Goal: Task Accomplishment & Management: Manage account settings

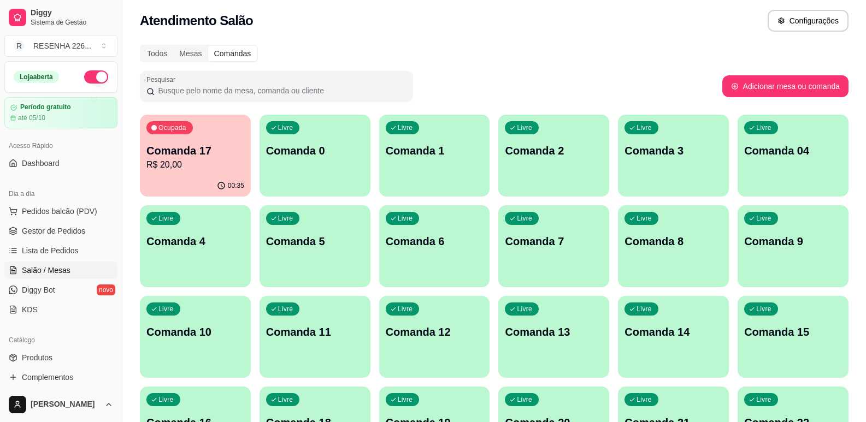
scroll to position [2, 0]
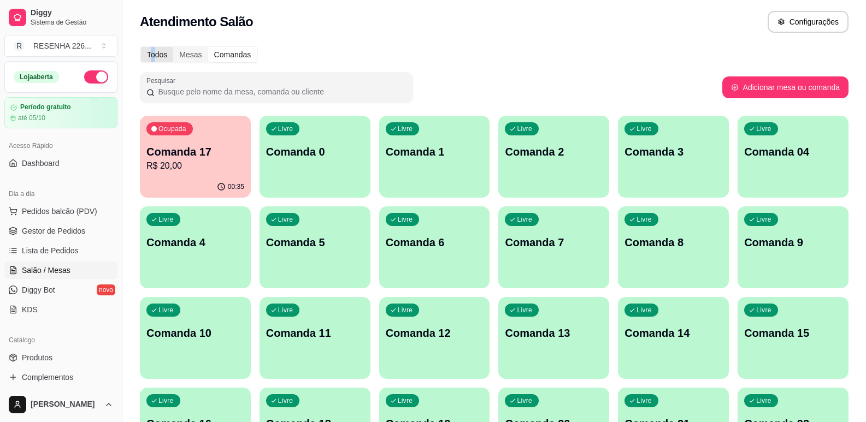
click at [153, 54] on div "Todos" at bounding box center [157, 54] width 32 height 15
click at [157, 56] on div "Todos" at bounding box center [157, 54] width 32 height 15
click at [141, 47] on input "Todos" at bounding box center [141, 47] width 0 height 0
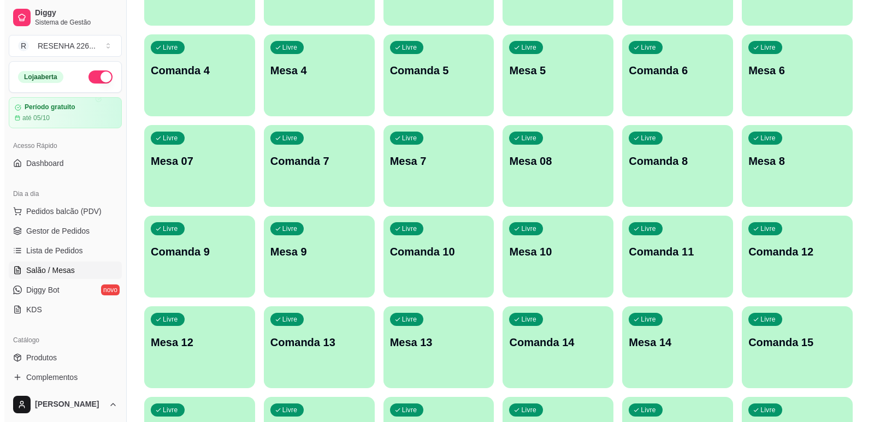
scroll to position [275, 0]
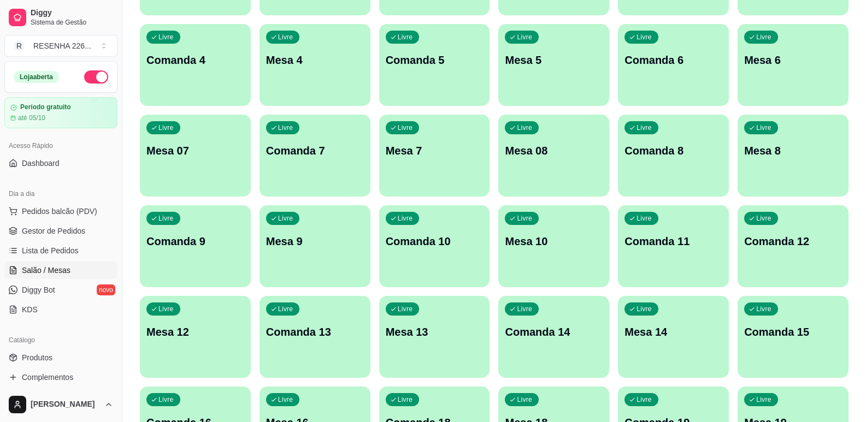
click at [407, 346] on div "Livre Mesa 13" at bounding box center [434, 330] width 111 height 69
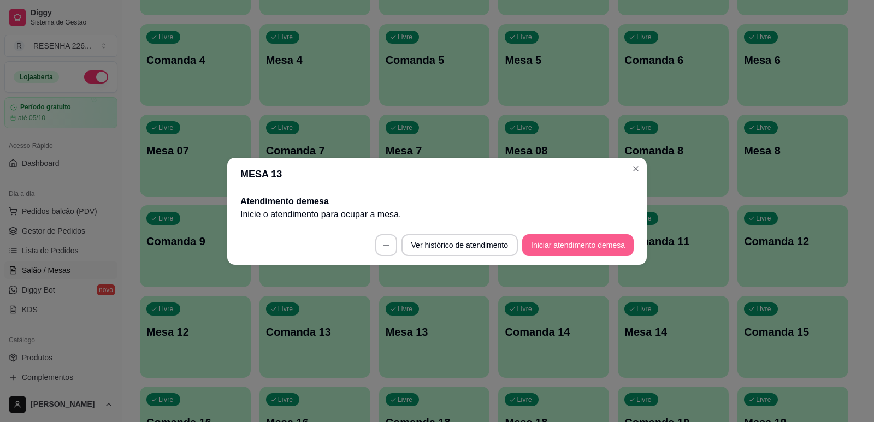
click at [554, 246] on button "Iniciar atendimento de mesa" at bounding box center [577, 245] width 111 height 22
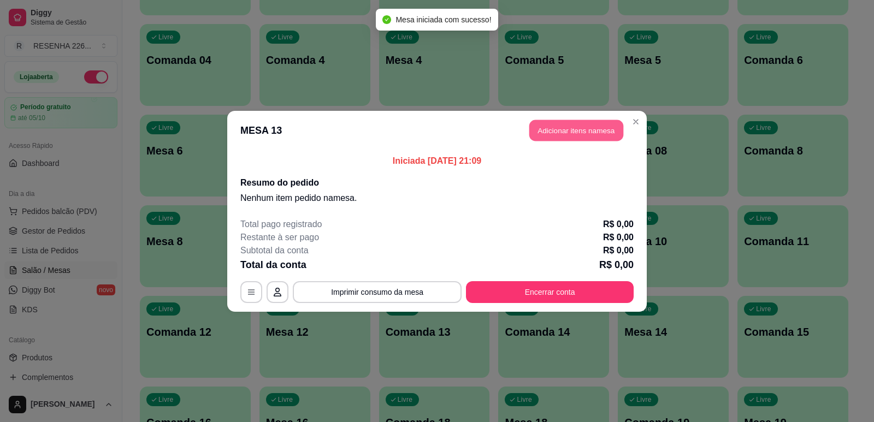
click at [606, 135] on button "Adicionar itens na mesa" at bounding box center [576, 130] width 94 height 21
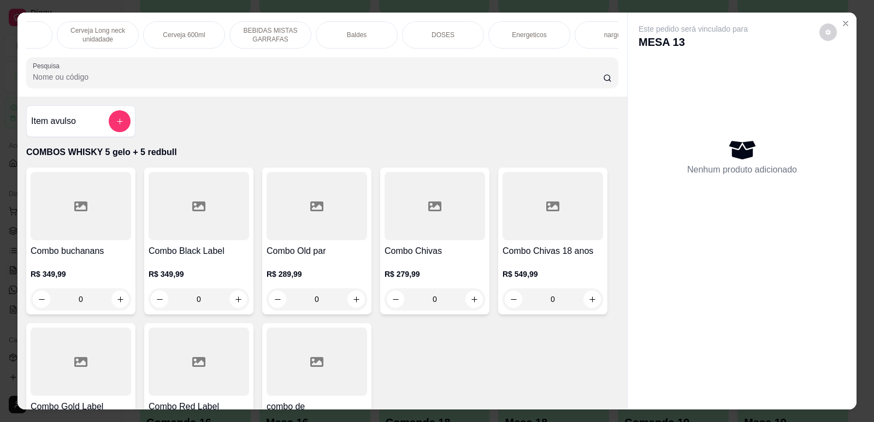
scroll to position [0, 698]
click at [326, 35] on div "Baldes" at bounding box center [318, 34] width 82 height 27
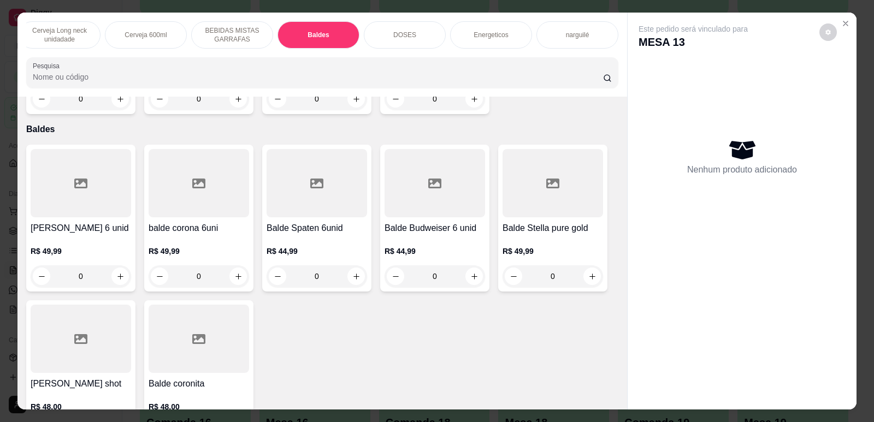
scroll to position [22, 0]
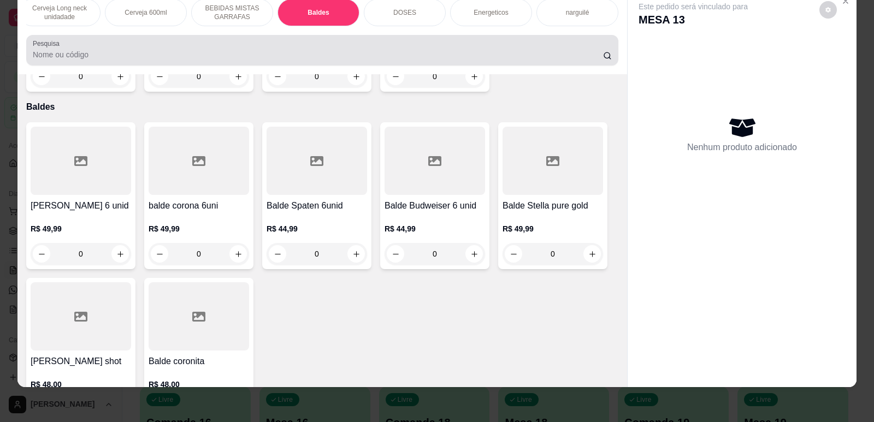
click at [254, 60] on input "Pesquisa" at bounding box center [318, 54] width 570 height 11
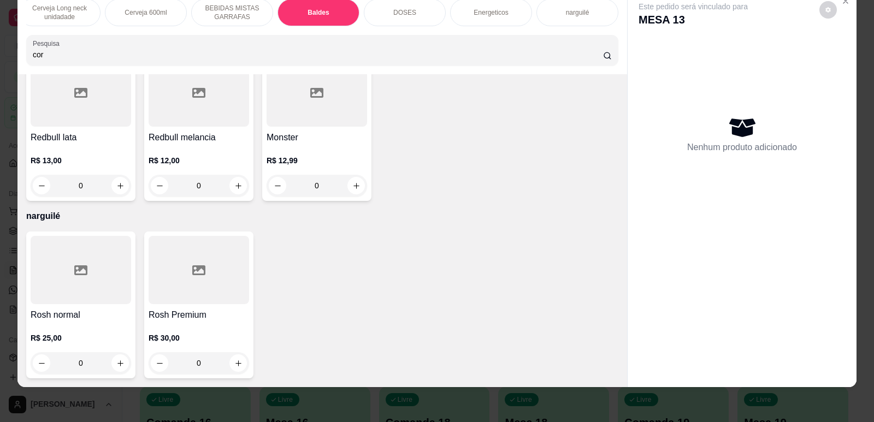
scroll to position [4099, 0]
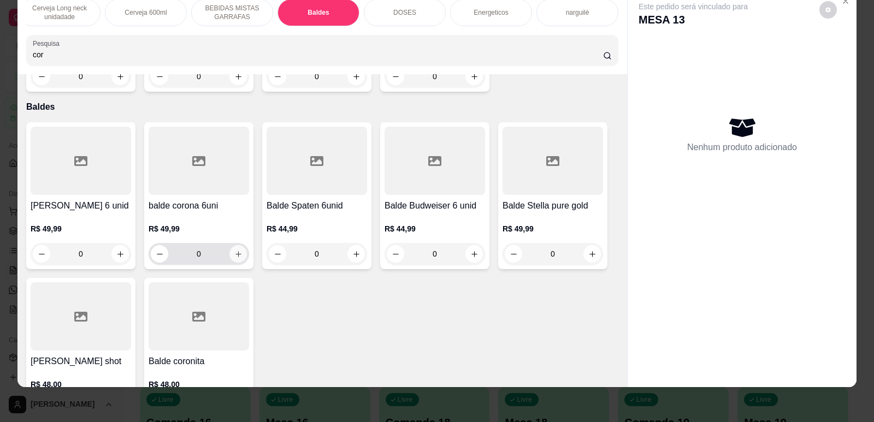
type input "cor"
click at [235, 251] on icon "increase-product-quantity" at bounding box center [238, 254] width 6 height 6
type input "1"
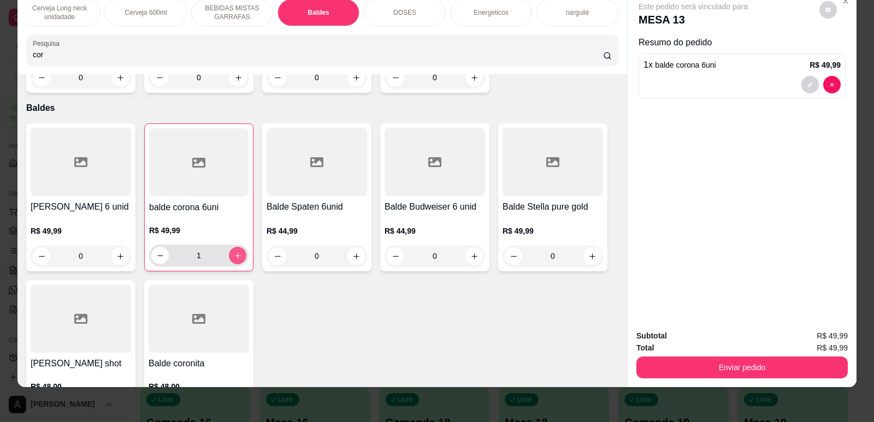
scroll to position [4101, 0]
click at [574, 16] on p "narguilé" at bounding box center [577, 12] width 23 height 9
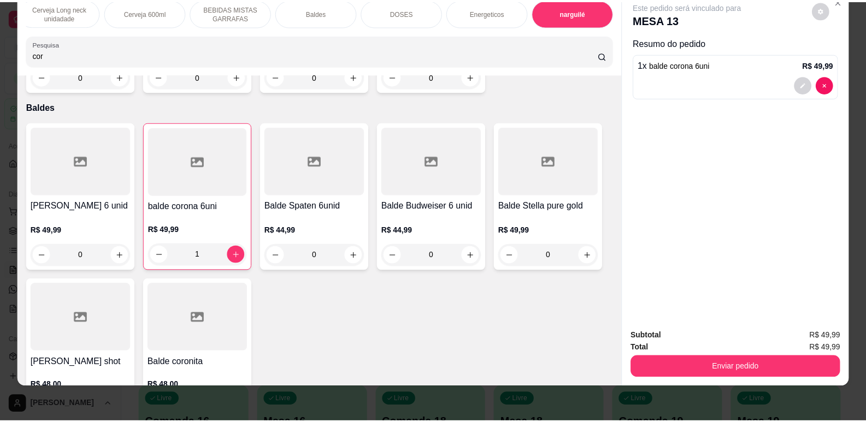
scroll to position [5130, 0]
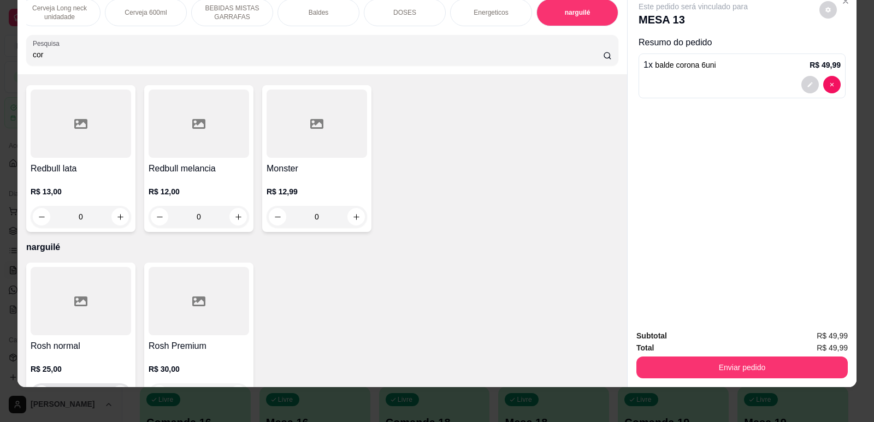
click at [116, 391] on icon "increase-product-quantity" at bounding box center [120, 395] width 8 height 8
type input "1"
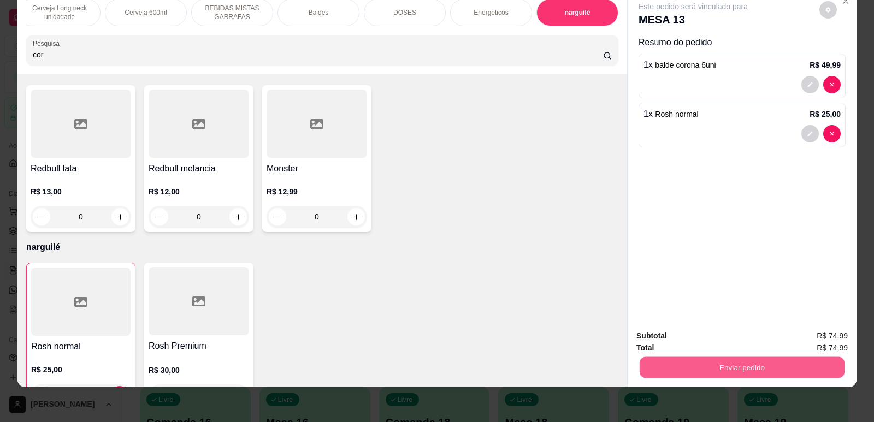
click at [661, 373] on button "Enviar pedido" at bounding box center [742, 367] width 205 height 21
click at [701, 338] on button "Não registrar e enviar pedido" at bounding box center [705, 340] width 110 height 20
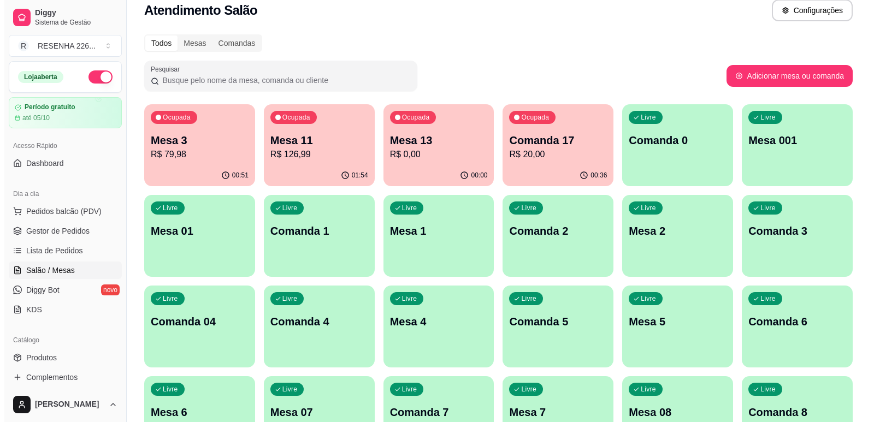
scroll to position [0, 0]
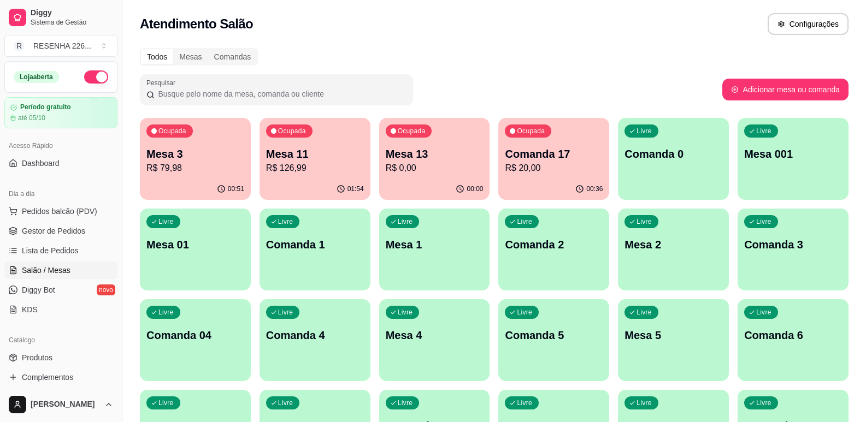
click at [305, 157] on p "Mesa 11" at bounding box center [315, 153] width 98 height 15
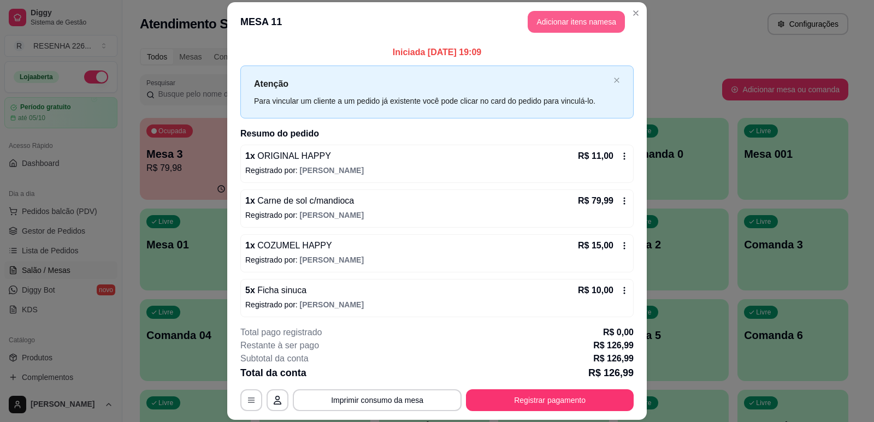
click at [552, 16] on button "Adicionar itens na mesa" at bounding box center [576, 22] width 97 height 22
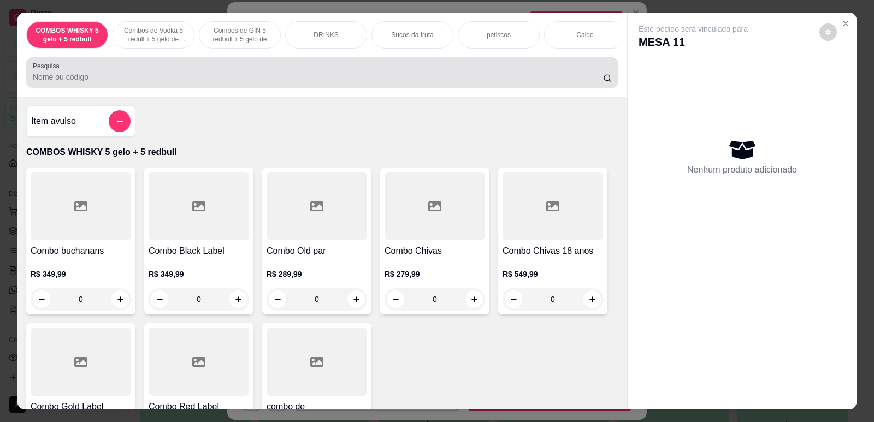
click at [342, 82] on input "Pesquisa" at bounding box center [318, 77] width 570 height 11
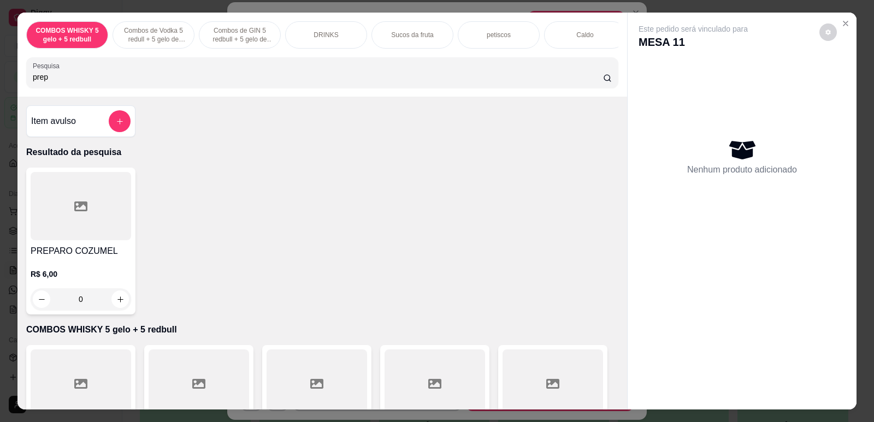
type input "prep"
click at [120, 301] on button "increase-product-quantity" at bounding box center [119, 299] width 17 height 17
type input "1"
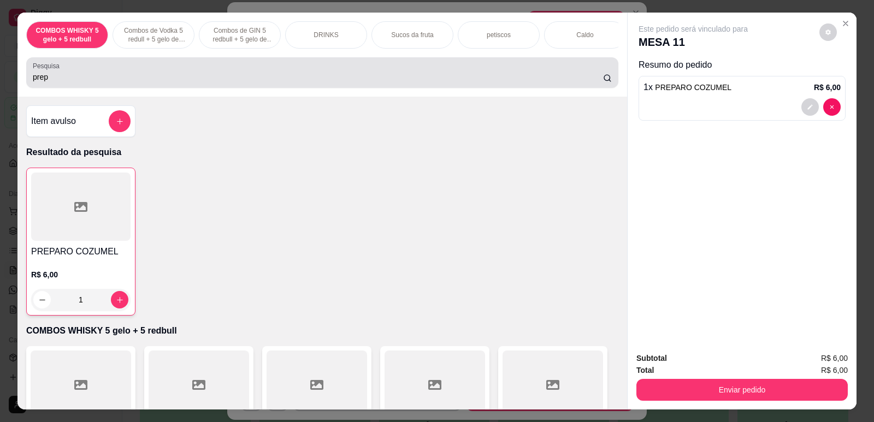
click at [179, 88] on div "Pesquisa prep" at bounding box center [322, 72] width 592 height 31
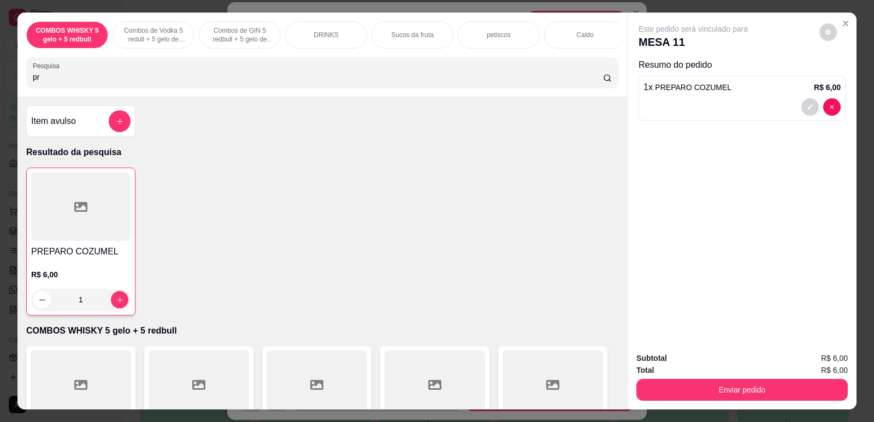
type input "p"
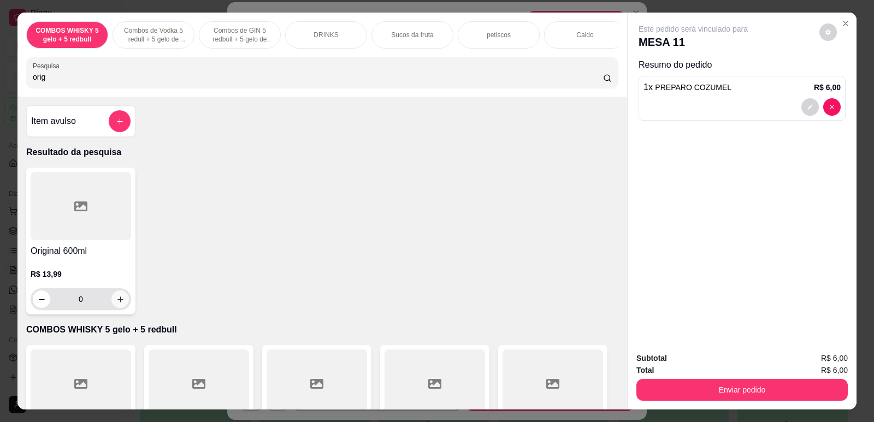
type input "orig"
click at [119, 304] on icon "increase-product-quantity" at bounding box center [120, 299] width 8 height 8
type input "1"
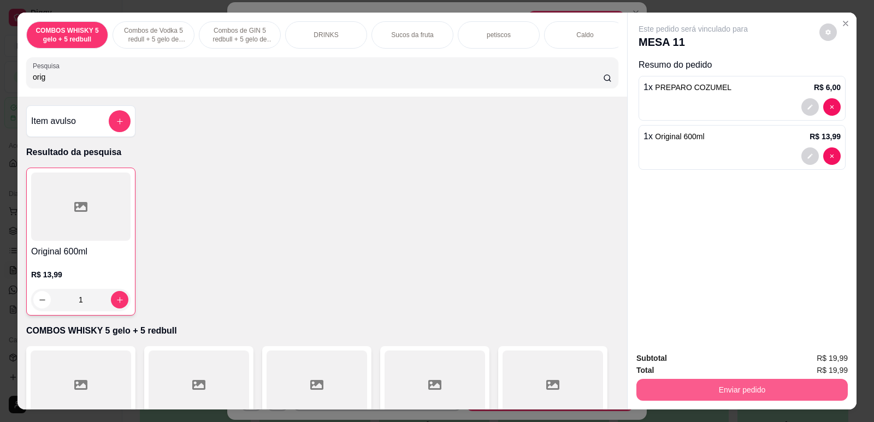
click at [718, 386] on button "Enviar pedido" at bounding box center [741, 390] width 211 height 22
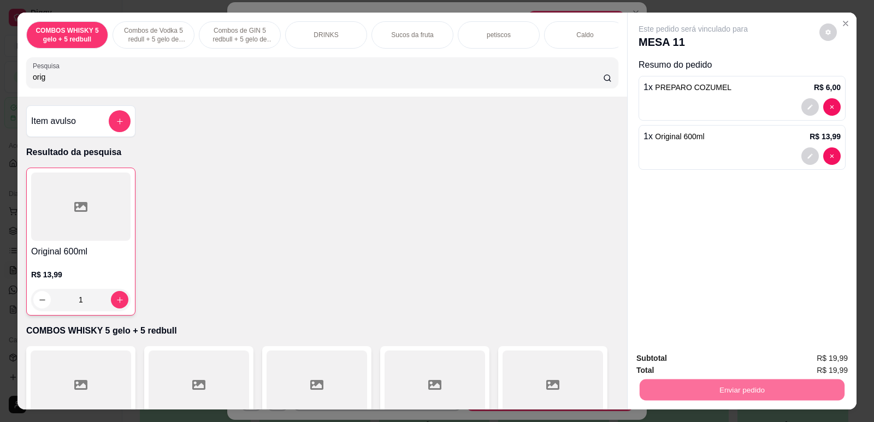
click at [711, 358] on button "Não registrar e enviar pedido" at bounding box center [706, 363] width 114 height 21
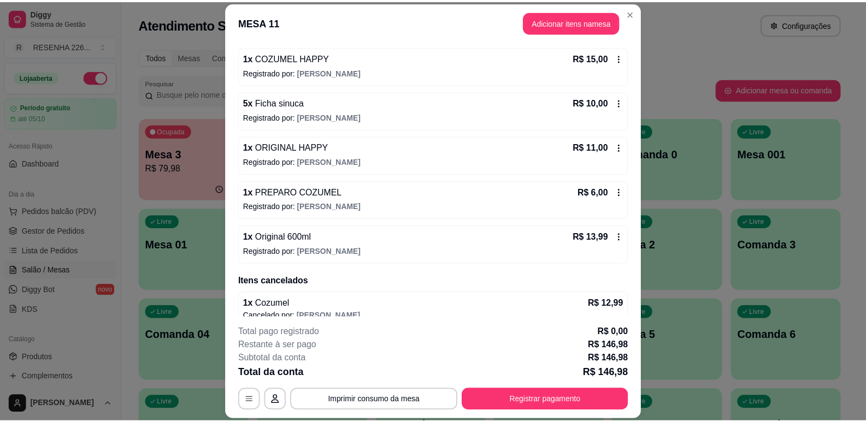
scroll to position [201, 0]
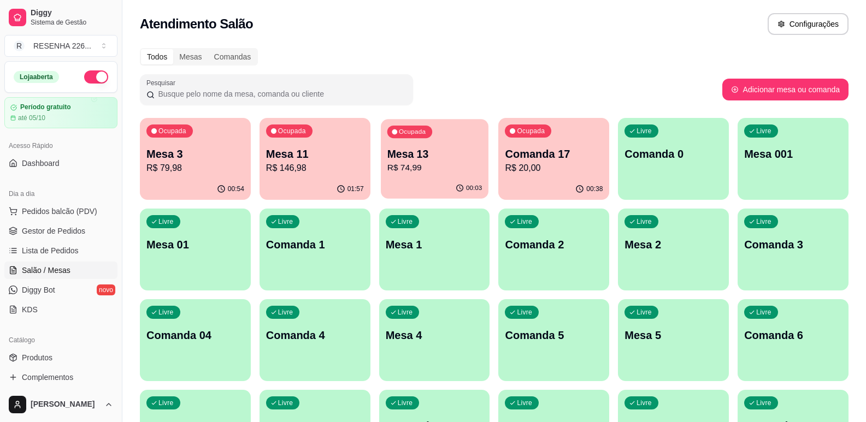
click at [424, 163] on p "R$ 74,99" at bounding box center [434, 168] width 94 height 13
click at [217, 167] on p "R$ 79,98" at bounding box center [195, 168] width 98 height 13
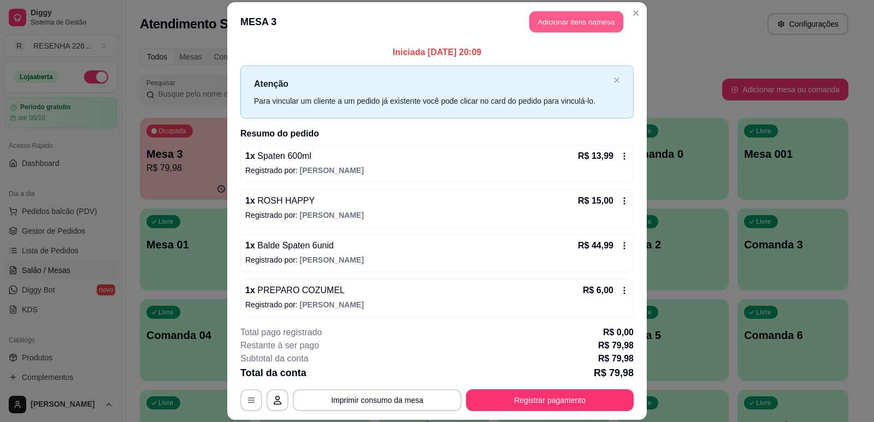
click at [559, 26] on button "Adicionar itens na mesa" at bounding box center [576, 21] width 94 height 21
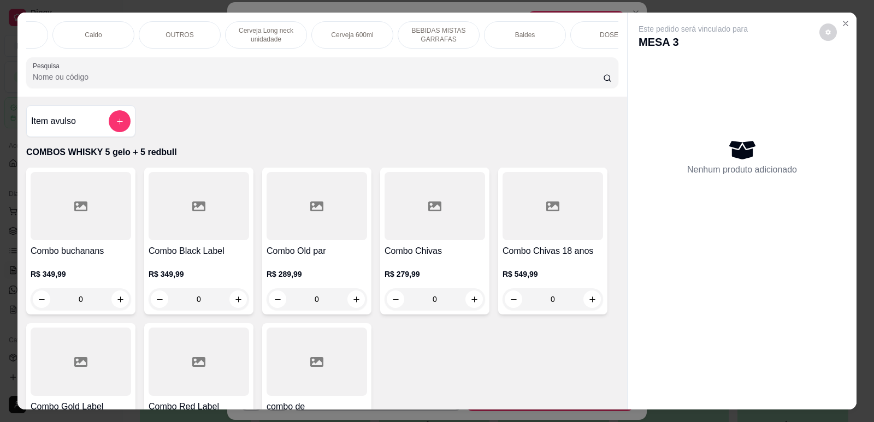
scroll to position [0, 502]
click at [608, 58] on div "COMBOS WHISKY 5 gelo + 5 redbull Combos de Vodka 5 redull + 5 gelo de coco Comb…" at bounding box center [322, 55] width 610 height 84
click at [557, 38] on div "narguilé" at bounding box center [577, 34] width 82 height 27
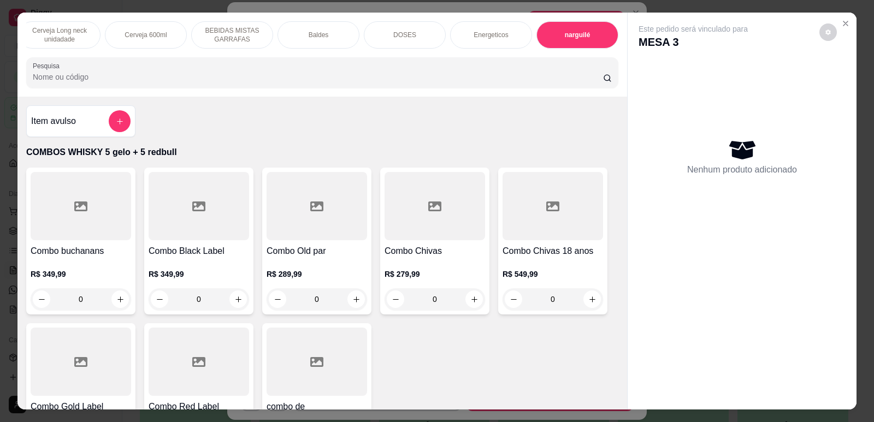
scroll to position [22, 0]
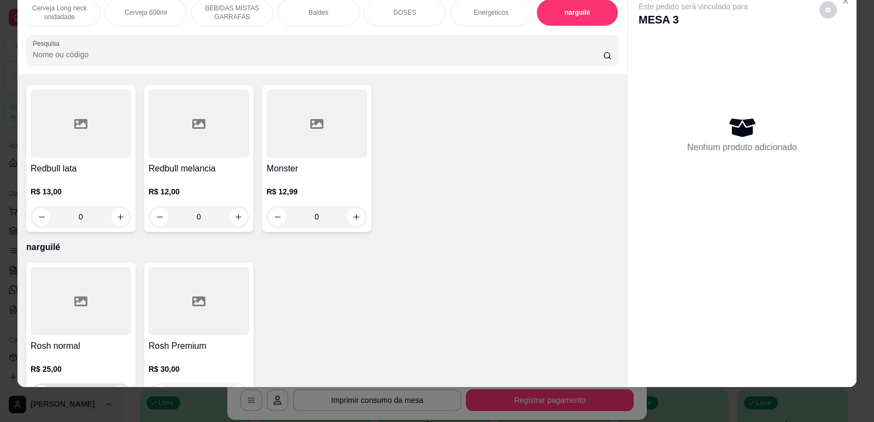
click at [111, 386] on button "increase-product-quantity" at bounding box center [119, 394] width 17 height 17
type input "1"
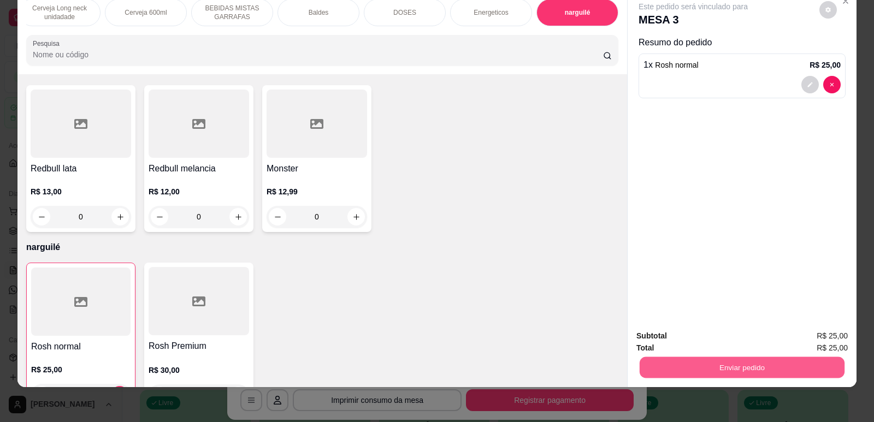
click at [774, 375] on button "Enviar pedido" at bounding box center [742, 367] width 205 height 21
click at [717, 347] on button "Não registrar e enviar pedido" at bounding box center [705, 340] width 110 height 20
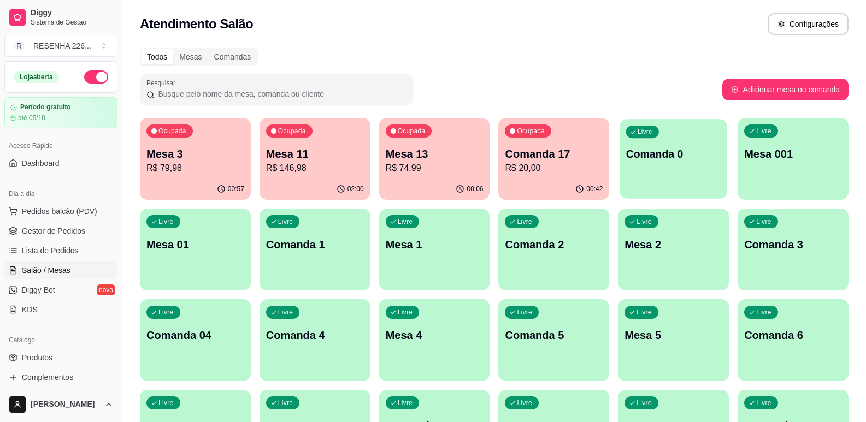
click at [631, 180] on div "Livre Comanda 0" at bounding box center [673, 152] width 108 height 67
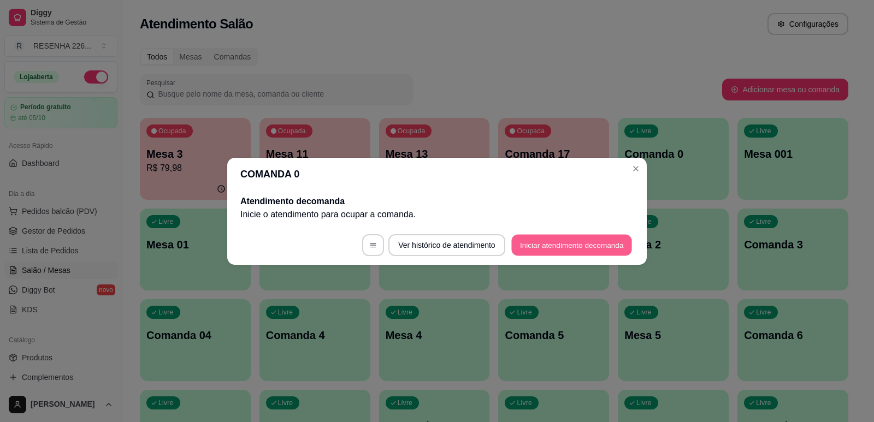
click at [522, 241] on button "Iniciar atendimento de comanda" at bounding box center [571, 244] width 121 height 21
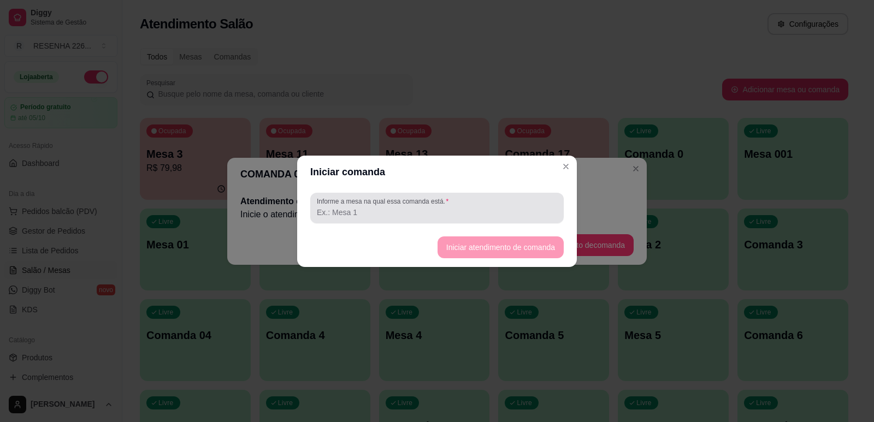
click at [381, 215] on input "Informe a mesa na qual essa comanda está." at bounding box center [437, 212] width 240 height 11
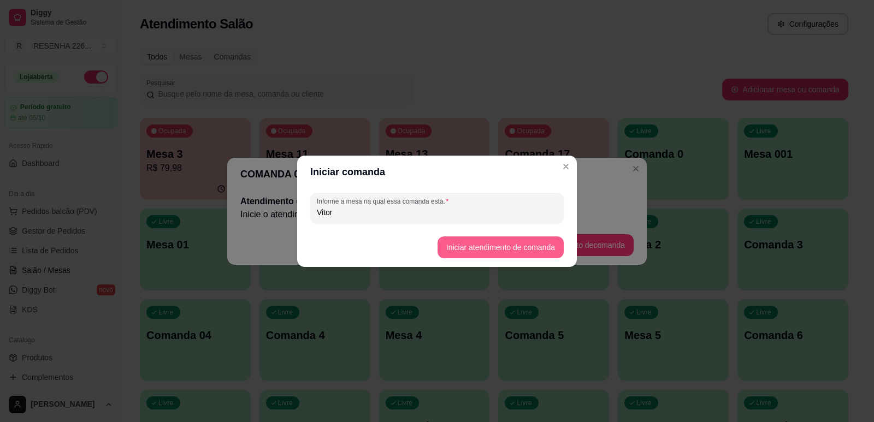
type input "Vitor"
click at [497, 248] on button "Iniciar atendimento de comanda" at bounding box center [500, 246] width 122 height 21
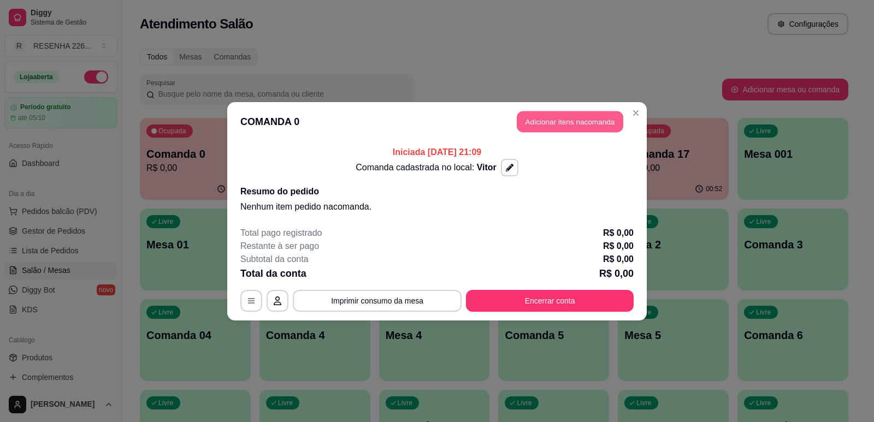
click at [576, 118] on button "Adicionar itens na comanda" at bounding box center [570, 121] width 107 height 21
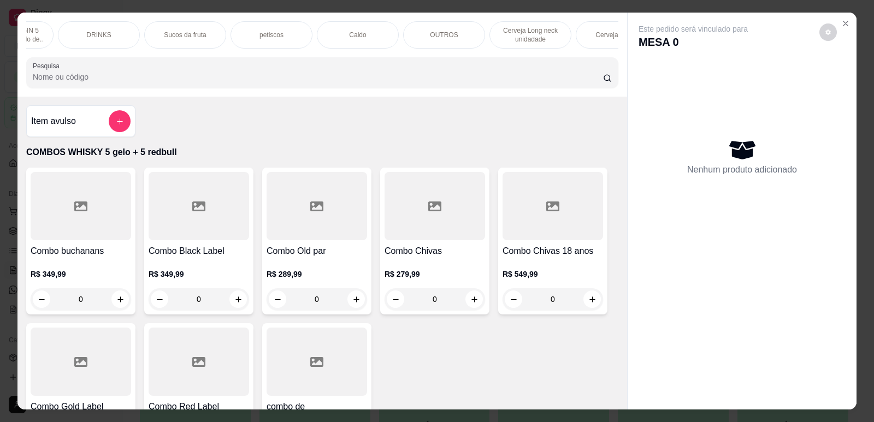
scroll to position [0, 262]
click at [588, 42] on div "Cerveja 600ml" at bounding box center [582, 34] width 82 height 27
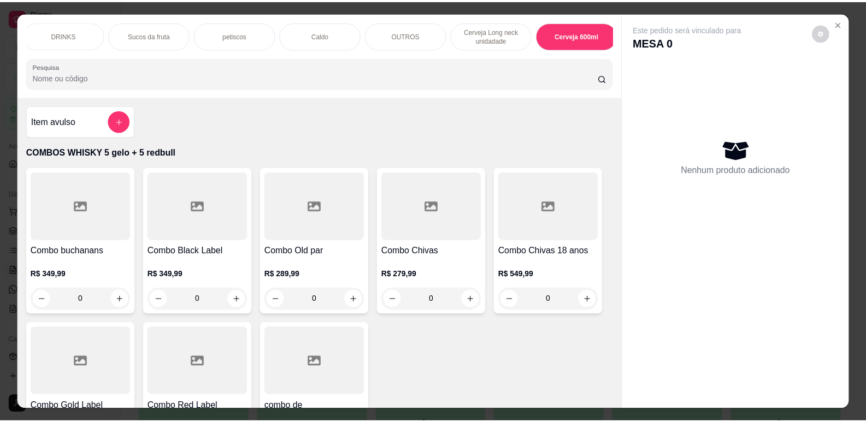
scroll to position [22, 0]
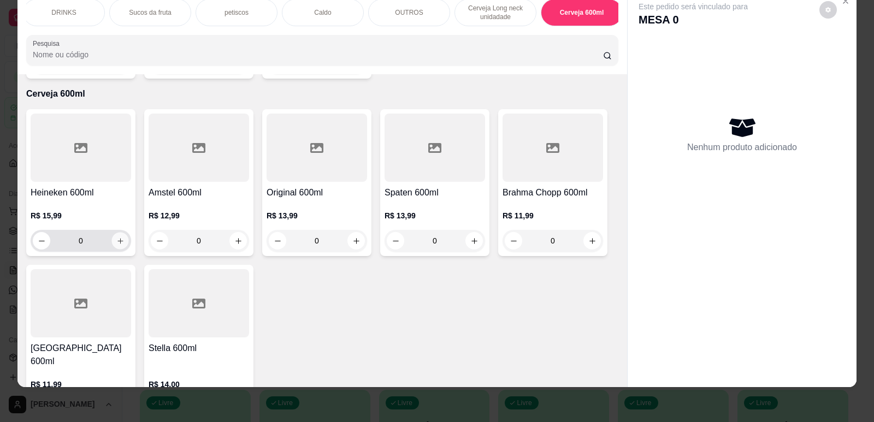
click at [117, 238] on icon "increase-product-quantity" at bounding box center [119, 240] width 5 height 5
type input "1"
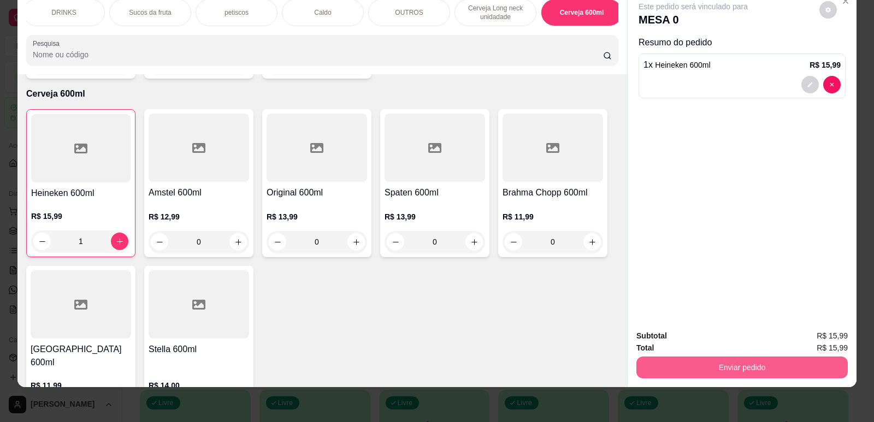
click at [675, 366] on button "Enviar pedido" at bounding box center [741, 368] width 211 height 22
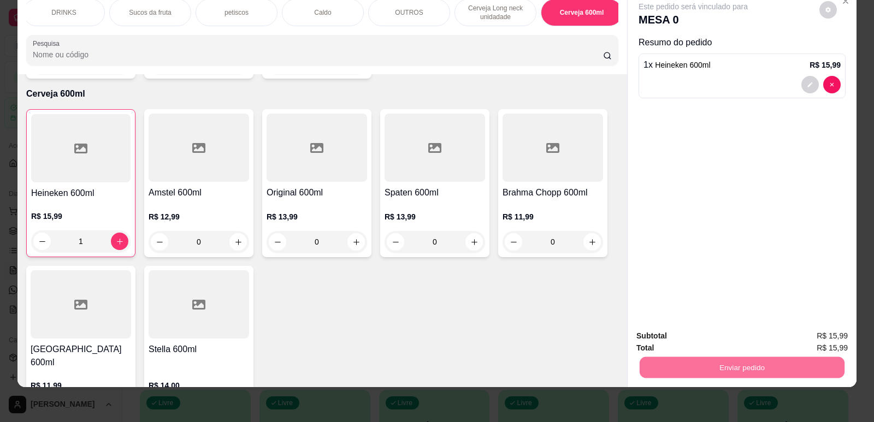
click at [671, 330] on button "Não registrar e enviar pedido" at bounding box center [705, 340] width 110 height 20
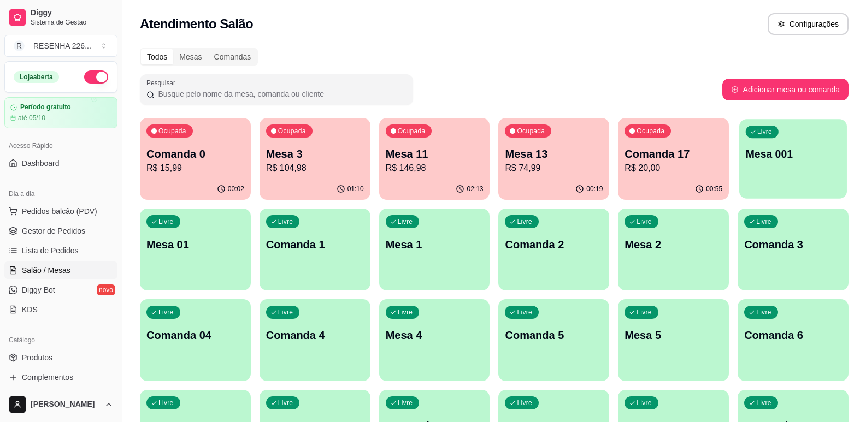
click at [780, 166] on div "Livre Mesa 001" at bounding box center [793, 152] width 108 height 67
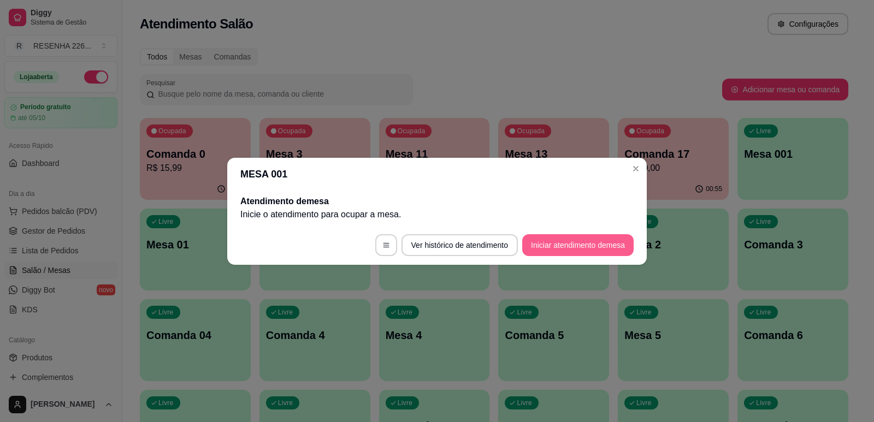
click at [576, 242] on button "Iniciar atendimento de mesa" at bounding box center [577, 245] width 111 height 22
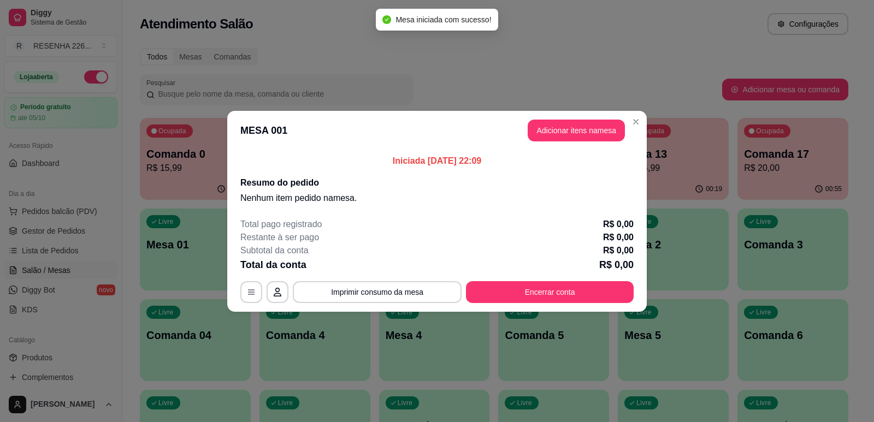
click at [562, 114] on header "MESA 001 Adicionar itens na mesa" at bounding box center [436, 130] width 419 height 39
click at [566, 120] on button "Adicionar itens na mesa" at bounding box center [576, 131] width 97 height 22
click at [576, 136] on div "Item avulso COMBOS WHISKY 5 gelo + 5 redbull Combo buchanans R$ 349,99 0 Combo …" at bounding box center [322, 253] width 612 height 314
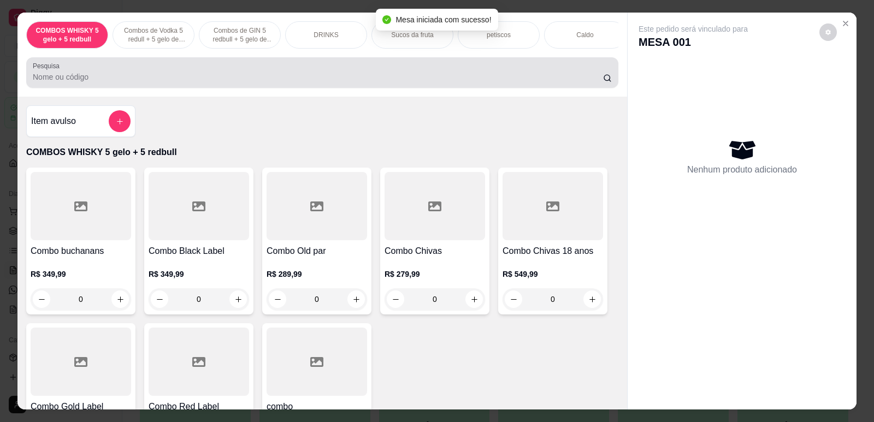
click at [487, 75] on div at bounding box center [322, 73] width 579 height 22
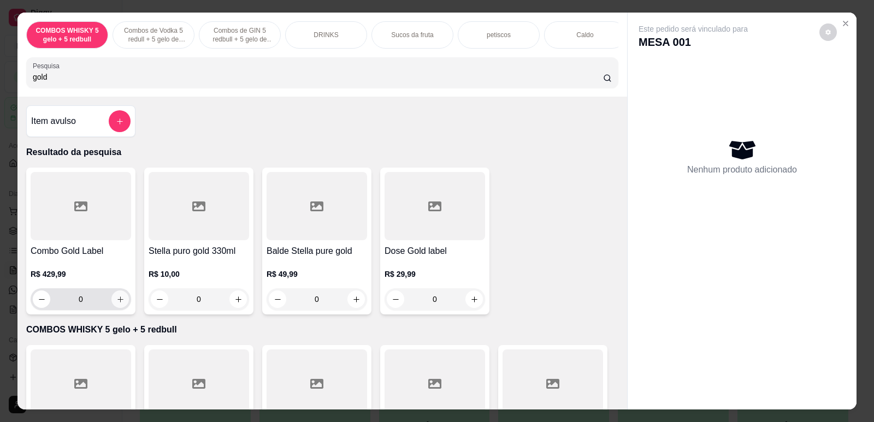
type input "gold"
click at [119, 304] on icon "increase-product-quantity" at bounding box center [120, 299] width 8 height 8
type input "1"
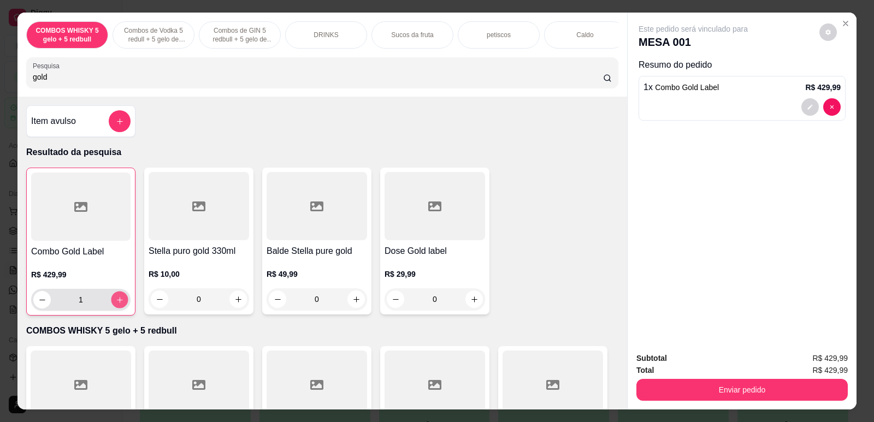
click at [119, 304] on icon "increase-product-quantity" at bounding box center [120, 300] width 8 height 8
type input "2"
click at [217, 82] on input "gold" at bounding box center [318, 77] width 570 height 11
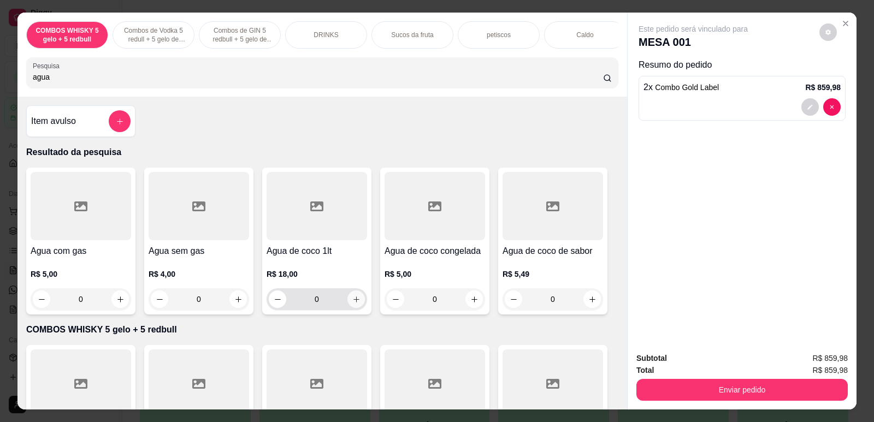
type input "agua"
click at [347, 308] on button "increase-product-quantity" at bounding box center [355, 299] width 17 height 17
type input "1"
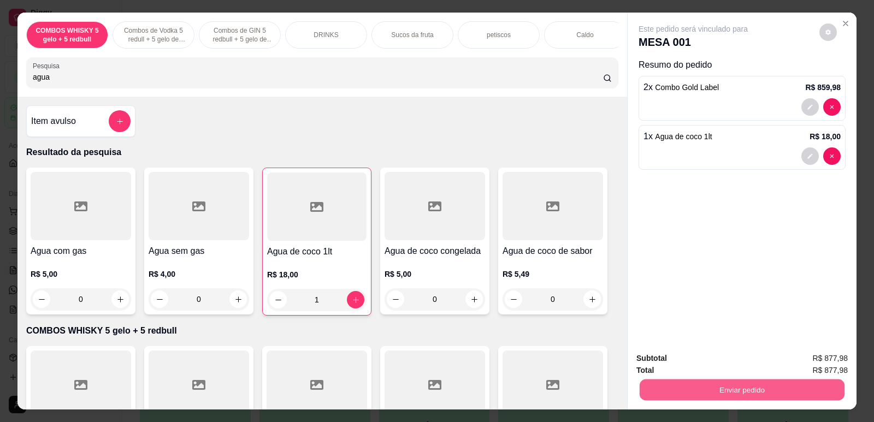
click at [671, 393] on button "Enviar pedido" at bounding box center [742, 389] width 205 height 21
click at [705, 362] on button "Não registrar e enviar pedido" at bounding box center [706, 363] width 114 height 21
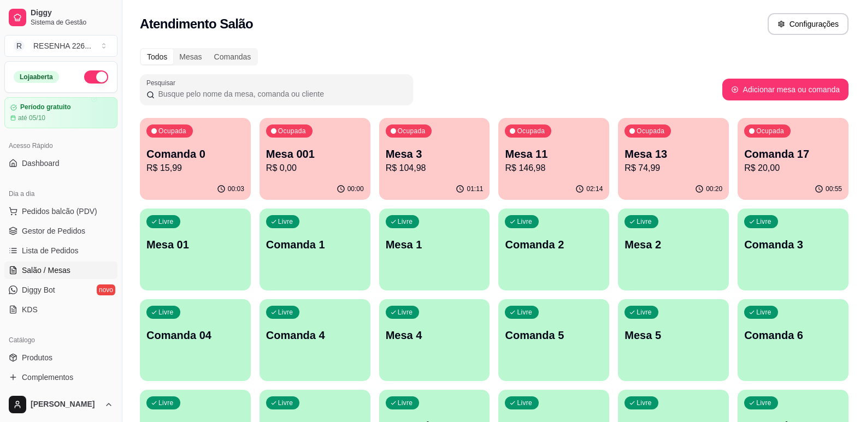
click at [790, 193] on div "00:55" at bounding box center [792, 189] width 111 height 21
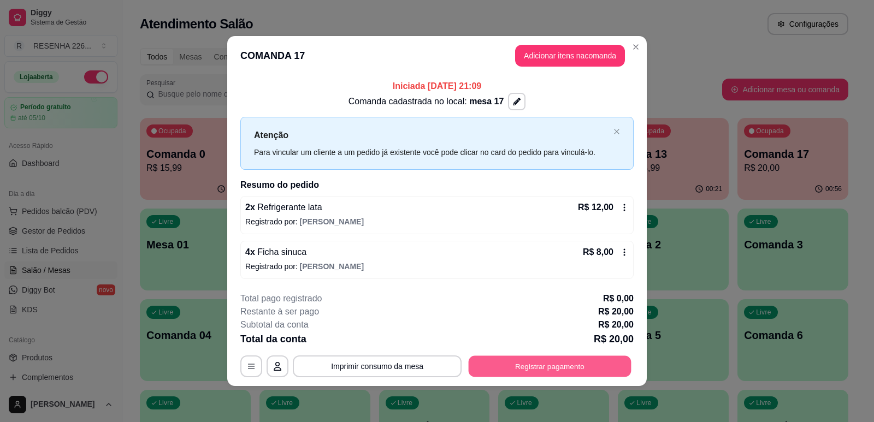
click at [576, 362] on button "Registrar pagamento" at bounding box center [550, 366] width 163 height 21
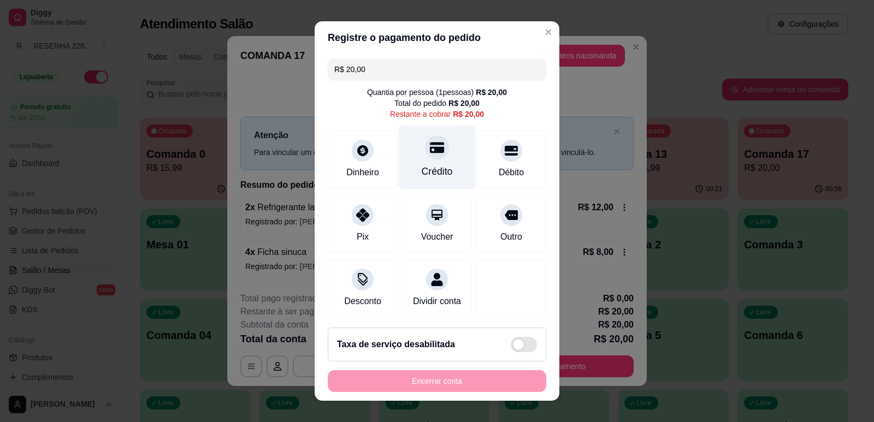
drag, startPoint x: 423, startPoint y: 143, endPoint x: 421, endPoint y: 153, distance: 10.6
click at [430, 144] on icon at bounding box center [437, 147] width 14 height 14
type input "R$ 0,00"
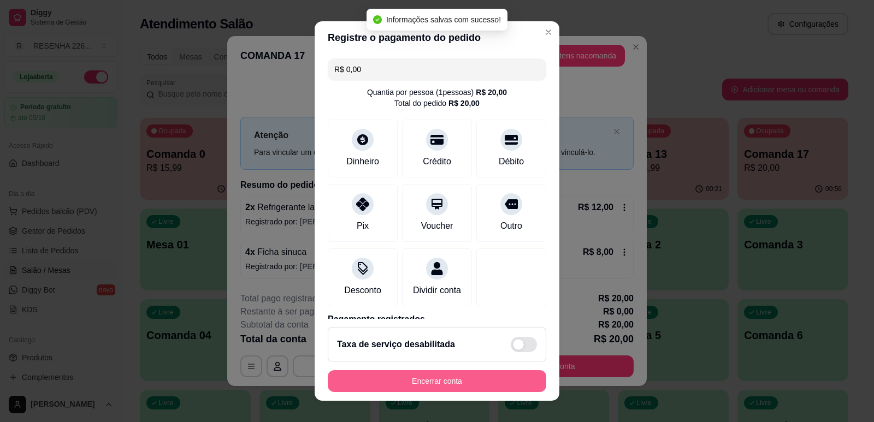
click at [475, 381] on button "Encerrar conta" at bounding box center [437, 381] width 218 height 22
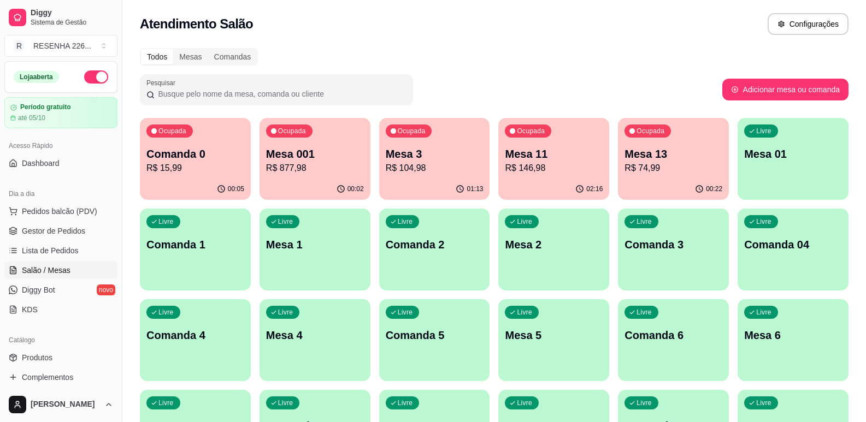
click at [560, 261] on div "Livre Mesa 2" at bounding box center [553, 243] width 111 height 69
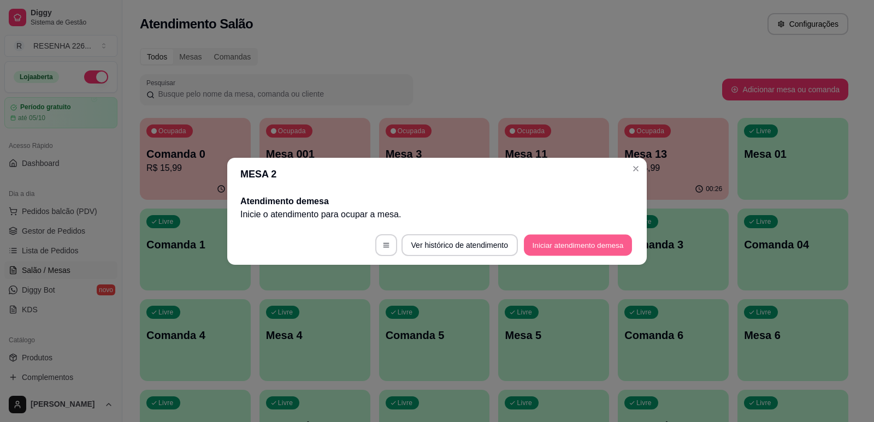
click at [545, 244] on button "Iniciar atendimento de mesa" at bounding box center [578, 244] width 108 height 21
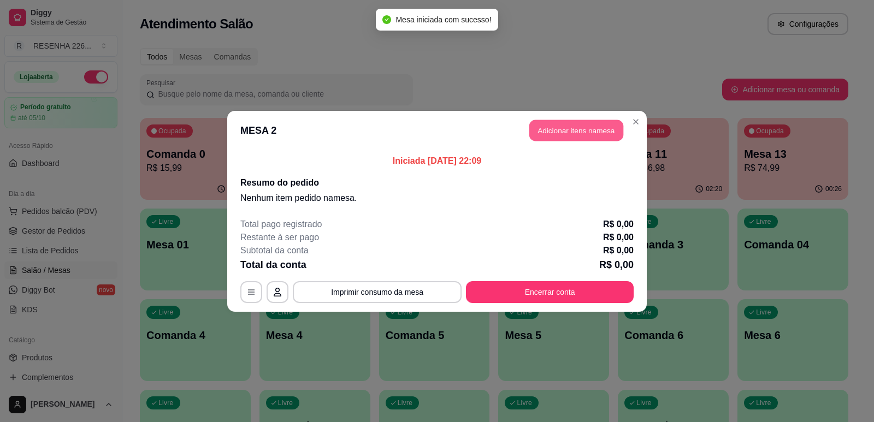
click at [575, 138] on button "Adicionar itens na mesa" at bounding box center [576, 130] width 94 height 21
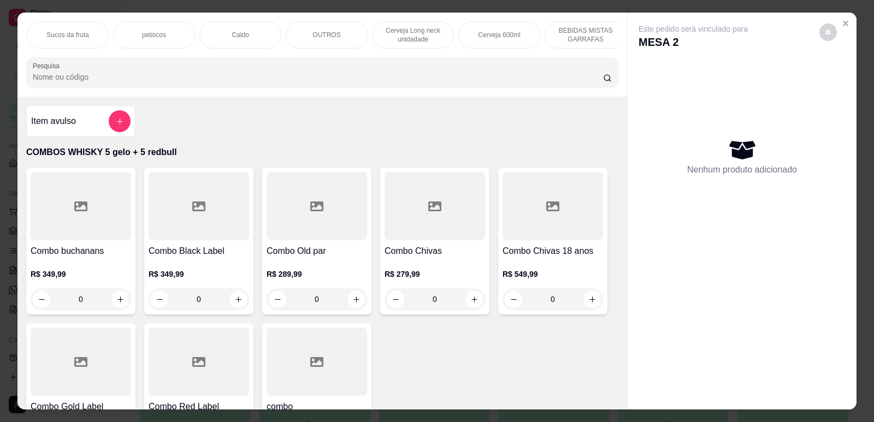
scroll to position [0, 350]
click at [509, 45] on div "Cerveja 600ml" at bounding box center [494, 34] width 82 height 27
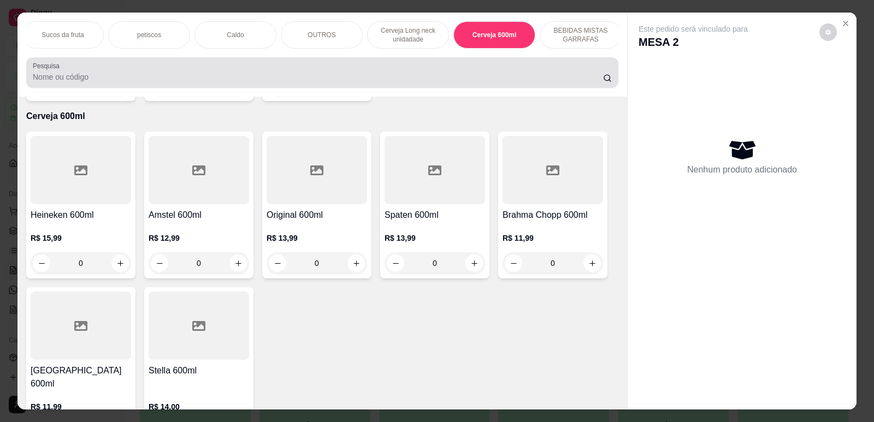
scroll to position [22, 0]
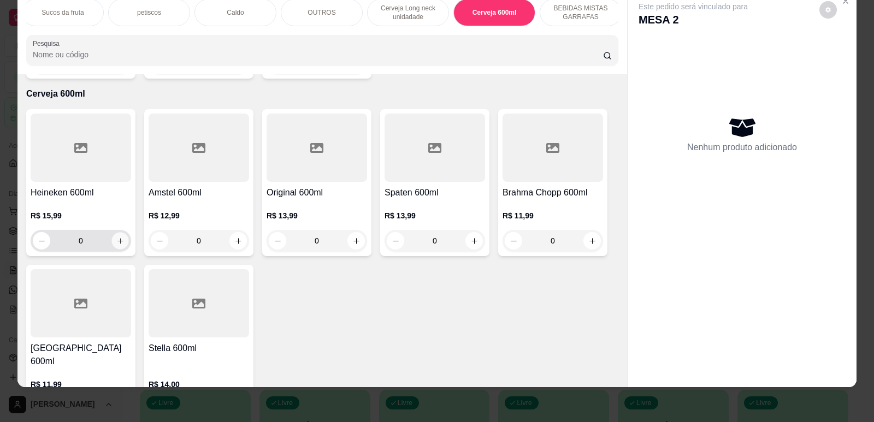
click at [117, 237] on icon "increase-product-quantity" at bounding box center [120, 241] width 8 height 8
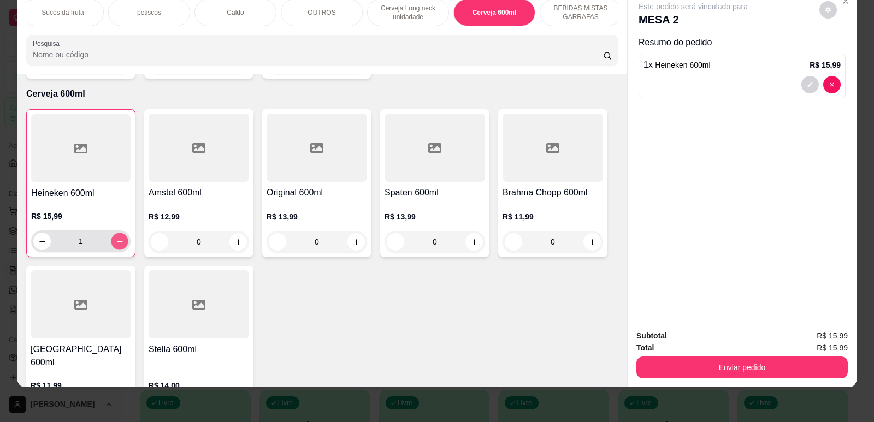
click at [117, 238] on icon "increase-product-quantity" at bounding box center [120, 242] width 8 height 8
type input "2"
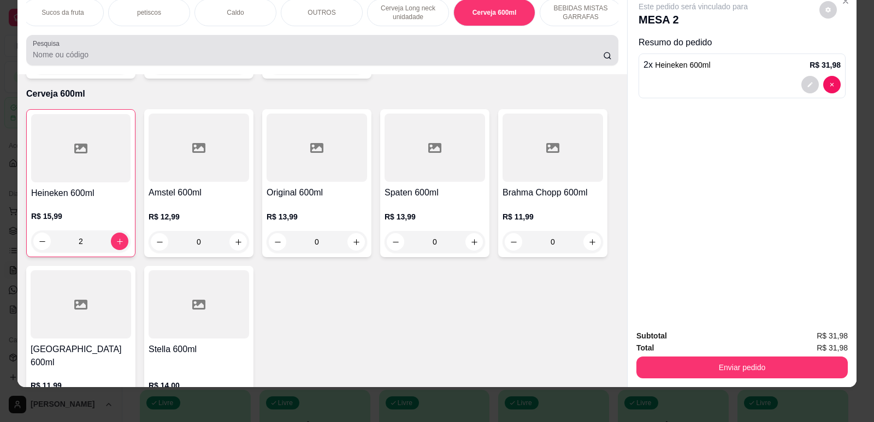
click at [135, 60] on input "Pesquisa" at bounding box center [318, 54] width 570 height 11
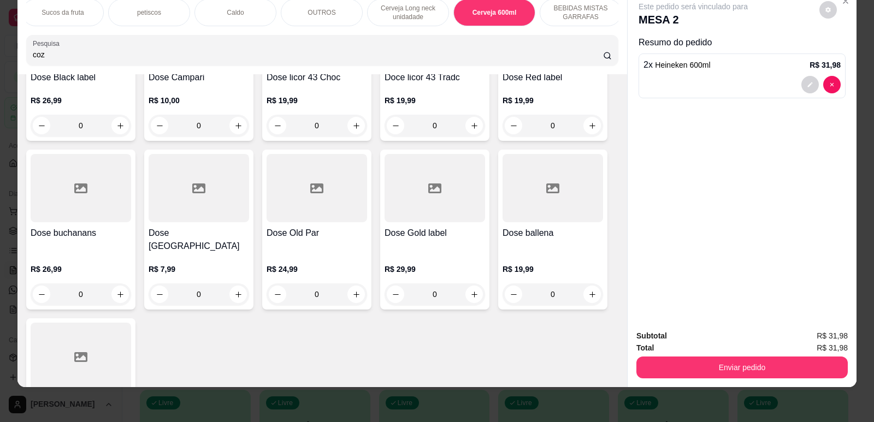
scroll to position [3277, 0]
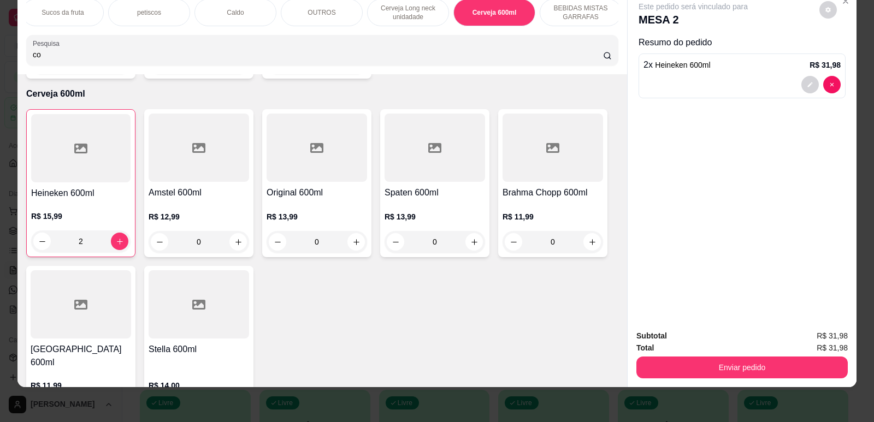
type input "c"
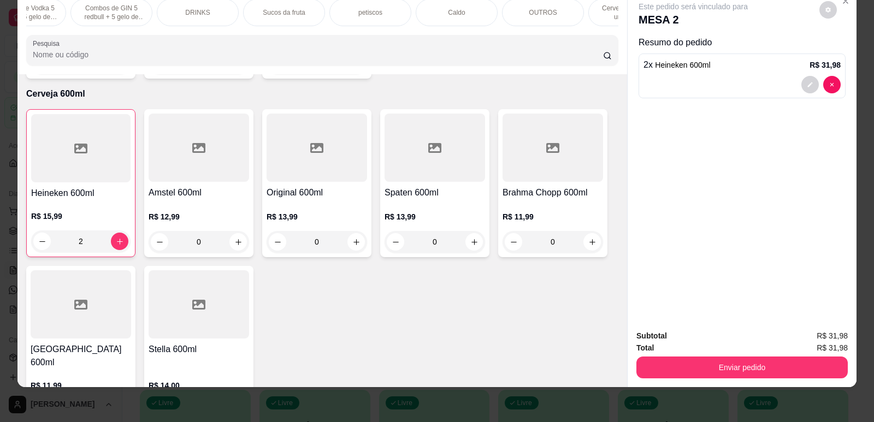
scroll to position [0, 131]
click at [165, 10] on div "DRINKS" at bounding box center [195, 12] width 82 height 27
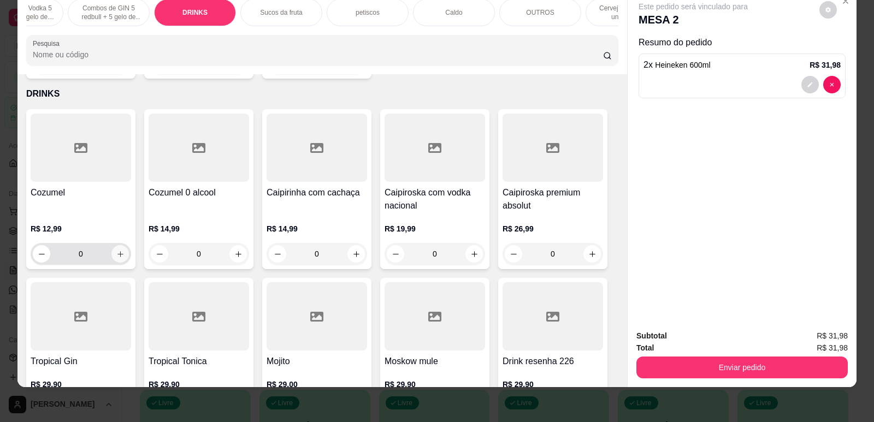
click at [120, 250] on icon "increase-product-quantity" at bounding box center [120, 254] width 8 height 8
type input "1"
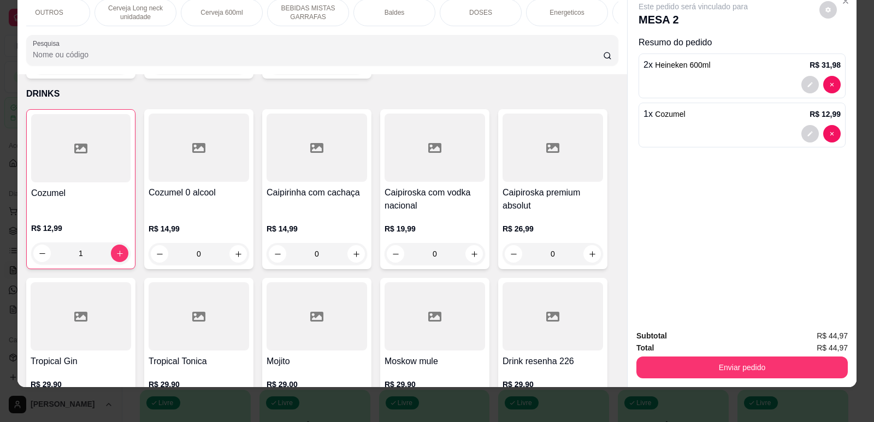
scroll to position [0, 698]
click at [588, 23] on div "narguilé" at bounding box center [577, 12] width 82 height 27
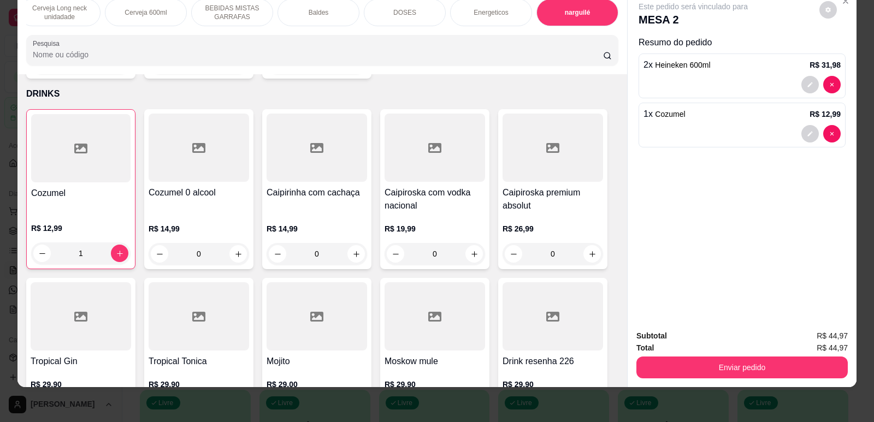
scroll to position [4795, 0]
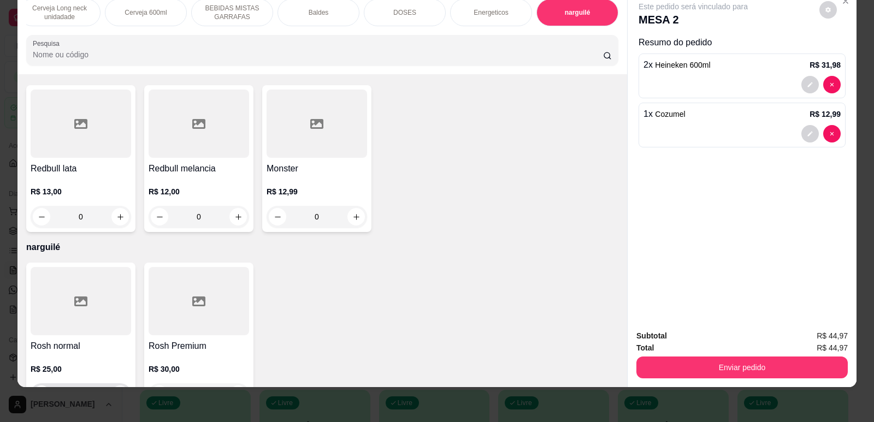
click at [117, 392] on icon "increase-product-quantity" at bounding box center [120, 395] width 6 height 6
type input "1"
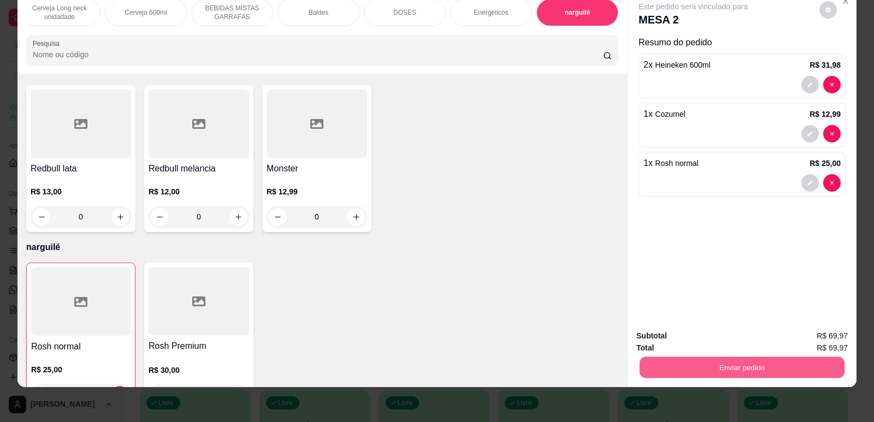
click at [678, 371] on button "Enviar pedido" at bounding box center [742, 367] width 205 height 21
click at [681, 339] on button "Não registrar e enviar pedido" at bounding box center [706, 340] width 114 height 21
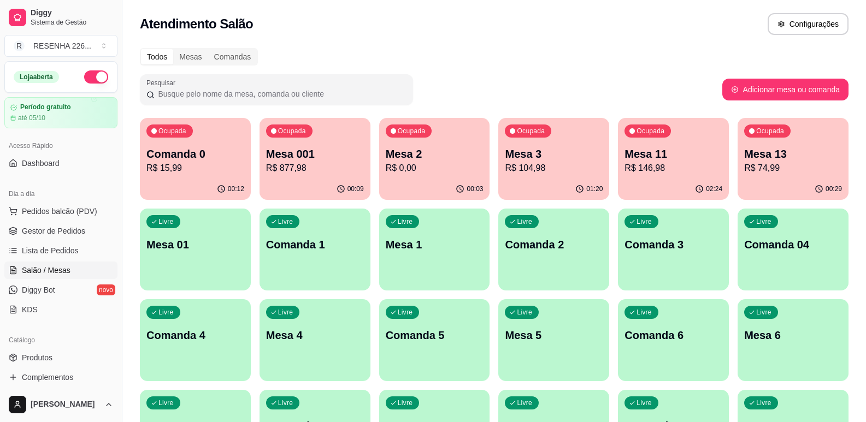
click at [307, 352] on div "Livre Mesa 4" at bounding box center [314, 333] width 111 height 69
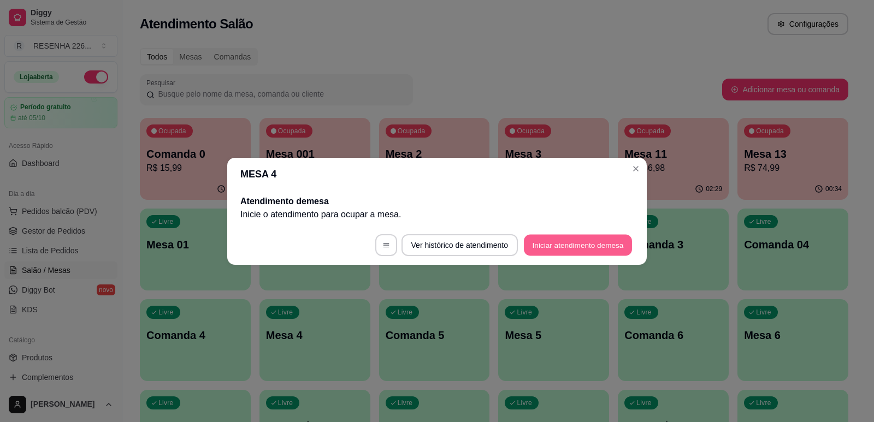
click at [554, 248] on button "Iniciar atendimento de mesa" at bounding box center [578, 244] width 108 height 21
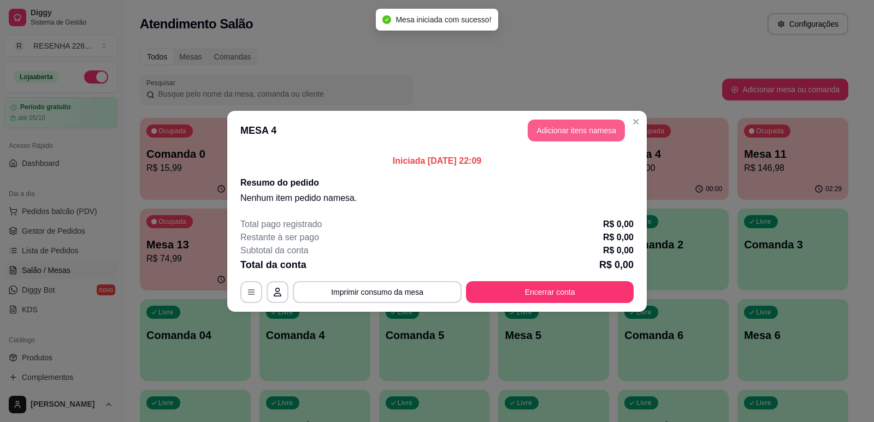
click at [534, 137] on button "Adicionar itens na mesa" at bounding box center [576, 131] width 97 height 22
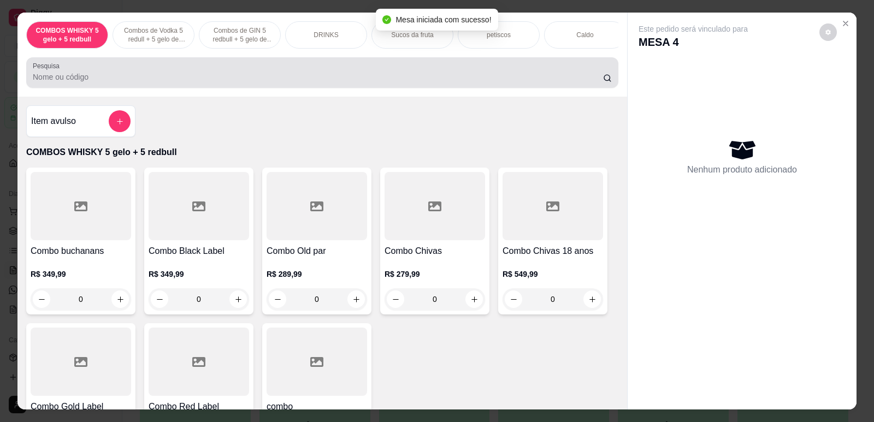
click at [238, 82] on input "Pesquisa" at bounding box center [318, 77] width 570 height 11
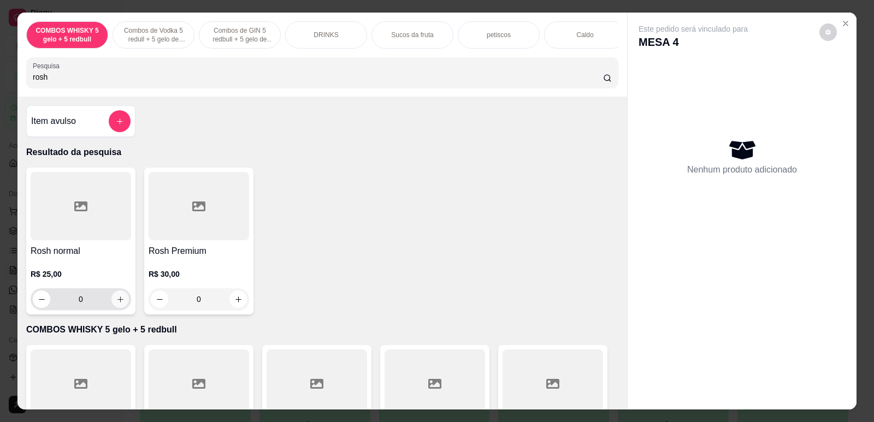
type input "rosh"
click at [118, 304] on icon "increase-product-quantity" at bounding box center [120, 299] width 8 height 8
type input "1"
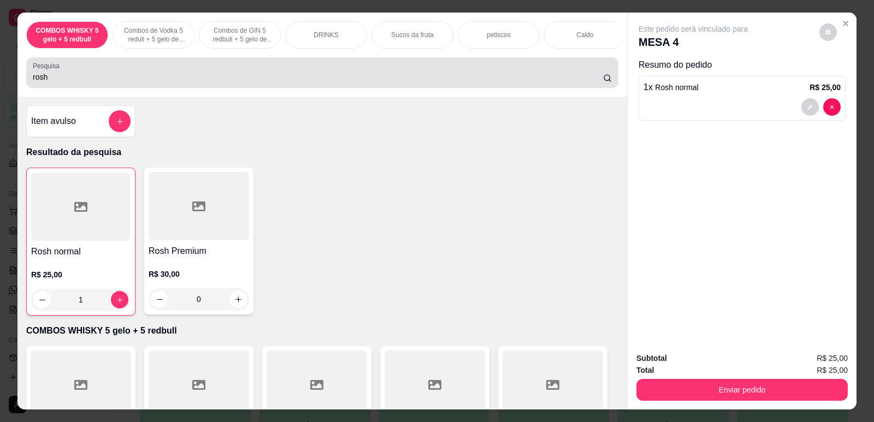
click at [129, 72] on div "rosh" at bounding box center [322, 73] width 579 height 22
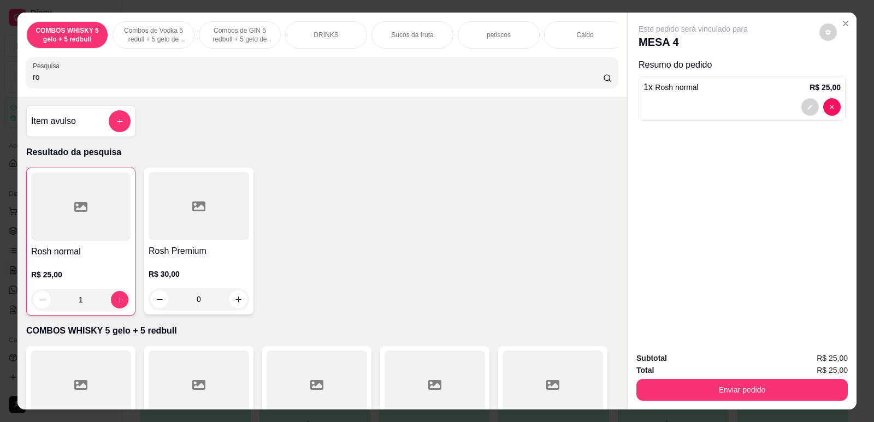
type input "r"
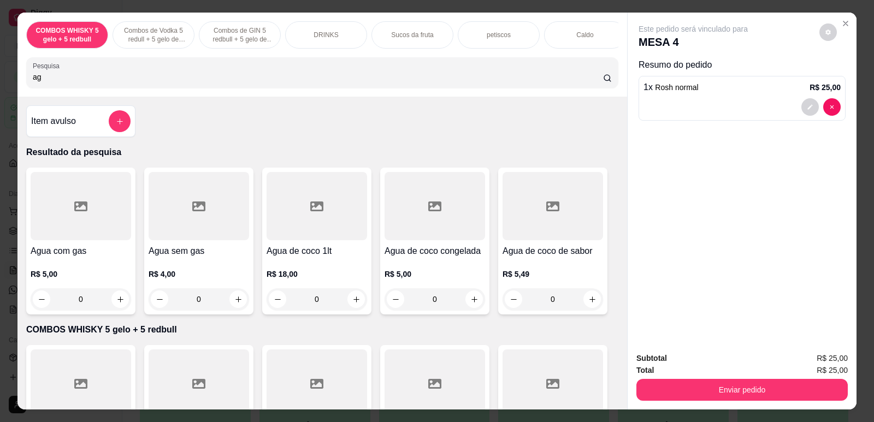
scroll to position [22, 0]
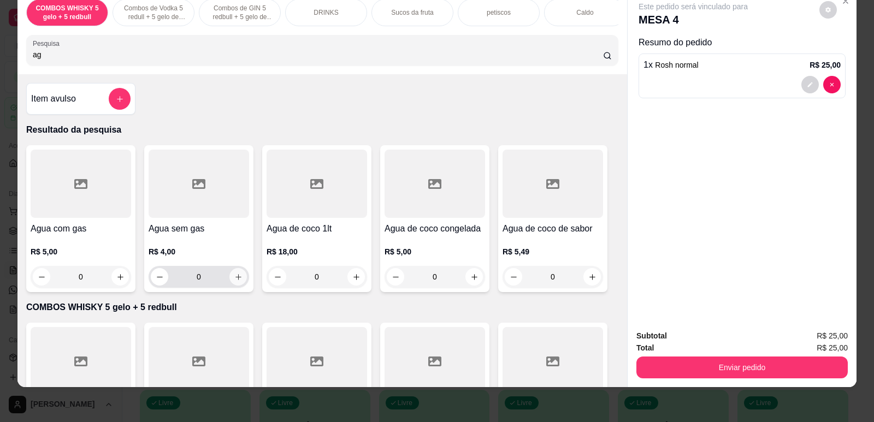
type input "ag"
click at [238, 285] on button "increase-product-quantity" at bounding box center [237, 277] width 17 height 17
type input "1"
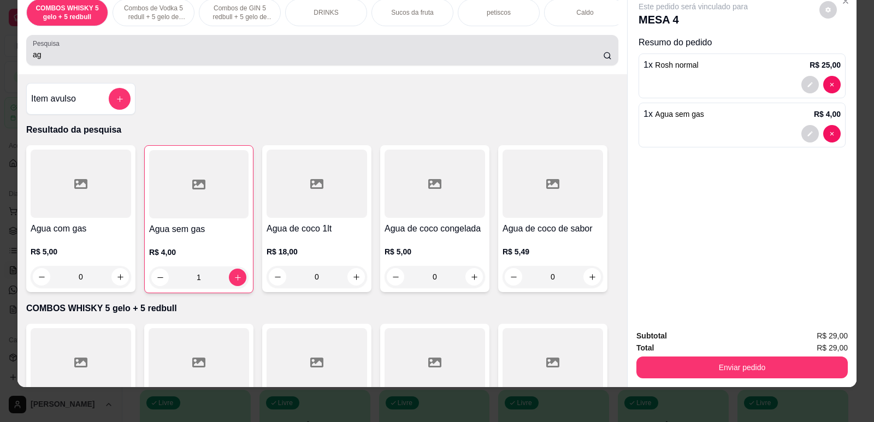
click at [376, 60] on input "ag" at bounding box center [318, 54] width 570 height 11
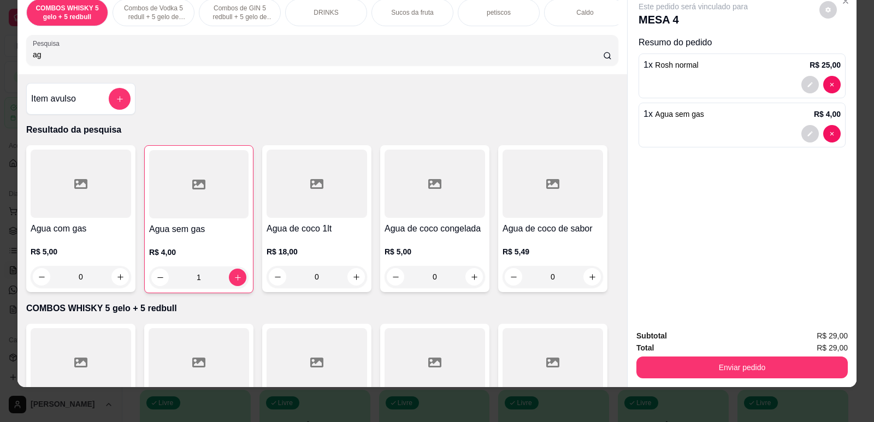
type input "a"
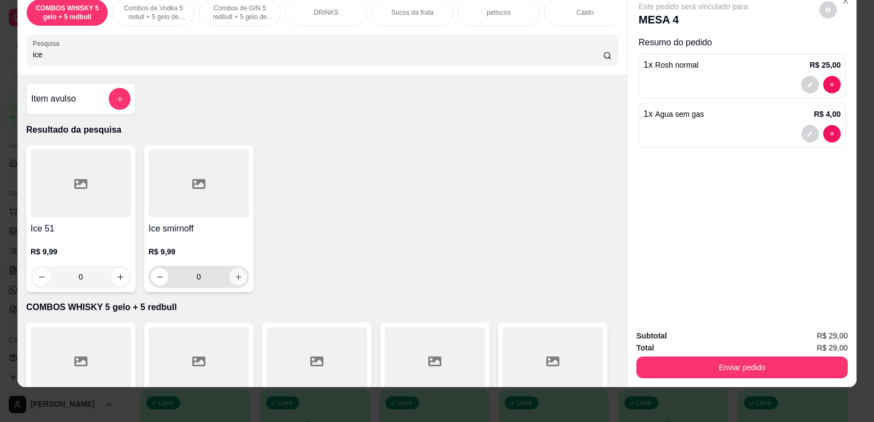
type input "ice"
click at [238, 286] on button "increase-product-quantity" at bounding box center [237, 276] width 17 height 17
type input "1"
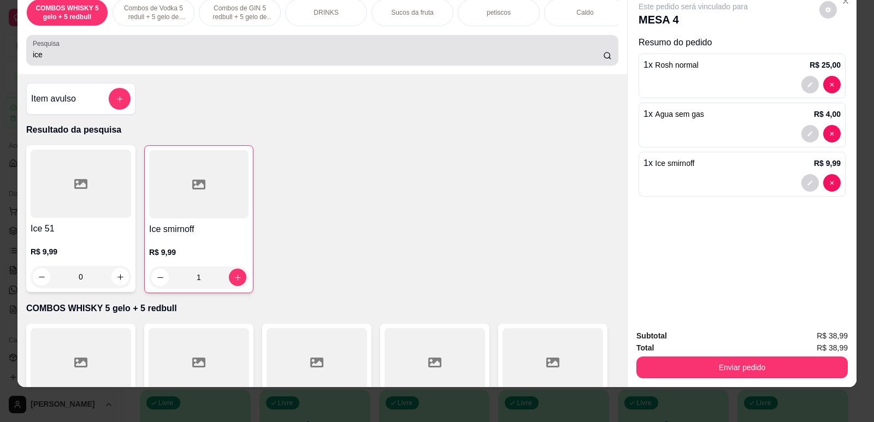
click at [76, 60] on input "ice" at bounding box center [318, 54] width 570 height 11
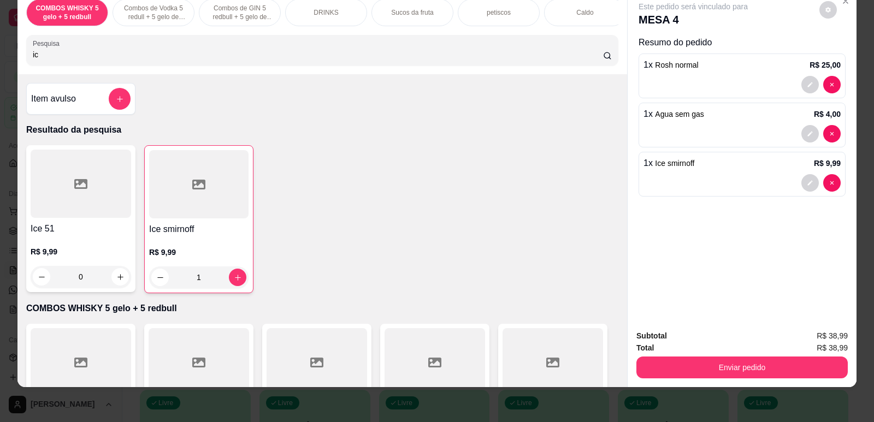
type input "i"
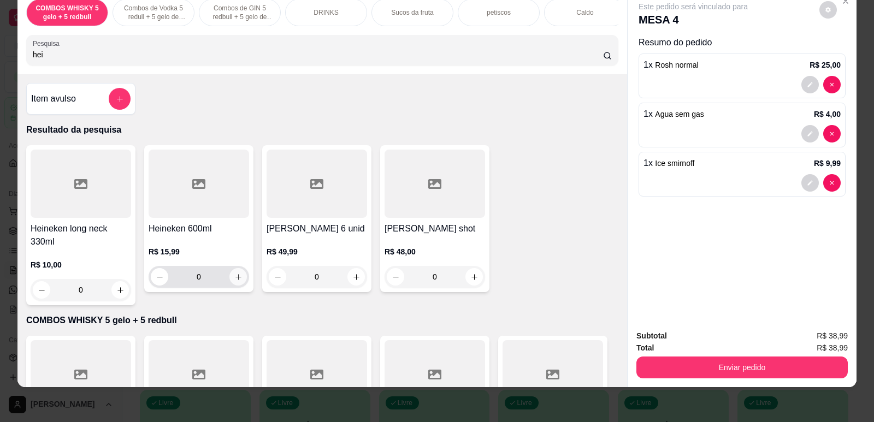
type input "hei"
click at [234, 281] on icon "increase-product-quantity" at bounding box center [238, 277] width 8 height 8
type input "1"
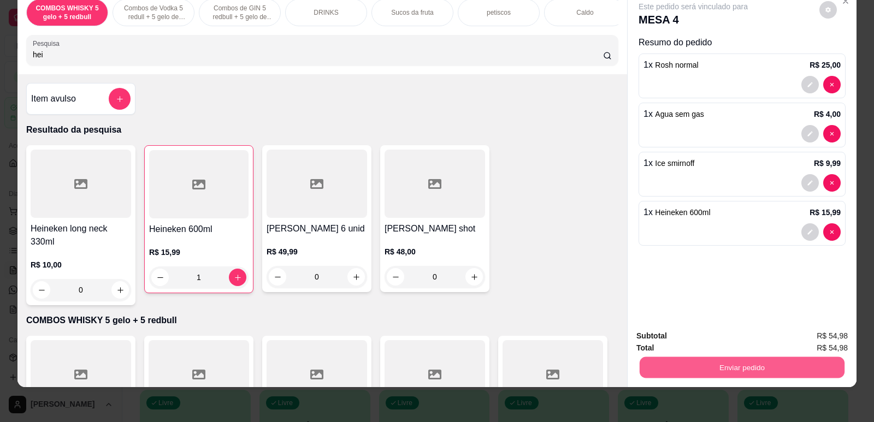
click at [679, 367] on button "Enviar pedido" at bounding box center [742, 367] width 205 height 21
click at [679, 340] on button "Não registrar e enviar pedido" at bounding box center [706, 340] width 114 height 21
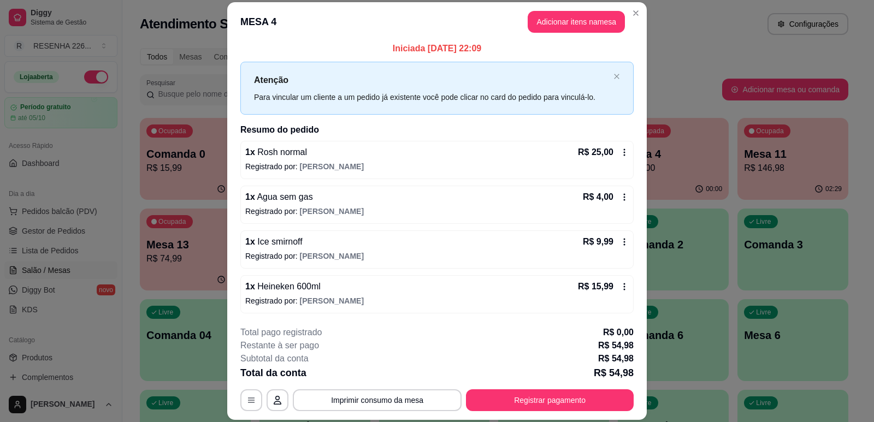
scroll to position [4, 0]
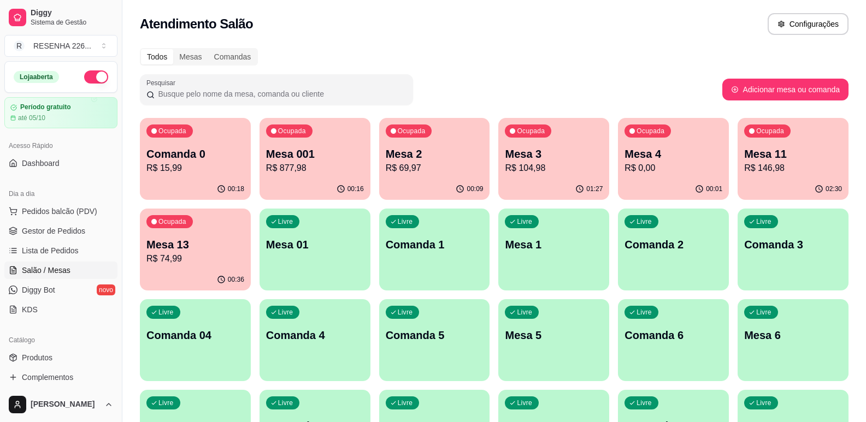
click at [556, 156] on p "Mesa 3" at bounding box center [554, 153] width 98 height 15
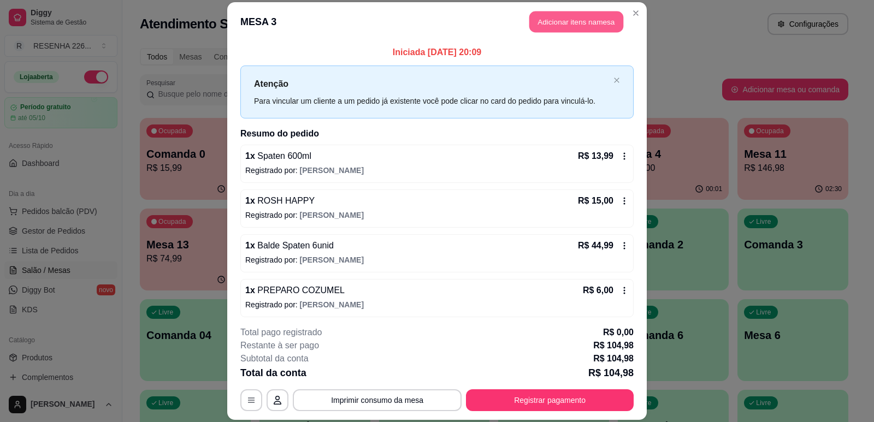
click at [549, 23] on button "Adicionar itens na mesa" at bounding box center [576, 21] width 94 height 21
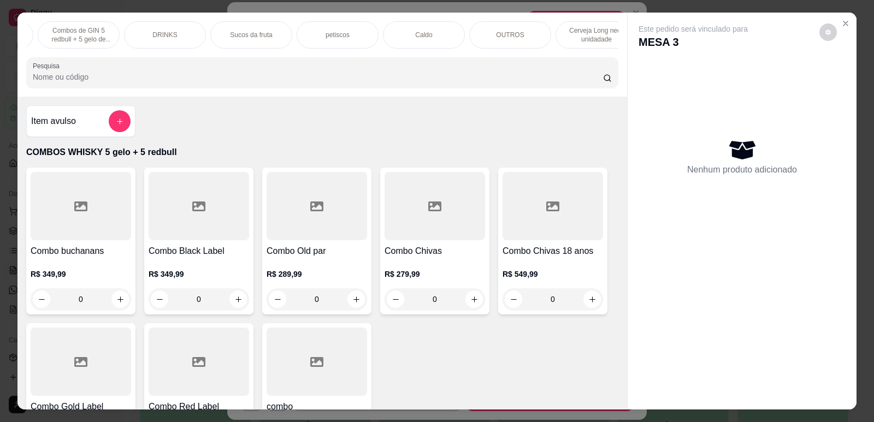
scroll to position [0, 175]
click at [612, 61] on div "COMBOS WHISKY 5 gelo + 5 redbull Combos de Vodka 5 redull + 5 gelo de coco Comb…" at bounding box center [322, 55] width 610 height 84
click at [476, 43] on div "Cerveja 600ml" at bounding box center [472, 34] width 82 height 27
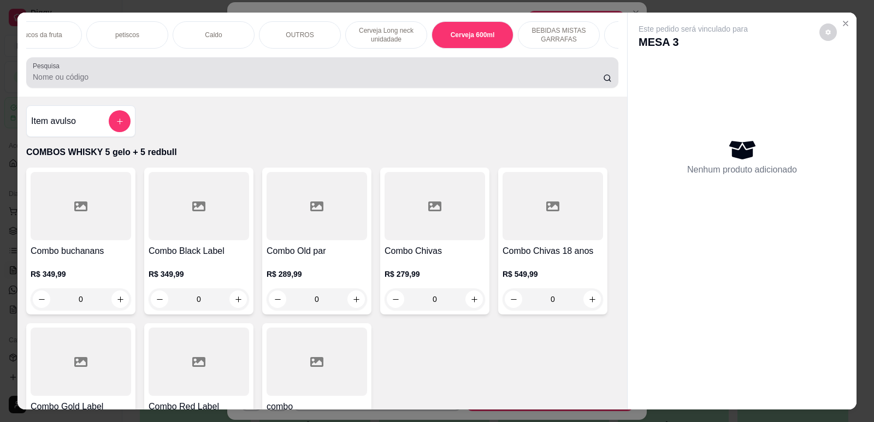
scroll to position [22, 0]
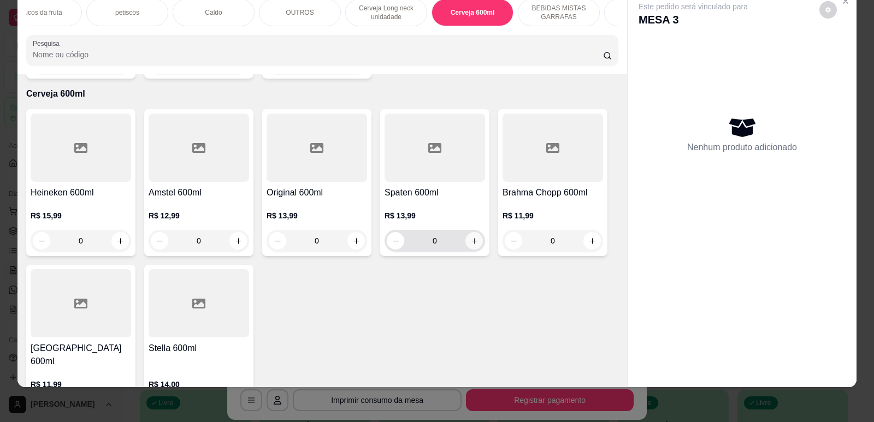
click at [471, 238] on icon "increase-product-quantity" at bounding box center [474, 241] width 6 height 6
type input "1"
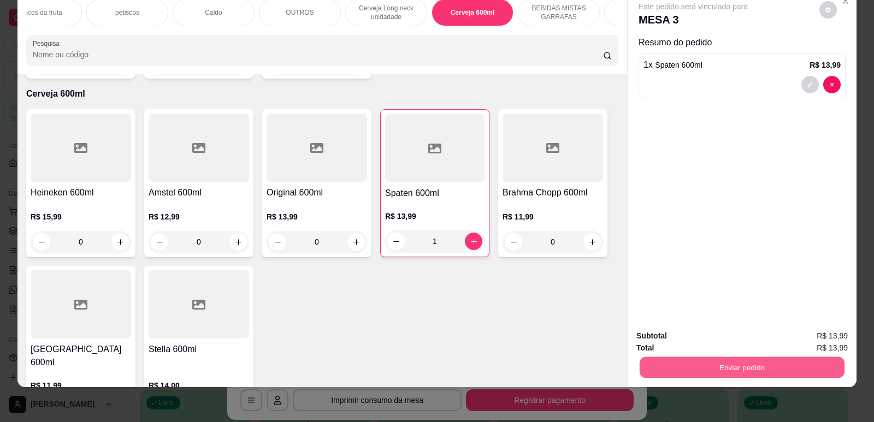
click at [688, 374] on button "Enviar pedido" at bounding box center [742, 367] width 205 height 21
click at [685, 345] on button "Não registrar e enviar pedido" at bounding box center [705, 340] width 110 height 20
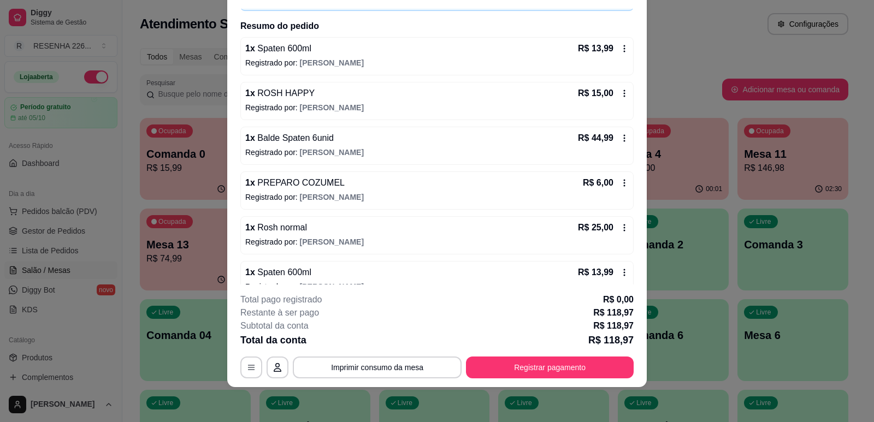
scroll to position [94, 0]
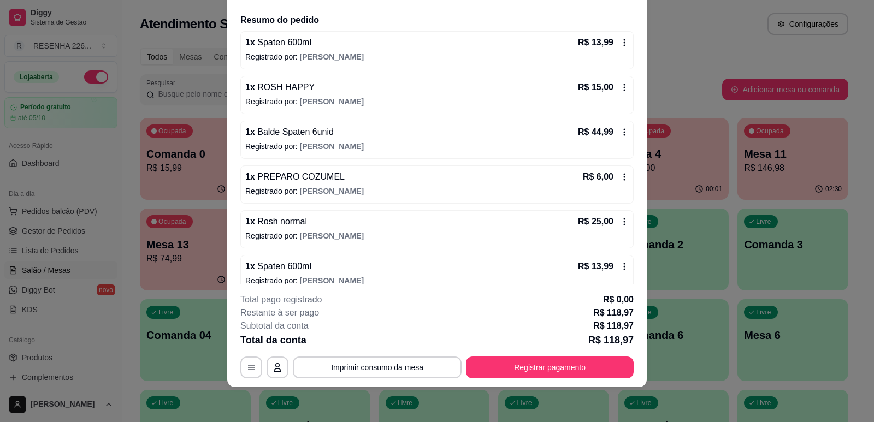
drag, startPoint x: 605, startPoint y: 20, endPoint x: 601, endPoint y: 8, distance: 13.1
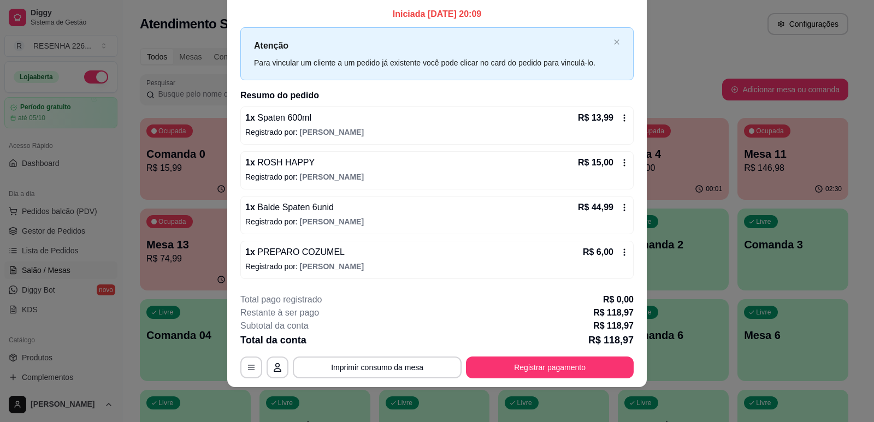
scroll to position [0, 0]
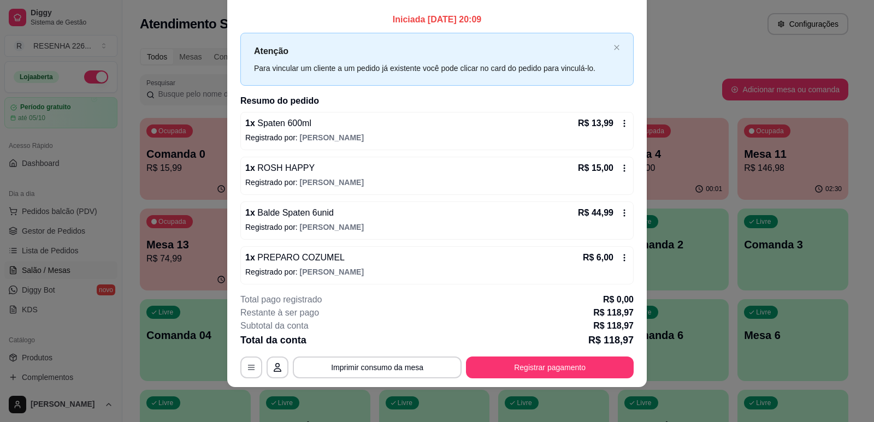
drag, startPoint x: 601, startPoint y: 8, endPoint x: 596, endPoint y: 15, distance: 8.3
click at [596, 15] on p "Iniciada 15/09/2025 às 20:09" at bounding box center [436, 19] width 393 height 13
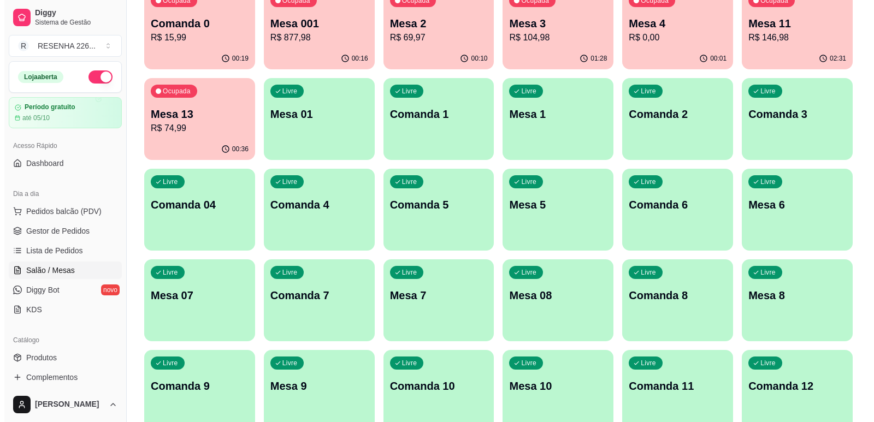
scroll to position [164, 0]
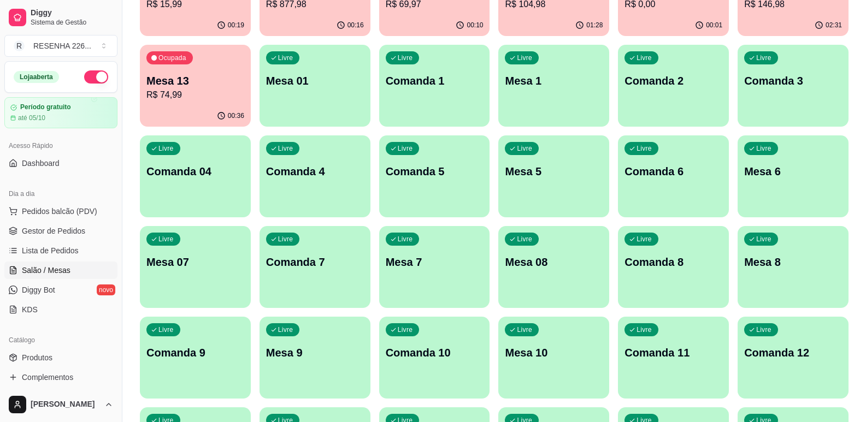
click at [555, 357] on p "Mesa 10" at bounding box center [554, 352] width 98 height 15
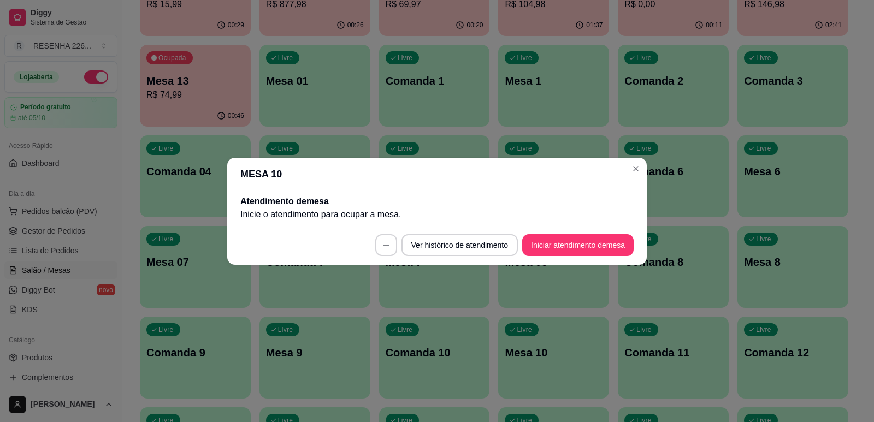
click at [564, 232] on footer "Ver histórico de atendimento Iniciar atendimento de mesa" at bounding box center [436, 245] width 419 height 39
click at [564, 238] on button "Iniciar atendimento de mesa" at bounding box center [578, 244] width 108 height 21
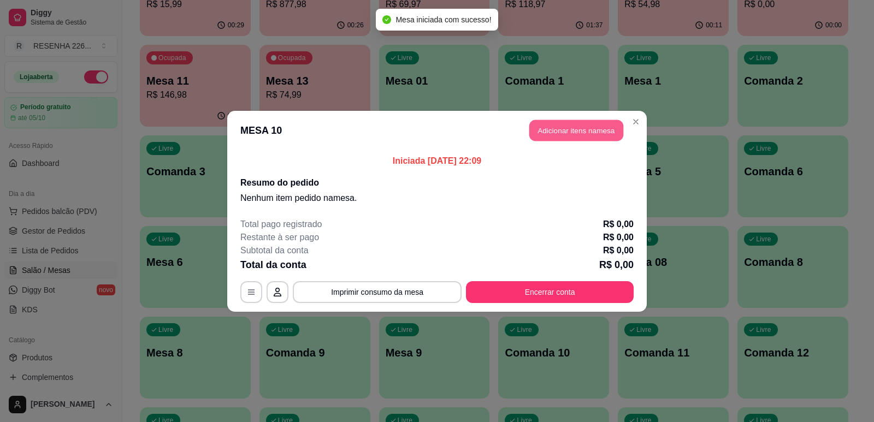
click at [572, 134] on button "Adicionar itens na mesa" at bounding box center [576, 130] width 94 height 21
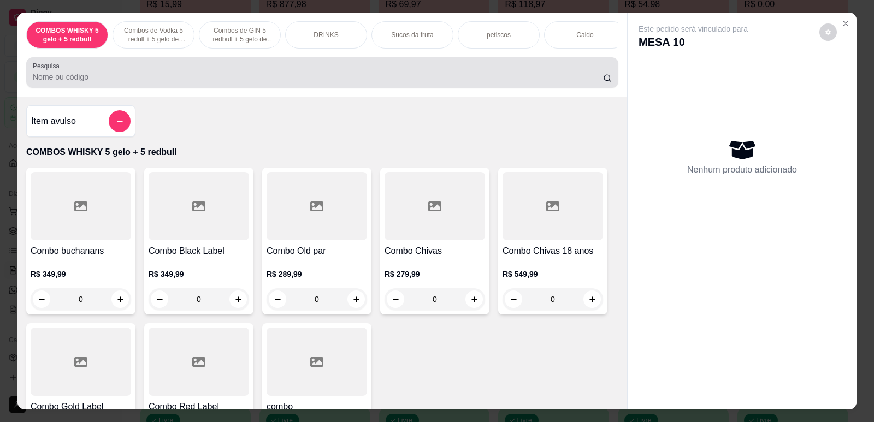
click at [316, 88] on div "Pesquisa" at bounding box center [322, 72] width 592 height 31
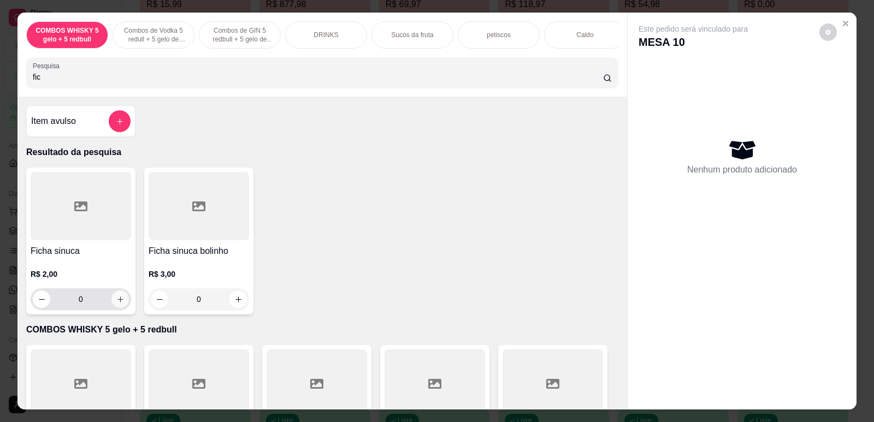
type input "fic"
click at [116, 304] on icon "increase-product-quantity" at bounding box center [120, 299] width 8 height 8
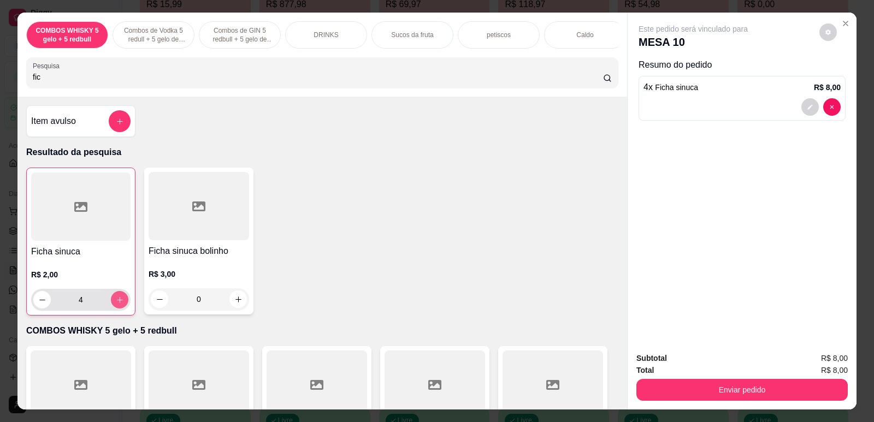
type input "4"
click at [116, 304] on icon "increase-product-quantity" at bounding box center [120, 300] width 8 height 8
type input "5"
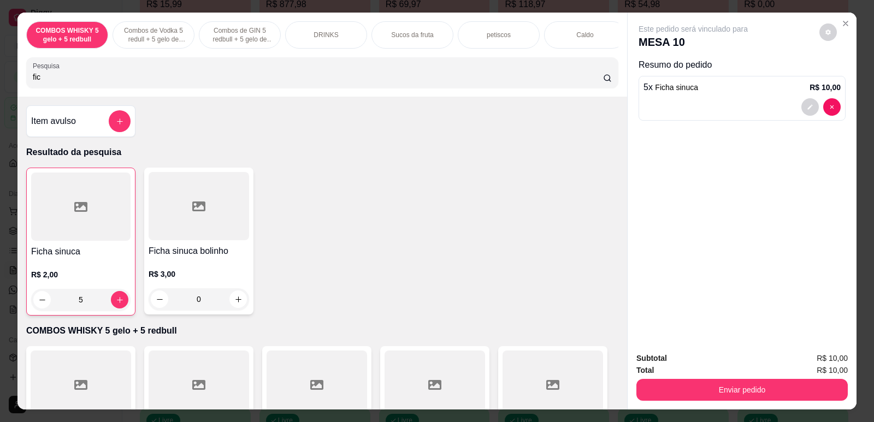
click at [196, 82] on input "fic" at bounding box center [318, 77] width 570 height 11
type input "f"
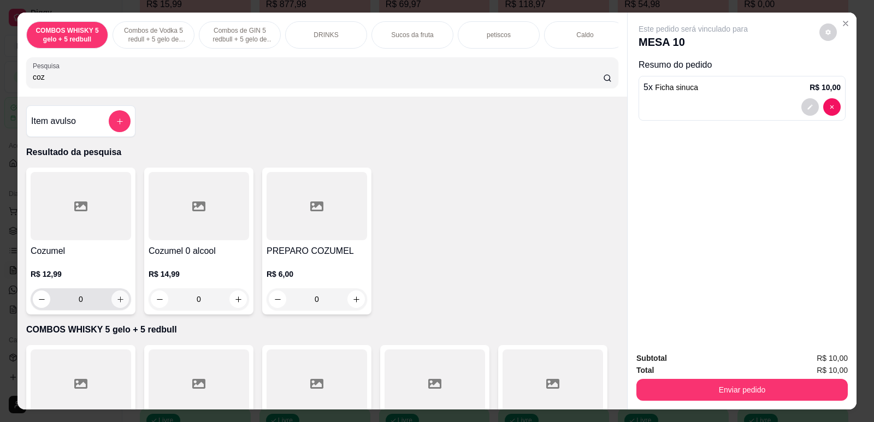
type input "coz"
click at [111, 304] on button "increase-product-quantity" at bounding box center [119, 299] width 17 height 17
type input "1"
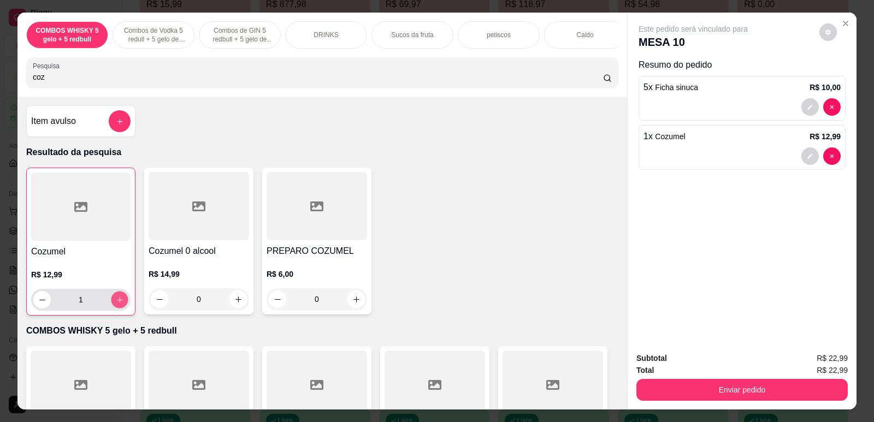
click at [116, 304] on icon "increase-product-quantity" at bounding box center [120, 300] width 8 height 8
type input "2"
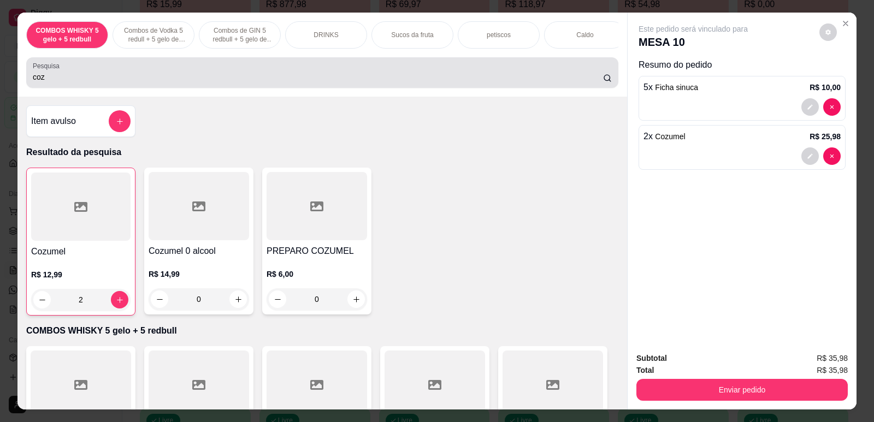
click at [241, 82] on input "coz" at bounding box center [318, 77] width 570 height 11
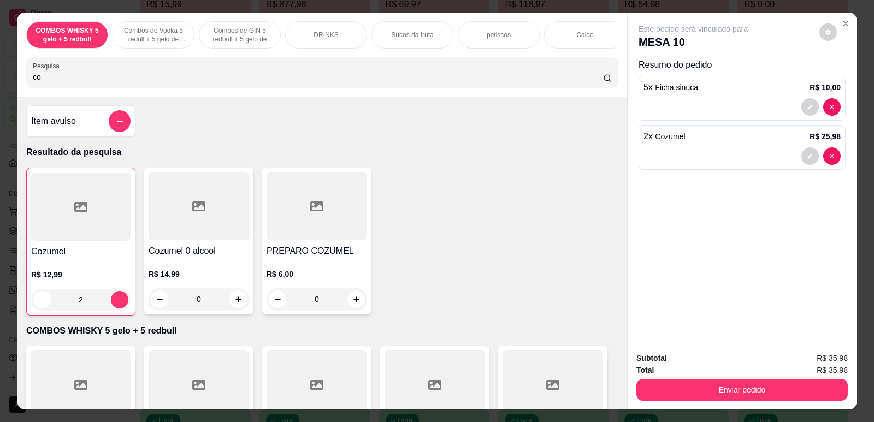
type input "c"
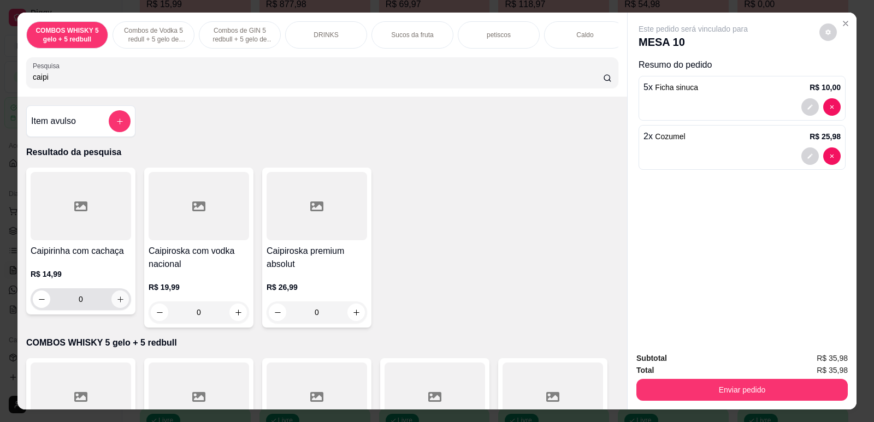
type input "caipi"
click at [116, 304] on icon "increase-product-quantity" at bounding box center [120, 299] width 8 height 8
type input "1"
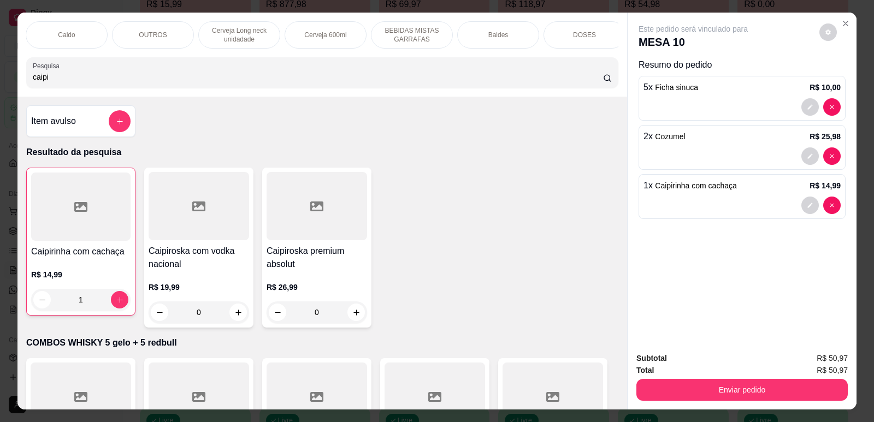
scroll to position [0, 698]
click at [163, 34] on div "Cerveja 600ml" at bounding box center [146, 34] width 82 height 27
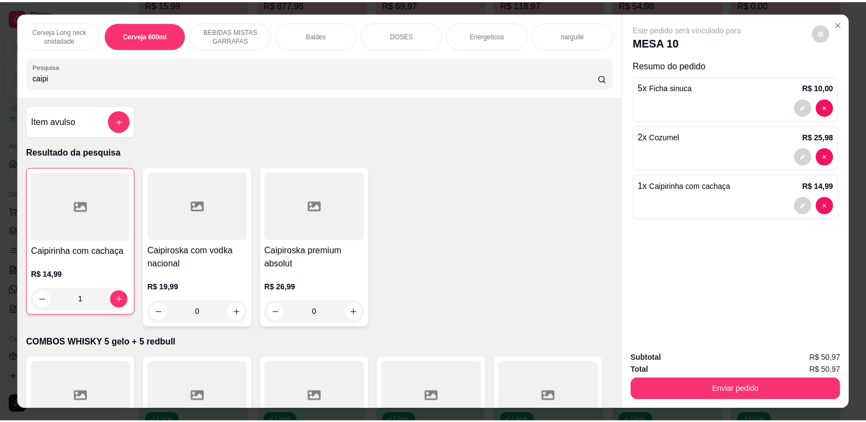
scroll to position [22, 0]
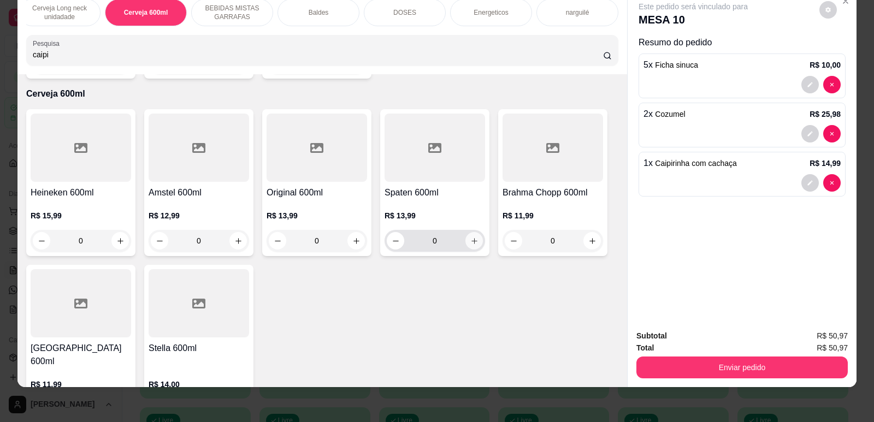
click at [470, 239] on icon "increase-product-quantity" at bounding box center [474, 241] width 8 height 8
type input "1"
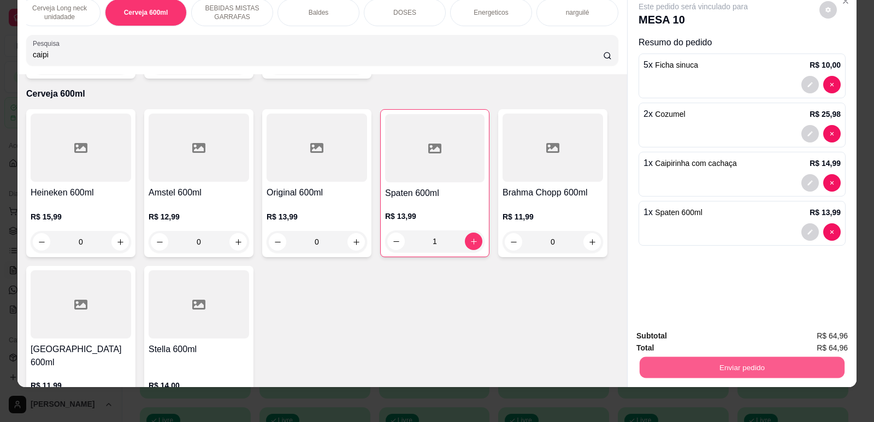
click at [684, 366] on button "Enviar pedido" at bounding box center [742, 367] width 205 height 21
click at [695, 338] on button "Não registrar e enviar pedido" at bounding box center [706, 340] width 114 height 21
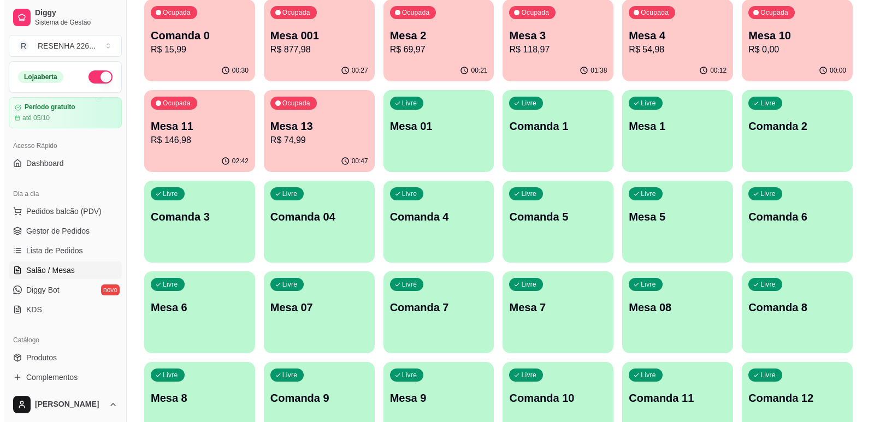
scroll to position [55, 0]
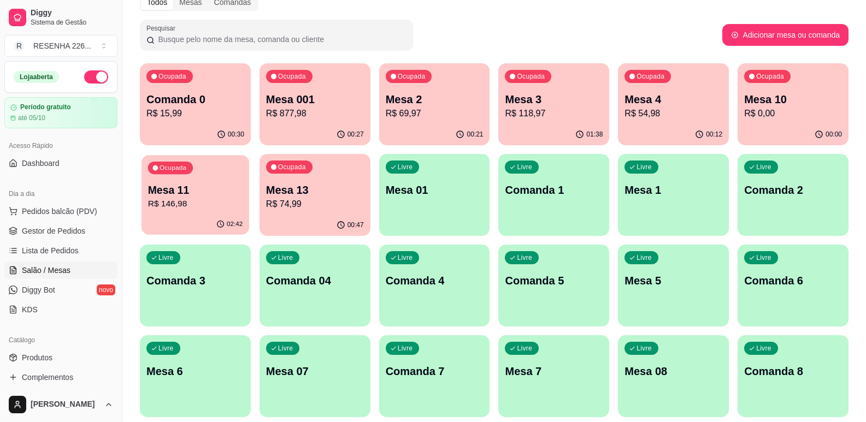
click at [165, 217] on div "02:42" at bounding box center [195, 224] width 108 height 21
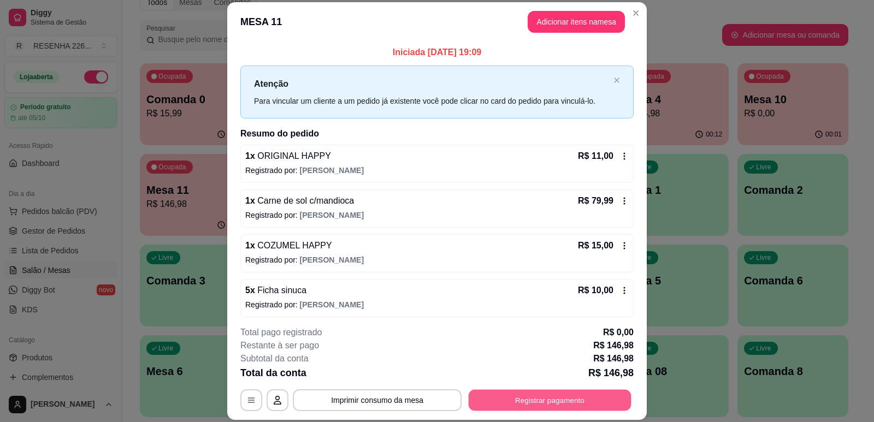
click at [563, 399] on button "Registrar pagamento" at bounding box center [550, 400] width 163 height 21
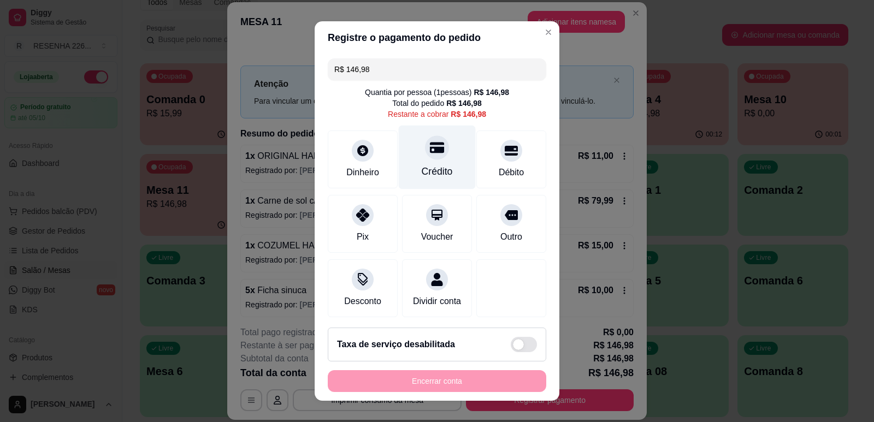
click at [445, 169] on div "Crédito" at bounding box center [437, 157] width 77 height 64
type input "R$ 0,00"
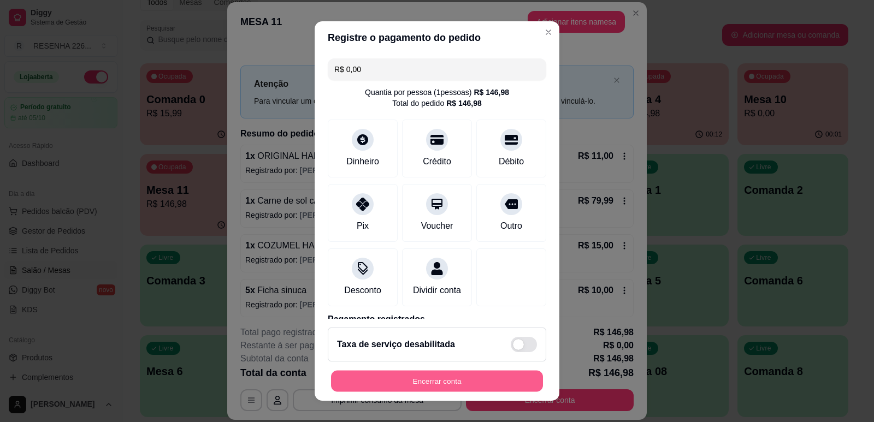
click at [449, 382] on button "Encerrar conta" at bounding box center [437, 381] width 212 height 21
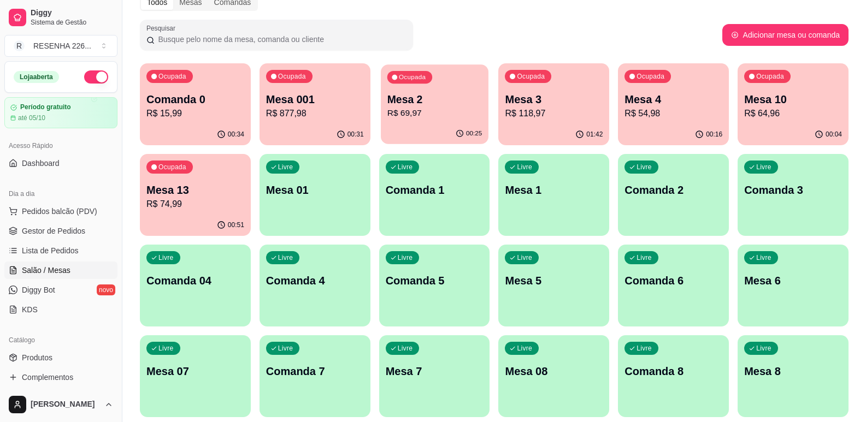
click at [426, 119] on p "R$ 69,97" at bounding box center [434, 113] width 94 height 13
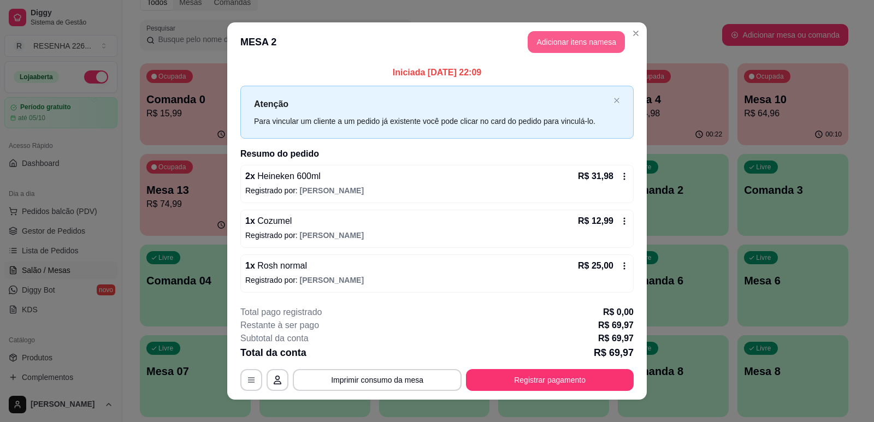
click at [557, 47] on button "Adicionar itens na mesa" at bounding box center [576, 42] width 97 height 22
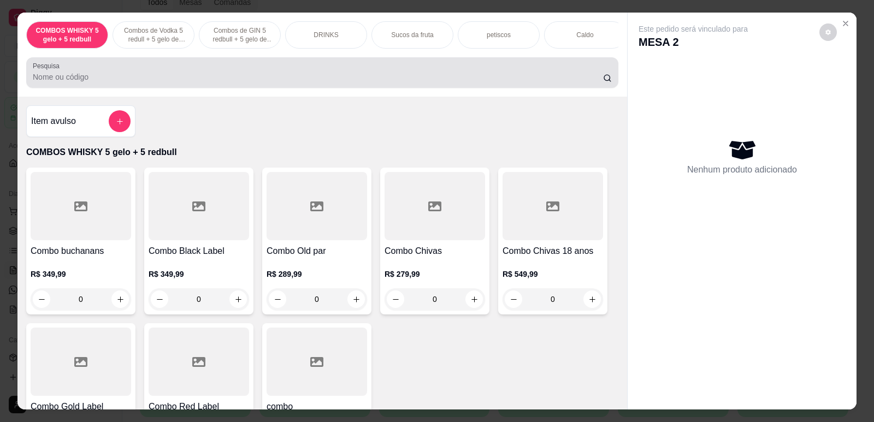
click at [428, 76] on div at bounding box center [322, 73] width 579 height 22
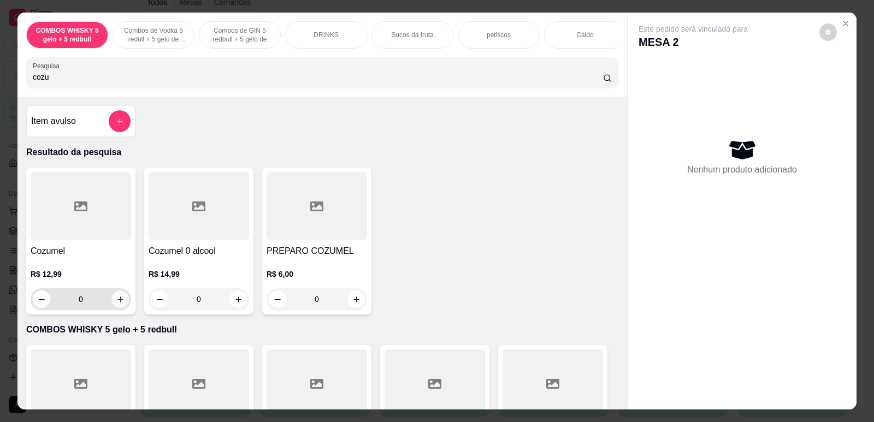
type input "cozu"
click at [117, 308] on button "increase-product-quantity" at bounding box center [119, 299] width 17 height 17
type input "1"
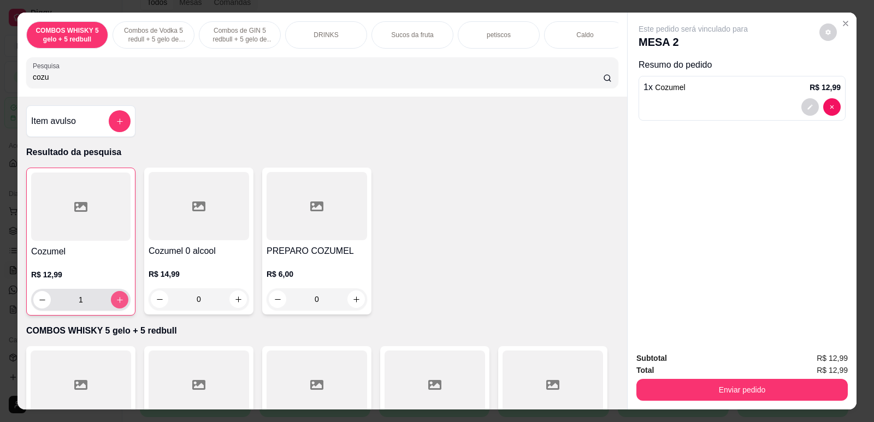
click at [117, 304] on icon "increase-product-quantity" at bounding box center [120, 300] width 8 height 8
type input "2"
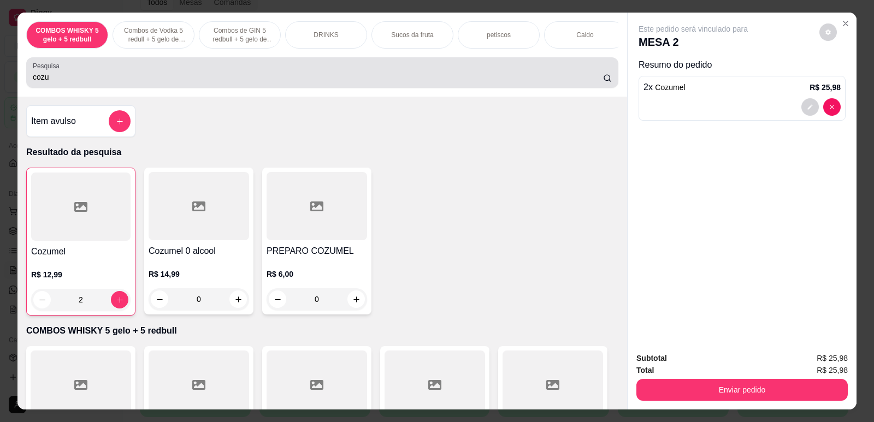
click at [222, 82] on input "cozu" at bounding box center [318, 77] width 570 height 11
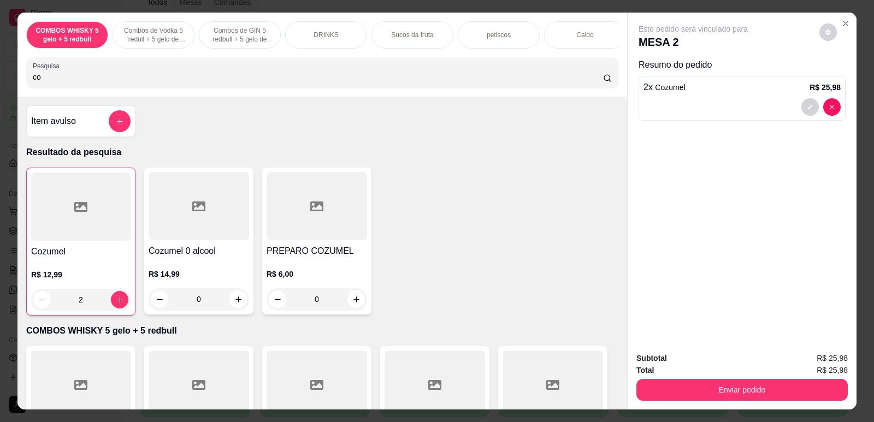
type input "c"
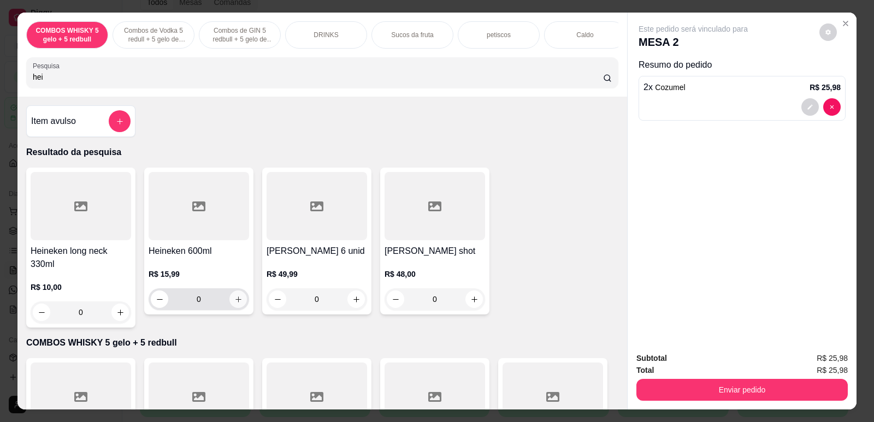
type input "hei"
click at [231, 308] on button "increase-product-quantity" at bounding box center [237, 299] width 17 height 17
type input "1"
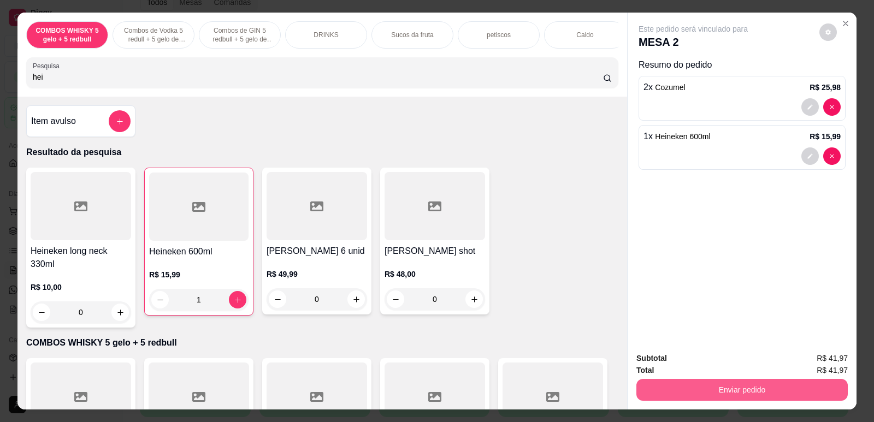
click at [654, 397] on button "Enviar pedido" at bounding box center [741, 390] width 211 height 22
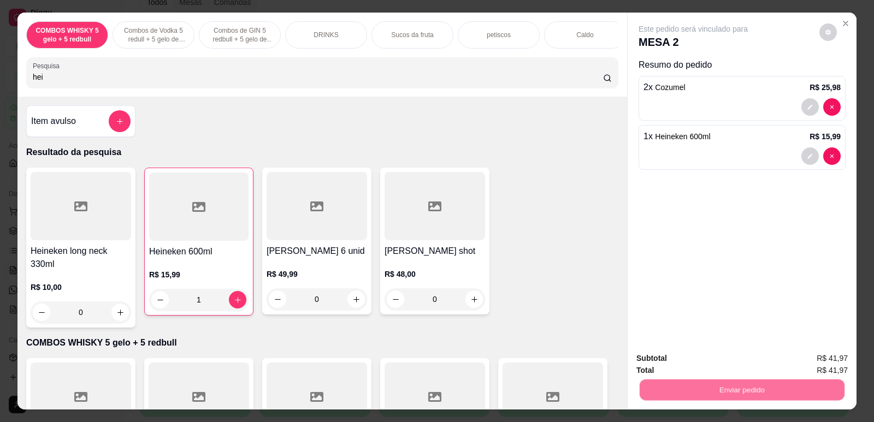
click at [662, 362] on button "Não registrar e enviar pedido" at bounding box center [706, 363] width 114 height 21
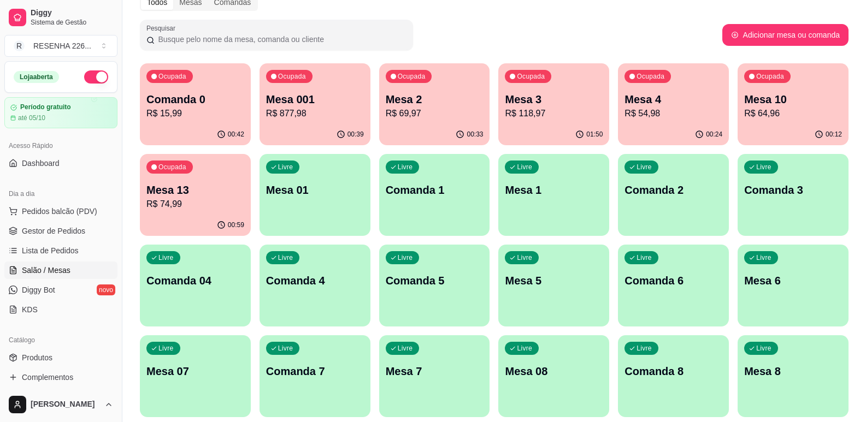
click at [232, 198] on p "R$ 74,99" at bounding box center [195, 204] width 98 height 13
click at [795, 127] on div "00:13" at bounding box center [793, 133] width 108 height 21
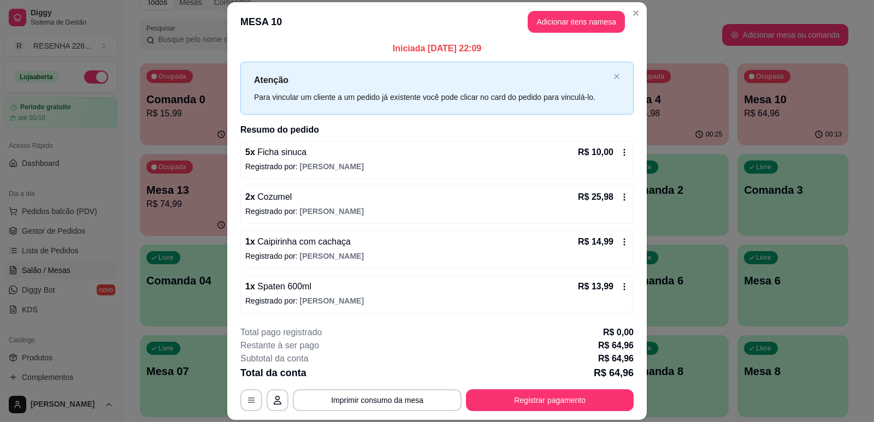
scroll to position [4, 0]
click at [587, 25] on button "Adicionar itens na mesa" at bounding box center [576, 22] width 97 height 22
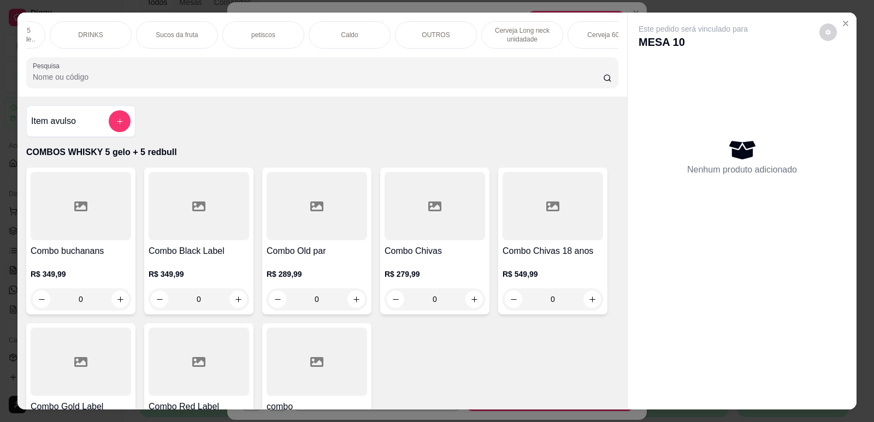
scroll to position [0, 240]
click at [575, 20] on div "COMBOS WHISKY 5 gelo + 5 redbull Combos de Vodka 5 redull + 5 gelo de coco Comb…" at bounding box center [322, 55] width 610 height 84
click at [583, 35] on p "Cerveja 600ml" at bounding box center [603, 35] width 42 height 9
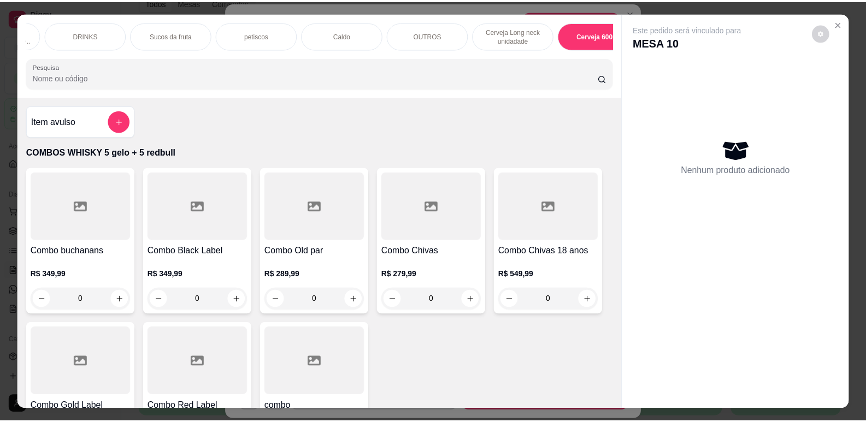
scroll to position [22, 0]
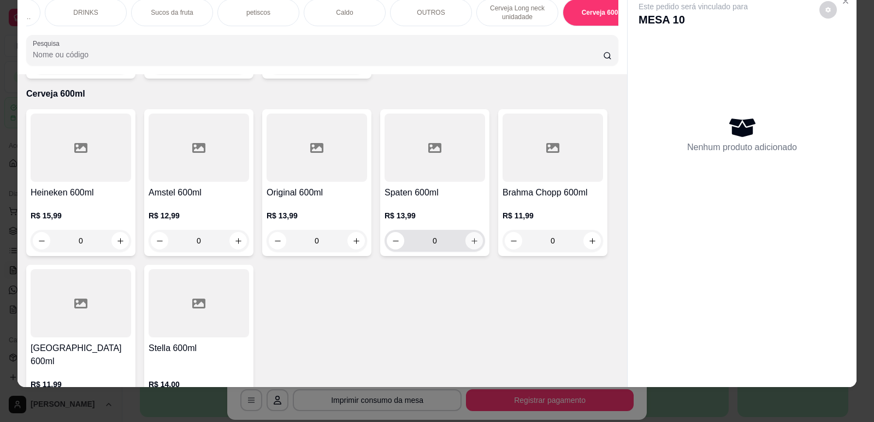
click at [470, 237] on icon "increase-product-quantity" at bounding box center [474, 241] width 8 height 8
type input "1"
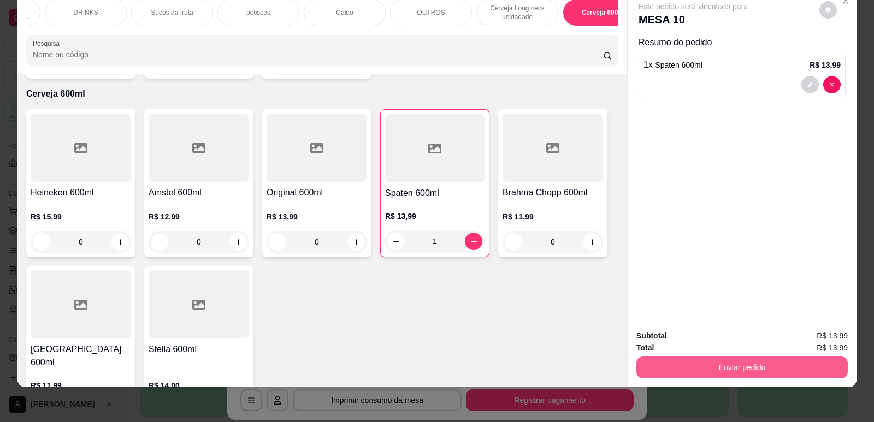
click at [660, 361] on button "Enviar pedido" at bounding box center [741, 368] width 211 height 22
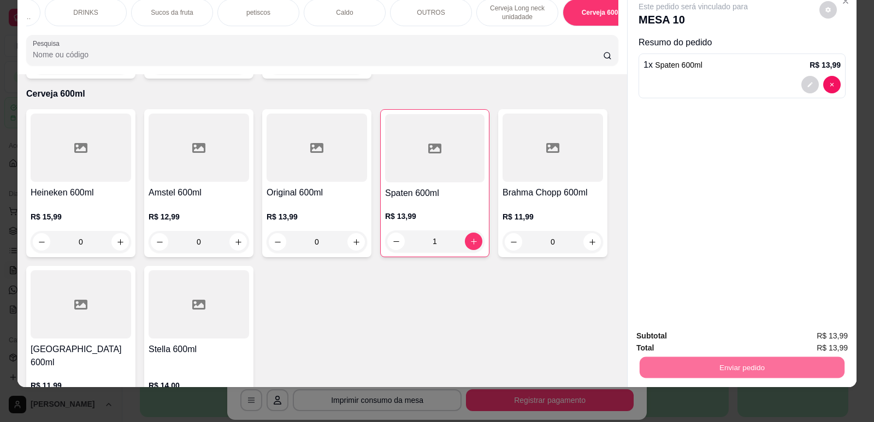
click at [670, 345] on button "Não registrar e enviar pedido" at bounding box center [705, 340] width 110 height 20
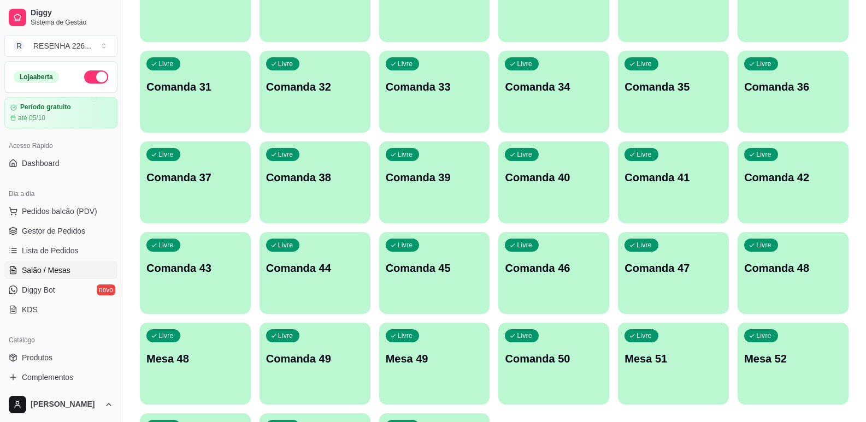
scroll to position [1091, 0]
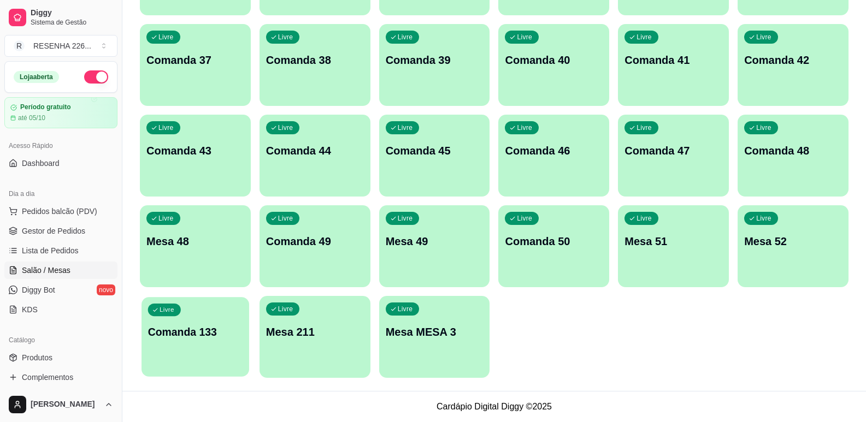
click at [220, 322] on div "Livre Comanda 133" at bounding box center [195, 330] width 108 height 67
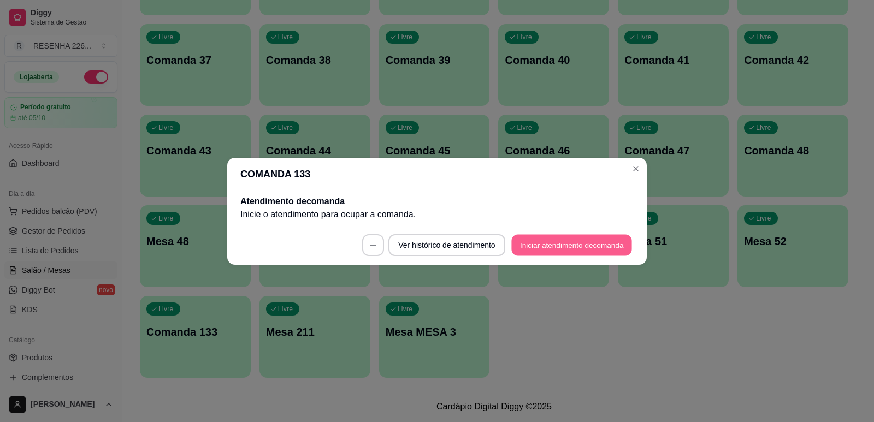
click at [524, 243] on button "Iniciar atendimento de comanda" at bounding box center [571, 244] width 121 height 21
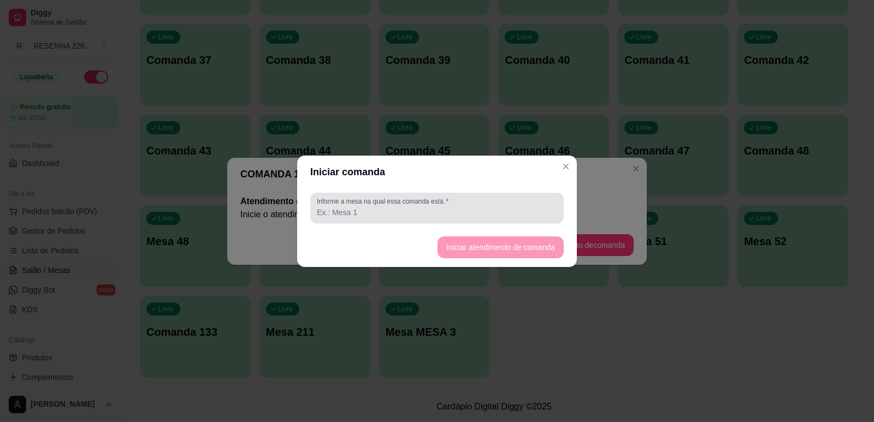
click at [506, 203] on div at bounding box center [437, 208] width 240 height 22
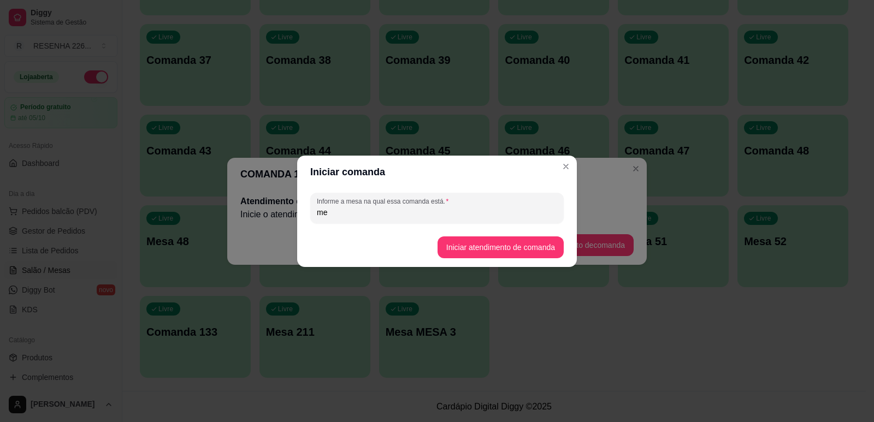
type input "m"
type input "macarrao"
click at [482, 256] on button "Iniciar atendimento de comanda" at bounding box center [500, 247] width 126 height 22
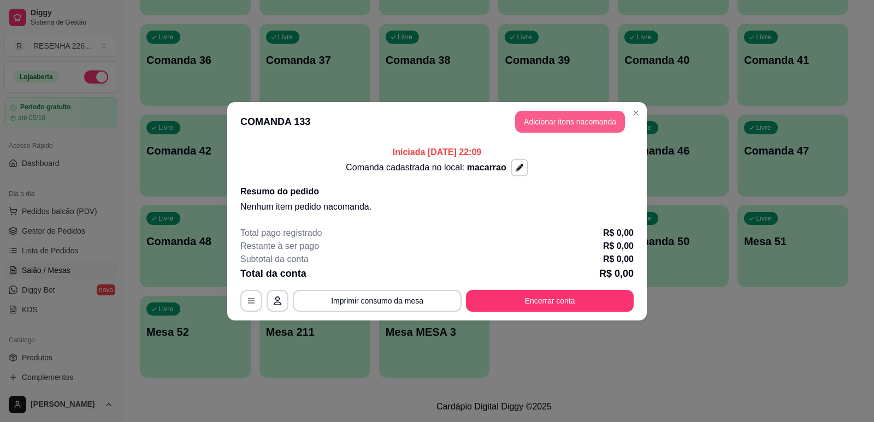
click at [597, 127] on button "Adicionar itens na comanda" at bounding box center [570, 122] width 110 height 22
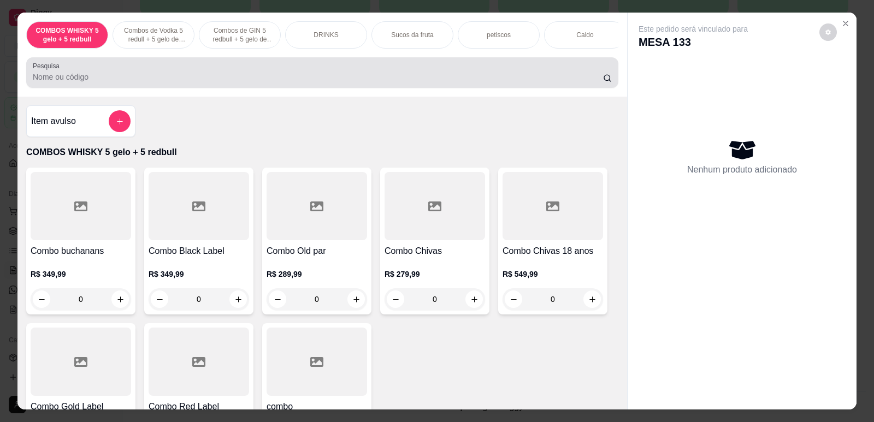
click at [364, 76] on div at bounding box center [322, 73] width 579 height 22
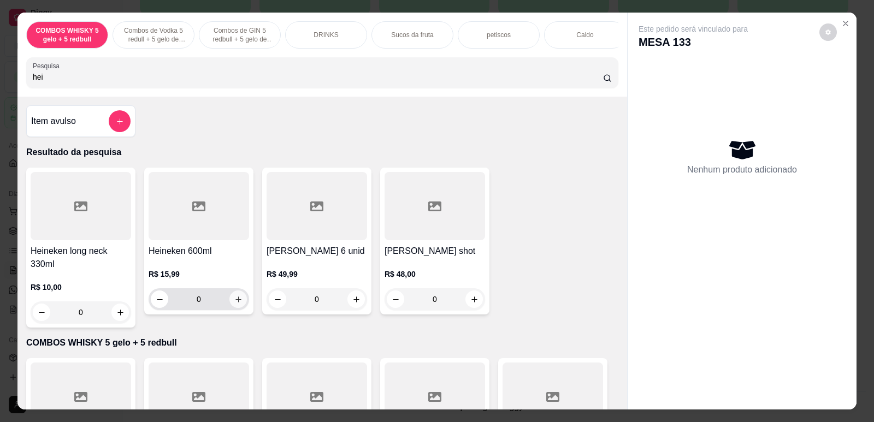
type input "hei"
click at [235, 303] on icon "increase-product-quantity" at bounding box center [238, 300] width 6 height 6
click at [234, 304] on icon "increase-product-quantity" at bounding box center [238, 299] width 8 height 8
type input "2"
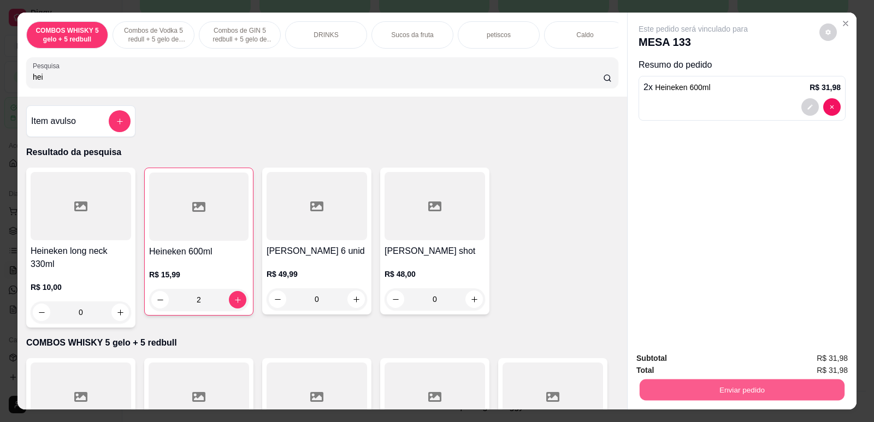
click at [708, 394] on button "Enviar pedido" at bounding box center [742, 389] width 205 height 21
click at [700, 368] on button "Não registrar e enviar pedido" at bounding box center [706, 363] width 114 height 21
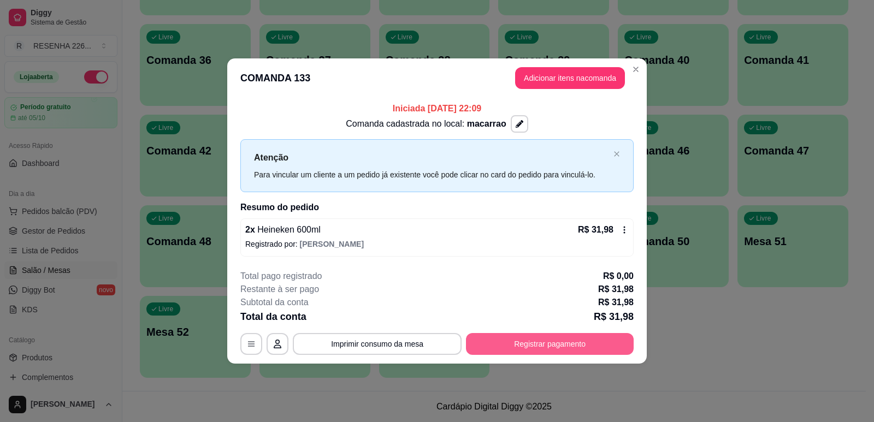
click at [541, 344] on button "Registrar pagamento" at bounding box center [550, 344] width 168 height 22
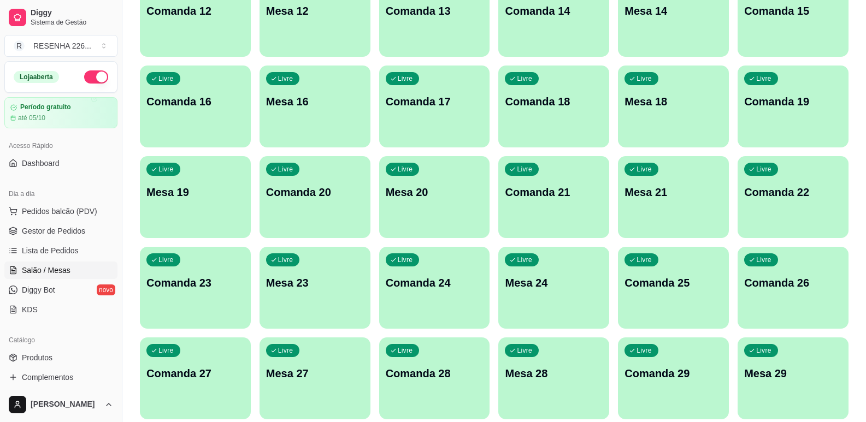
scroll to position [601, 0]
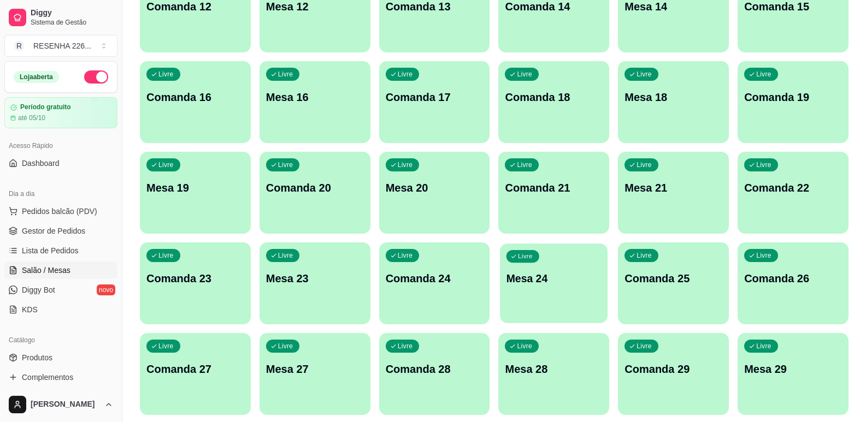
click at [554, 295] on div "Livre Mesa 24" at bounding box center [554, 277] width 108 height 67
click at [676, 284] on p "Comanda 25" at bounding box center [673, 278] width 94 height 15
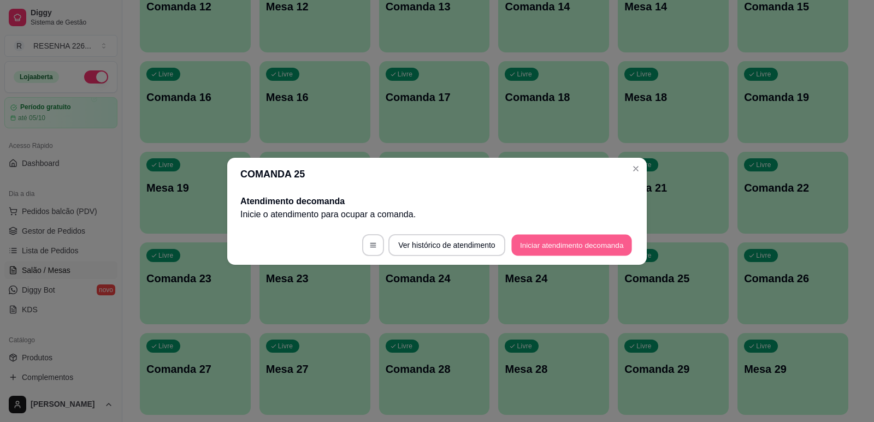
click at [569, 238] on button "Iniciar atendimento de comanda" at bounding box center [571, 244] width 121 height 21
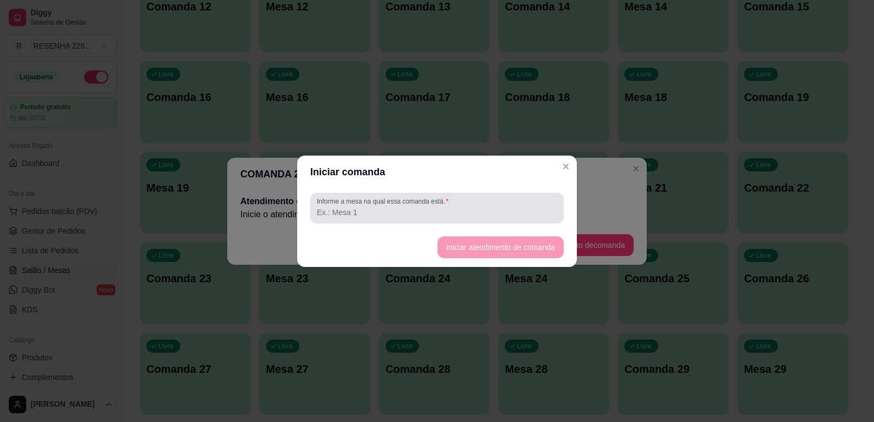
click at [487, 201] on div at bounding box center [437, 208] width 240 height 22
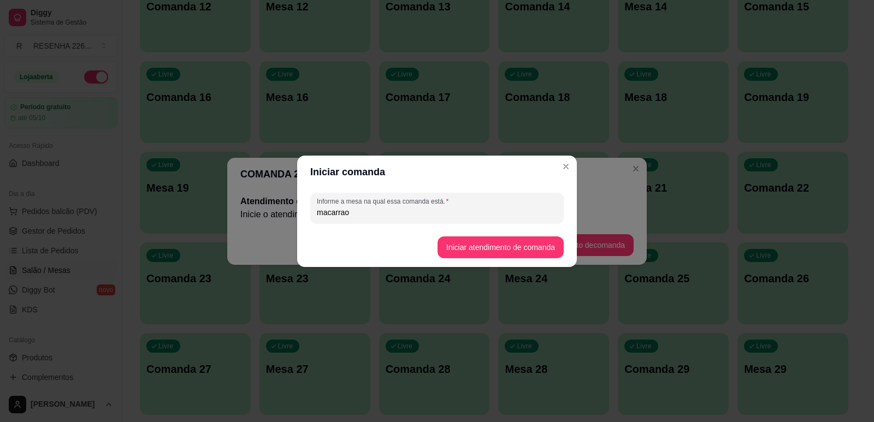
type input "macarrao"
click at [519, 242] on button "Iniciar atendimento de comanda" at bounding box center [500, 246] width 122 height 21
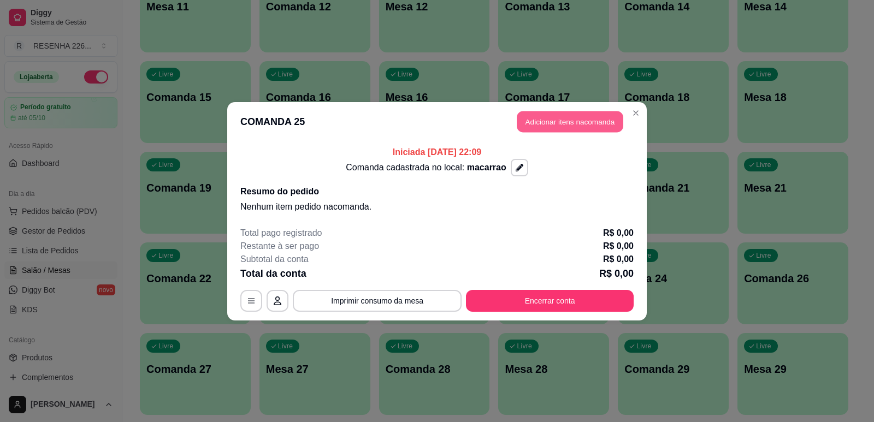
click at [573, 121] on button "Adicionar itens na comanda" at bounding box center [570, 121] width 107 height 21
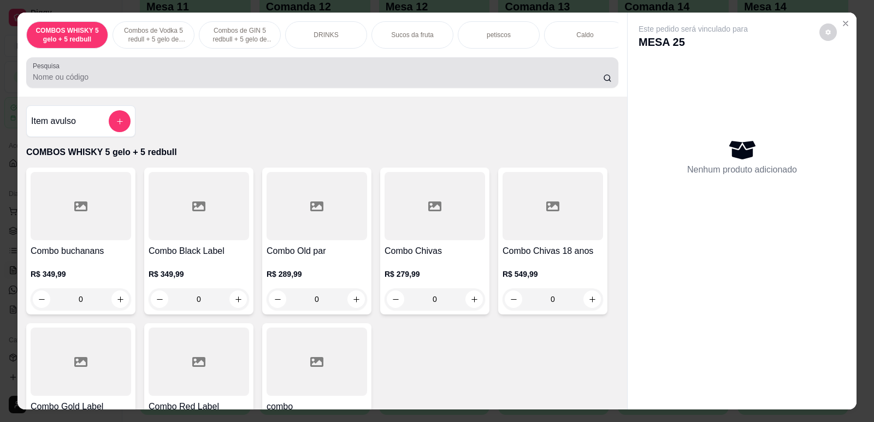
click at [102, 82] on input "Pesquisa" at bounding box center [318, 77] width 570 height 11
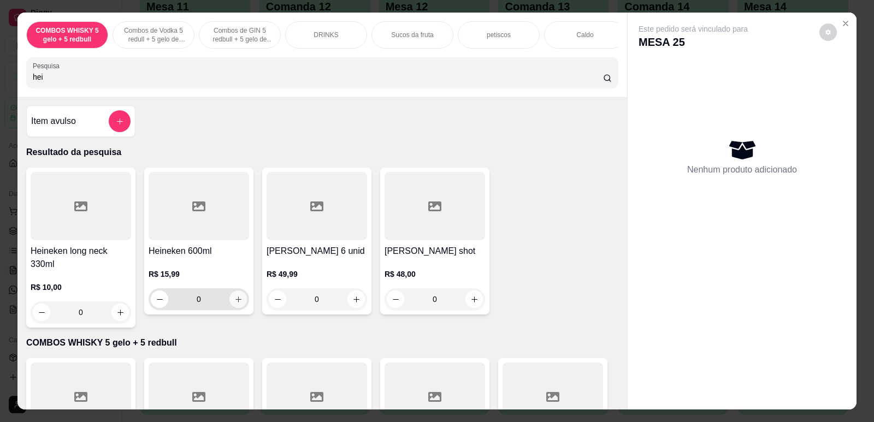
type input "hei"
click at [242, 308] on button "increase-product-quantity" at bounding box center [237, 299] width 17 height 17
type input "1"
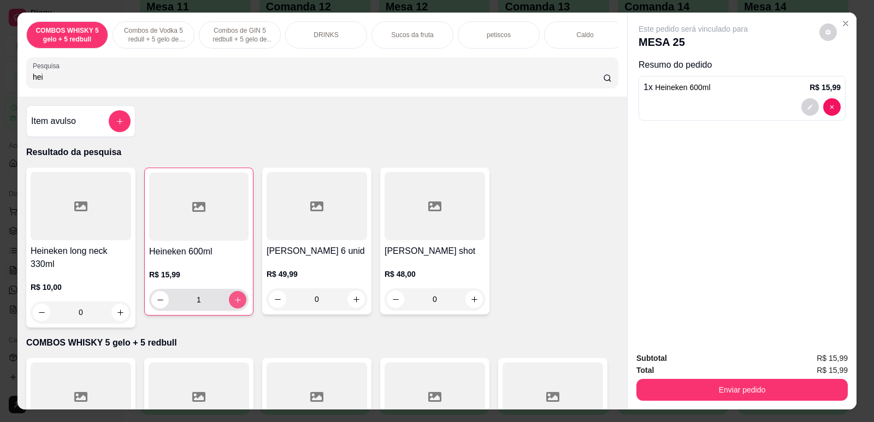
click at [242, 309] on button "increase-product-quantity" at bounding box center [237, 299] width 17 height 17
type input "2"
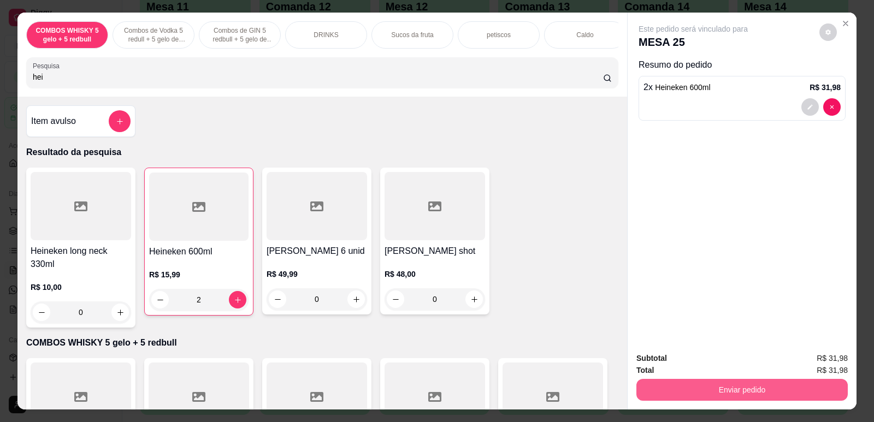
click at [672, 390] on button "Enviar pedido" at bounding box center [741, 390] width 211 height 22
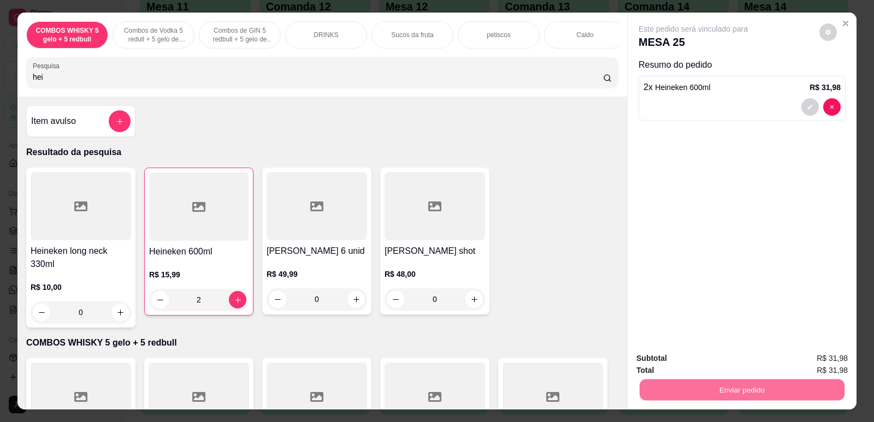
click at [675, 360] on button "Não registrar e enviar pedido" at bounding box center [706, 363] width 114 height 21
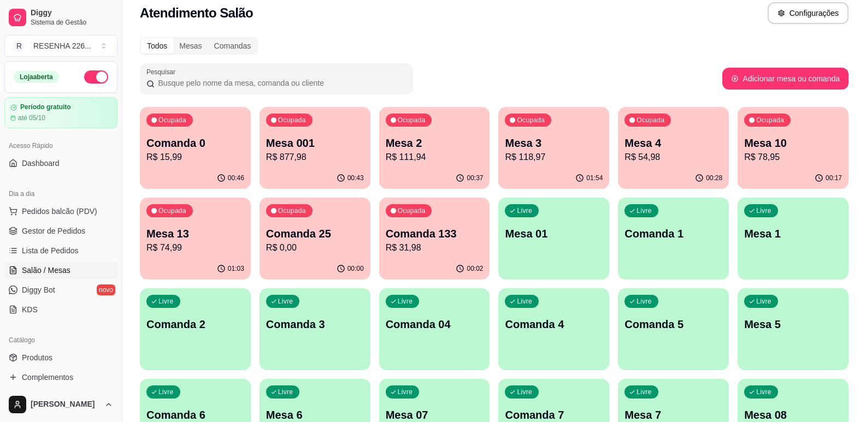
scroll to position [0, 0]
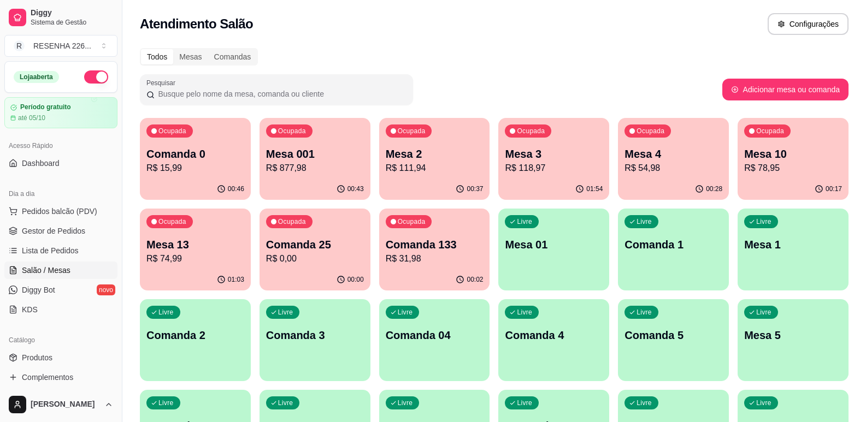
click at [444, 262] on p "R$ 31,98" at bounding box center [435, 258] width 98 height 13
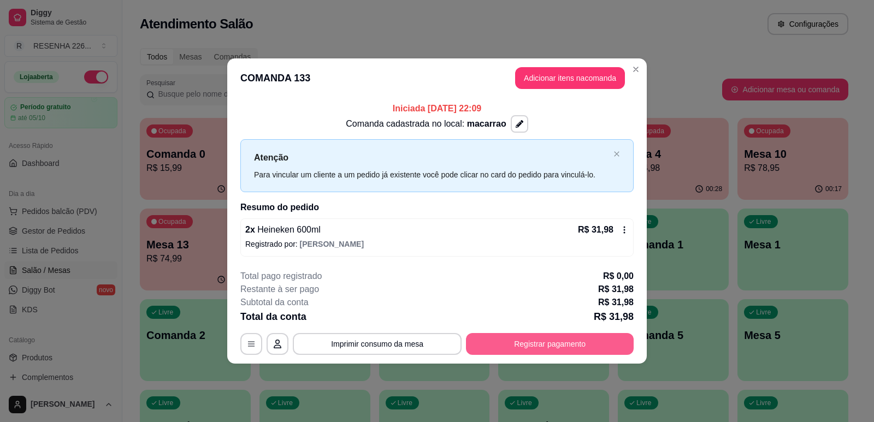
click at [527, 341] on button "Registrar pagamento" at bounding box center [550, 344] width 168 height 22
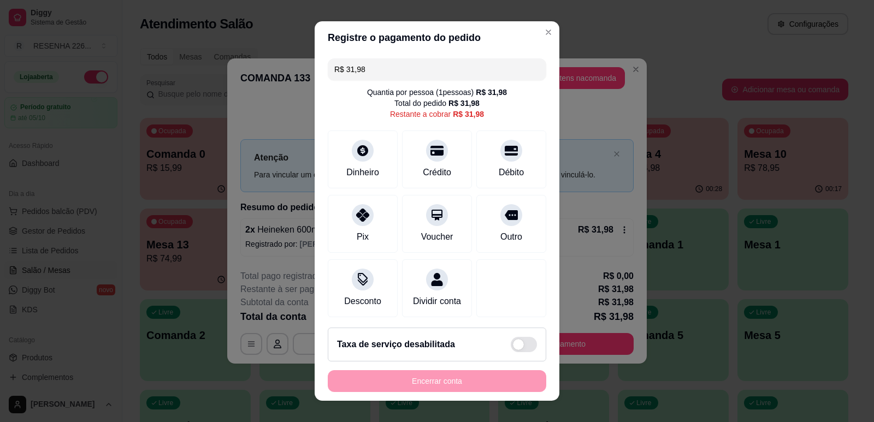
click at [519, 346] on span at bounding box center [524, 344] width 26 height 15
click at [517, 347] on input "checkbox" at bounding box center [513, 350] width 7 height 7
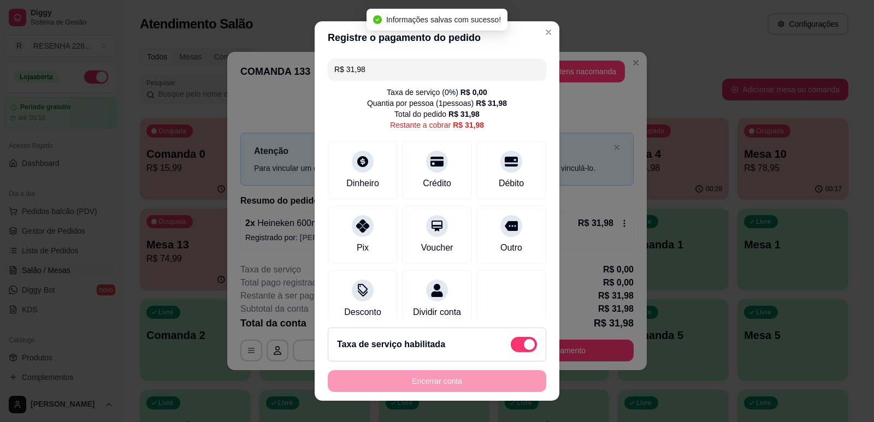
click at [524, 344] on span at bounding box center [529, 344] width 11 height 11
click at [517, 347] on input "checkbox" at bounding box center [513, 350] width 7 height 7
checkbox input "false"
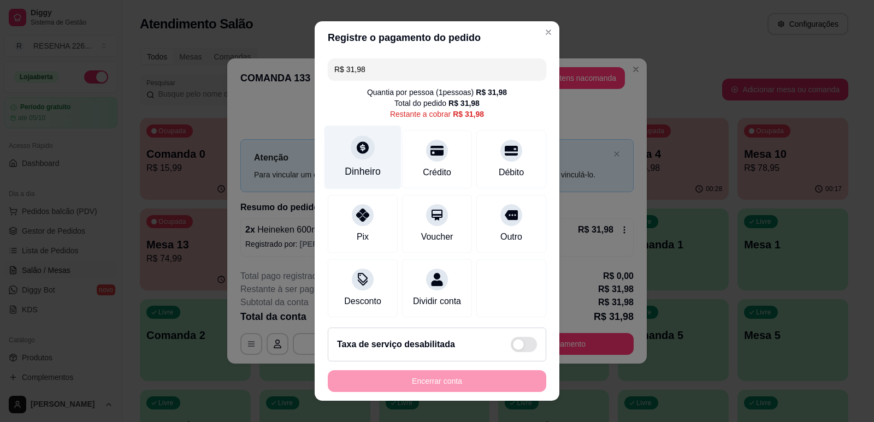
click at [358, 158] on div at bounding box center [363, 147] width 24 height 24
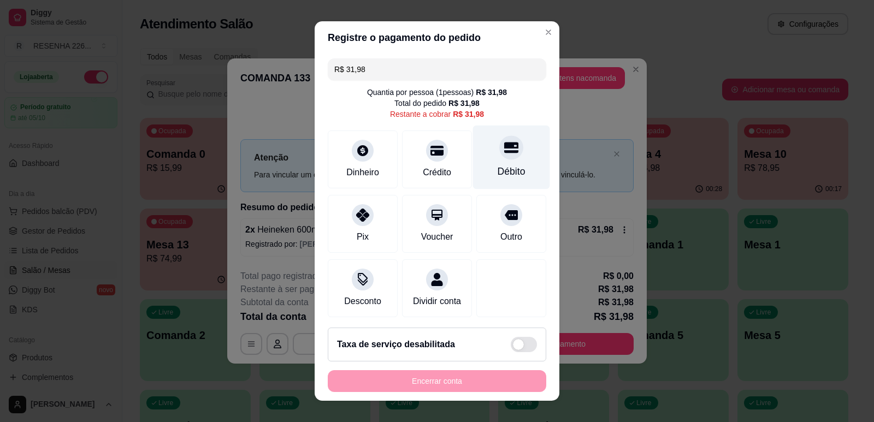
click at [525, 155] on div "R$ 31,98 Quantia por pessoa ( 1 pessoas) R$ 31,98 Total do pedido R$ 31,98 Rest…" at bounding box center [437, 186] width 245 height 265
click at [503, 171] on div "Débito" at bounding box center [512, 171] width 28 height 14
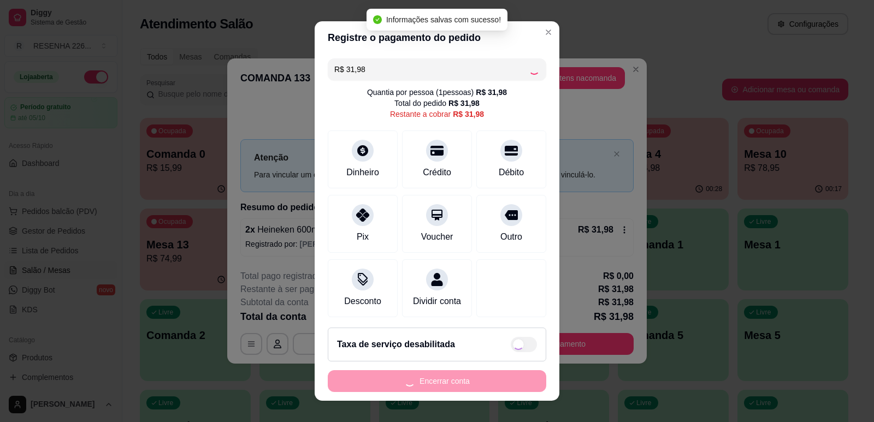
type input "R$ 0,00"
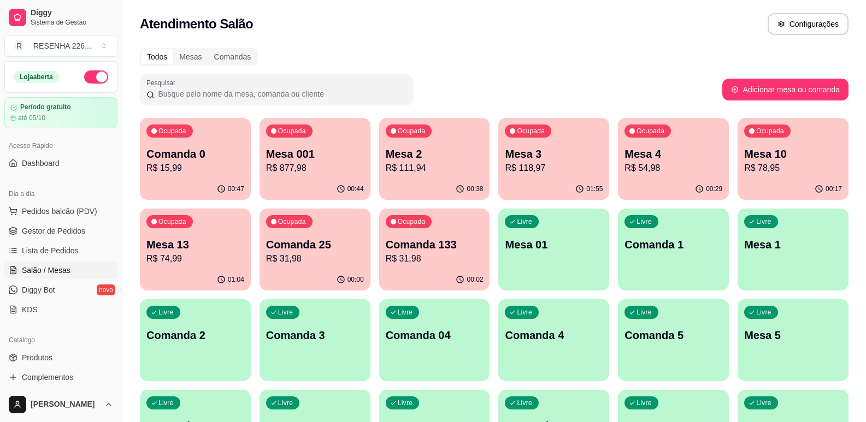
click at [547, 178] on div "Ocupada Mesa 3 R$ 118,97" at bounding box center [553, 148] width 111 height 61
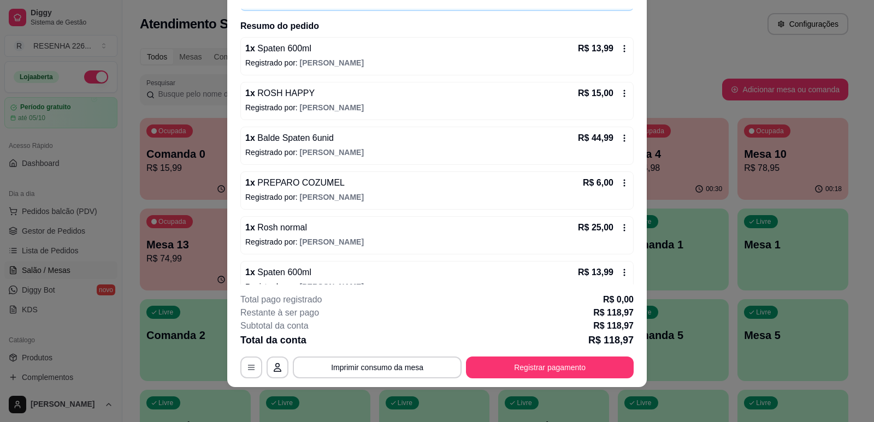
scroll to position [94, 0]
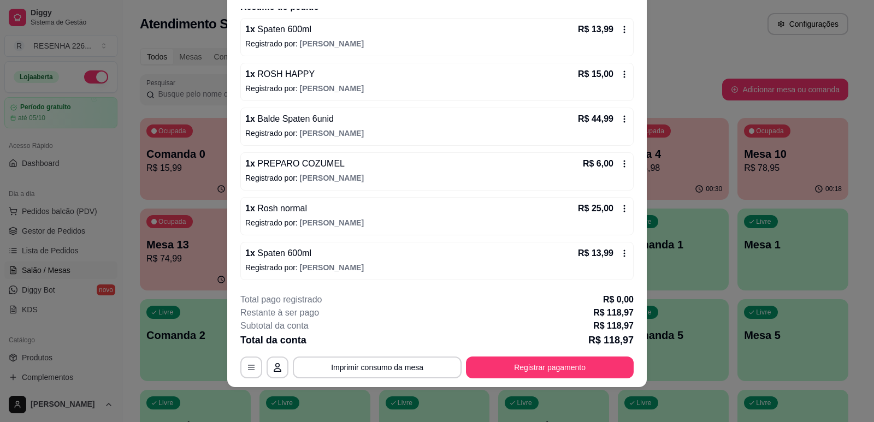
click at [507, 380] on footer "**********" at bounding box center [436, 336] width 419 height 103
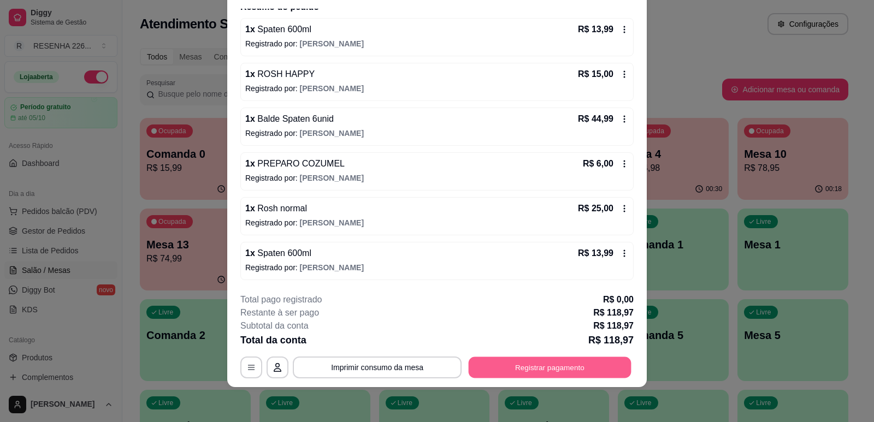
click at [507, 373] on button "Registrar pagamento" at bounding box center [550, 367] width 163 height 21
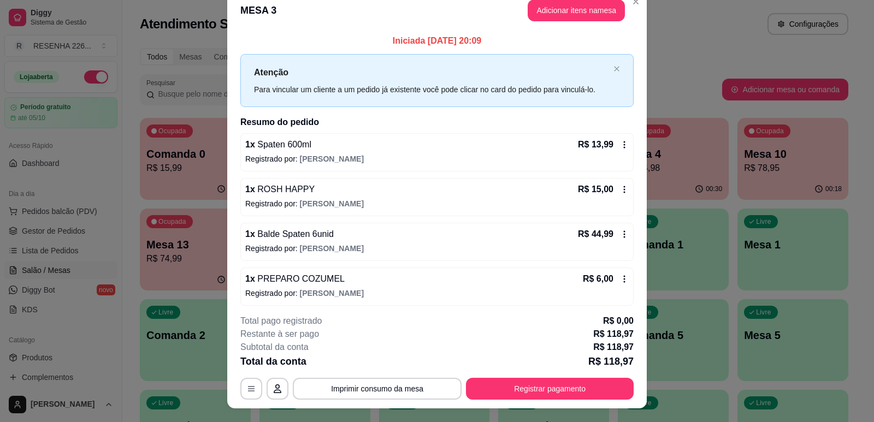
scroll to position [0, 0]
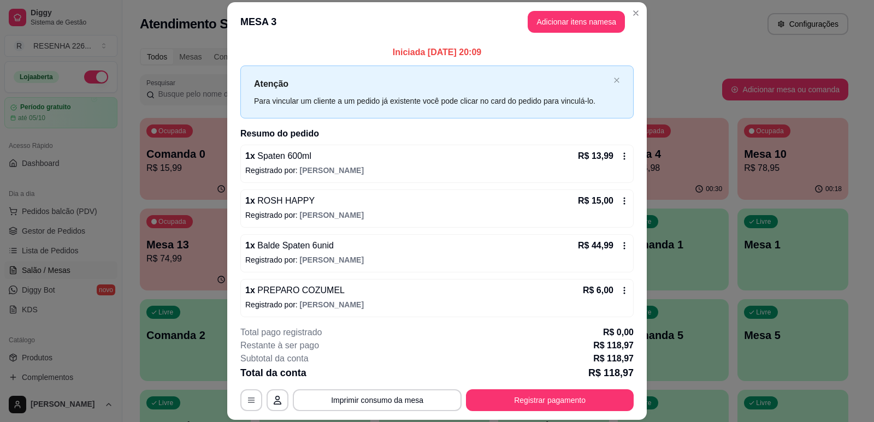
click at [563, 17] on button "Adicionar itens na mesa" at bounding box center [576, 22] width 97 height 22
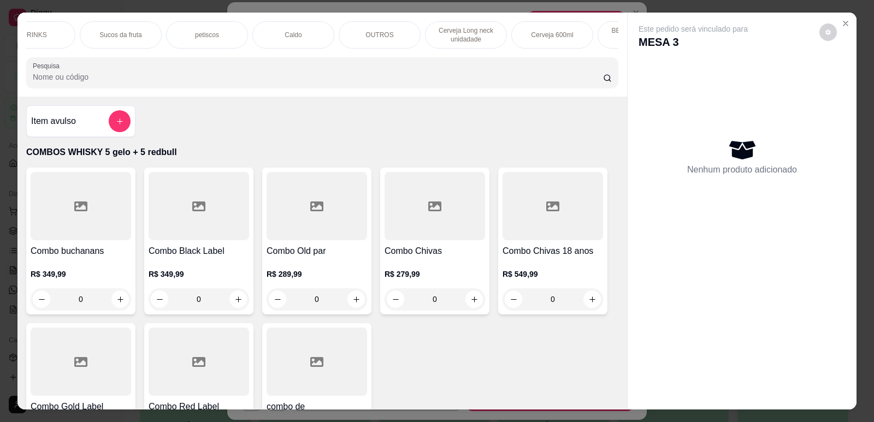
scroll to position [0, 306]
click at [501, 37] on div "Cerveja 600ml" at bounding box center [538, 34] width 82 height 27
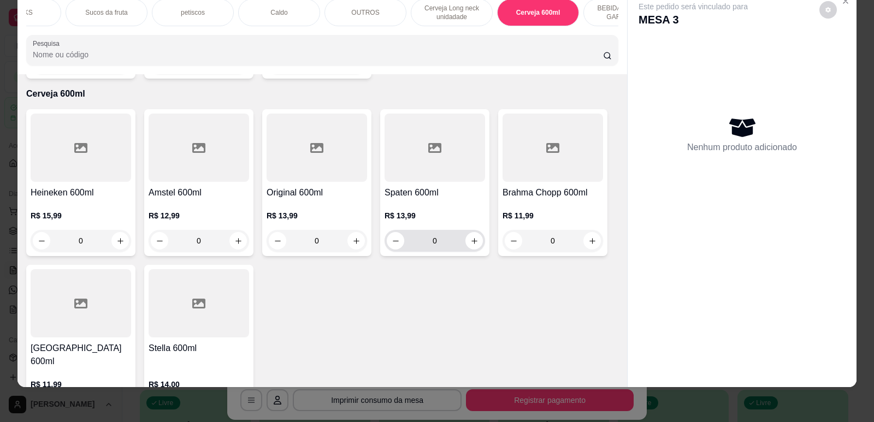
click at [478, 243] on div "0" at bounding box center [435, 241] width 96 height 22
click at [471, 238] on icon "increase-product-quantity" at bounding box center [473, 240] width 5 height 5
type input "1"
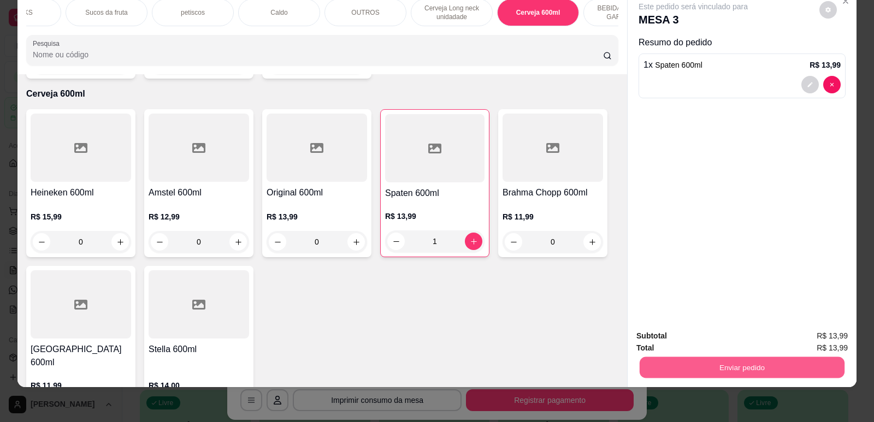
click at [739, 369] on button "Enviar pedido" at bounding box center [742, 367] width 205 height 21
click at [713, 347] on button "Não registrar e enviar pedido" at bounding box center [706, 340] width 114 height 21
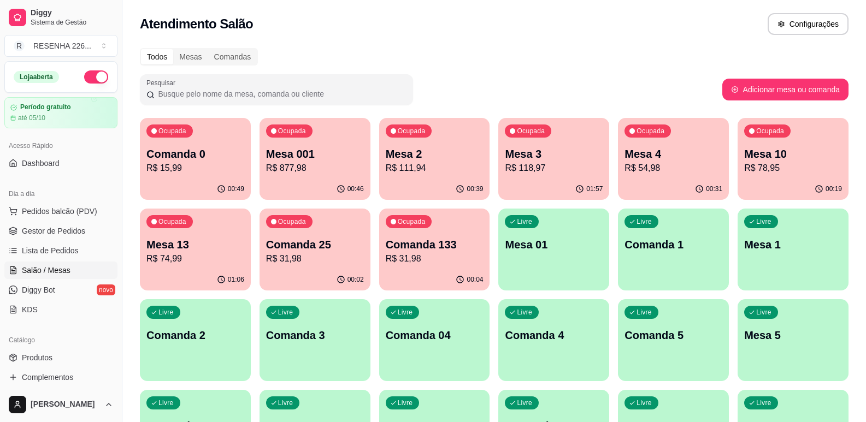
click at [764, 165] on p "R$ 78,95" at bounding box center [793, 168] width 98 height 13
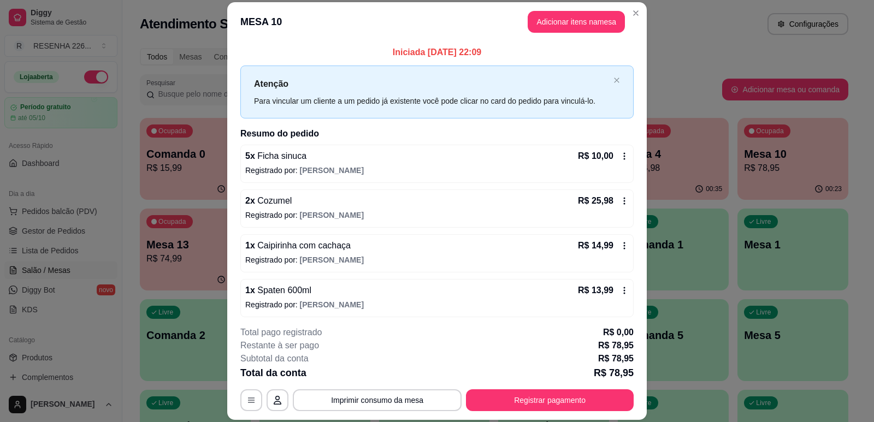
click at [610, 33] on header "MESA 10 Adicionar itens na mesa" at bounding box center [436, 21] width 419 height 39
click at [583, 10] on header "MESA 10 Adicionar itens na mesa" at bounding box center [436, 21] width 419 height 39
click at [556, 17] on button "Adicionar itens na mesa" at bounding box center [576, 22] width 97 height 22
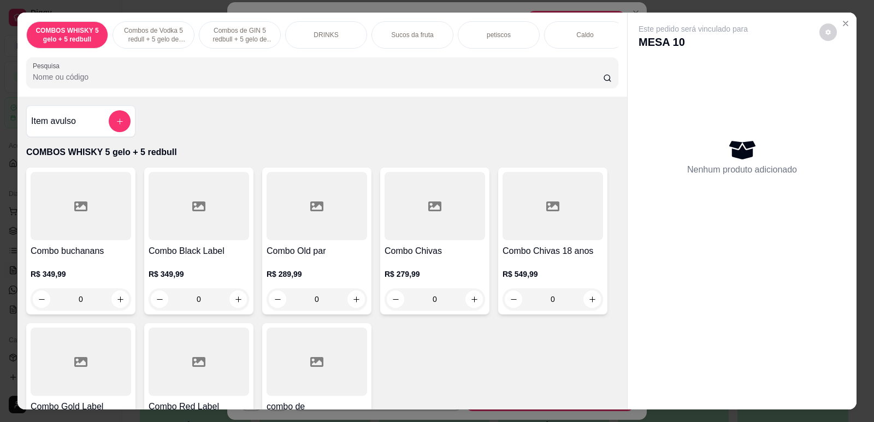
click at [310, 82] on input "Pesquisa" at bounding box center [318, 77] width 570 height 11
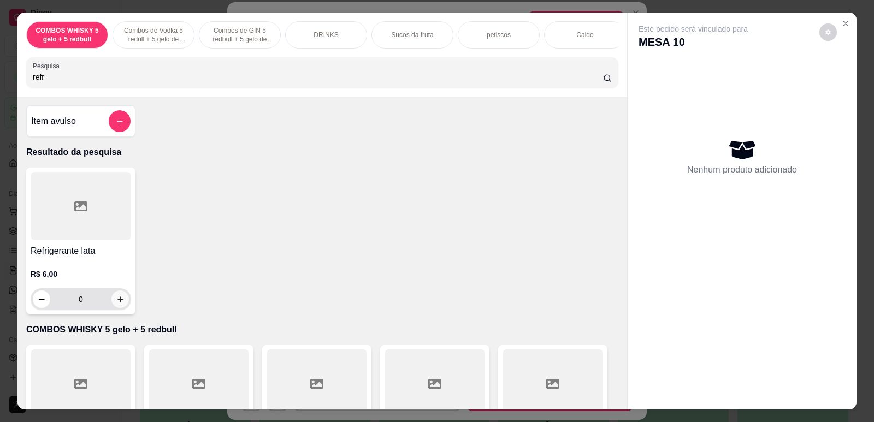
type input "refr"
click at [111, 308] on button "increase-product-quantity" at bounding box center [119, 299] width 17 height 17
type input "1"
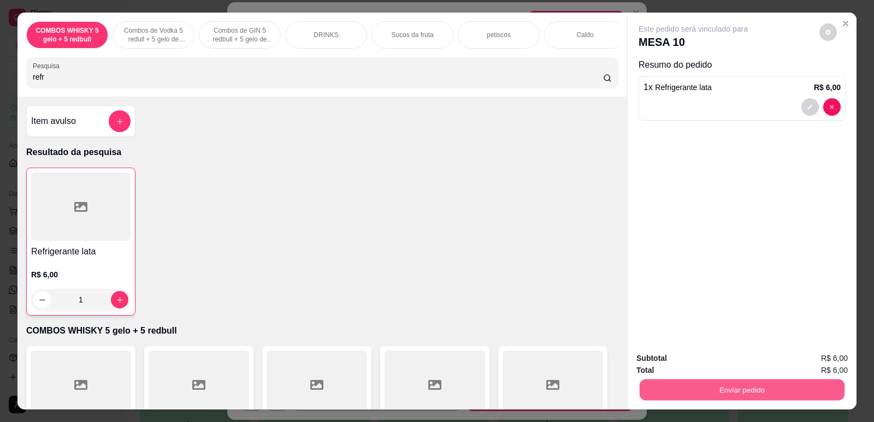
click at [695, 381] on button "Enviar pedido" at bounding box center [742, 389] width 205 height 21
click at [690, 364] on button "Não registrar e enviar pedido" at bounding box center [706, 363] width 114 height 21
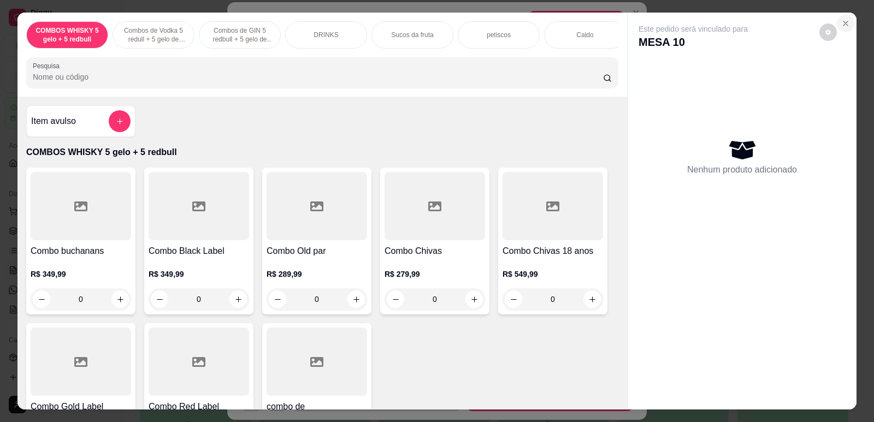
click at [843, 22] on icon "Close" at bounding box center [845, 23] width 4 height 4
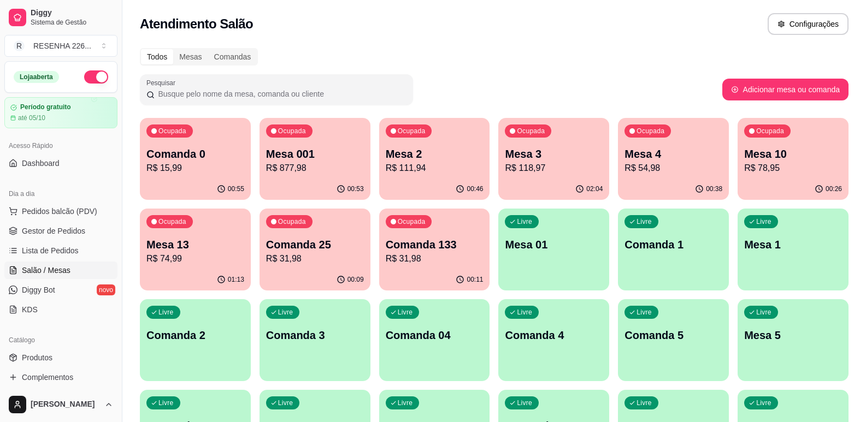
click at [197, 234] on div "Ocupada Mesa 13 R$ 74,99" at bounding box center [195, 239] width 111 height 61
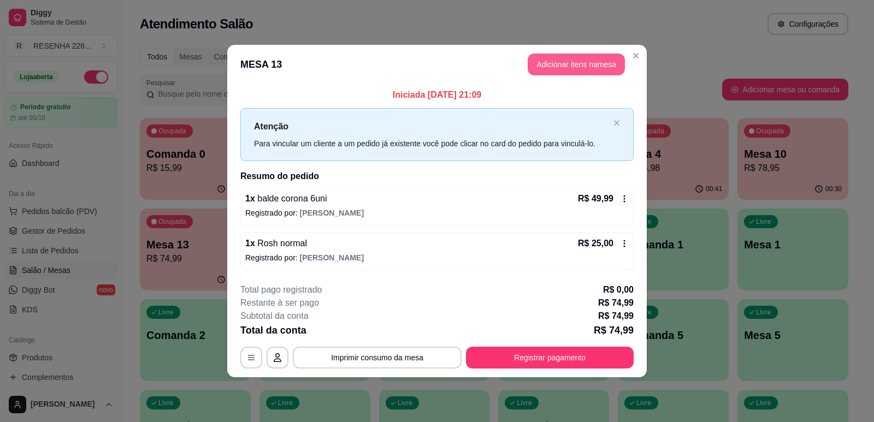
click at [577, 73] on button "Adicionar itens na mesa" at bounding box center [576, 65] width 97 height 22
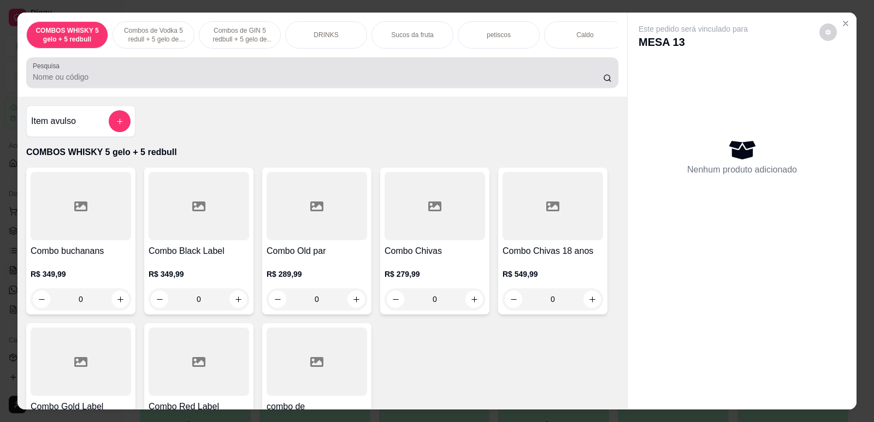
click at [468, 88] on div "Pesquisa" at bounding box center [322, 72] width 592 height 31
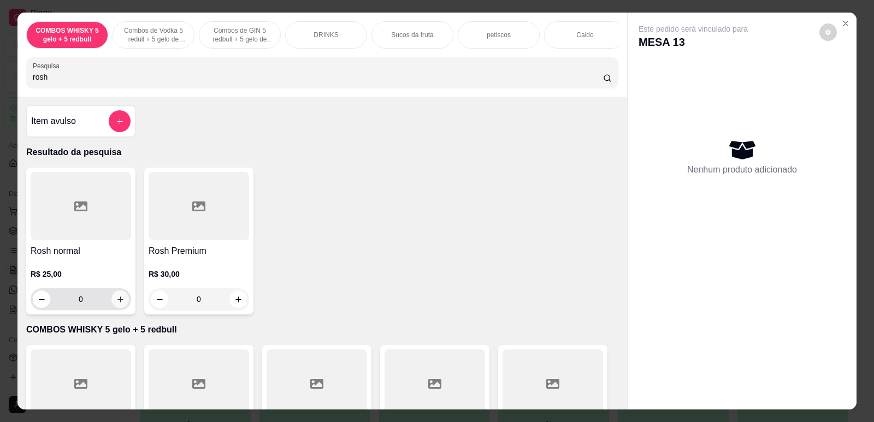
type input "rosh"
click at [119, 304] on icon "increase-product-quantity" at bounding box center [120, 299] width 8 height 8
type input "1"
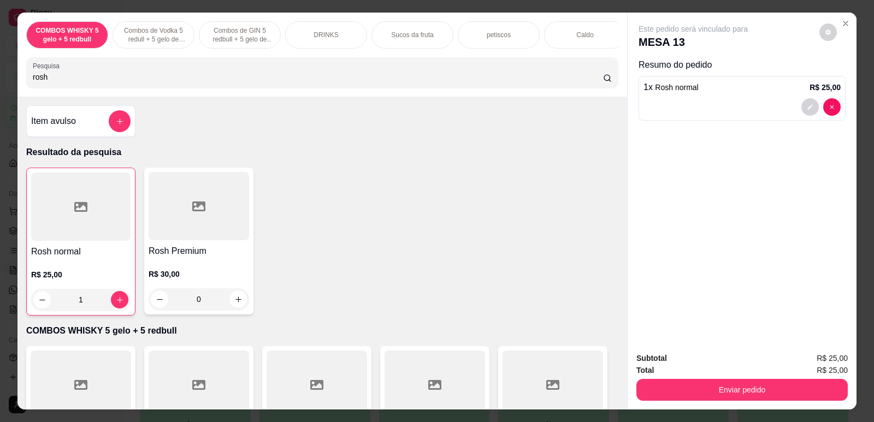
click at [138, 82] on input "rosh" at bounding box center [318, 77] width 570 height 11
type input "r"
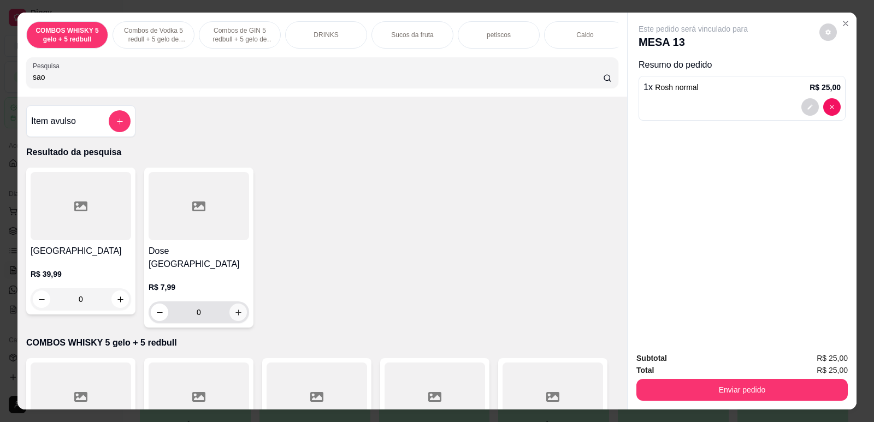
type input "sao"
click at [236, 309] on icon "increase-product-quantity" at bounding box center [238, 313] width 8 height 8
type input "1"
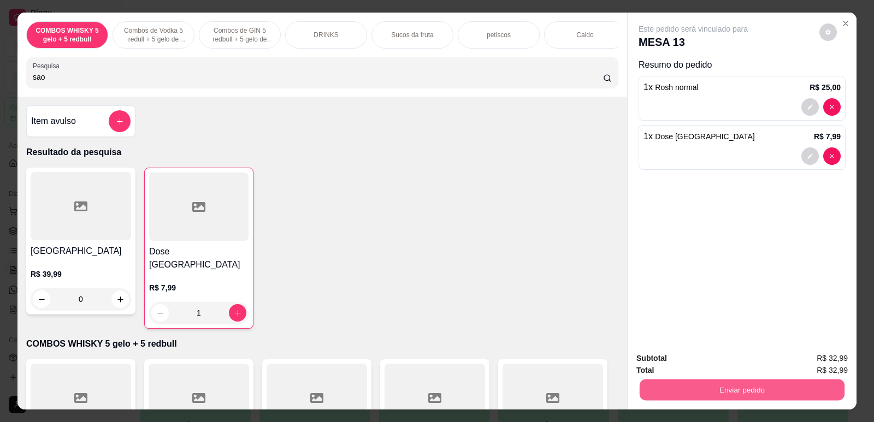
click at [658, 384] on button "Enviar pedido" at bounding box center [742, 389] width 205 height 21
click at [674, 358] on button "Não registrar e enviar pedido" at bounding box center [705, 363] width 110 height 20
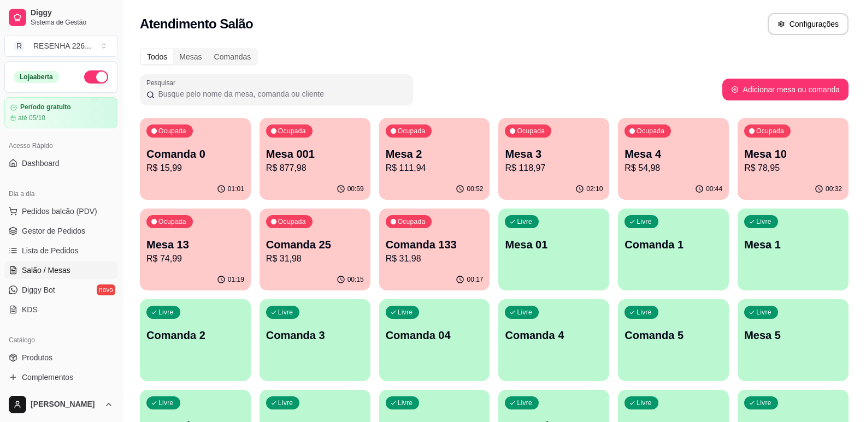
click at [436, 178] on div "Ocupada Mesa 2 R$ 111,94" at bounding box center [434, 148] width 111 height 61
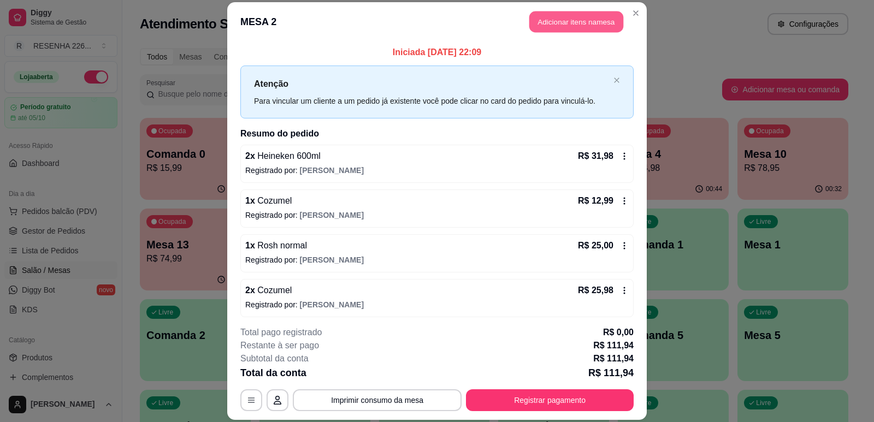
click at [561, 28] on button "Adicionar itens na mesa" at bounding box center [576, 21] width 94 height 21
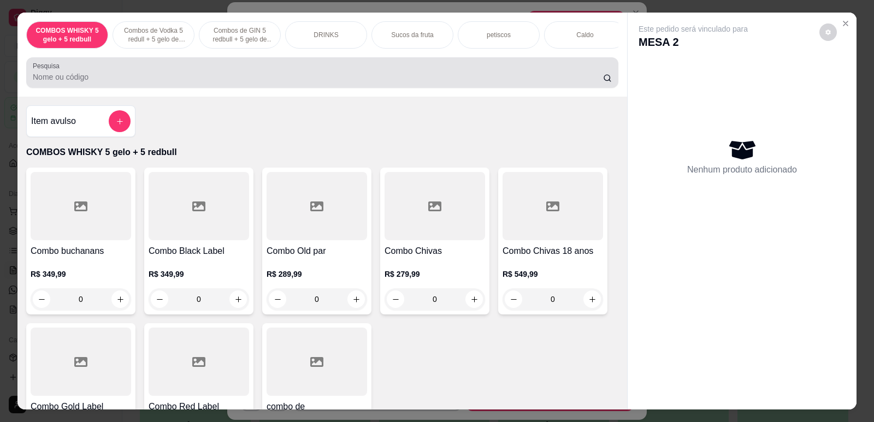
click at [70, 82] on input "Pesquisa" at bounding box center [318, 77] width 570 height 11
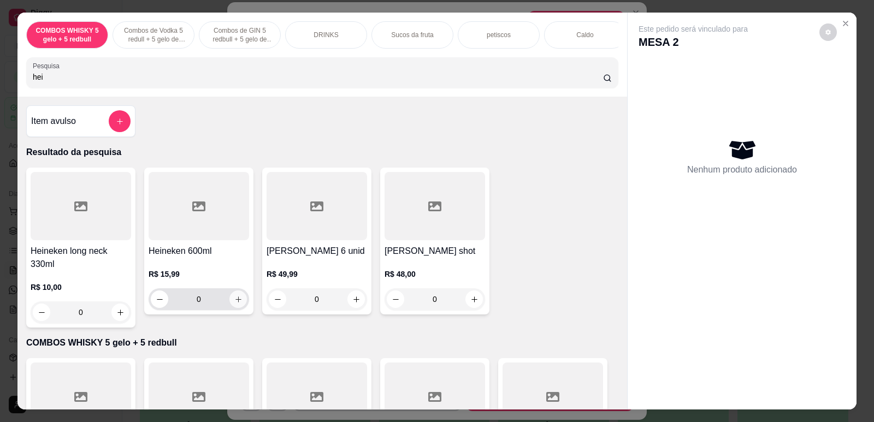
type input "hei"
click at [235, 304] on icon "increase-product-quantity" at bounding box center [238, 299] width 8 height 8
type input "1"
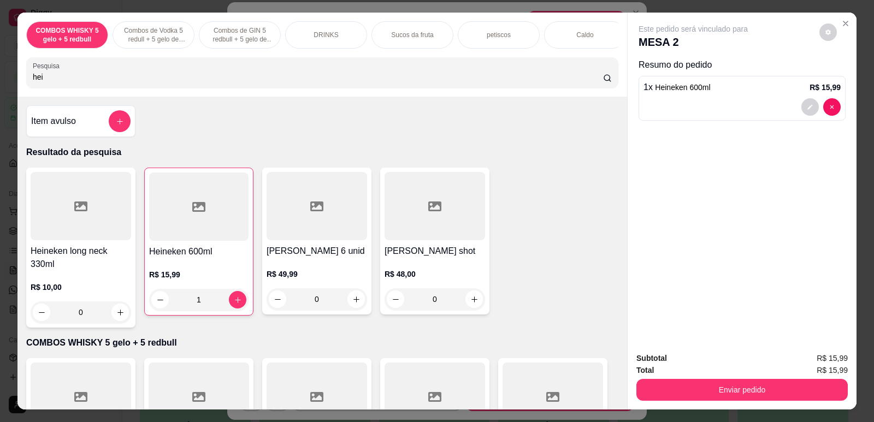
click at [715, 403] on div "Subtotal R$ 15,99 Total R$ 15,99 Enviar pedido" at bounding box center [742, 377] width 229 height 66
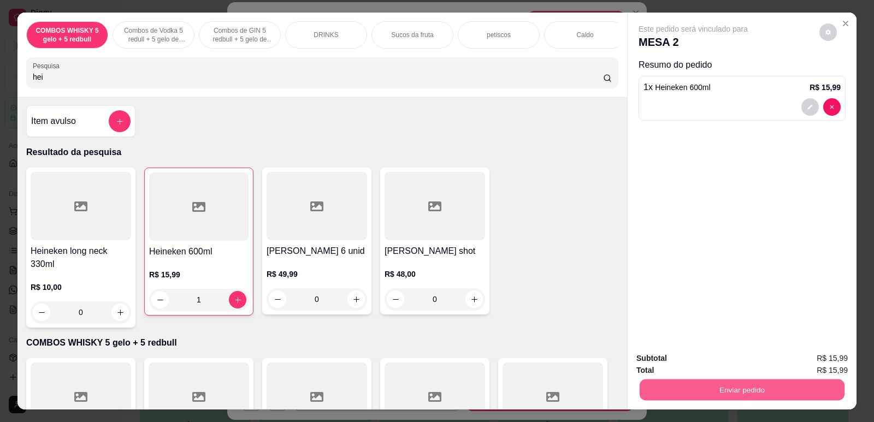
click at [718, 385] on button "Enviar pedido" at bounding box center [742, 389] width 205 height 21
click at [701, 368] on button "Não registrar e enviar pedido" at bounding box center [705, 363] width 110 height 20
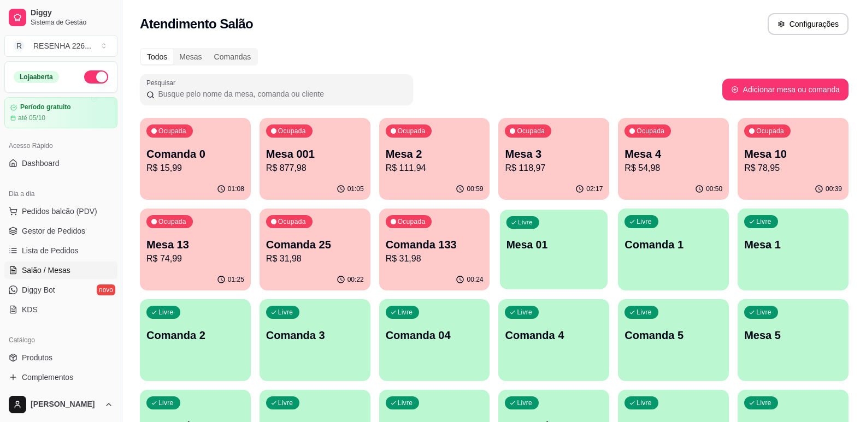
click at [523, 268] on div "Livre Mesa 01" at bounding box center [554, 243] width 108 height 67
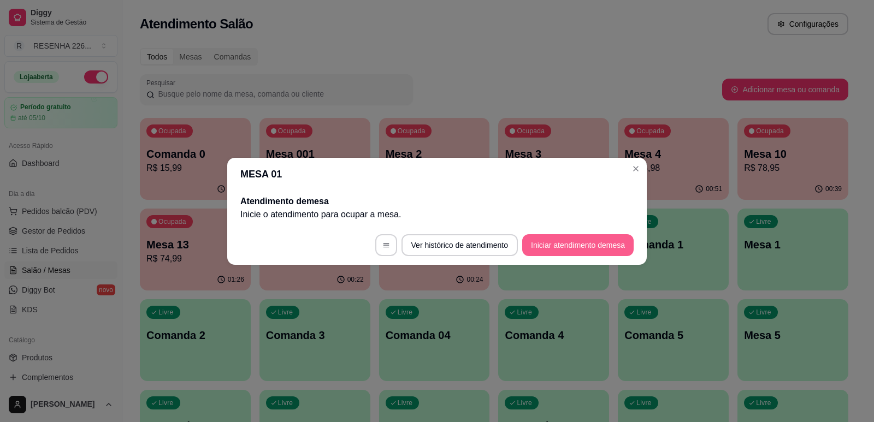
click at [554, 239] on button "Iniciar atendimento de mesa" at bounding box center [577, 245] width 111 height 22
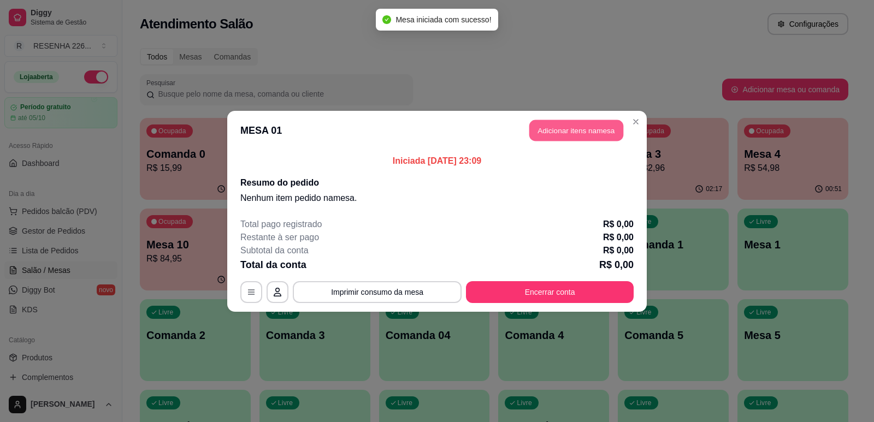
click at [577, 121] on button "Adicionar itens na mesa" at bounding box center [576, 130] width 94 height 21
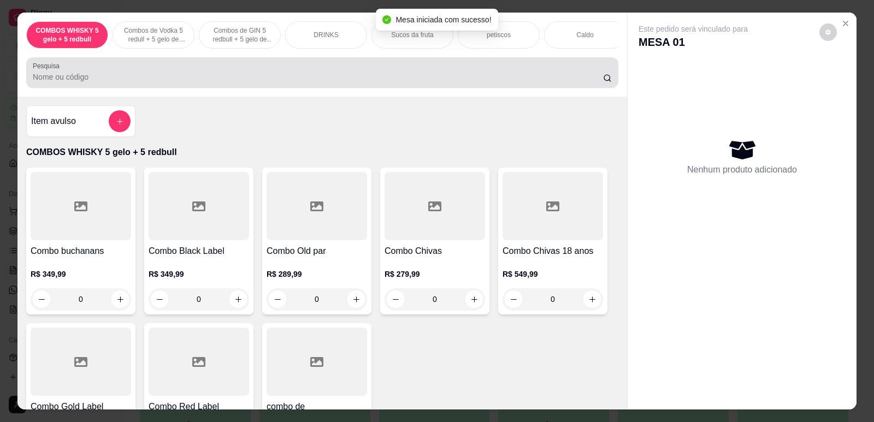
click at [378, 73] on div at bounding box center [322, 73] width 579 height 22
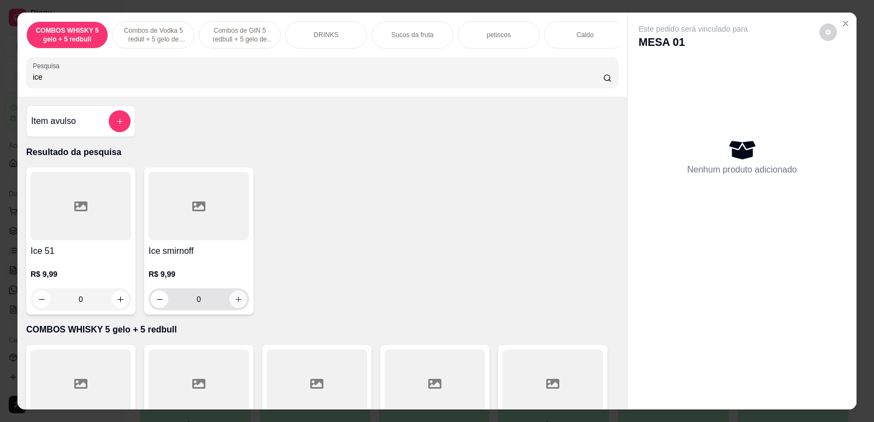
type input "ice"
click at [234, 304] on icon "increase-product-quantity" at bounding box center [238, 299] width 8 height 8
type input "1"
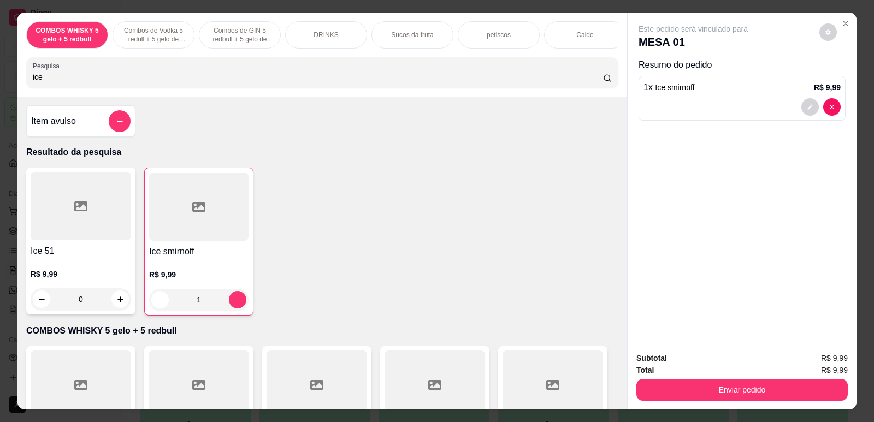
click at [292, 97] on div "COMBOS WHISKY 5 gelo + 5 redbull Combos de Vodka 5 redull + 5 gelo de coco Comb…" at bounding box center [322, 55] width 610 height 84
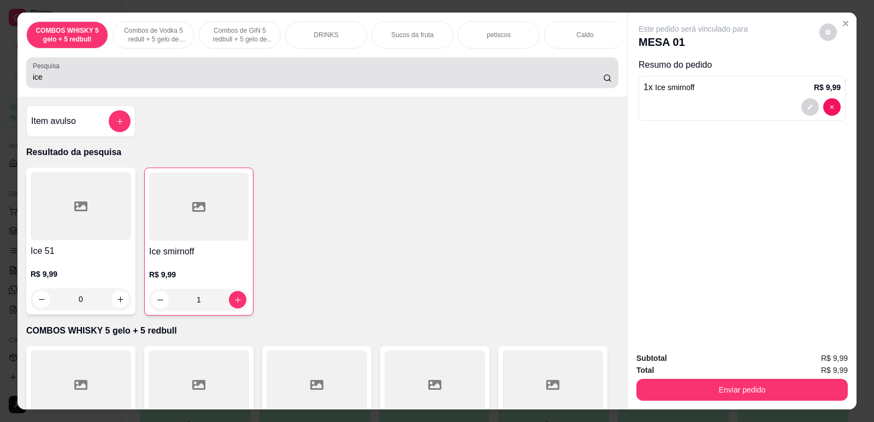
click at [285, 88] on div "Pesquisa ice" at bounding box center [322, 72] width 592 height 31
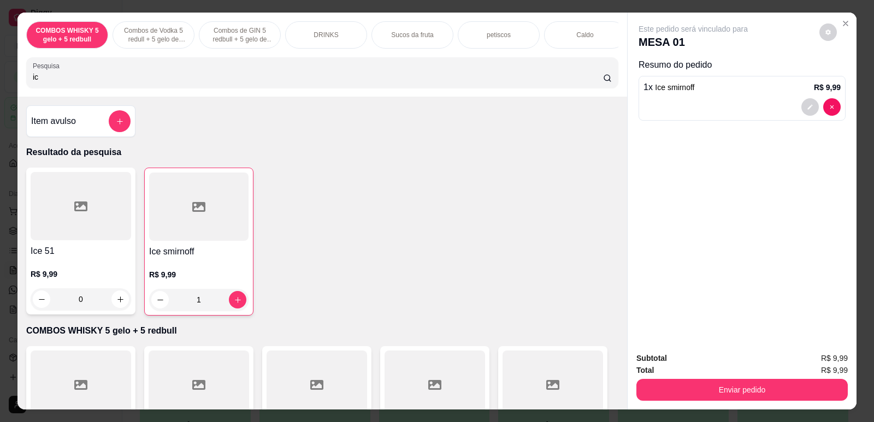
type input "i"
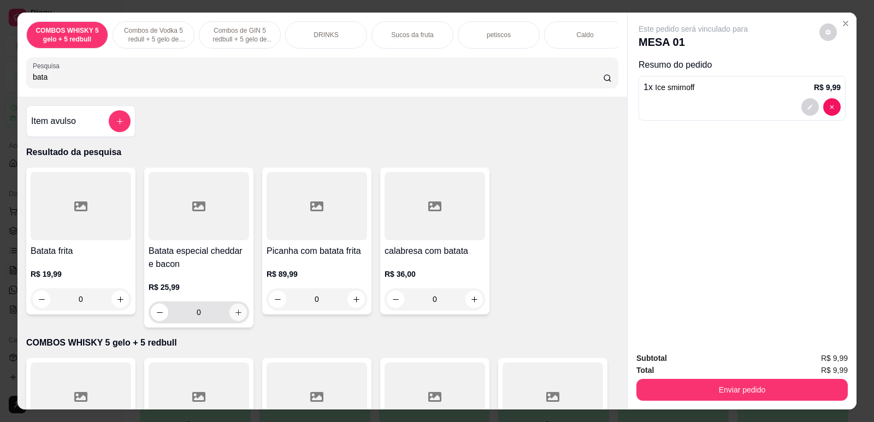
type input "bata"
click at [235, 315] on icon "increase-product-quantity" at bounding box center [237, 312] width 5 height 5
type input "1"
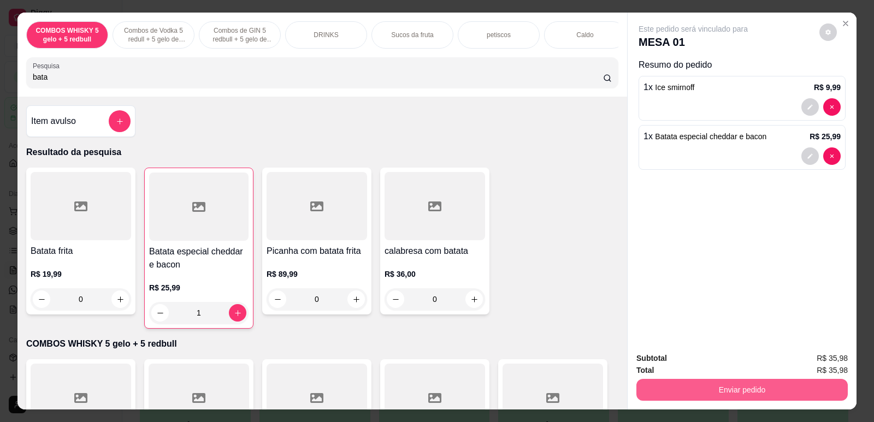
click at [640, 387] on button "Enviar pedido" at bounding box center [741, 390] width 211 height 22
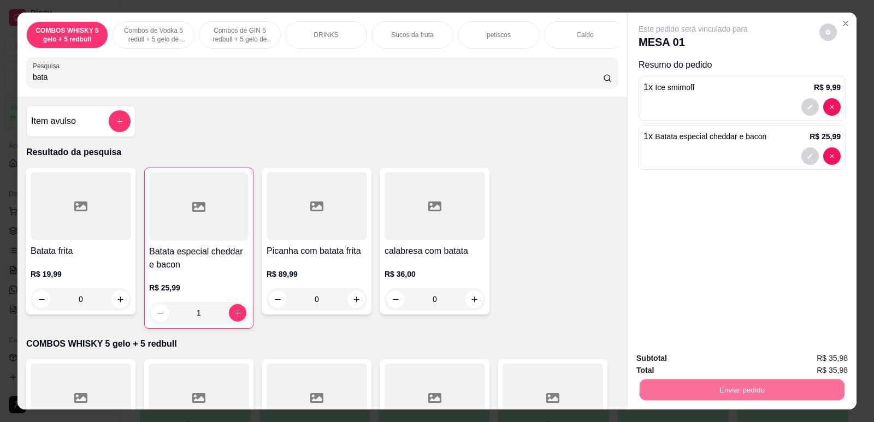
click at [660, 371] on button "Não registrar e enviar pedido" at bounding box center [705, 363] width 110 height 20
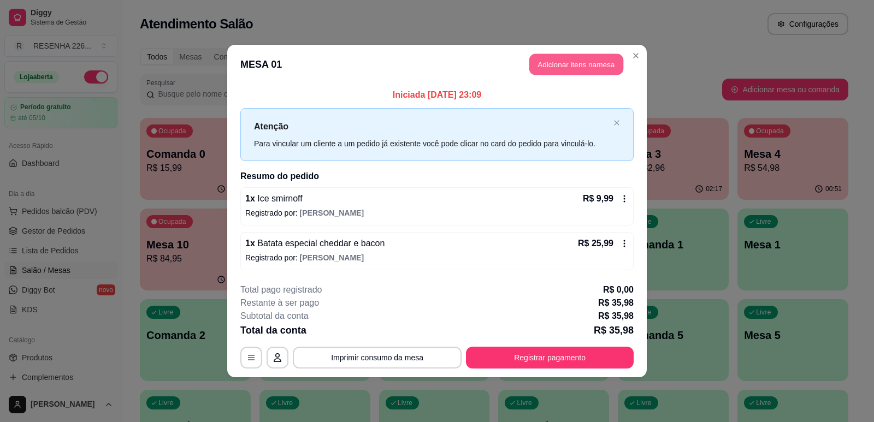
click at [593, 61] on button "Adicionar itens na mesa" at bounding box center [576, 64] width 94 height 21
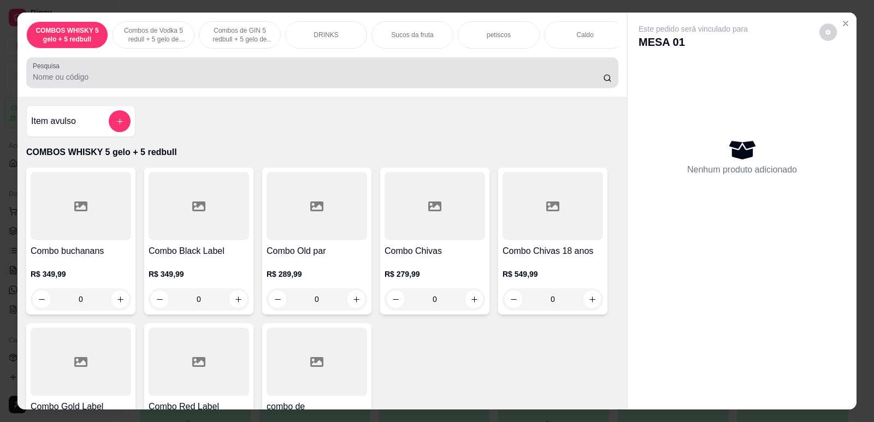
click at [393, 73] on div at bounding box center [322, 73] width 579 height 22
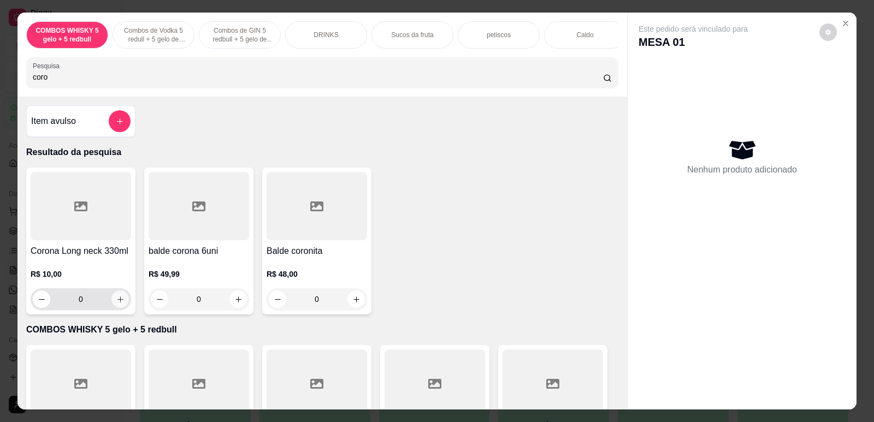
type input "coro"
click at [116, 304] on icon "increase-product-quantity" at bounding box center [120, 299] width 8 height 8
type input "1"
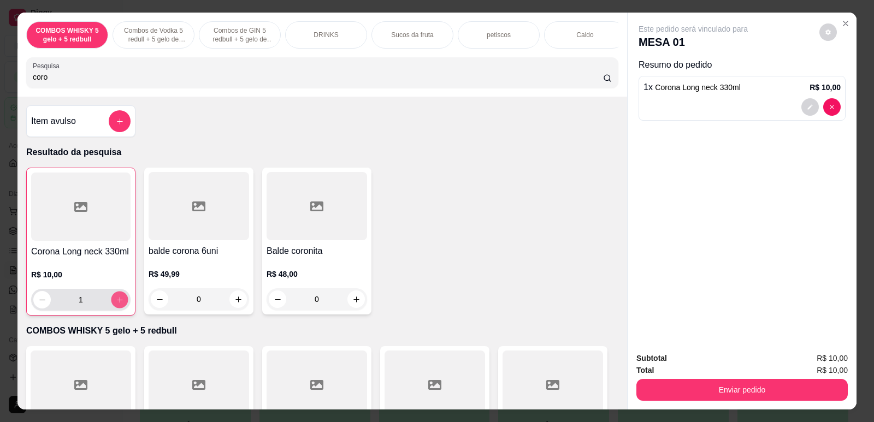
click at [116, 304] on icon "increase-product-quantity" at bounding box center [120, 300] width 8 height 8
type input "2"
click at [123, 81] on input "coro" at bounding box center [318, 77] width 570 height 11
type input "c"
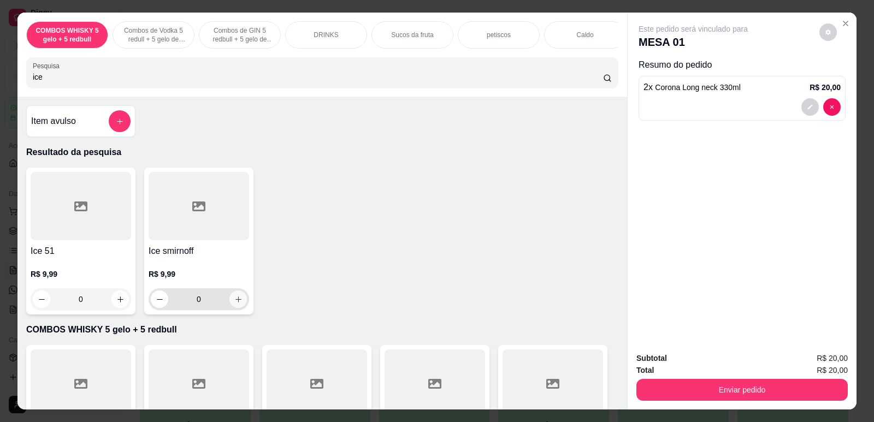
type input "ice"
click at [237, 304] on icon "increase-product-quantity" at bounding box center [238, 299] width 8 height 8
type input "1"
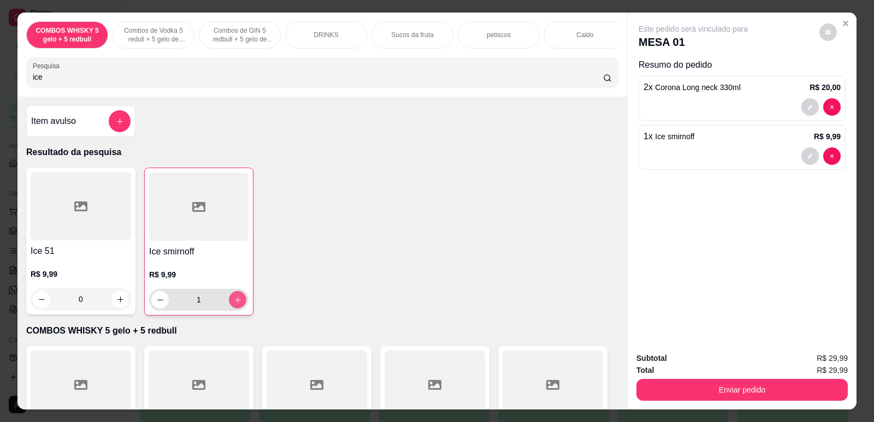
click at [236, 304] on icon "increase-product-quantity" at bounding box center [238, 300] width 8 height 8
type input "2"
click at [144, 316] on div "Ice smirnoff R$ 9,99 2" at bounding box center [198, 242] width 109 height 148
click at [156, 304] on icon "decrease-product-quantity" at bounding box center [160, 300] width 8 height 8
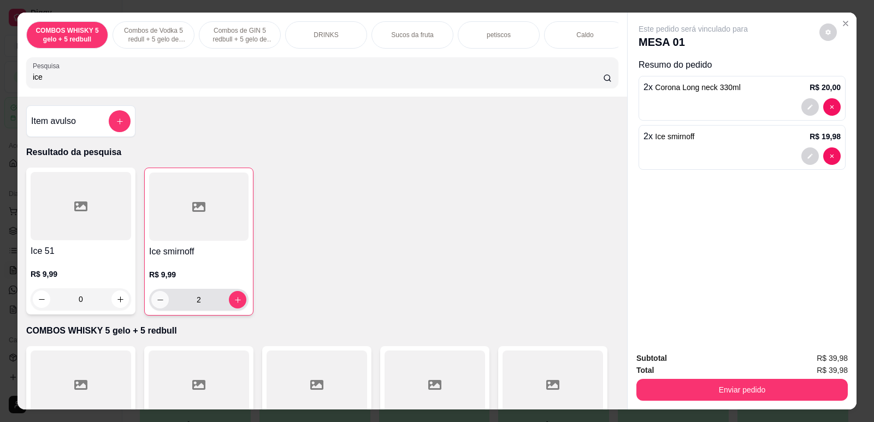
type input "1"
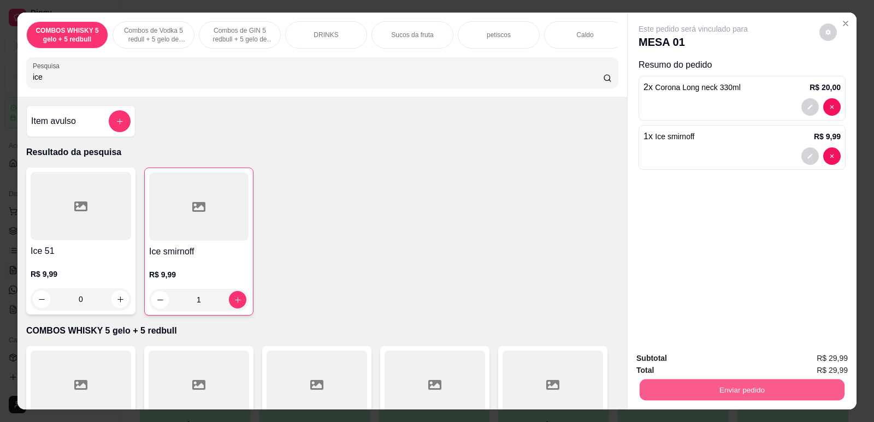
click at [722, 395] on button "Enviar pedido" at bounding box center [742, 389] width 205 height 21
click at [710, 360] on button "Não registrar e enviar pedido" at bounding box center [706, 363] width 114 height 21
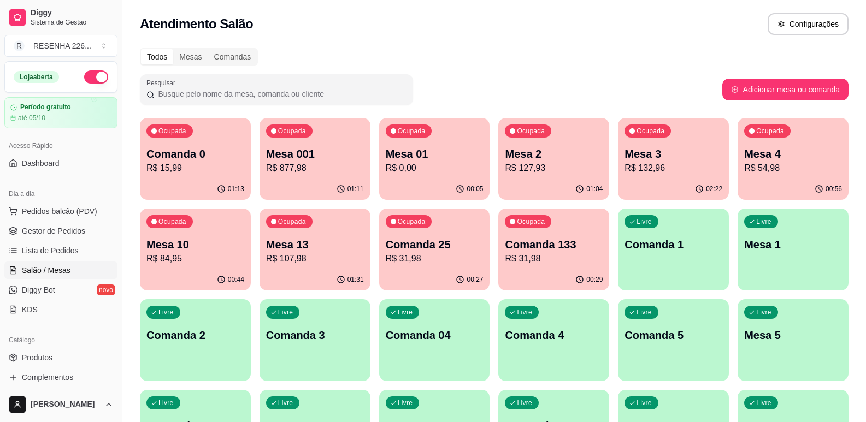
click at [211, 249] on p "Mesa 10" at bounding box center [195, 244] width 98 height 15
click at [548, 171] on p "R$ 127,93" at bounding box center [553, 168] width 94 height 13
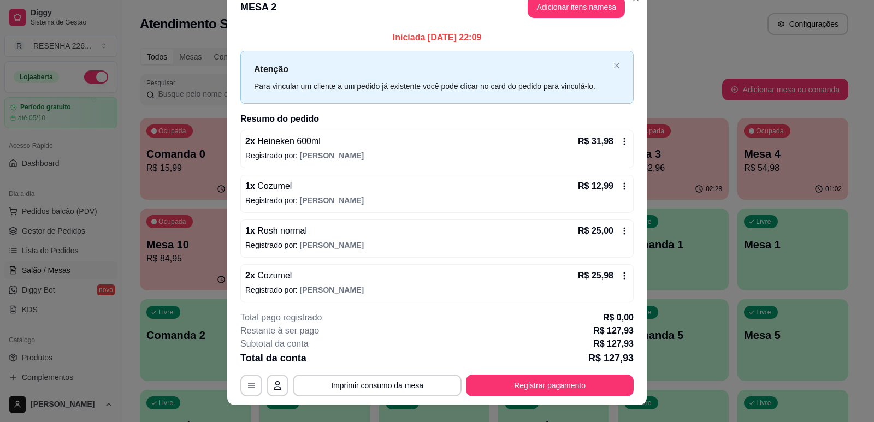
scroll to position [0, 0]
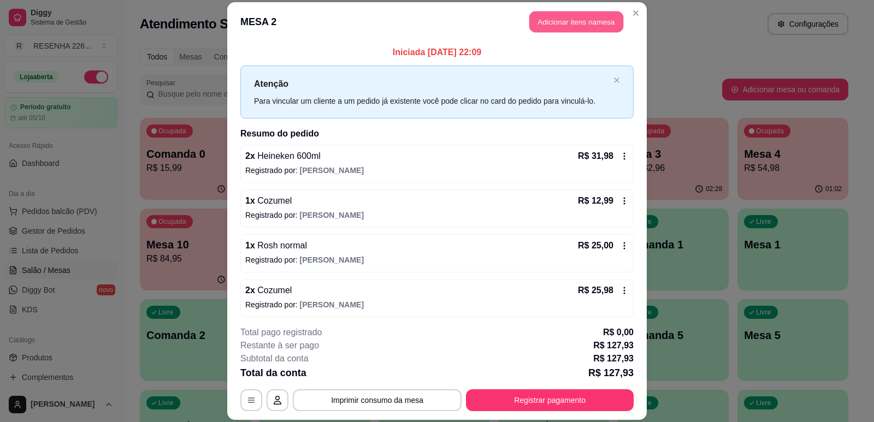
click at [594, 24] on button "Adicionar itens na mesa" at bounding box center [576, 21] width 94 height 21
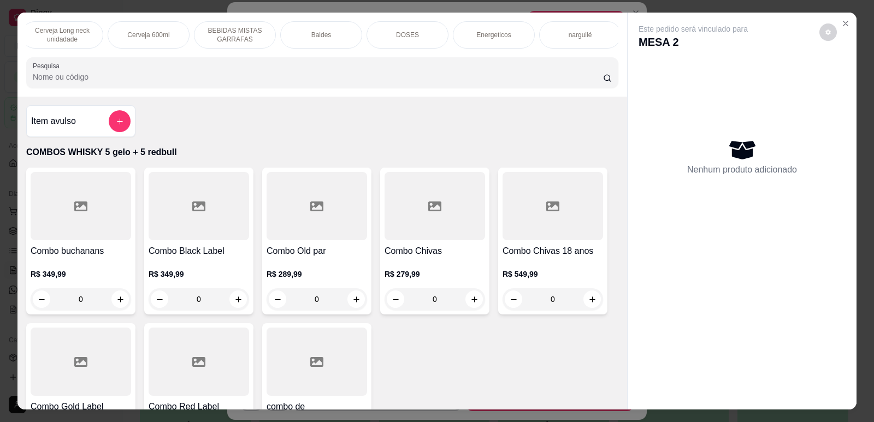
scroll to position [0, 698]
click at [585, 39] on div "narguilé" at bounding box center [577, 34] width 82 height 27
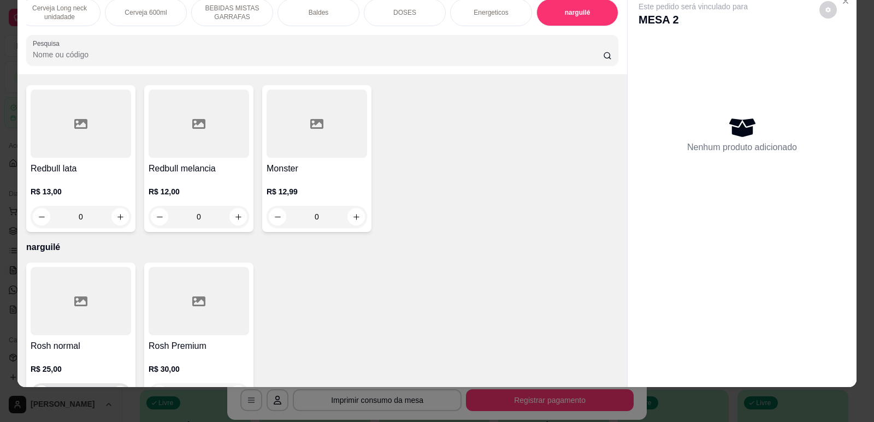
click at [115, 386] on button "increase-product-quantity" at bounding box center [119, 394] width 17 height 17
type input "1"
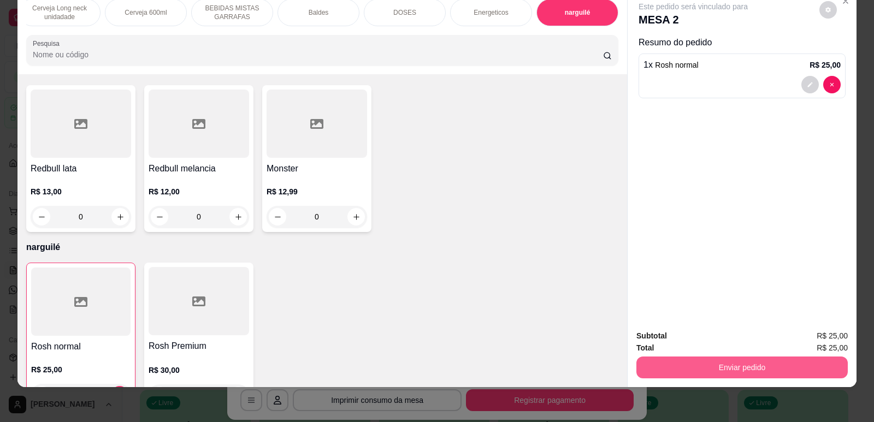
click at [651, 371] on button "Enviar pedido" at bounding box center [741, 368] width 211 height 22
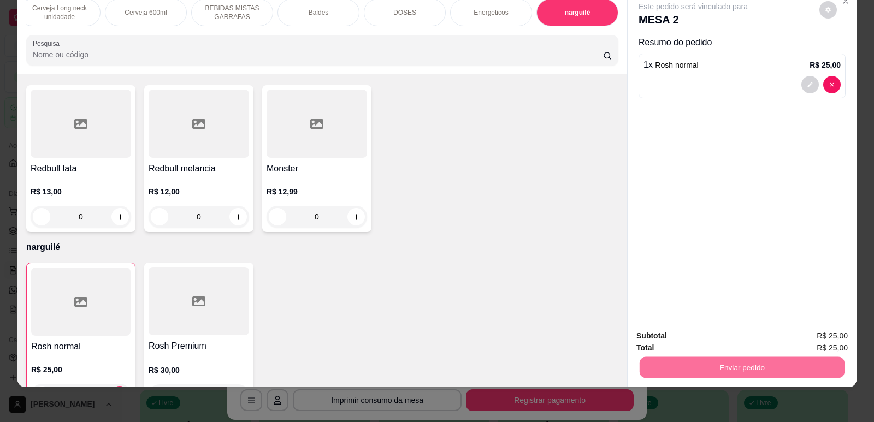
click at [654, 340] on button "Não registrar e enviar pedido" at bounding box center [705, 340] width 110 height 20
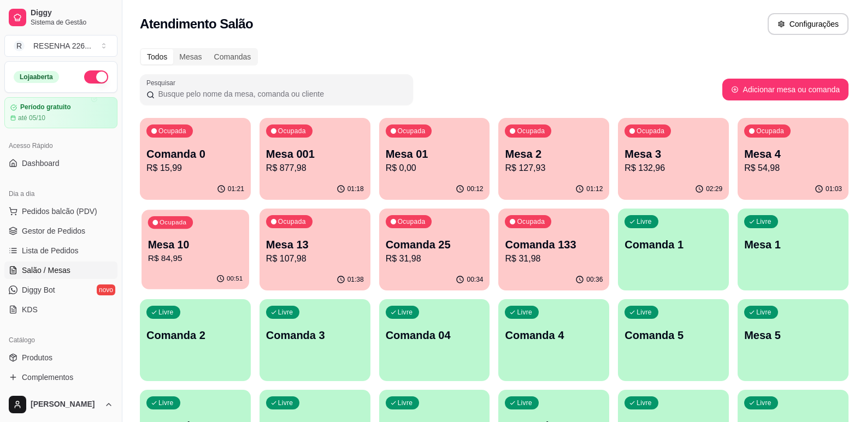
click at [198, 250] on p "Mesa 10" at bounding box center [195, 245] width 94 height 15
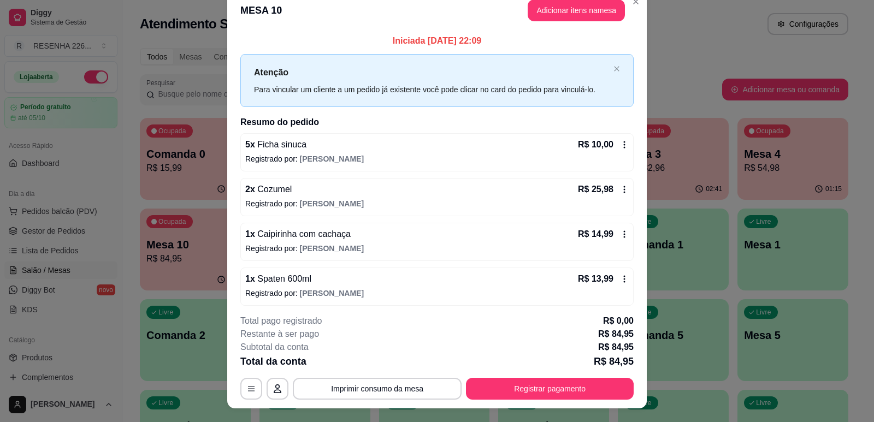
scroll to position [0, 0]
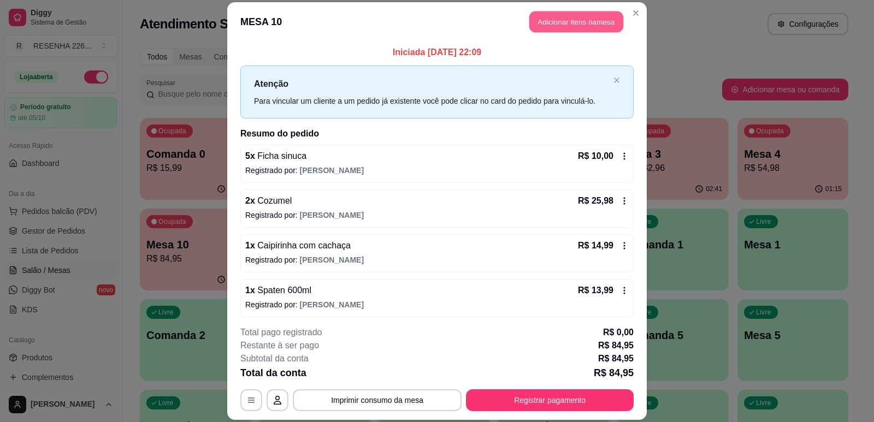
click at [589, 27] on button "Adicionar itens na mesa" at bounding box center [576, 21] width 94 height 21
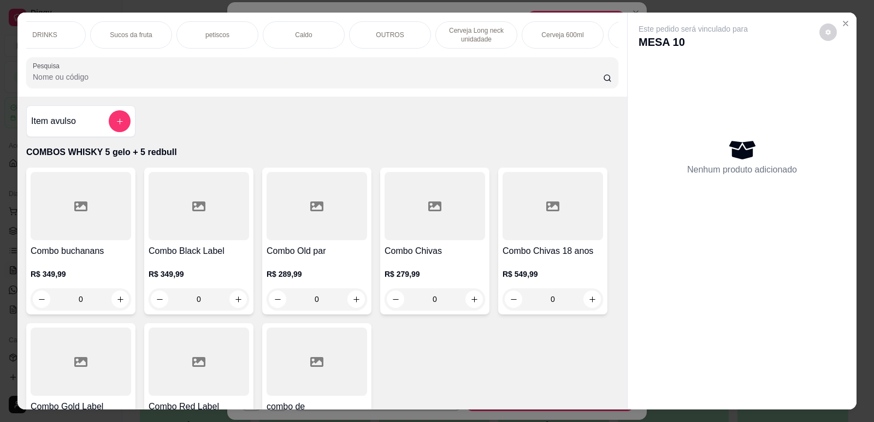
scroll to position [0, 284]
click at [581, 44] on div "Cerveja 600ml" at bounding box center [560, 34] width 82 height 27
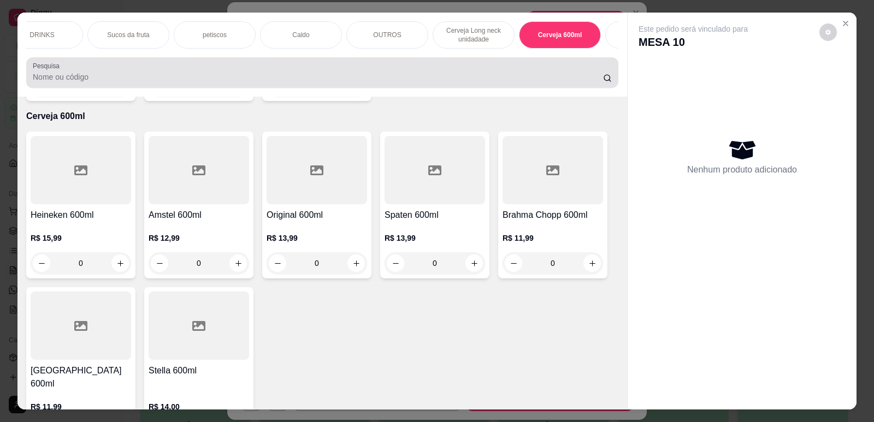
scroll to position [22, 0]
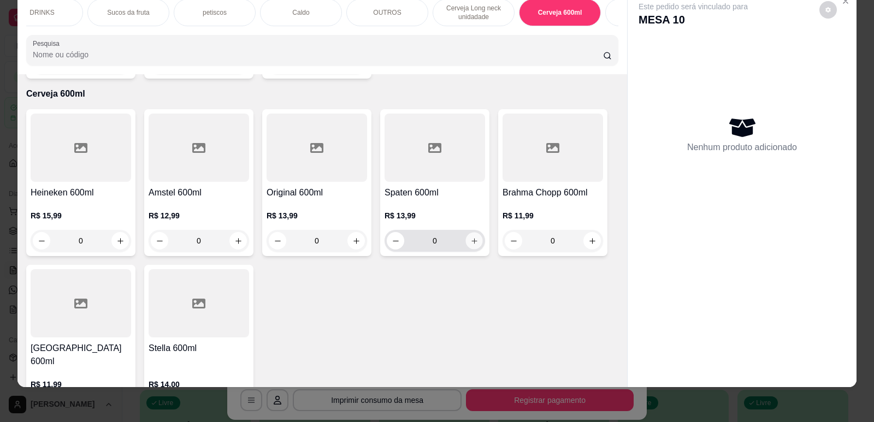
click at [471, 238] on icon "increase-product-quantity" at bounding box center [473, 240] width 5 height 5
type input "1"
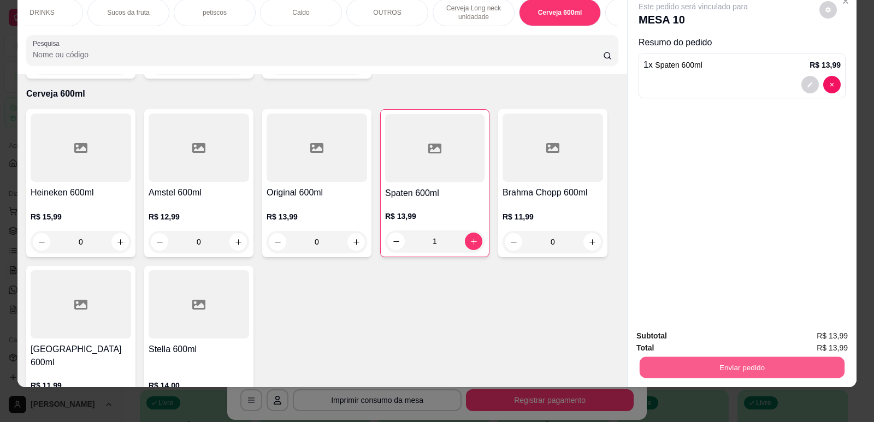
click at [676, 363] on button "Enviar pedido" at bounding box center [742, 367] width 205 height 21
click at [706, 345] on button "Não registrar e enviar pedido" at bounding box center [705, 340] width 110 height 20
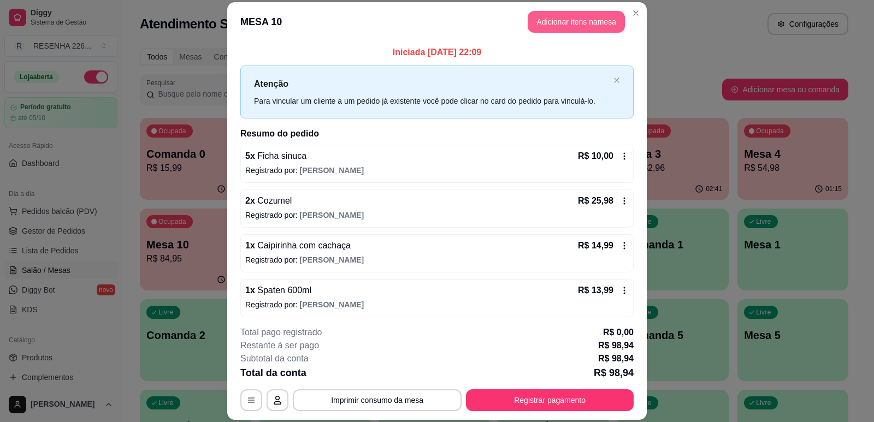
click at [571, 24] on button "Adicionar itens na mesa" at bounding box center [576, 22] width 97 height 22
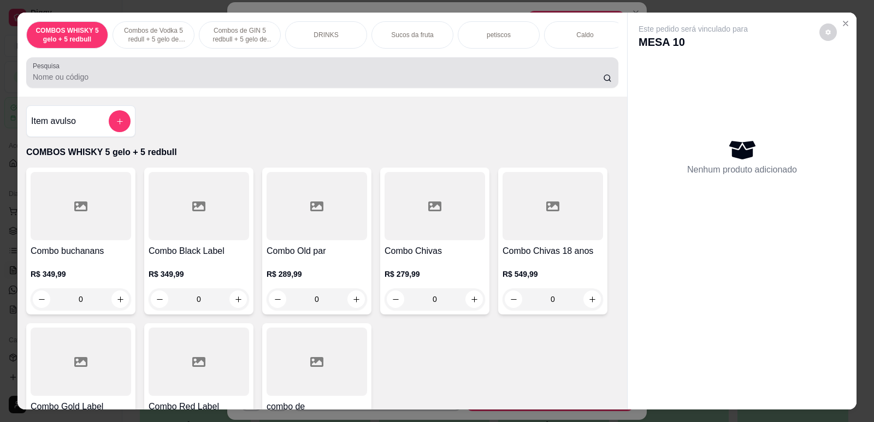
click at [433, 73] on div at bounding box center [322, 73] width 579 height 22
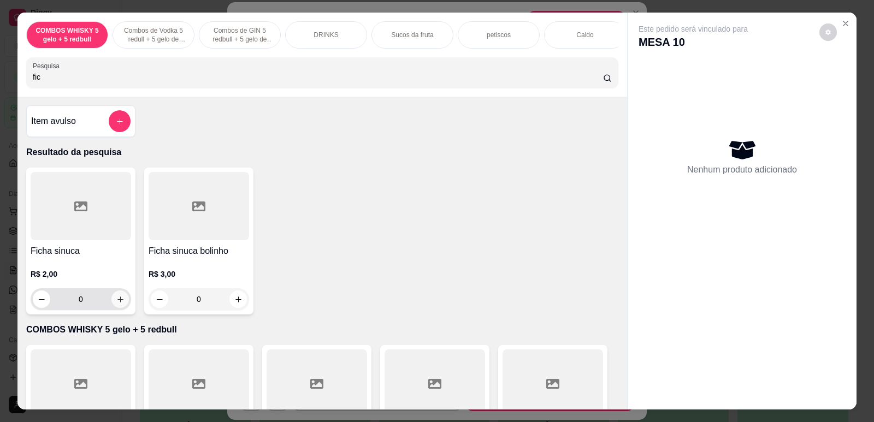
type input "fic"
click at [119, 304] on icon "increase-product-quantity" at bounding box center [120, 299] width 8 height 8
type input "1"
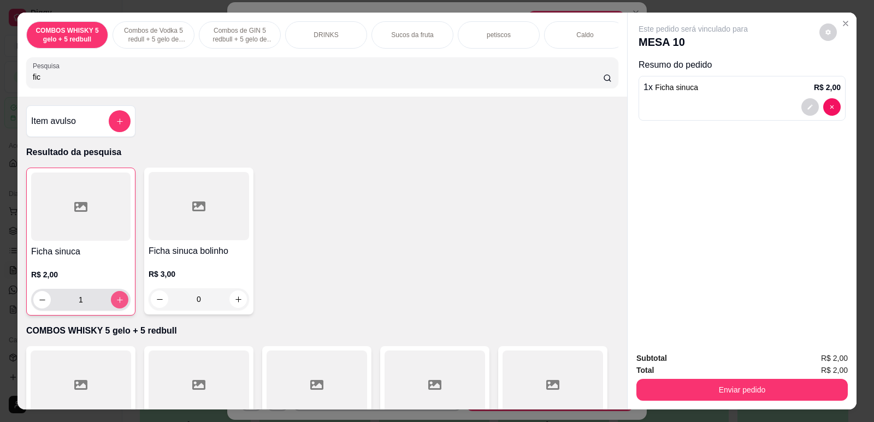
click at [119, 304] on icon "increase-product-quantity" at bounding box center [120, 300] width 8 height 8
type input "2"
click at [119, 304] on icon "increase-product-quantity" at bounding box center [120, 300] width 8 height 8
type input "3"
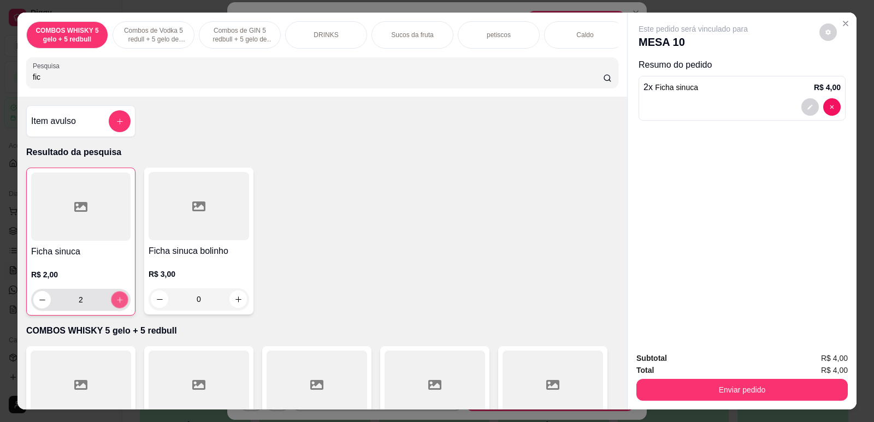
type input "3"
click at [119, 304] on icon "increase-product-quantity" at bounding box center [120, 300] width 8 height 8
type input "4"
click at [119, 304] on icon "increase-product-quantity" at bounding box center [120, 300] width 8 height 8
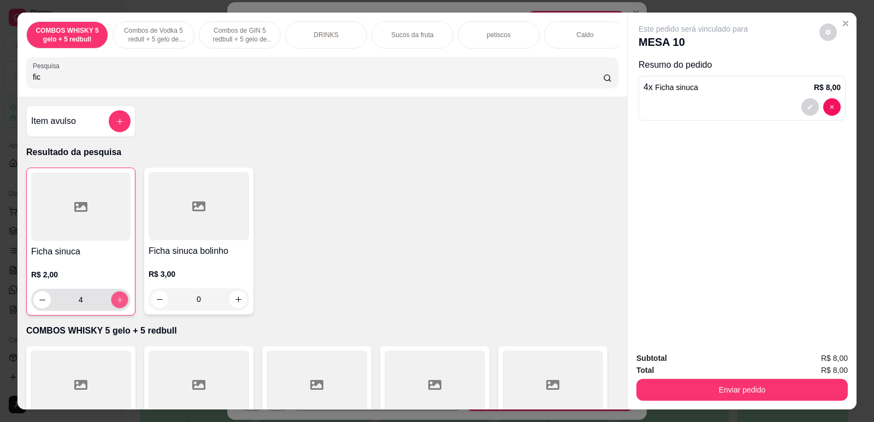
type input "5"
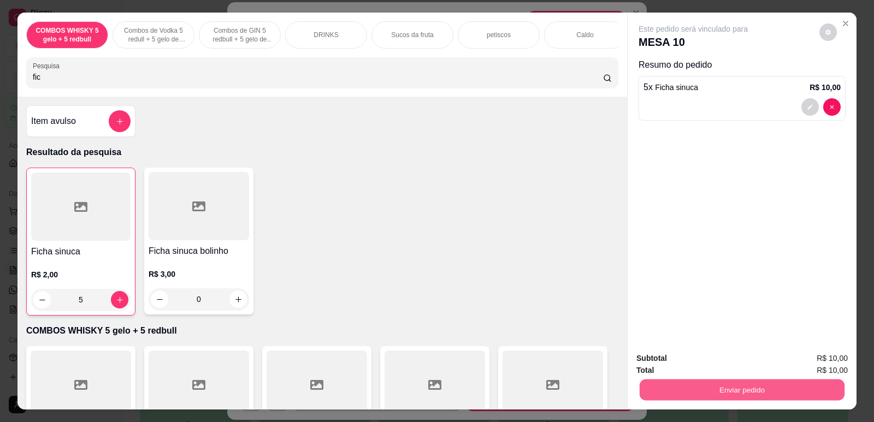
click at [797, 386] on button "Enviar pedido" at bounding box center [742, 389] width 205 height 21
click at [711, 357] on button "Não registrar e enviar pedido" at bounding box center [706, 363] width 114 height 21
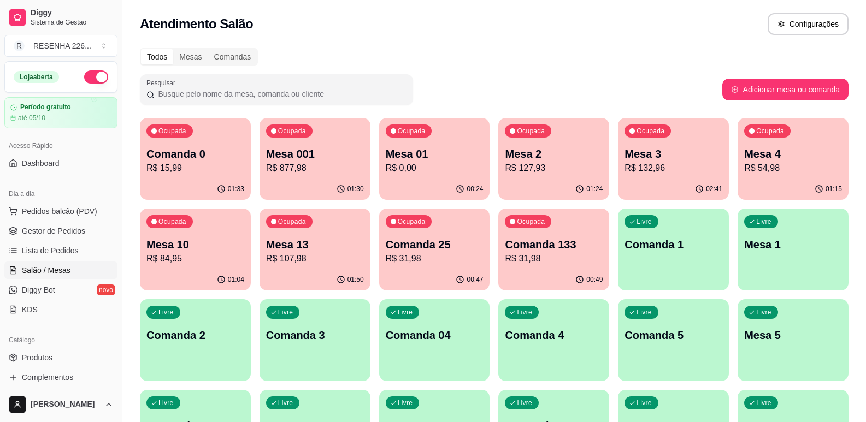
click at [791, 166] on p "R$ 54,98" at bounding box center [793, 168] width 98 height 13
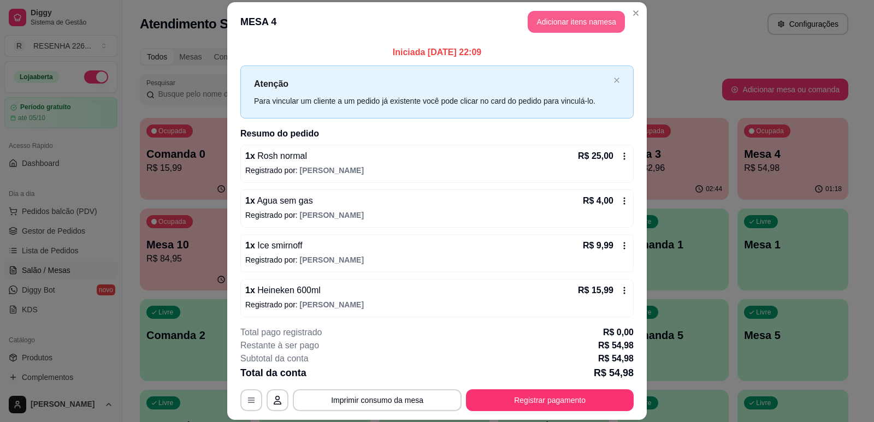
click at [587, 25] on button "Adicionar itens na mesa" at bounding box center [576, 22] width 97 height 22
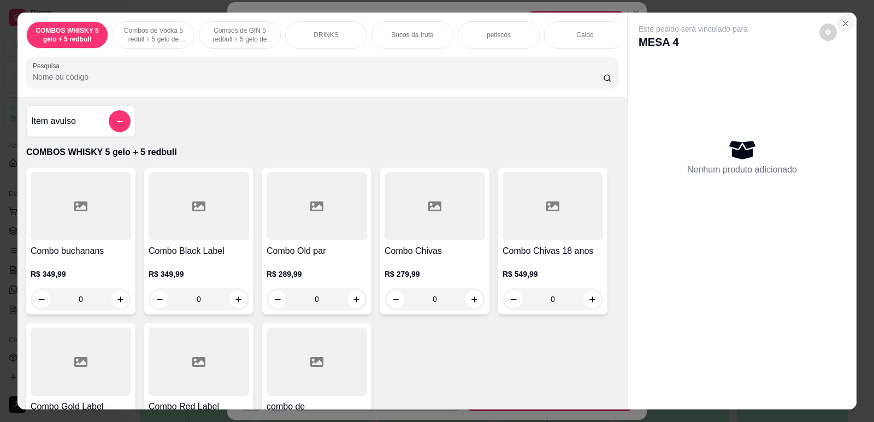
click at [847, 22] on button "Close" at bounding box center [845, 23] width 17 height 17
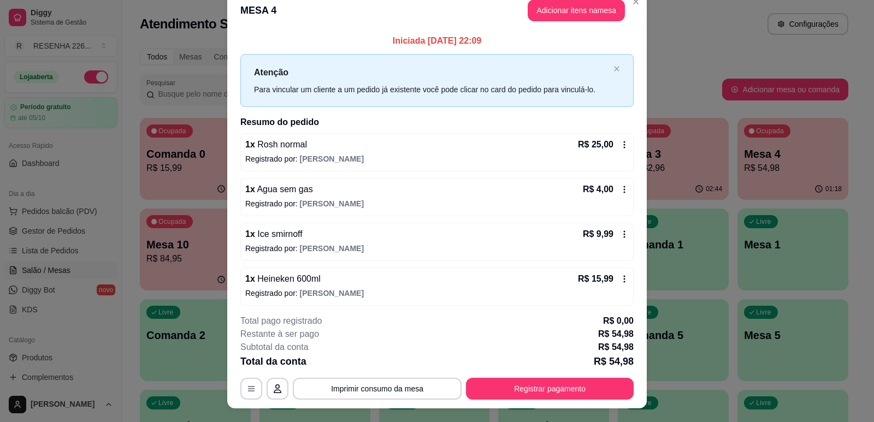
scroll to position [0, 0]
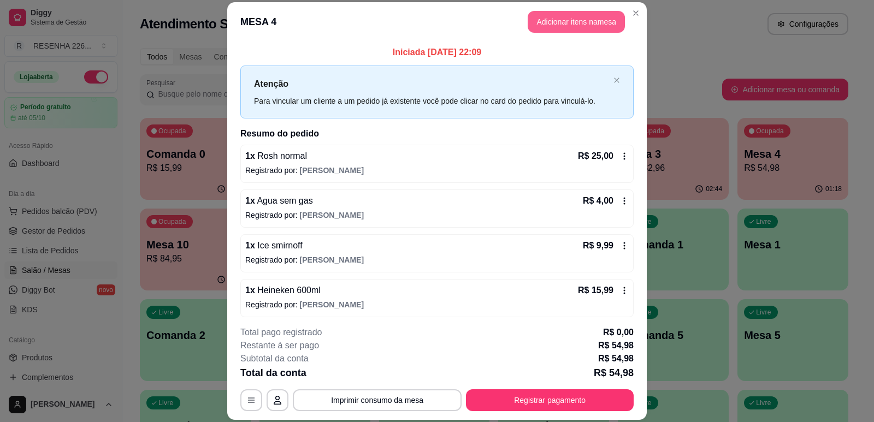
click at [594, 19] on button "Adicionar itens na mesa" at bounding box center [576, 22] width 97 height 22
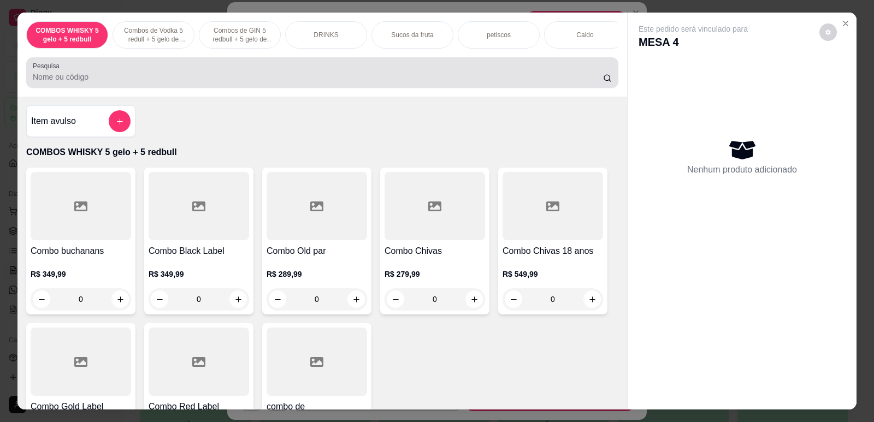
click at [346, 70] on div at bounding box center [322, 73] width 579 height 22
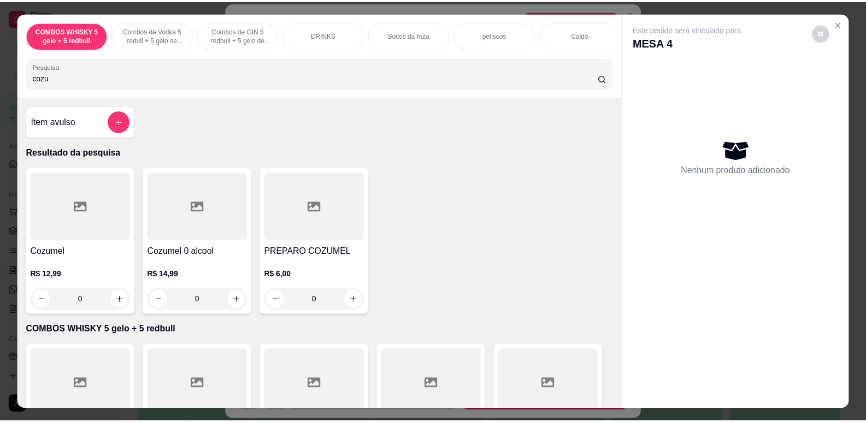
scroll to position [22, 0]
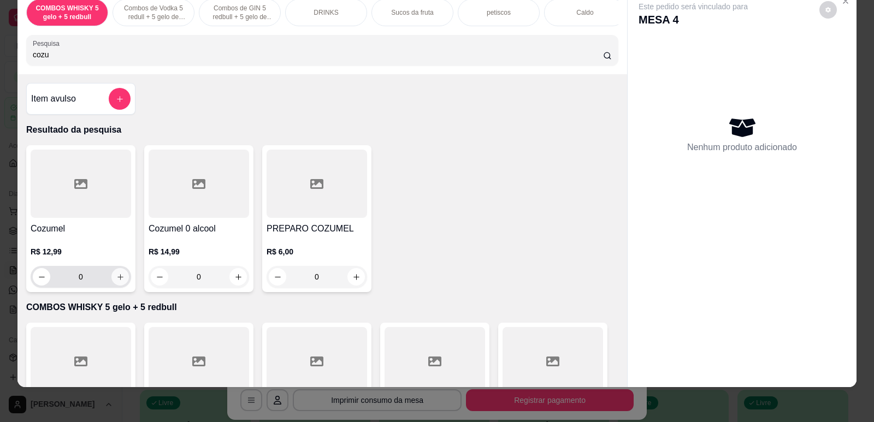
type input "cozu"
click at [122, 285] on button "increase-product-quantity" at bounding box center [119, 276] width 17 height 17
type input "1"
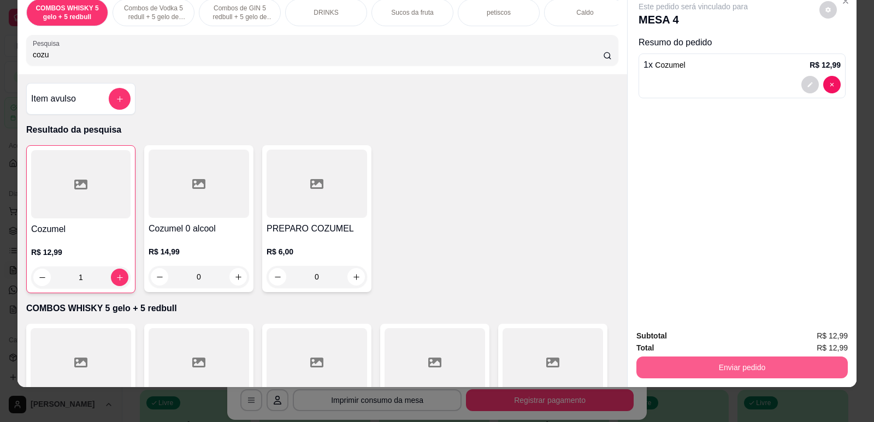
click at [705, 366] on button "Enviar pedido" at bounding box center [741, 368] width 211 height 22
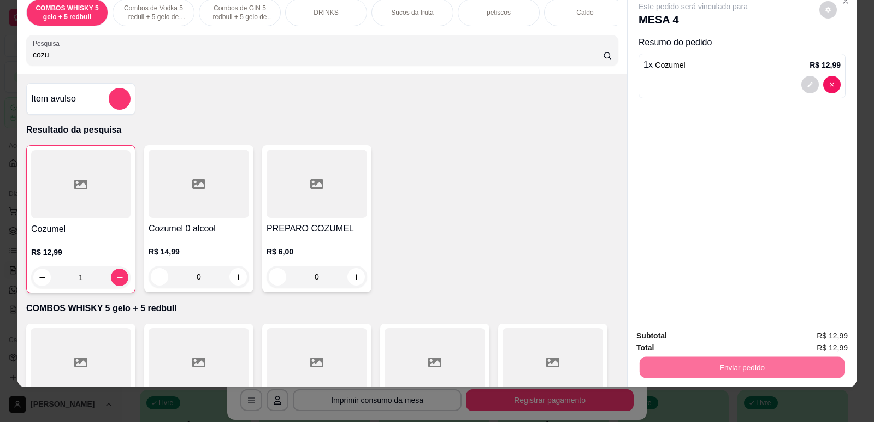
click at [694, 344] on button "Não registrar e enviar pedido" at bounding box center [706, 340] width 114 height 21
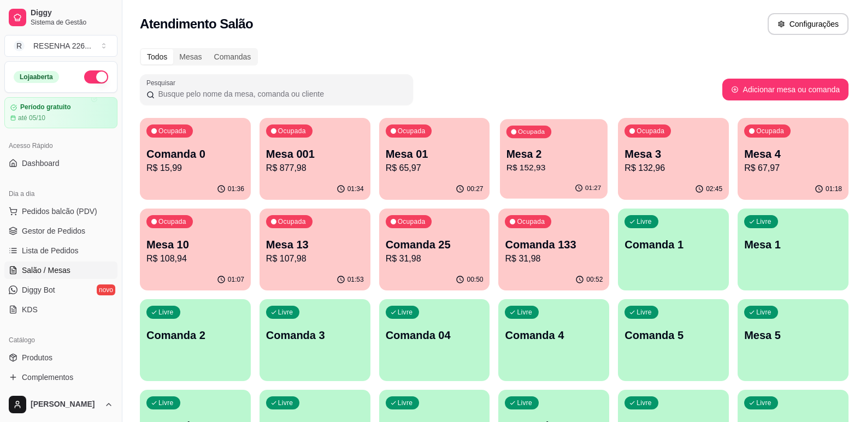
click at [548, 159] on p "Mesa 2" at bounding box center [553, 154] width 94 height 15
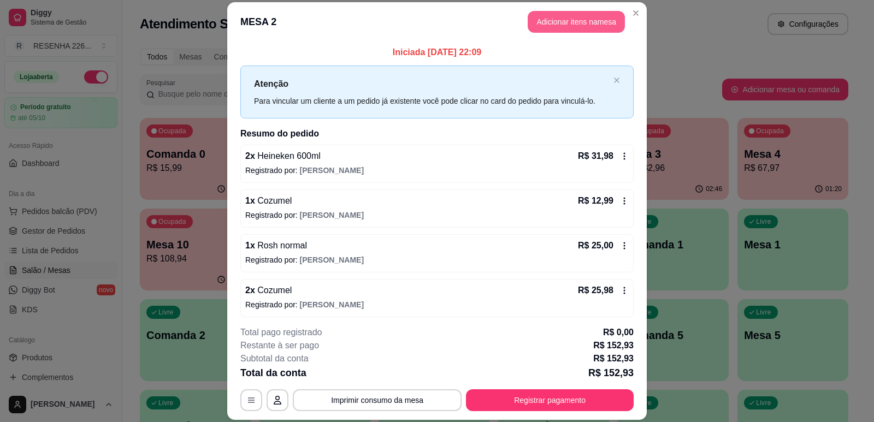
click at [554, 17] on button "Adicionar itens na mesa" at bounding box center [576, 22] width 97 height 22
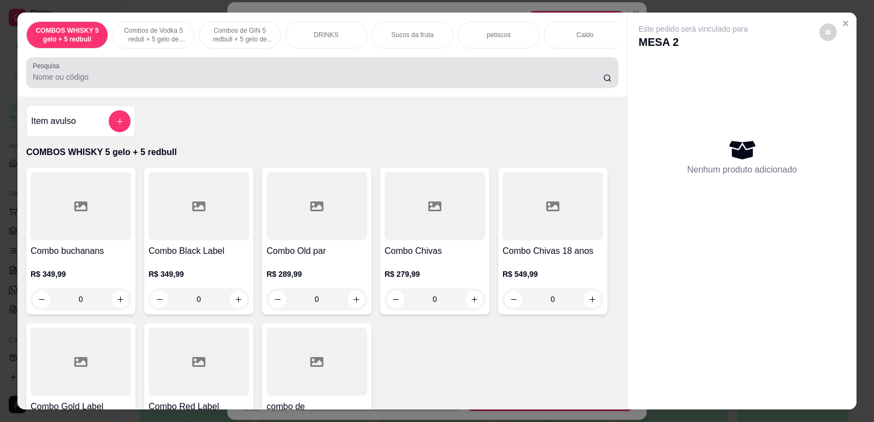
click at [286, 72] on div at bounding box center [322, 73] width 579 height 22
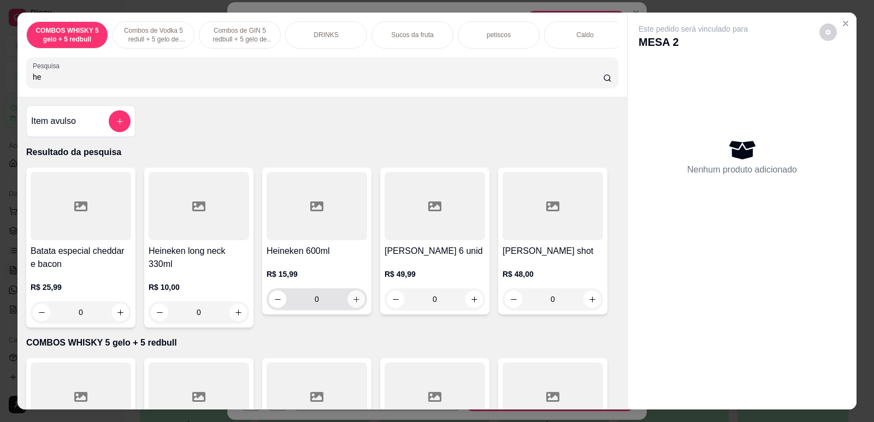
type input "he"
click at [357, 308] on button "increase-product-quantity" at bounding box center [355, 299] width 17 height 17
type input "1"
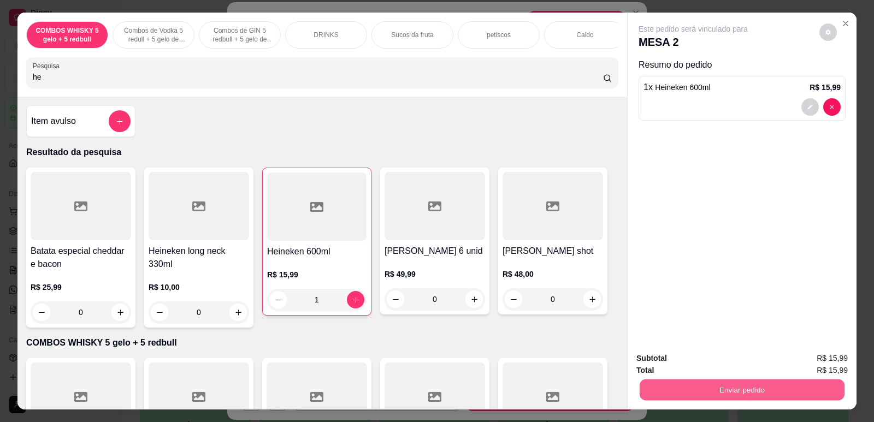
click at [749, 382] on button "Enviar pedido" at bounding box center [742, 389] width 205 height 21
click at [733, 369] on button "Não registrar e enviar pedido" at bounding box center [706, 363] width 114 height 21
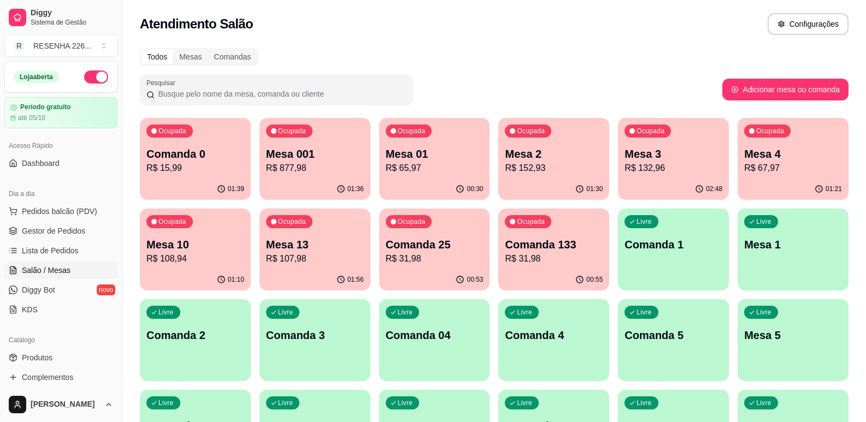
click at [553, 172] on p "R$ 152,93" at bounding box center [554, 168] width 98 height 13
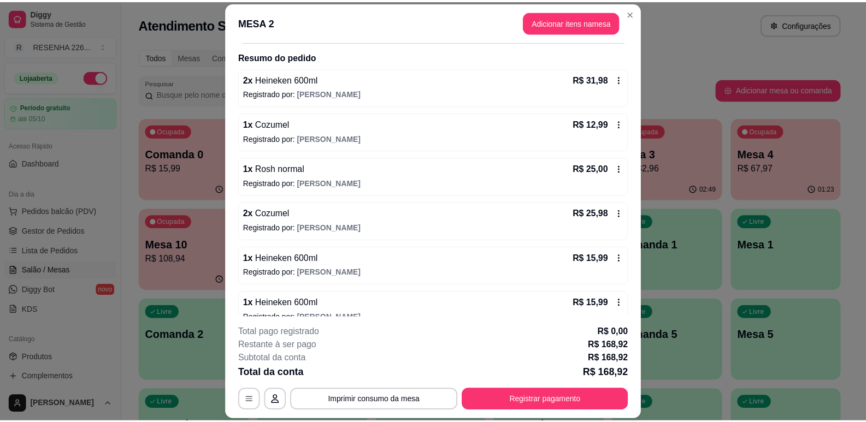
scroll to position [74, 0]
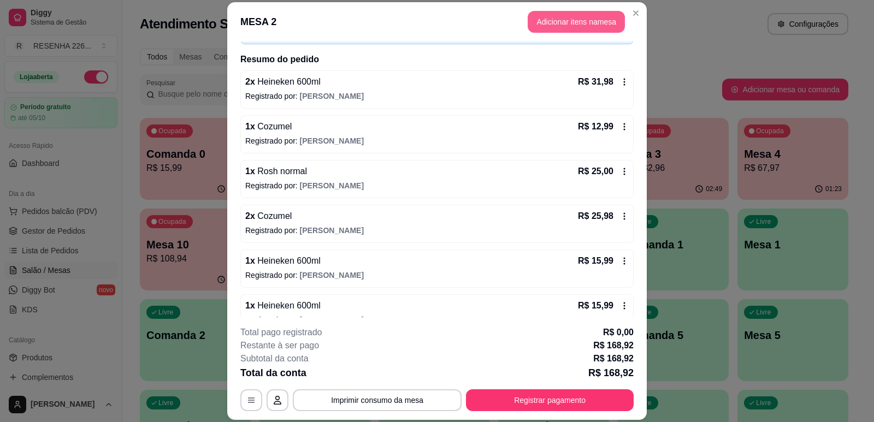
click at [589, 17] on button "Adicionar itens na mesa" at bounding box center [576, 22] width 97 height 22
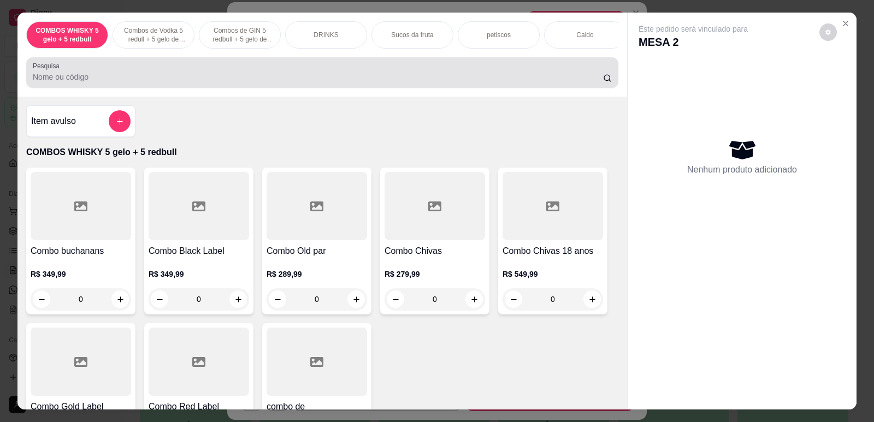
click at [386, 82] on input "Pesquisa" at bounding box center [318, 77] width 570 height 11
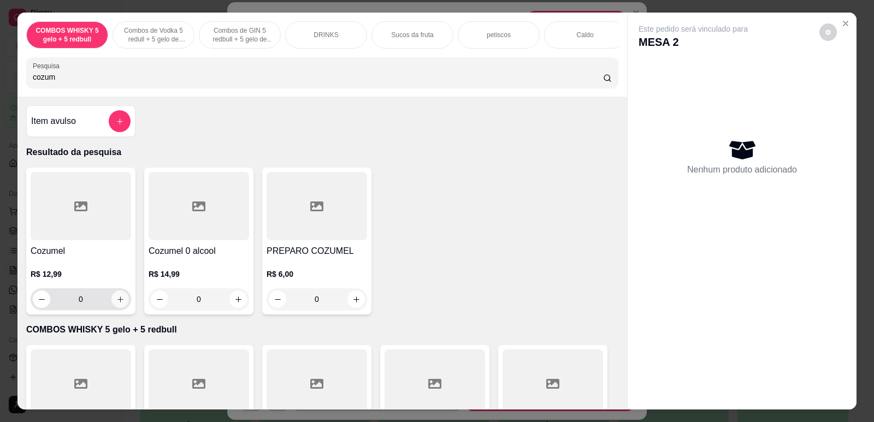
type input "cozum"
click at [116, 304] on icon "increase-product-quantity" at bounding box center [120, 299] width 8 height 8
type input "1"
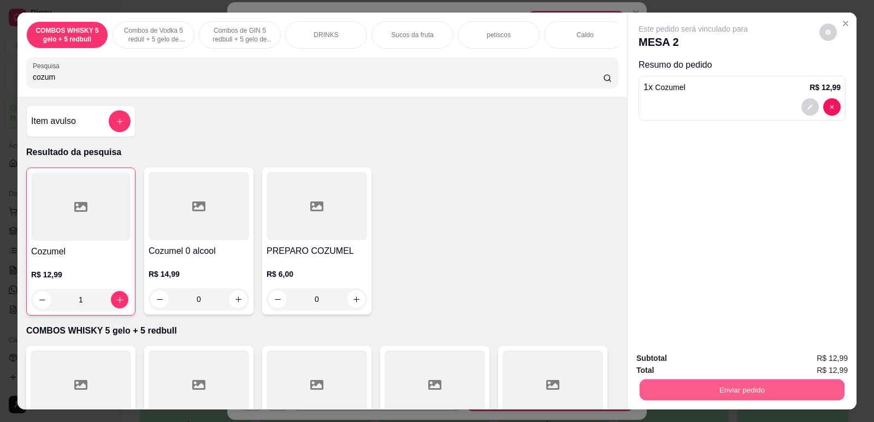
click at [771, 389] on button "Enviar pedido" at bounding box center [742, 389] width 205 height 21
click at [745, 360] on button "Não registrar e enviar pedido" at bounding box center [705, 363] width 110 height 20
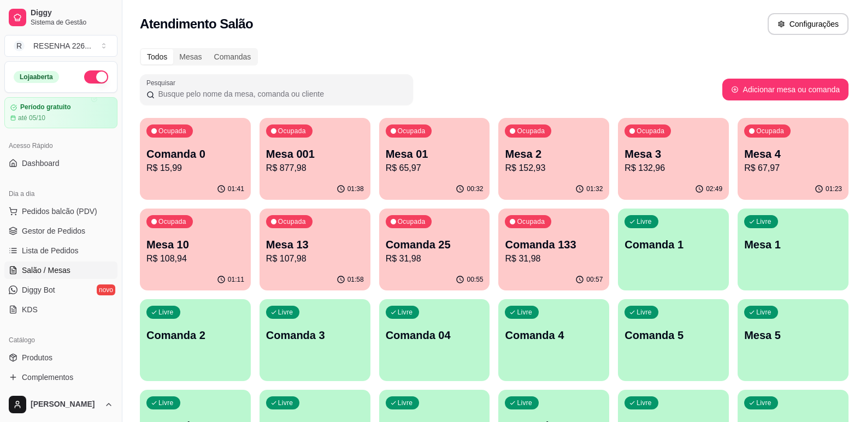
click at [269, 92] on input "Pesquisar" at bounding box center [281, 93] width 252 height 11
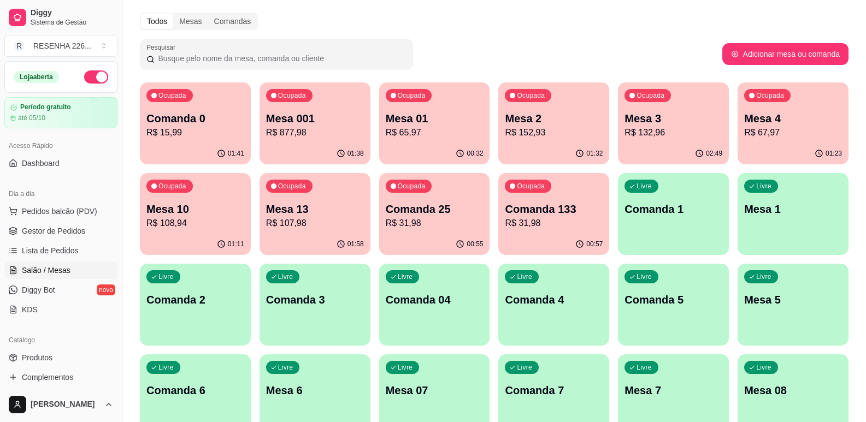
scroll to position [55, 0]
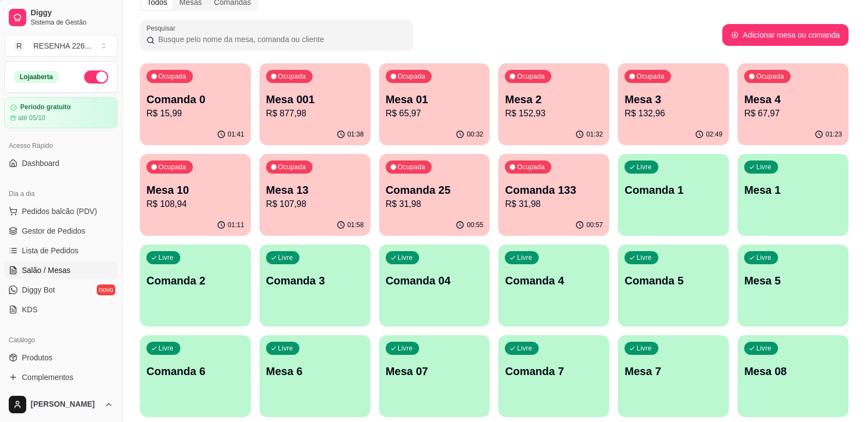
click at [542, 223] on div "00:57" at bounding box center [553, 225] width 111 height 21
click at [528, 207] on p "R$ 31,98" at bounding box center [553, 204] width 94 height 13
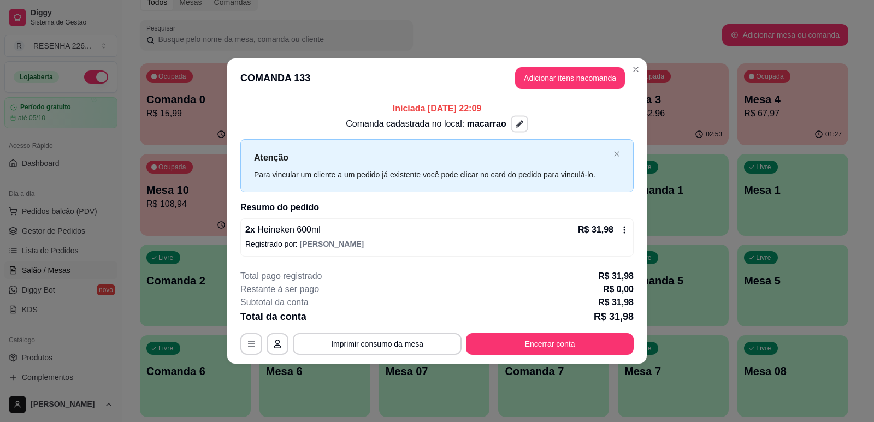
click at [516, 127] on icon "button" at bounding box center [520, 124] width 8 height 8
click at [635, 66] on icon "Close" at bounding box center [635, 69] width 9 height 9
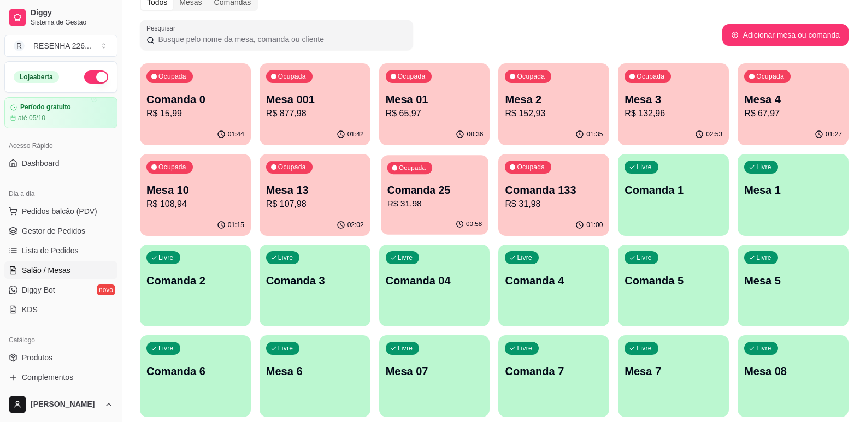
click at [443, 204] on p "R$ 31,98" at bounding box center [434, 204] width 94 height 13
click at [543, 199] on p "R$ 31,98" at bounding box center [554, 204] width 98 height 13
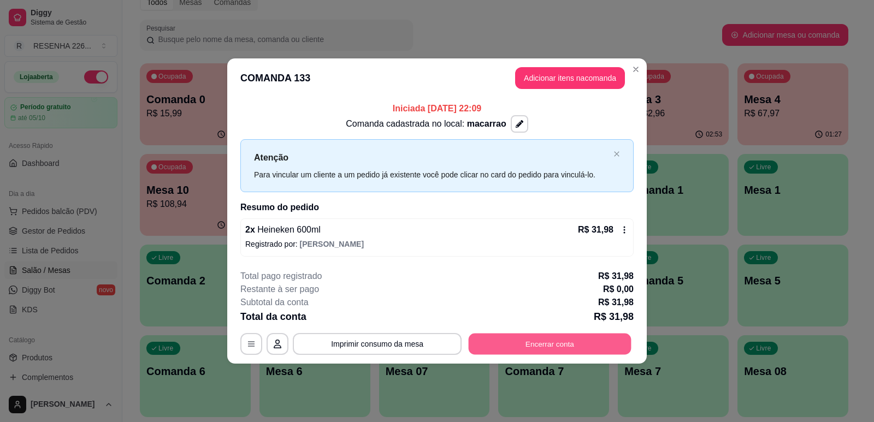
click at [542, 340] on button "Encerrar conta" at bounding box center [550, 344] width 163 height 21
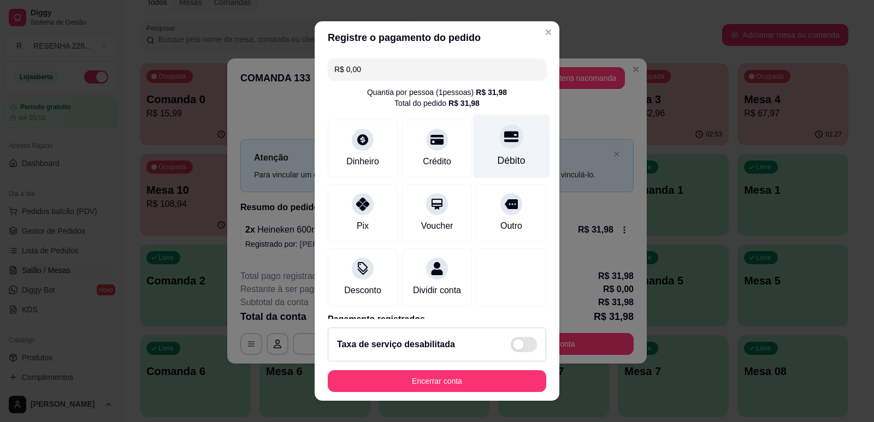
click at [498, 155] on div "Débito" at bounding box center [512, 160] width 28 height 14
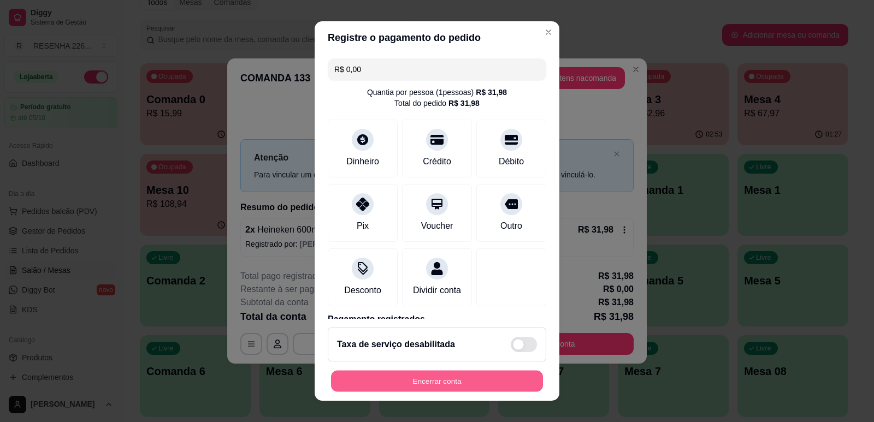
click at [464, 382] on button "Encerrar conta" at bounding box center [437, 381] width 212 height 21
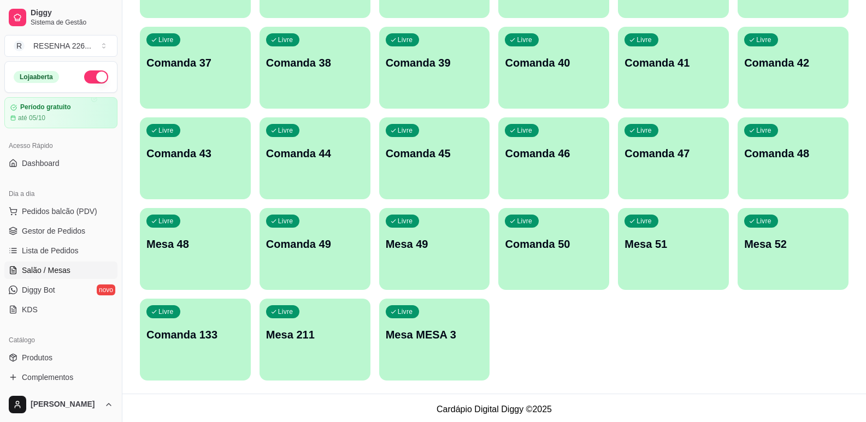
scroll to position [1091, 0]
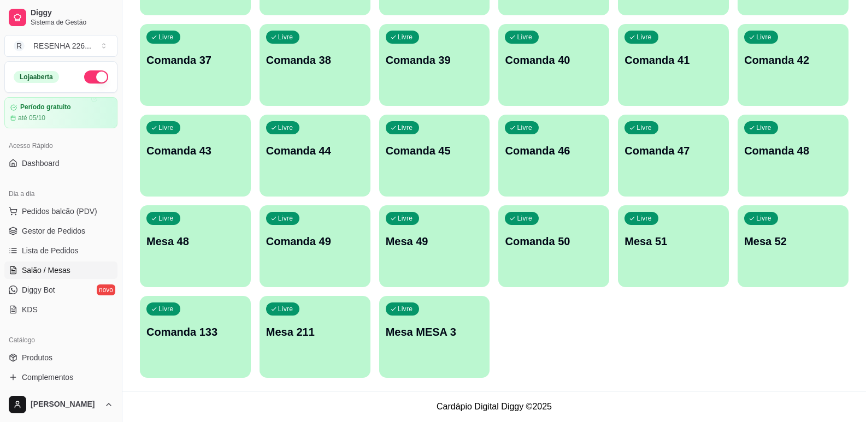
click at [223, 322] on div "Livre Comanda 133" at bounding box center [195, 330] width 111 height 69
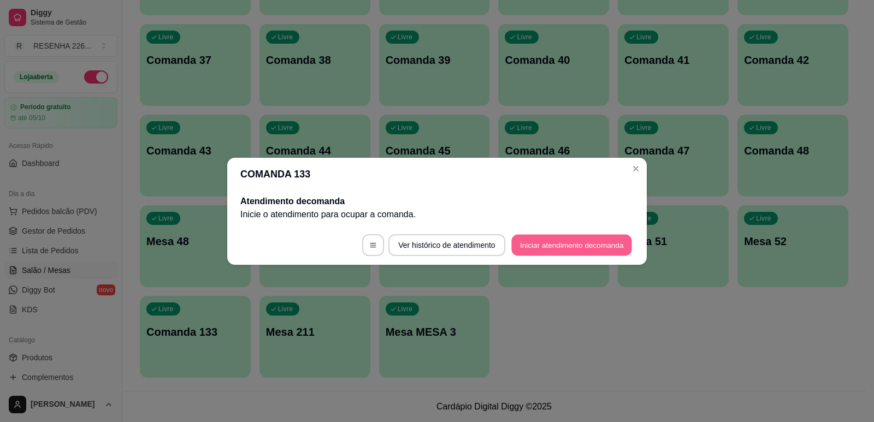
click at [553, 239] on button "Iniciar atendimento de comanda" at bounding box center [571, 244] width 121 height 21
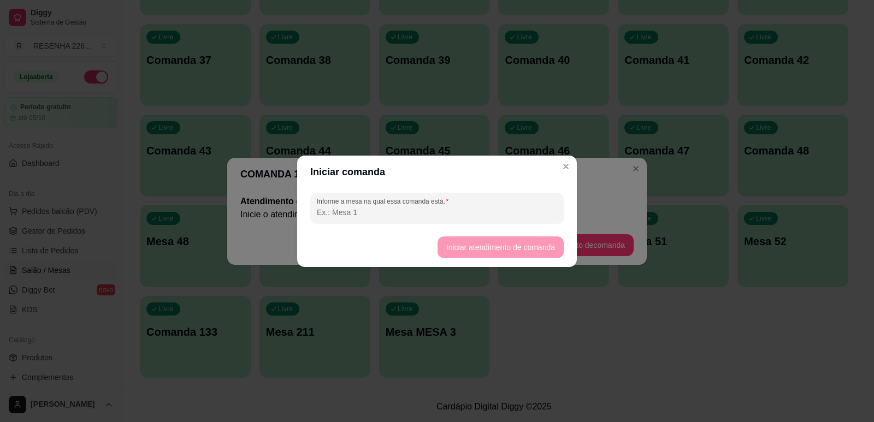
click at [498, 209] on input "Informe a mesa na qual essa comanda está." at bounding box center [437, 212] width 240 height 11
type input "mesa 133"
click at [500, 250] on button "Iniciar atendimento de comanda" at bounding box center [500, 247] width 126 height 22
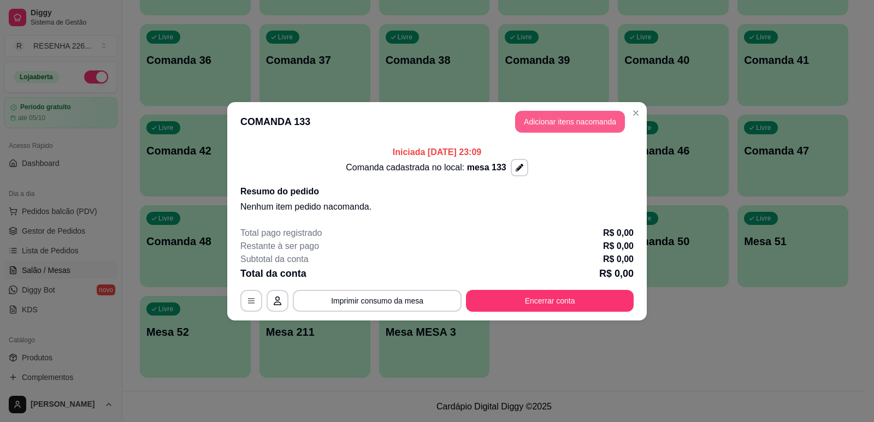
click at [605, 123] on button "Adicionar itens na comanda" at bounding box center [570, 122] width 110 height 22
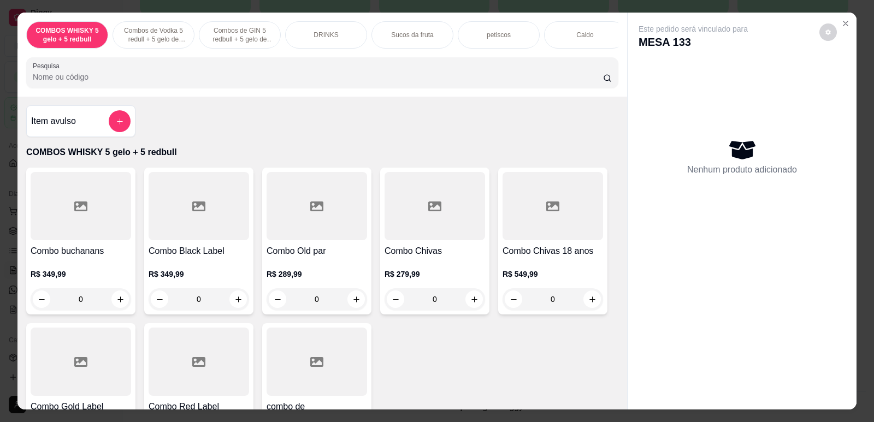
click at [404, 82] on input "Pesquisa" at bounding box center [318, 77] width 570 height 11
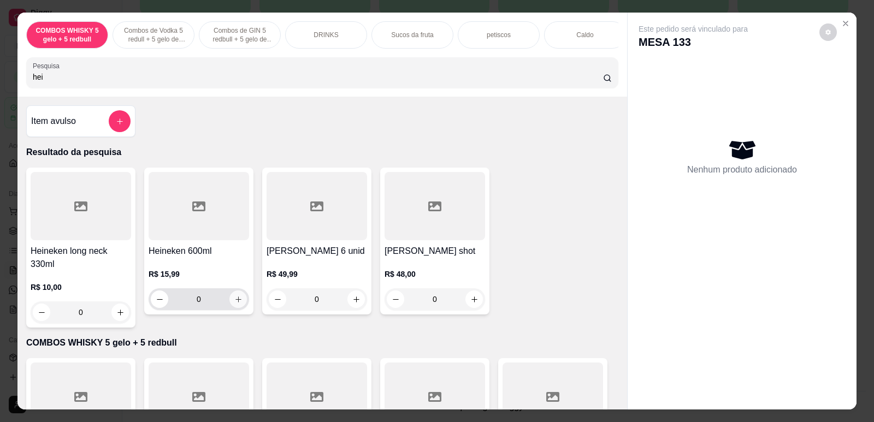
type input "hei"
click at [234, 304] on icon "increase-product-quantity" at bounding box center [238, 299] width 8 height 8
type input "1"
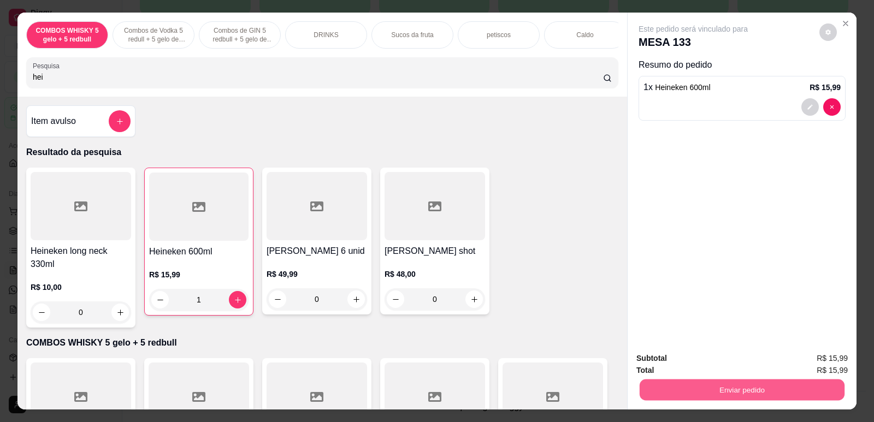
click at [732, 385] on button "Enviar pedido" at bounding box center [742, 389] width 205 height 21
click at [718, 369] on button "Não registrar e enviar pedido" at bounding box center [706, 363] width 114 height 21
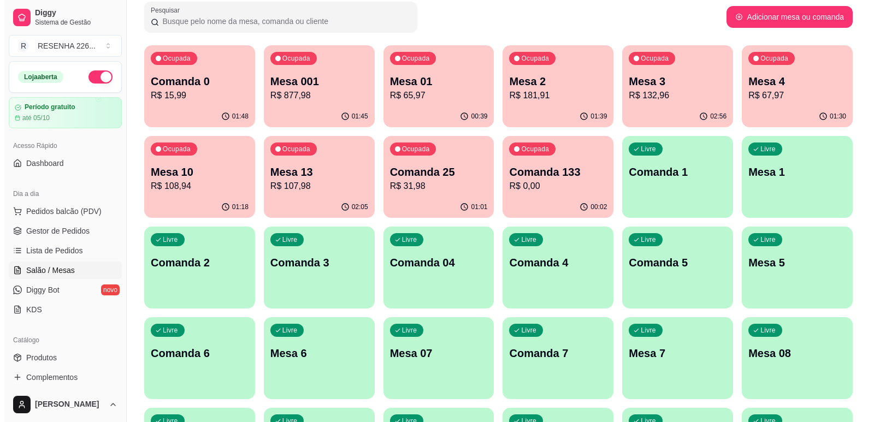
scroll to position [0, 0]
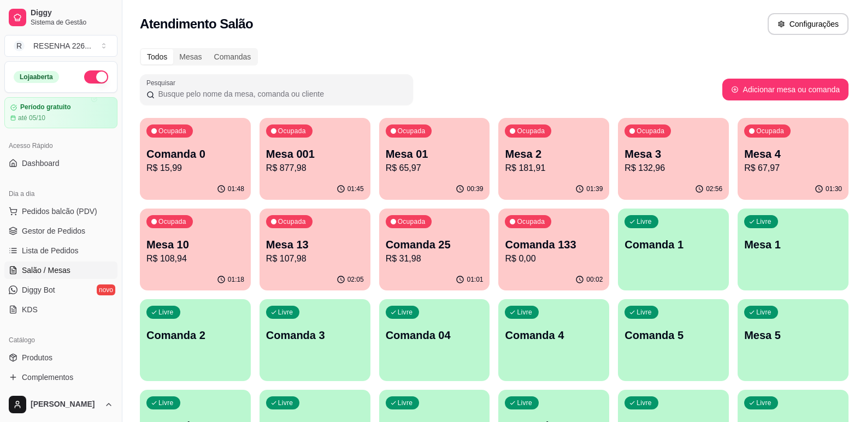
click at [766, 173] on p "R$ 67,97" at bounding box center [793, 168] width 98 height 13
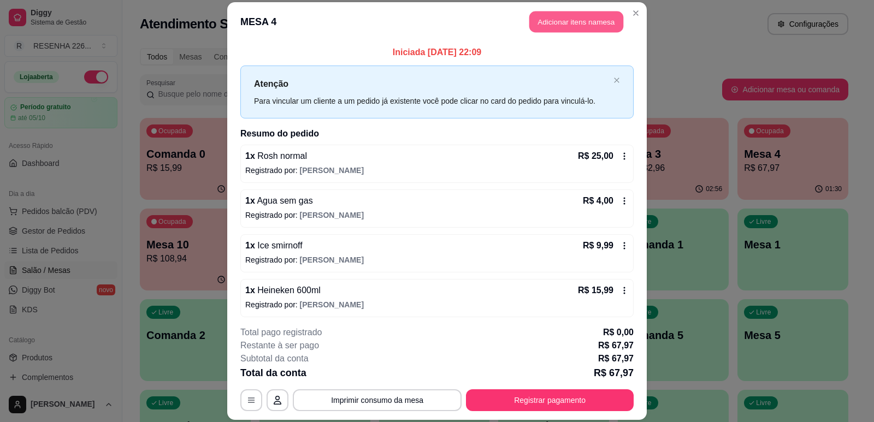
click at [581, 19] on button "Adicionar itens na mesa" at bounding box center [576, 21] width 94 height 21
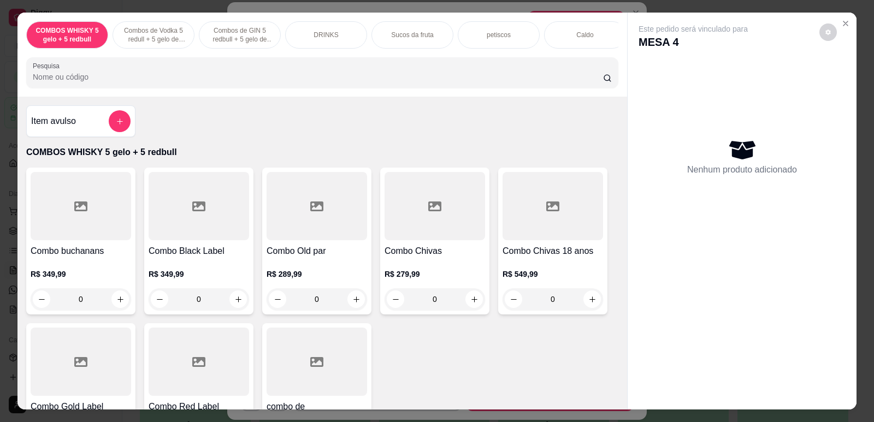
click at [609, 58] on div "COMBOS WHISKY 5 gelo + 5 redbull Combos de Vodka 5 redull + 5 gelo de coco Comb…" at bounding box center [322, 55] width 610 height 84
click at [596, 39] on div "narguilé" at bounding box center [577, 34] width 82 height 27
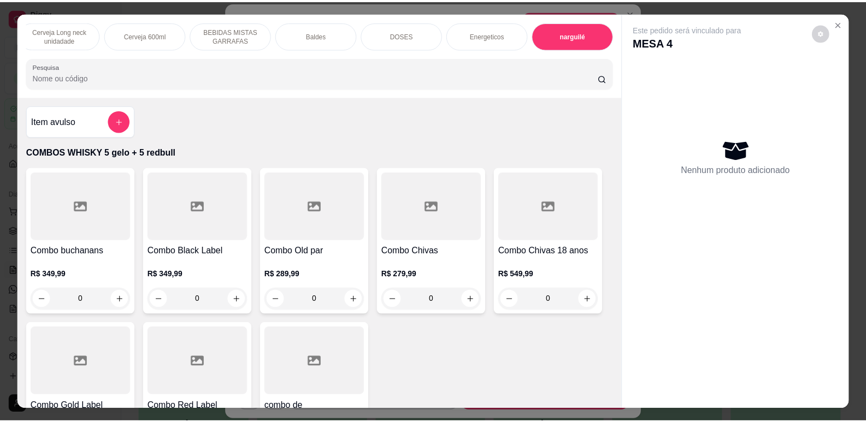
scroll to position [22, 0]
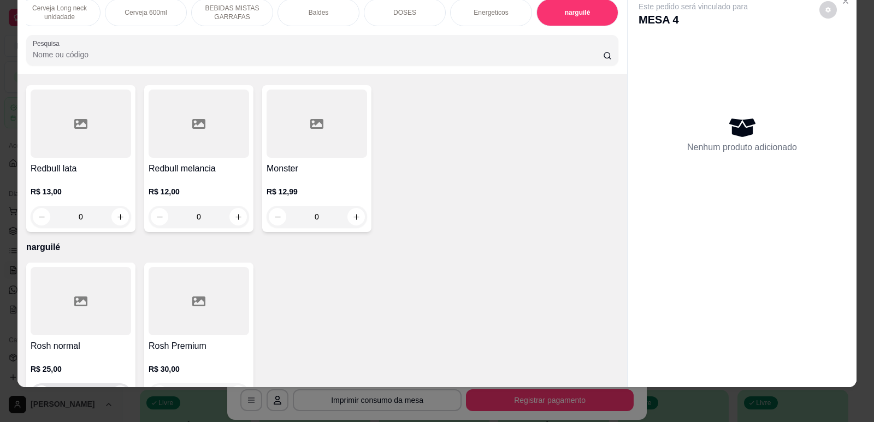
click at [117, 392] on icon "increase-product-quantity" at bounding box center [120, 395] width 6 height 6
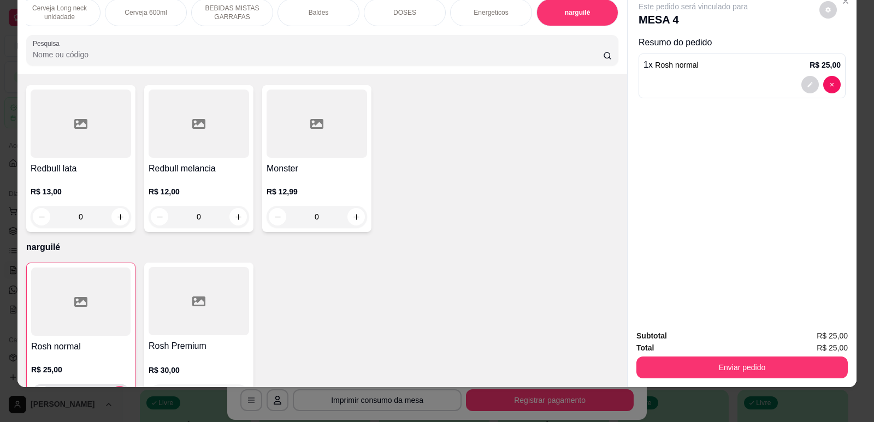
type input "1"
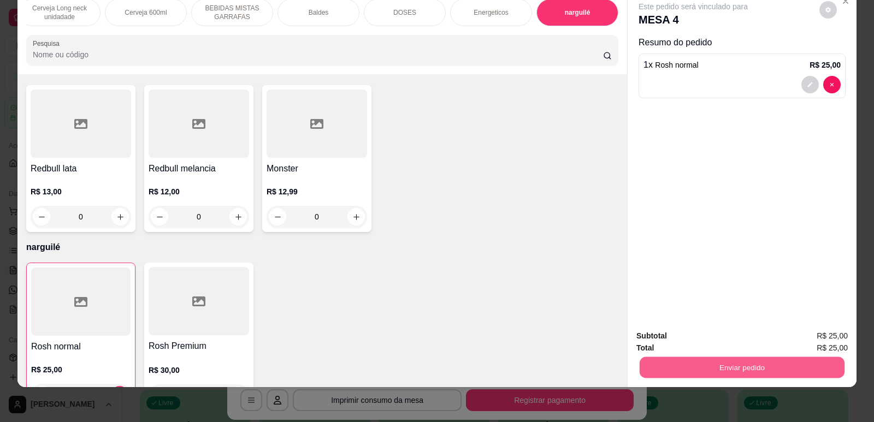
click at [664, 372] on button "Enviar pedido" at bounding box center [742, 367] width 205 height 21
click at [703, 343] on button "Não registrar e enviar pedido" at bounding box center [705, 340] width 110 height 20
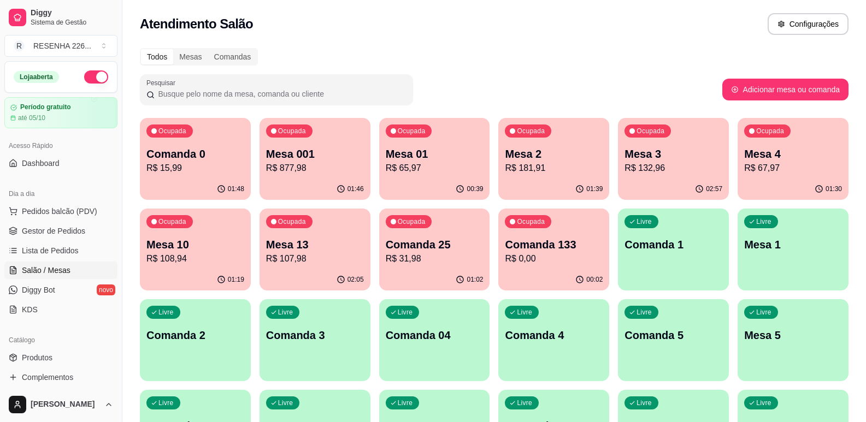
click at [674, 168] on p "R$ 132,96" at bounding box center [673, 168] width 98 height 13
click at [274, 246] on p "Mesa 13" at bounding box center [315, 245] width 94 height 15
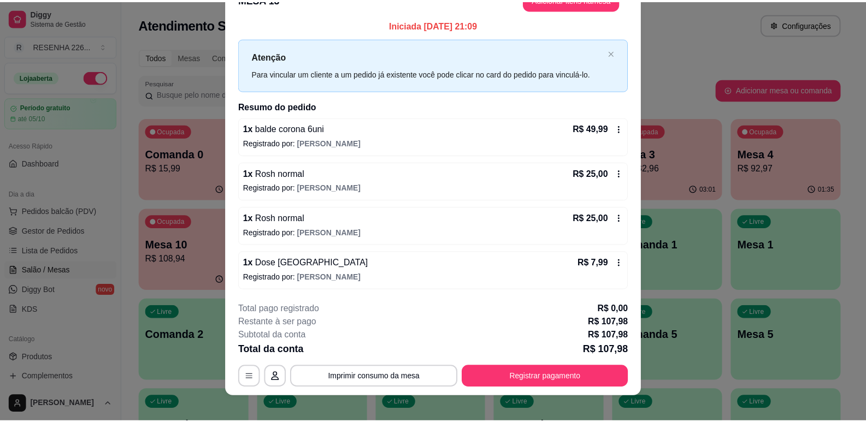
scroll to position [33, 0]
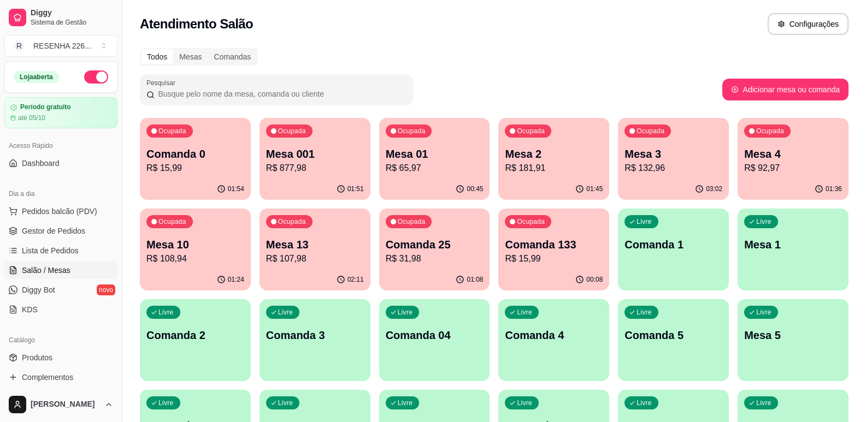
click at [211, 163] on p "R$ 15,99" at bounding box center [195, 168] width 98 height 13
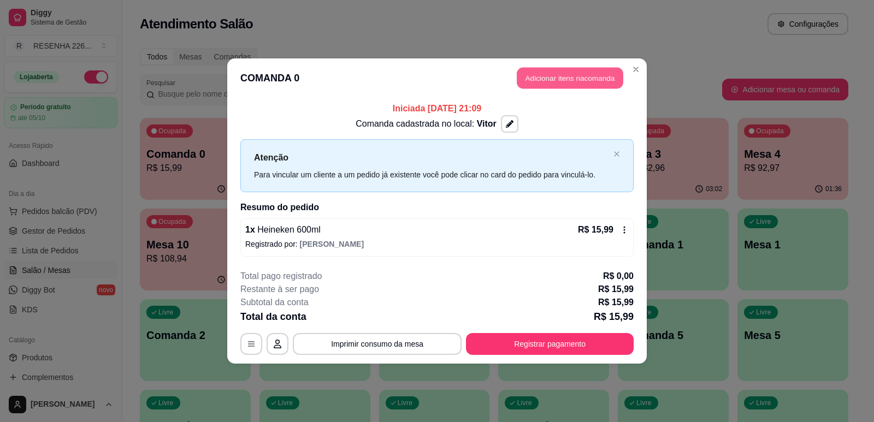
click at [570, 80] on button "Adicionar itens na comanda" at bounding box center [570, 78] width 107 height 21
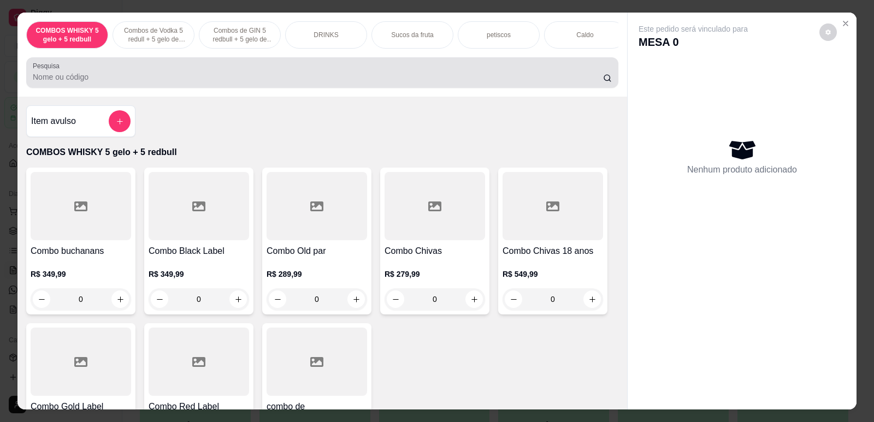
click at [177, 75] on div at bounding box center [322, 73] width 579 height 22
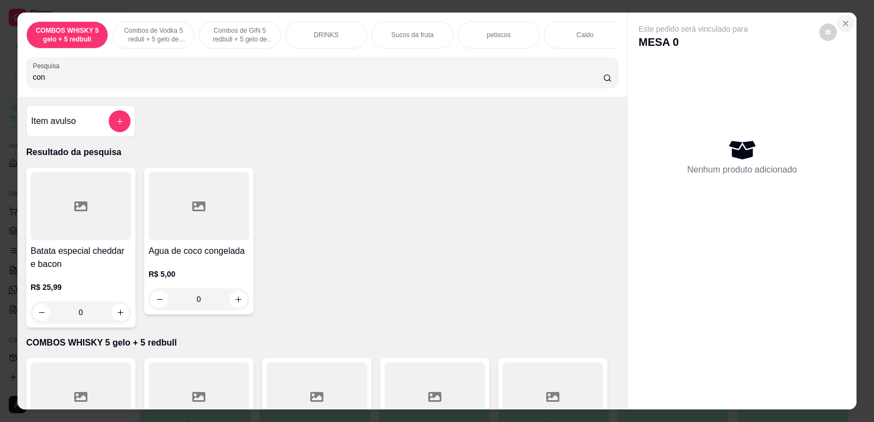
type input "con"
click at [844, 25] on icon "Close" at bounding box center [845, 23] width 9 height 9
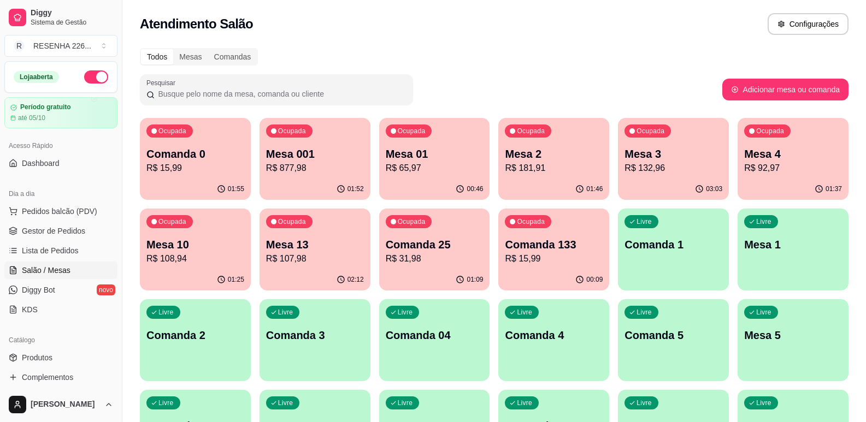
click at [695, 143] on div "Ocupada Mesa 3 R$ 132,96" at bounding box center [673, 148] width 111 height 61
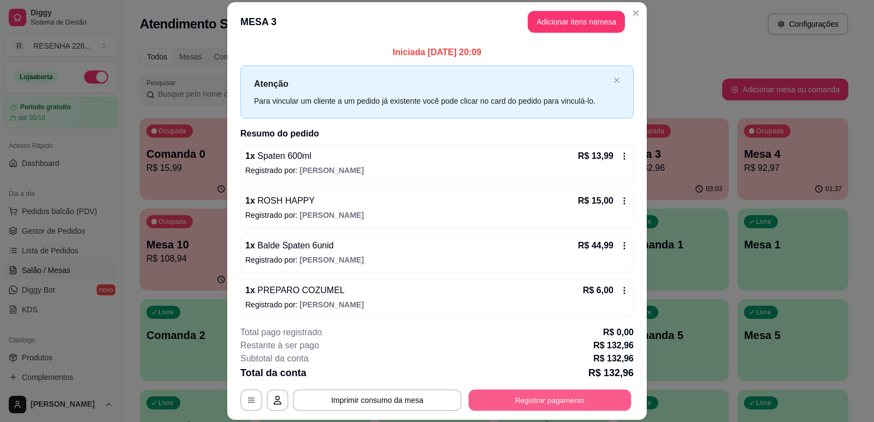
click at [531, 400] on button "Registrar pagamento" at bounding box center [550, 400] width 163 height 21
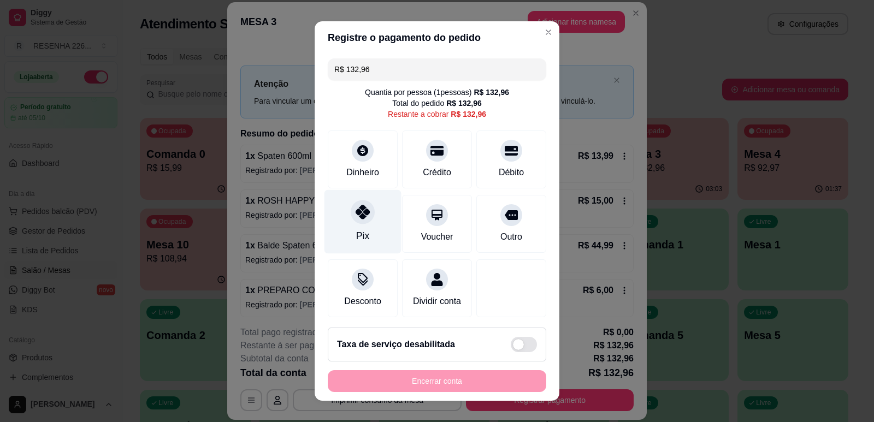
click at [349, 233] on div "Pix" at bounding box center [362, 222] width 77 height 64
type input "R$ 0,00"
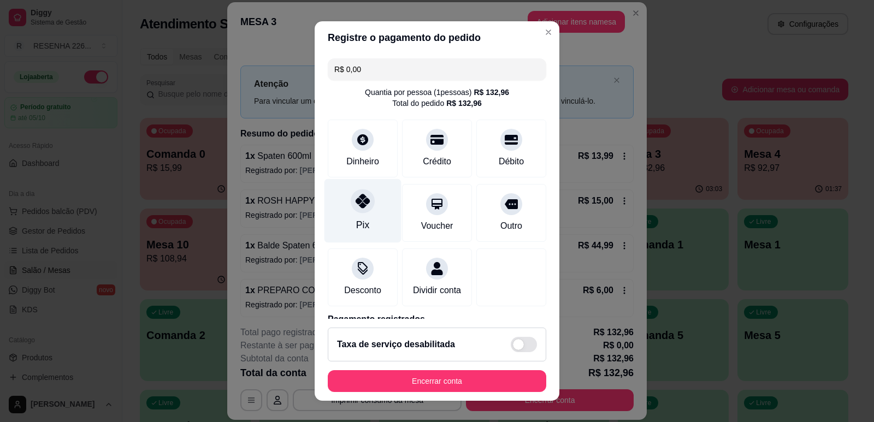
click at [362, 227] on div "Pix" at bounding box center [362, 211] width 77 height 64
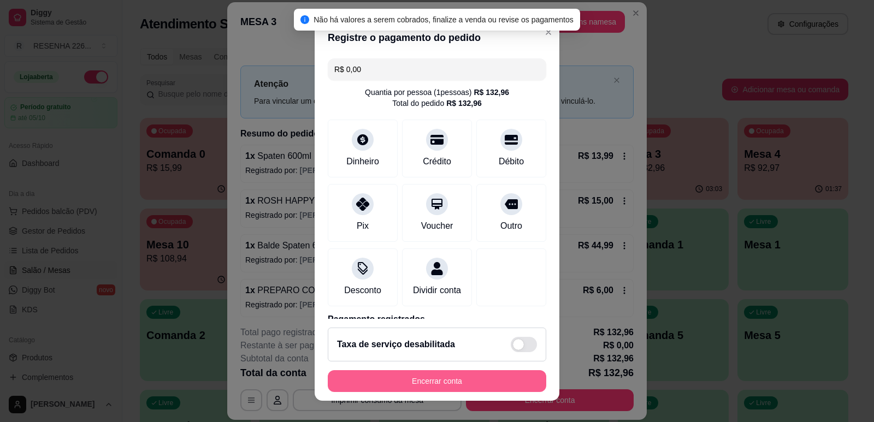
click at [437, 392] on button "Encerrar conta" at bounding box center [437, 381] width 218 height 22
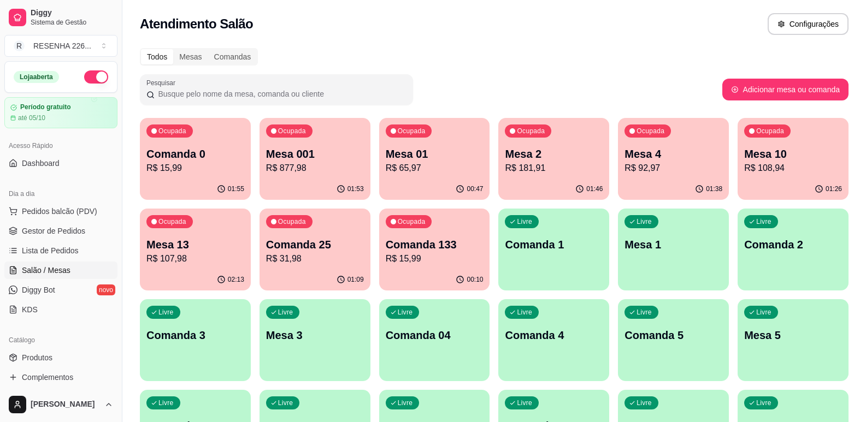
click at [191, 267] on div "Ocupada Mesa 13 R$ 107,98" at bounding box center [195, 239] width 111 height 61
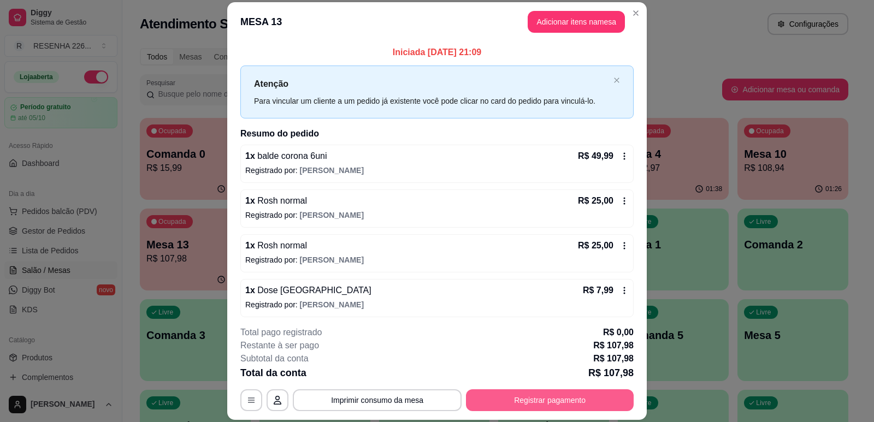
click at [595, 404] on button "Registrar pagamento" at bounding box center [550, 400] width 168 height 22
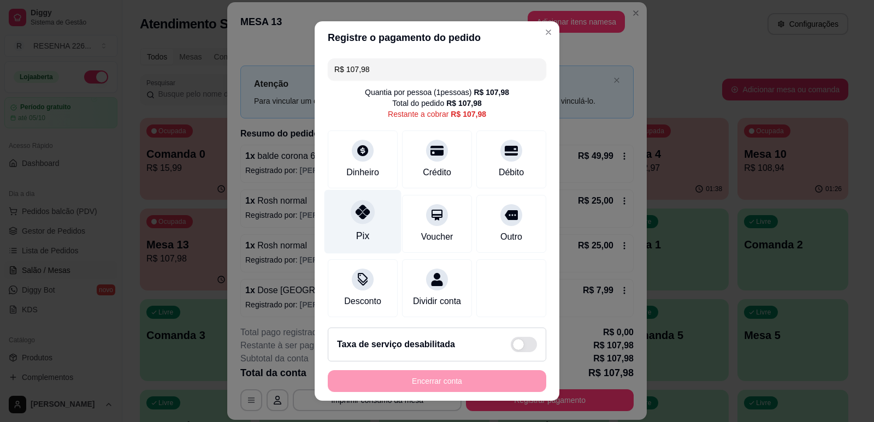
click at [363, 221] on div at bounding box center [363, 212] width 24 height 24
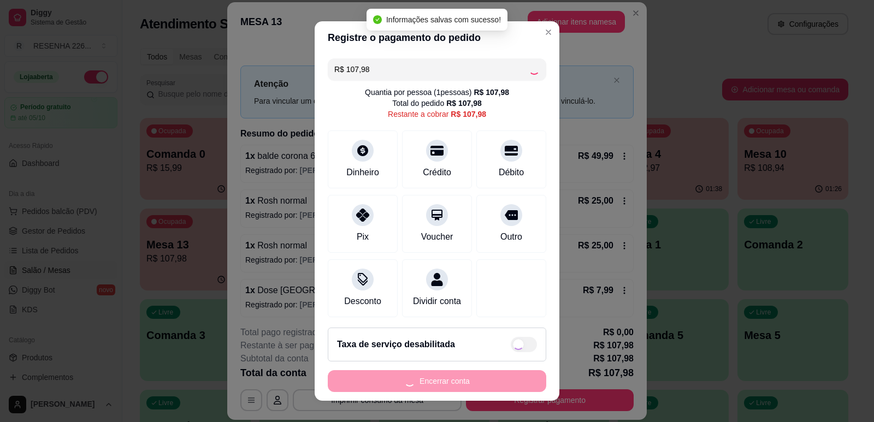
type input "R$ 0,00"
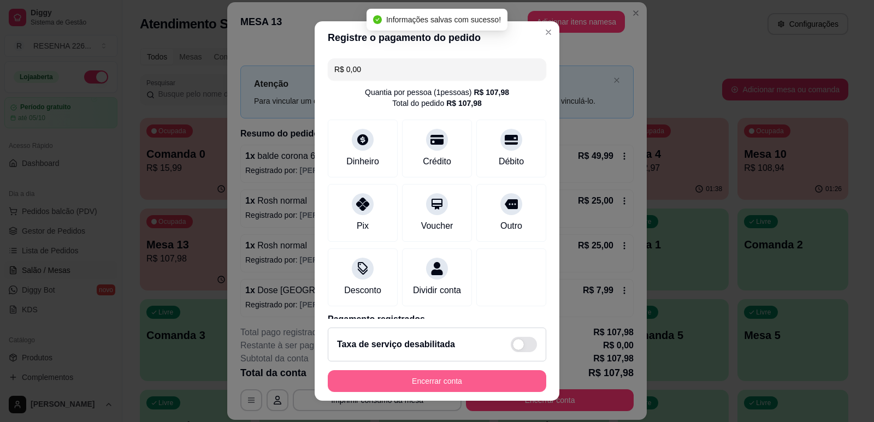
click at [472, 379] on button "Encerrar conta" at bounding box center [437, 381] width 218 height 22
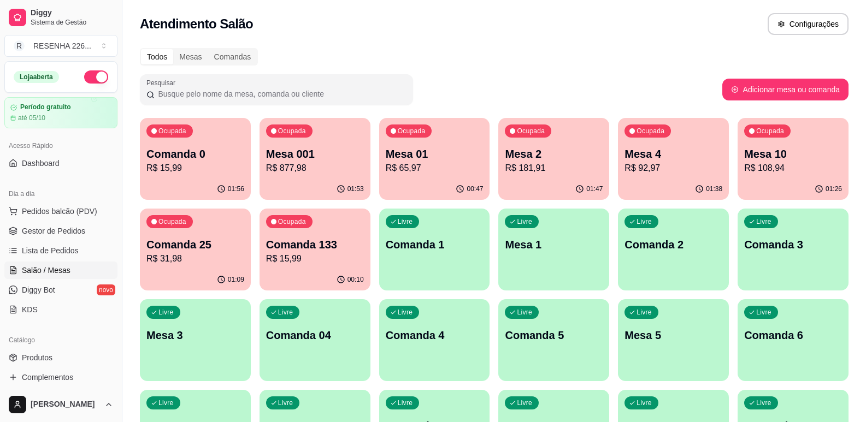
click at [530, 93] on div "Pesquisar" at bounding box center [431, 89] width 582 height 31
click at [411, 170] on p "R$ 65,97" at bounding box center [435, 168] width 98 height 13
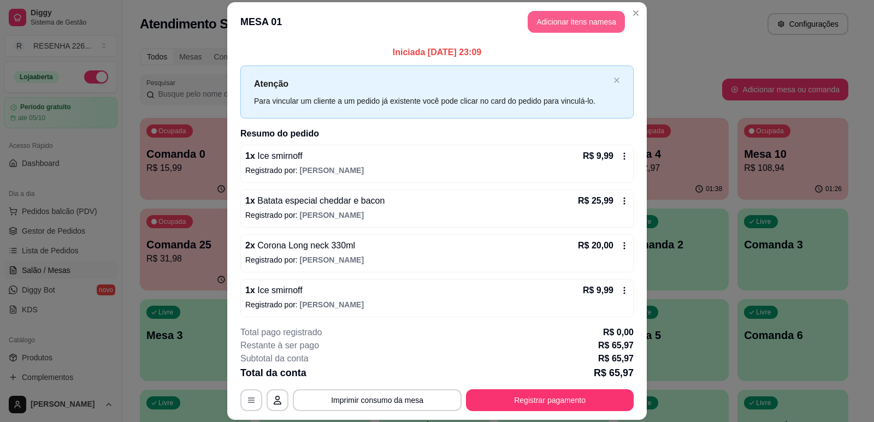
click at [560, 31] on button "Adicionar itens na mesa" at bounding box center [576, 22] width 97 height 22
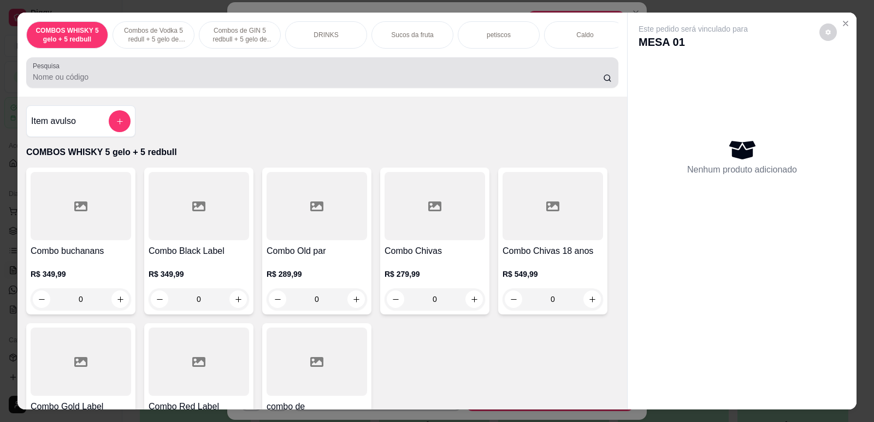
click at [333, 82] on input "Pesquisa" at bounding box center [318, 77] width 570 height 11
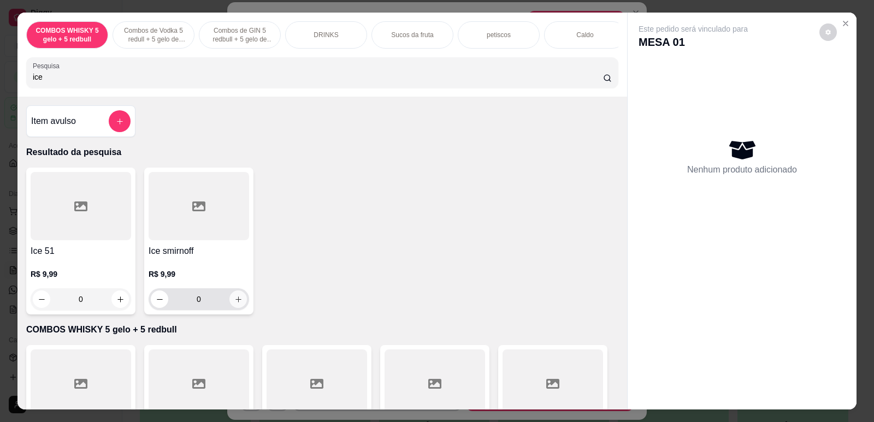
type input "ice"
click at [238, 303] on button "increase-product-quantity" at bounding box center [237, 299] width 17 height 17
type input "1"
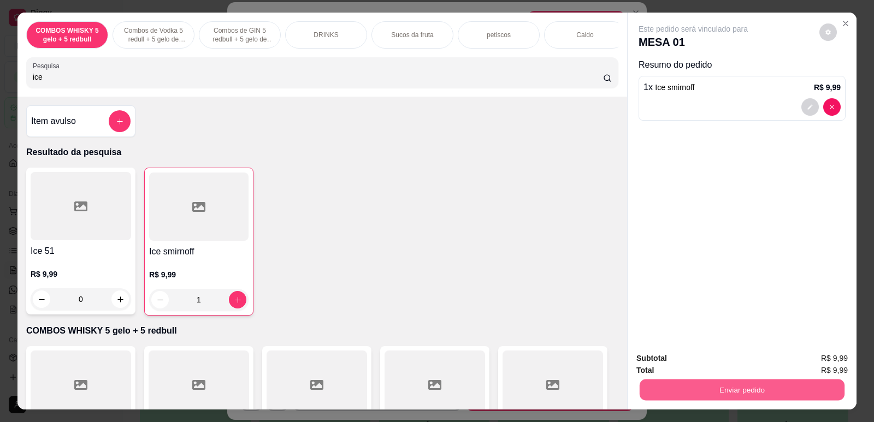
click at [779, 383] on button "Enviar pedido" at bounding box center [742, 389] width 205 height 21
click at [731, 366] on button "Não registrar e enviar pedido" at bounding box center [706, 363] width 114 height 21
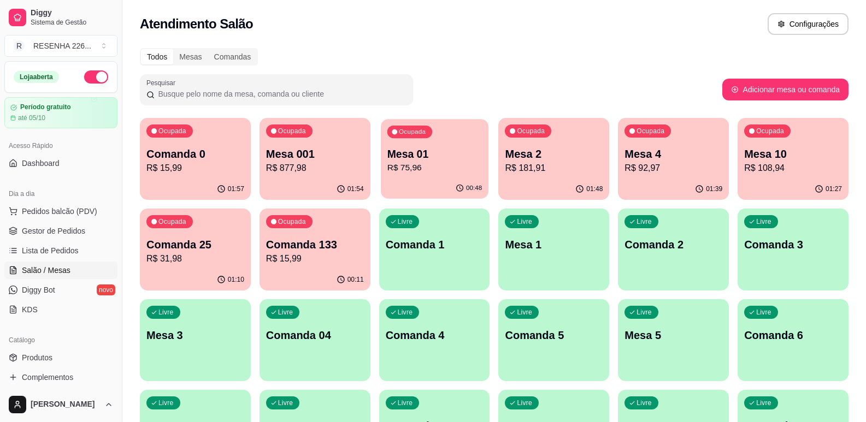
click at [413, 185] on div "00:48" at bounding box center [435, 188] width 108 height 21
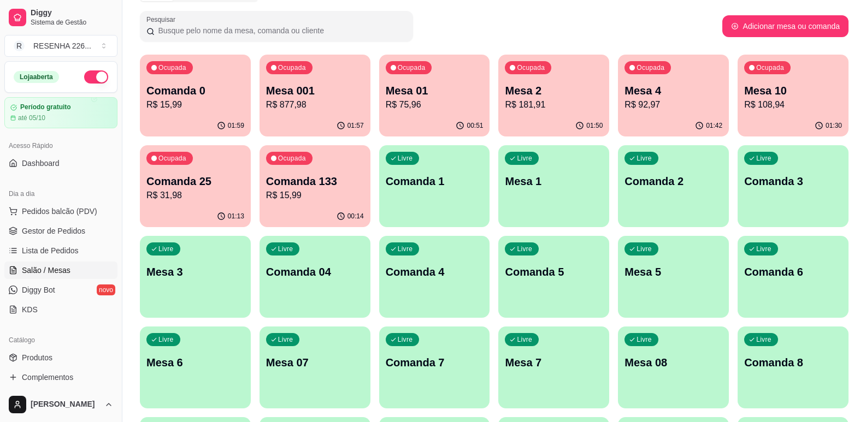
scroll to position [109, 0]
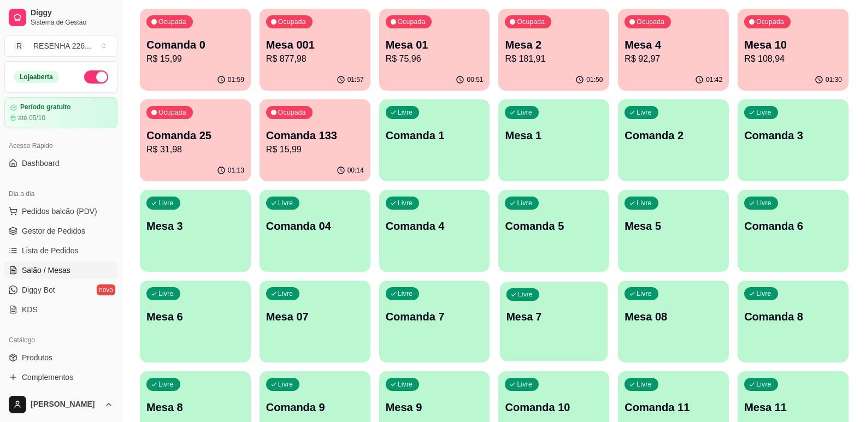
click at [575, 331] on div "Livre Mesa 7" at bounding box center [554, 315] width 108 height 67
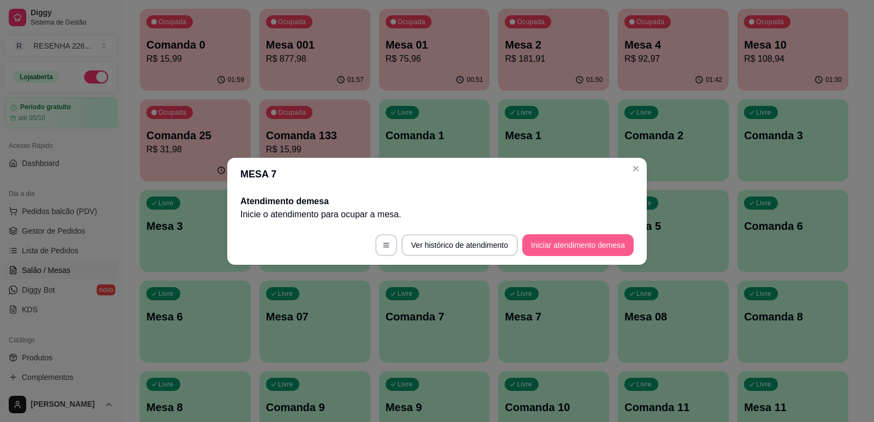
click at [581, 249] on button "Iniciar atendimento de mesa" at bounding box center [577, 245] width 111 height 22
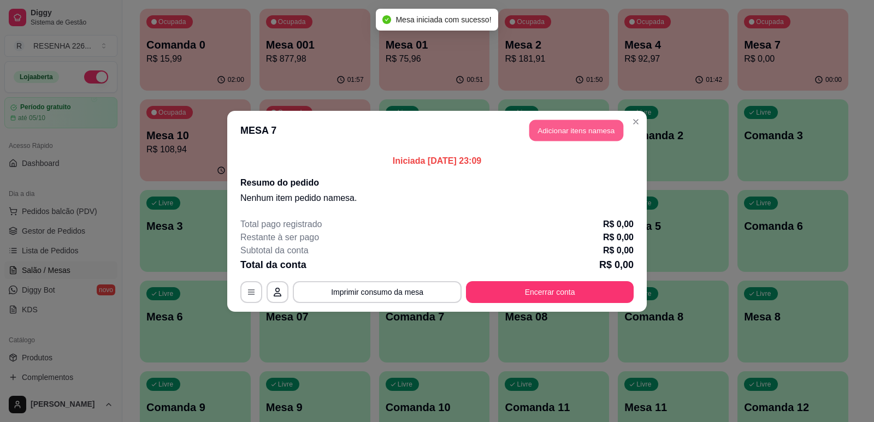
click at [545, 137] on button "Adicionar itens na mesa" at bounding box center [576, 130] width 94 height 21
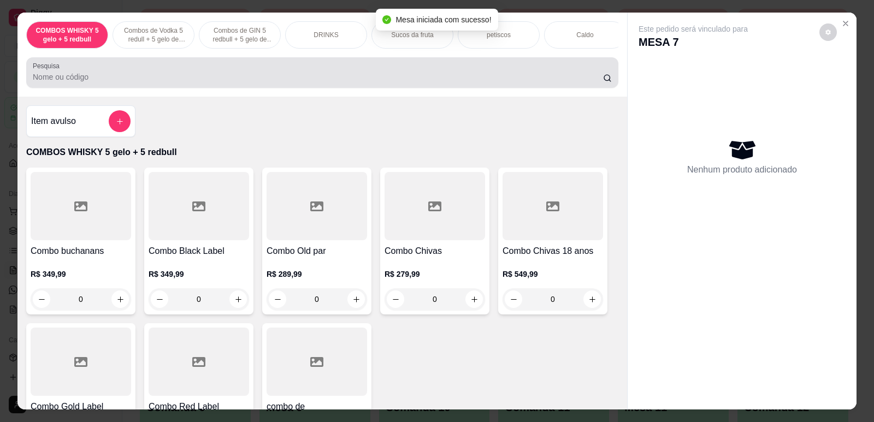
click at [147, 82] on input "Pesquisa" at bounding box center [318, 77] width 570 height 11
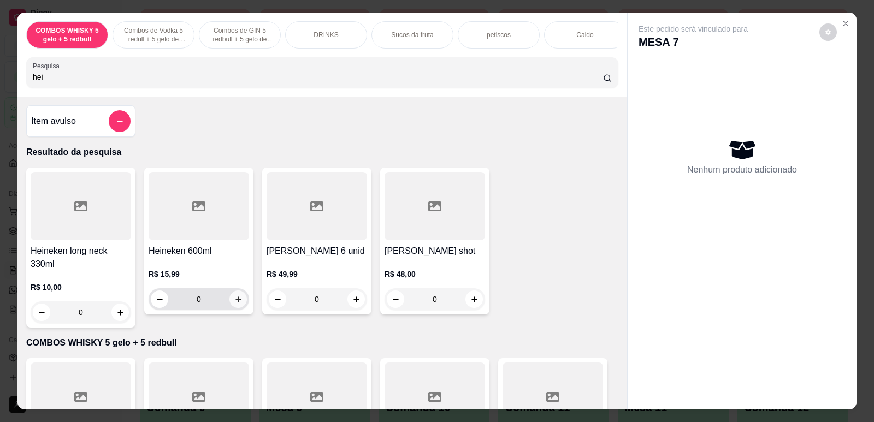
type input "hei"
click at [237, 301] on button "increase-product-quantity" at bounding box center [237, 299] width 17 height 17
type input "1"
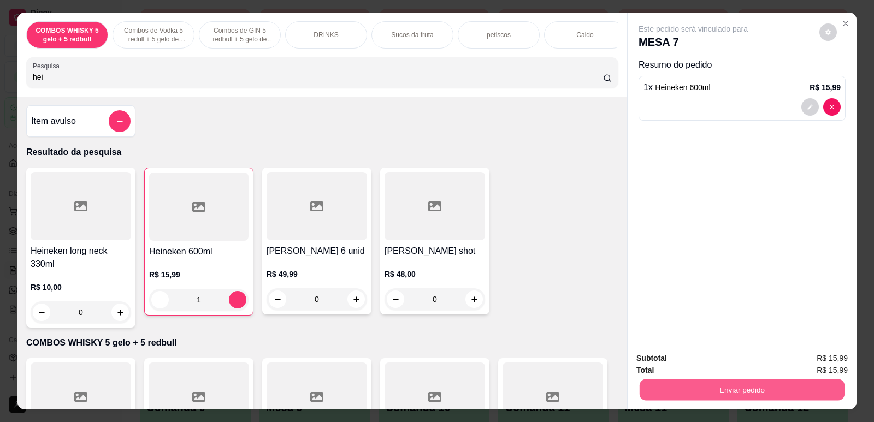
click at [719, 399] on button "Enviar pedido" at bounding box center [742, 389] width 205 height 21
click at [727, 359] on button "Não registrar e enviar pedido" at bounding box center [706, 363] width 114 height 21
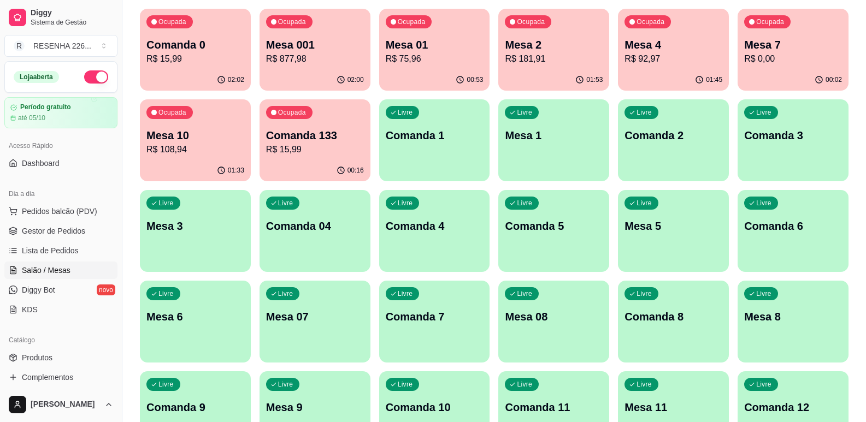
click at [553, 27] on div "Ocupada Mesa 2 R$ 181,91" at bounding box center [553, 39] width 111 height 61
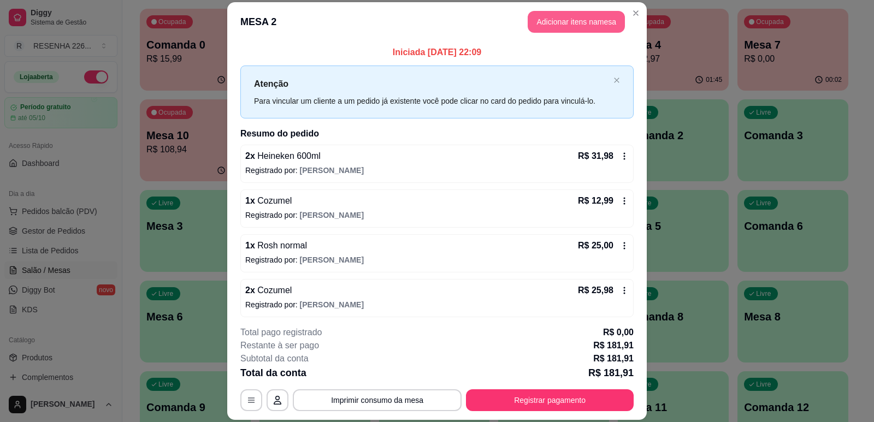
click at [554, 22] on button "Adicionar itens na mesa" at bounding box center [576, 22] width 97 height 22
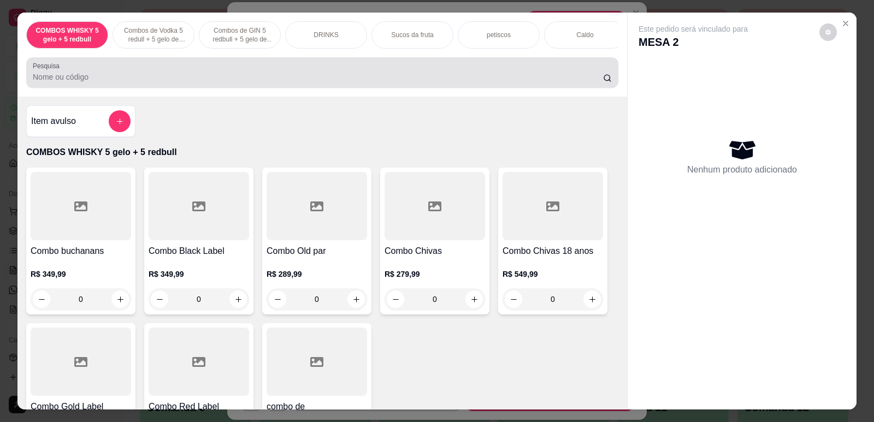
click at [457, 73] on div at bounding box center [322, 73] width 579 height 22
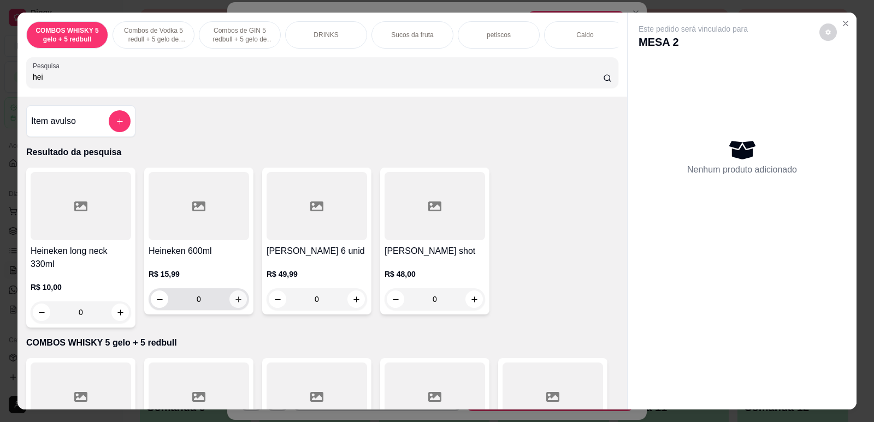
type input "hei"
click at [236, 304] on icon "increase-product-quantity" at bounding box center [238, 299] width 8 height 8
type input "1"
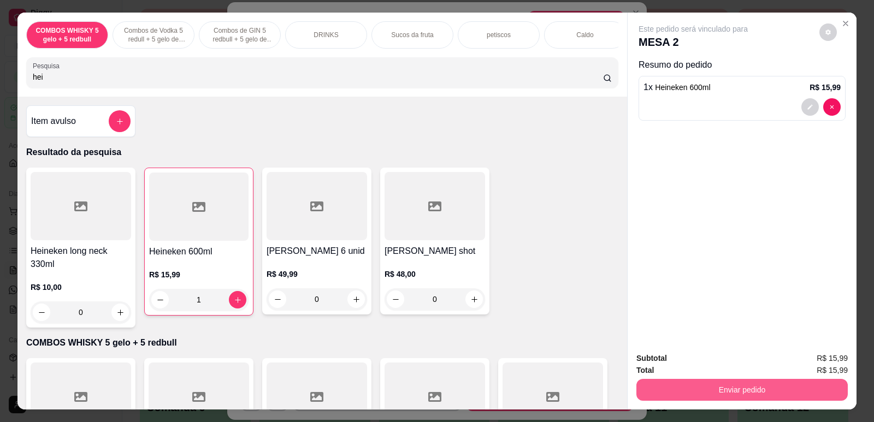
click at [696, 395] on button "Enviar pedido" at bounding box center [741, 390] width 211 height 22
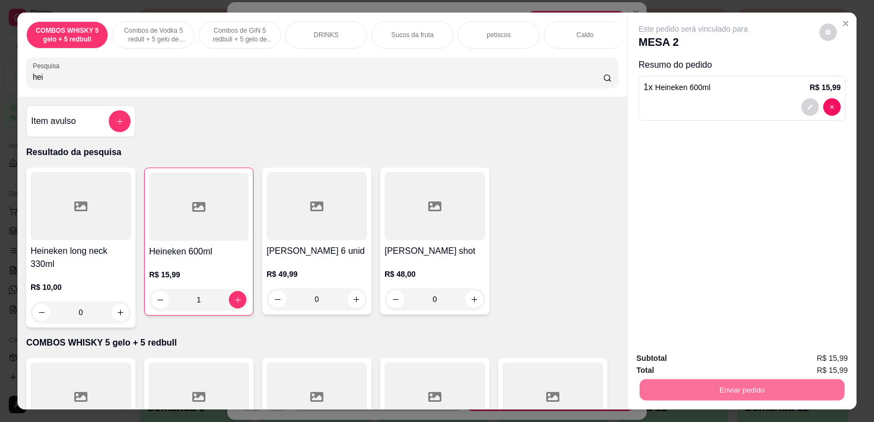
click at [684, 369] on button "Não registrar e enviar pedido" at bounding box center [706, 363] width 114 height 21
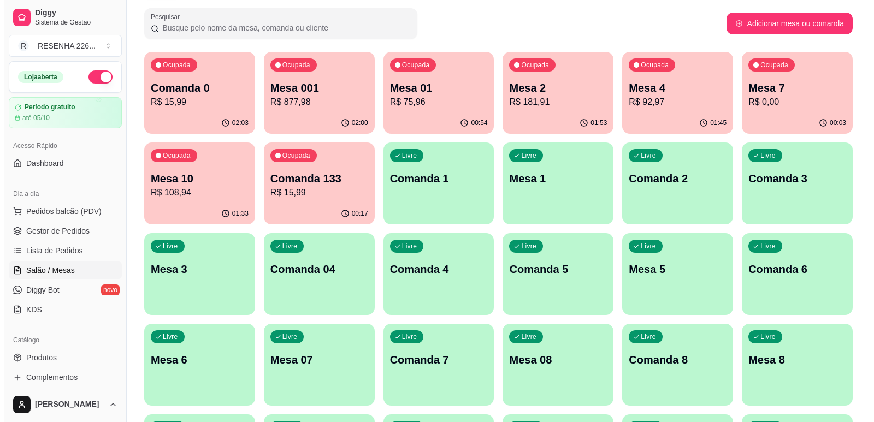
scroll to position [0, 0]
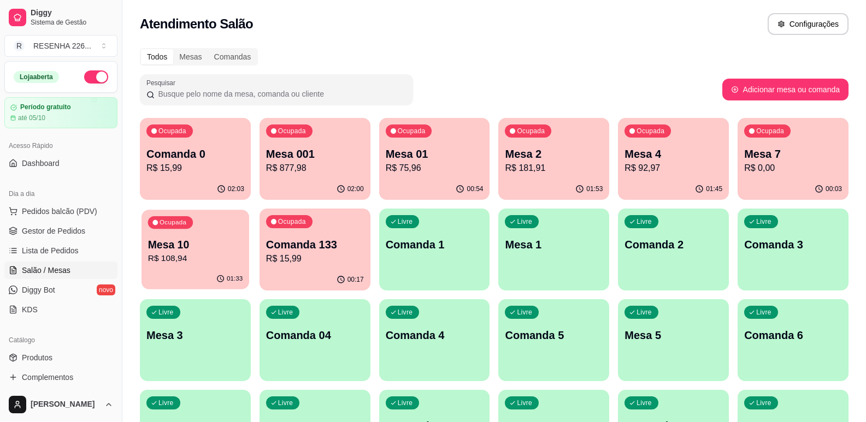
click at [238, 255] on p "R$ 108,94" at bounding box center [195, 258] width 94 height 13
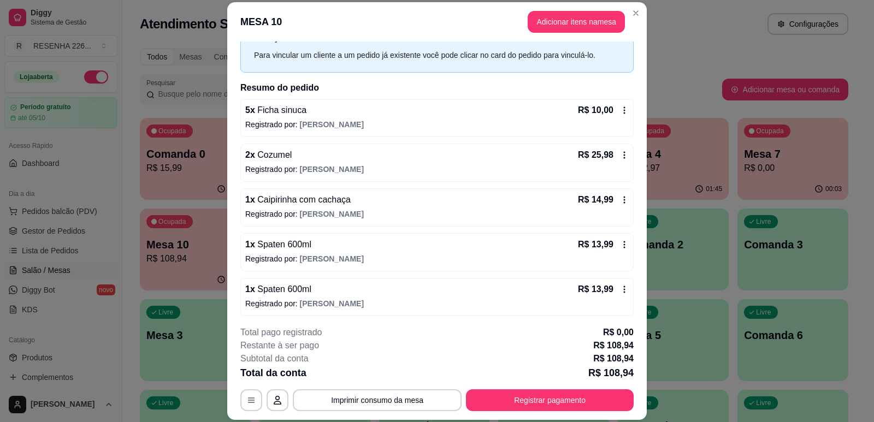
scroll to position [20, 0]
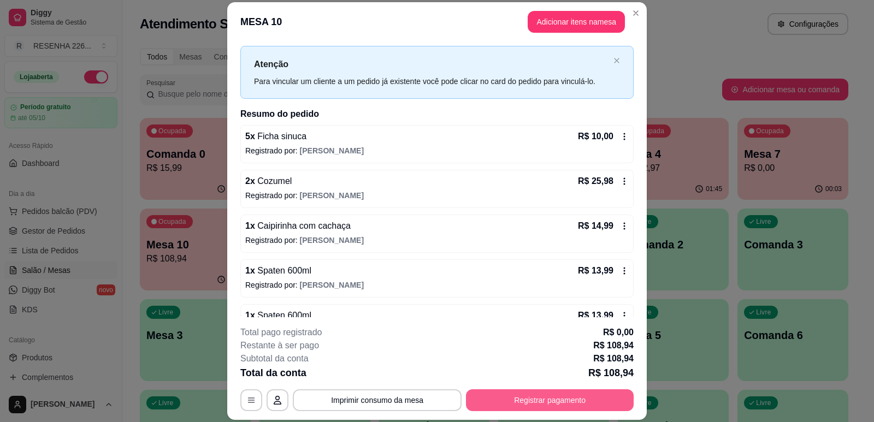
click at [560, 397] on button "Registrar pagamento" at bounding box center [550, 400] width 168 height 22
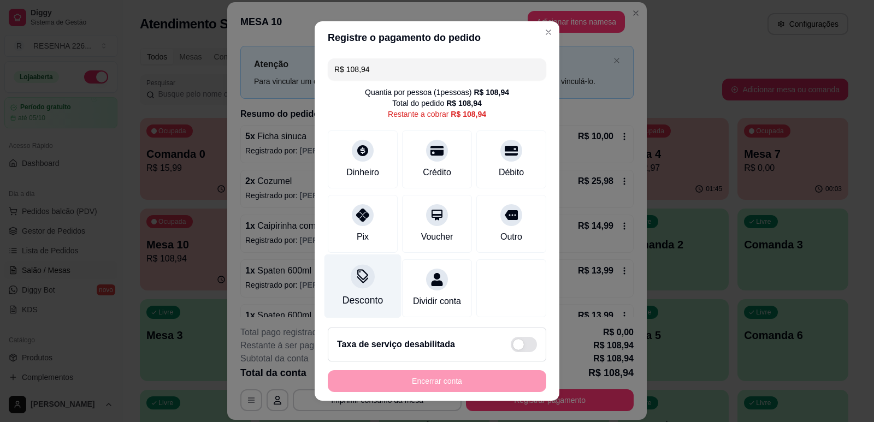
click at [370, 291] on div "Desconto" at bounding box center [362, 286] width 77 height 64
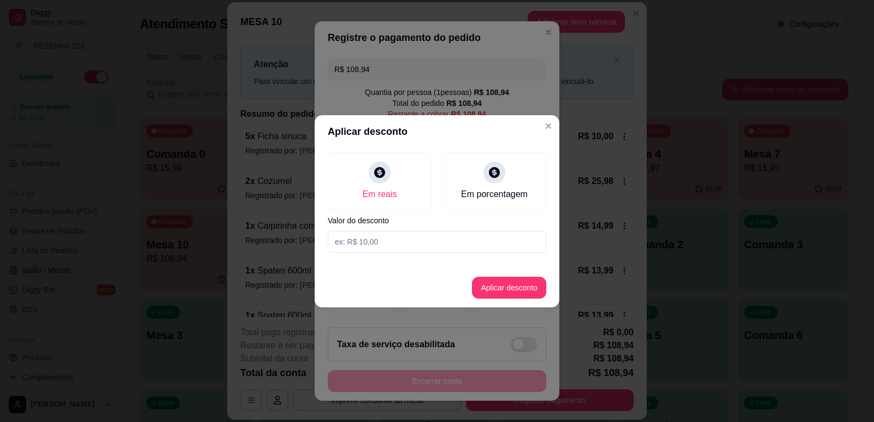
click at [423, 232] on input at bounding box center [437, 242] width 218 height 22
type input "6,00"
click at [509, 287] on button "Aplicar desconto" at bounding box center [510, 287] width 72 height 21
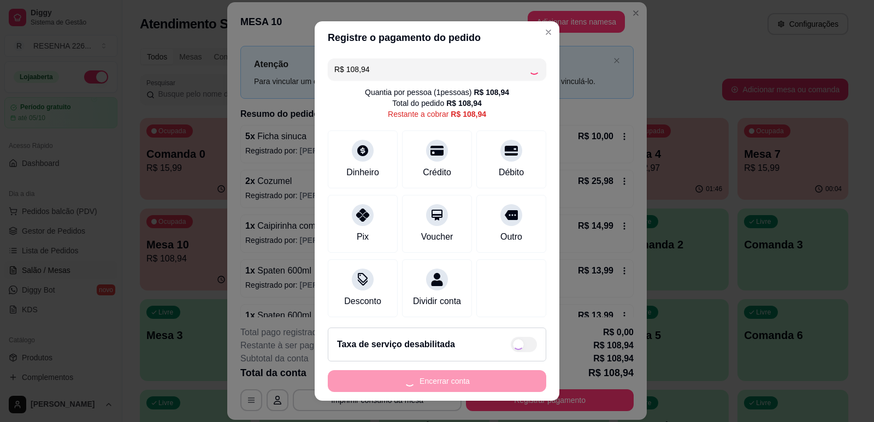
type input "R$ 102,94"
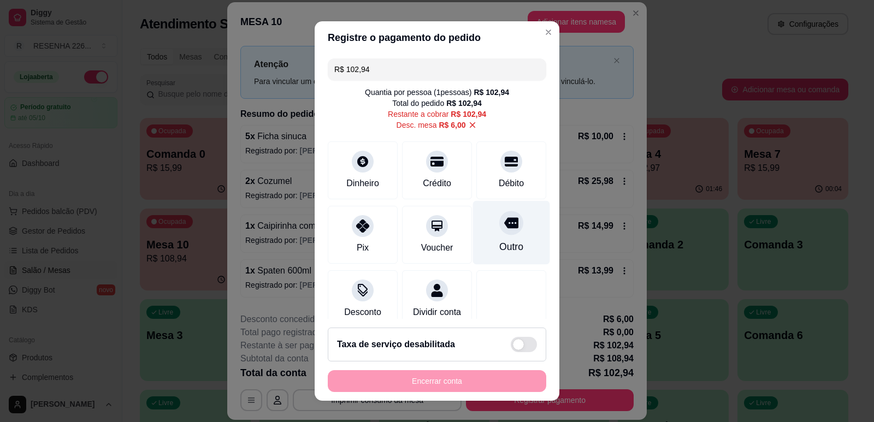
scroll to position [26, 0]
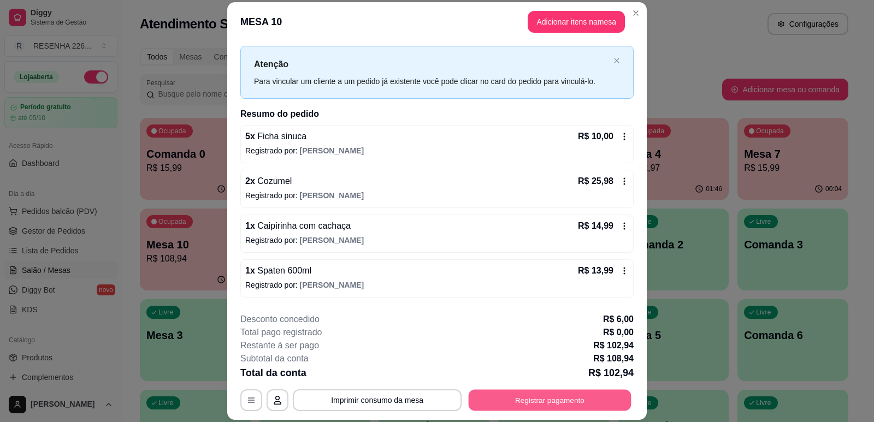
click at [554, 406] on button "Registrar pagamento" at bounding box center [550, 400] width 163 height 21
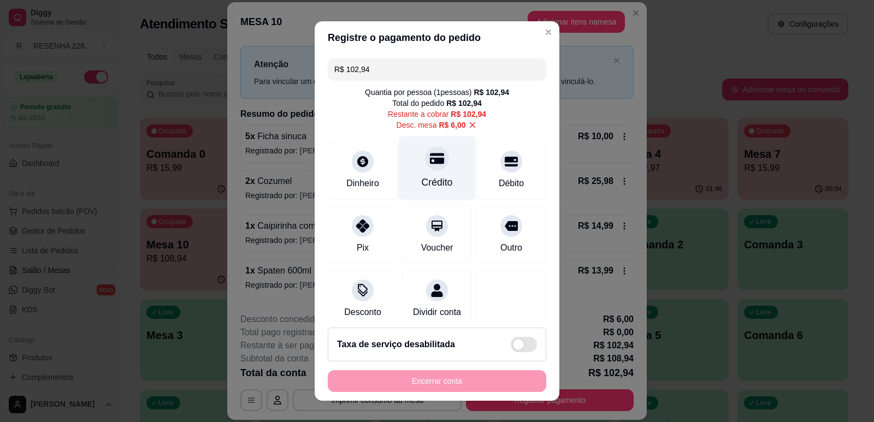
click at [443, 177] on div "Crédito" at bounding box center [437, 168] width 77 height 64
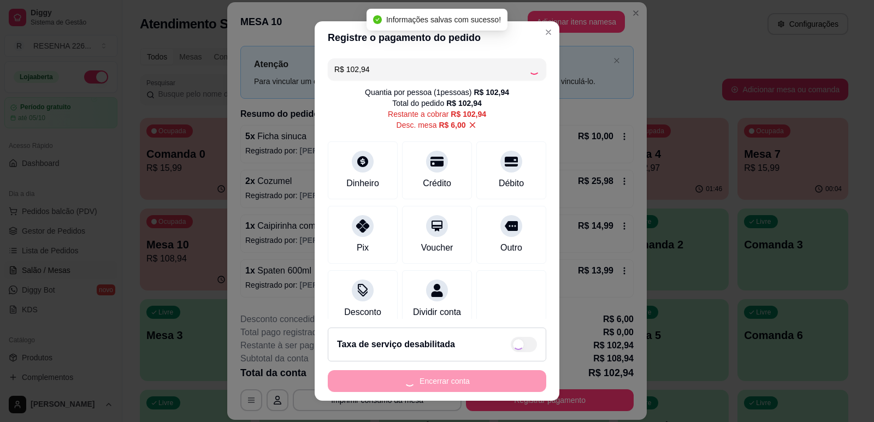
type input "R$ 0,00"
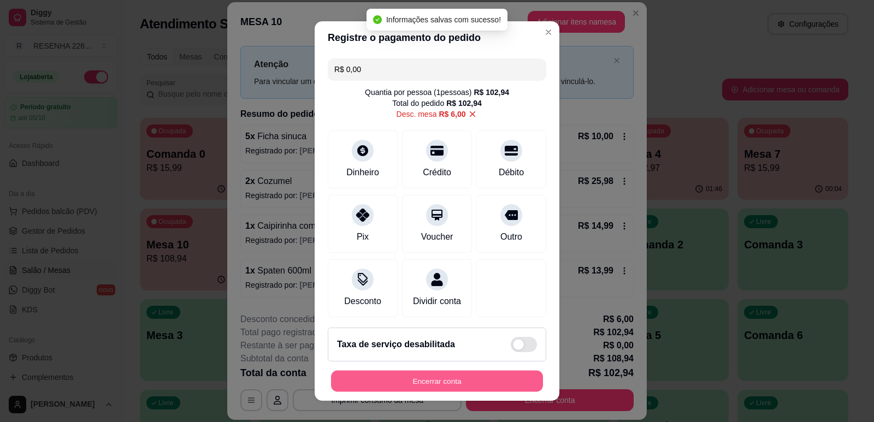
click at [463, 383] on button "Encerrar conta" at bounding box center [437, 381] width 212 height 21
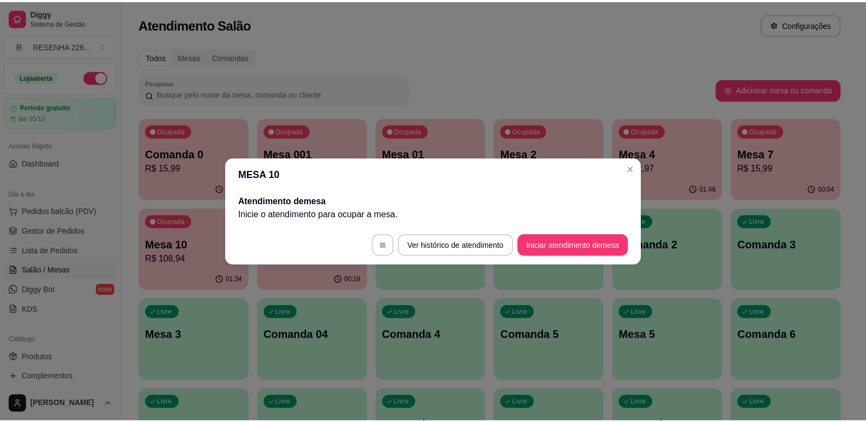
scroll to position [0, 0]
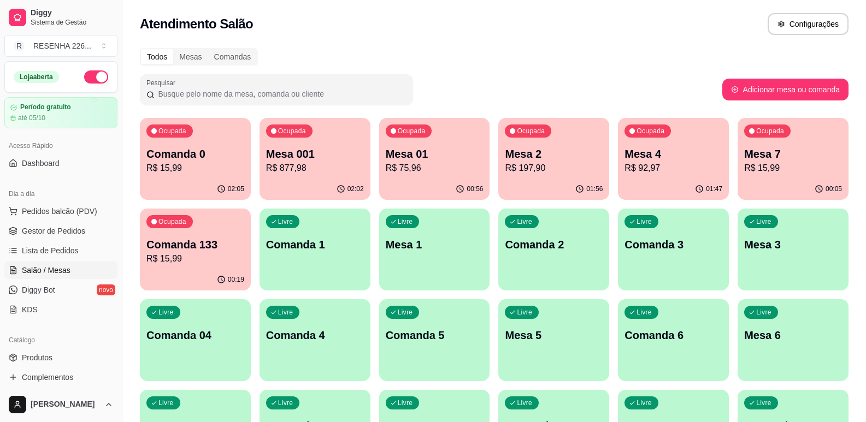
click at [289, 93] on input "Pesquisar" at bounding box center [281, 93] width 252 height 11
click at [309, 139] on div "Ocupada Mesa 001 R$ 877,98" at bounding box center [314, 148] width 111 height 61
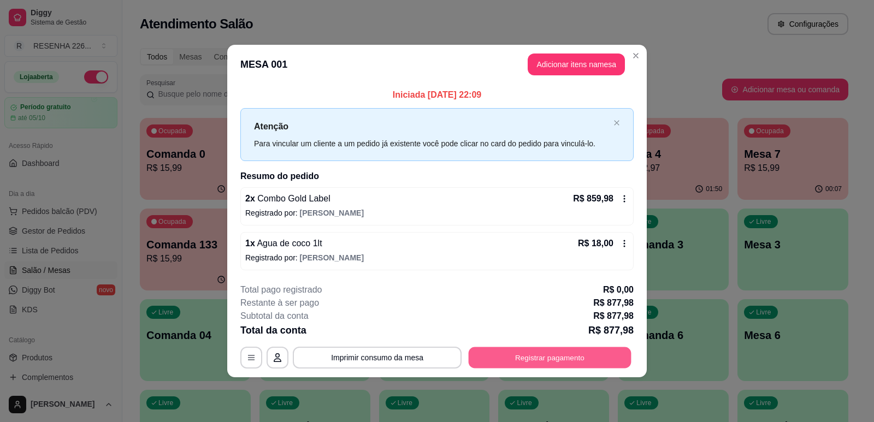
click at [548, 362] on button "Registrar pagamento" at bounding box center [550, 357] width 163 height 21
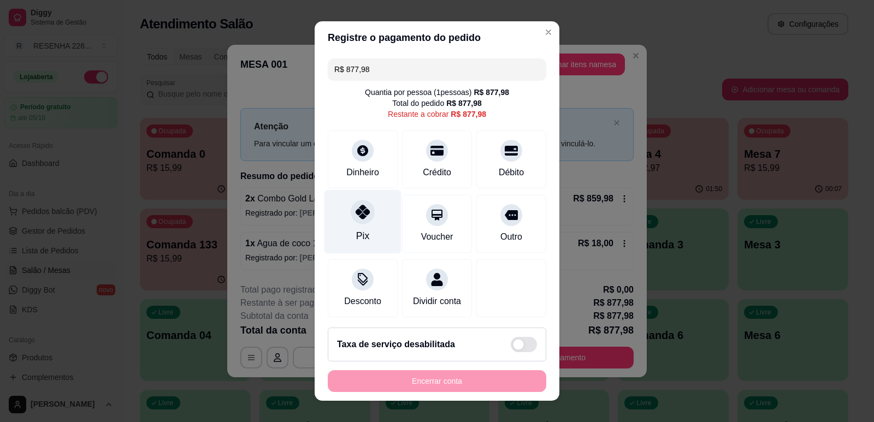
click at [375, 222] on div "Pix" at bounding box center [362, 222] width 77 height 64
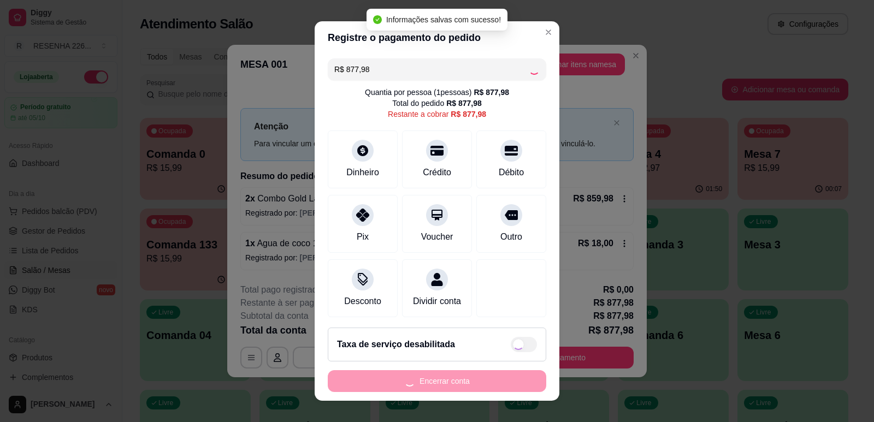
type input "R$ 0,00"
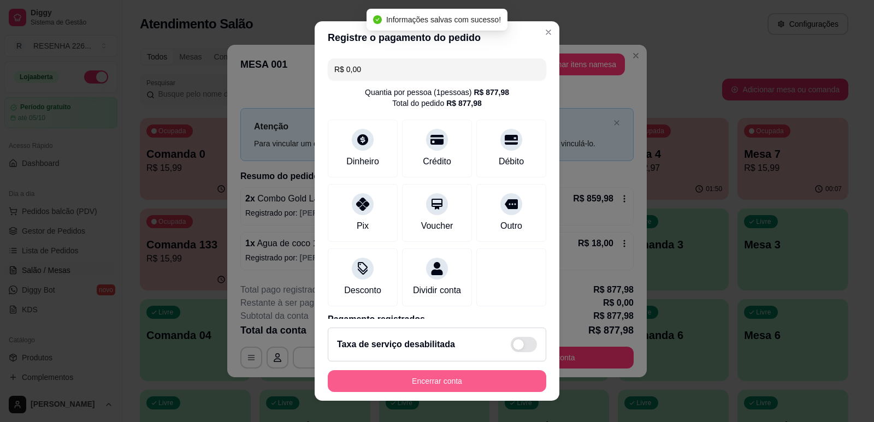
click at [478, 379] on button "Encerrar conta" at bounding box center [437, 381] width 218 height 22
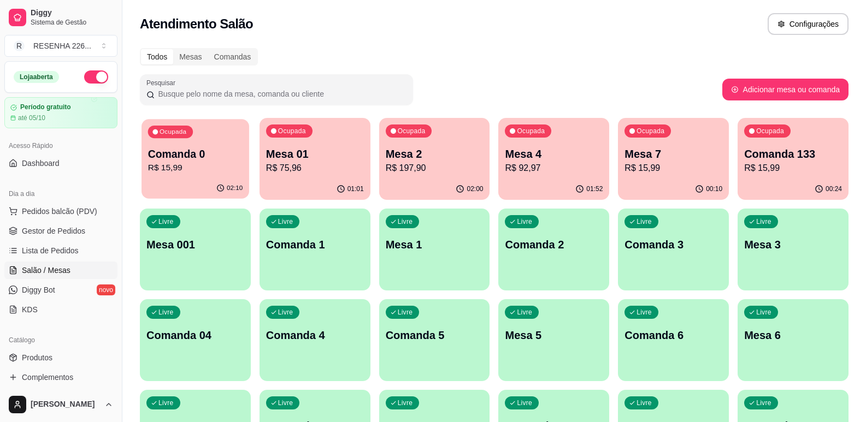
click at [210, 164] on p "R$ 15,99" at bounding box center [195, 168] width 94 height 13
click at [311, 164] on p "R$ 75,96" at bounding box center [315, 168] width 98 height 13
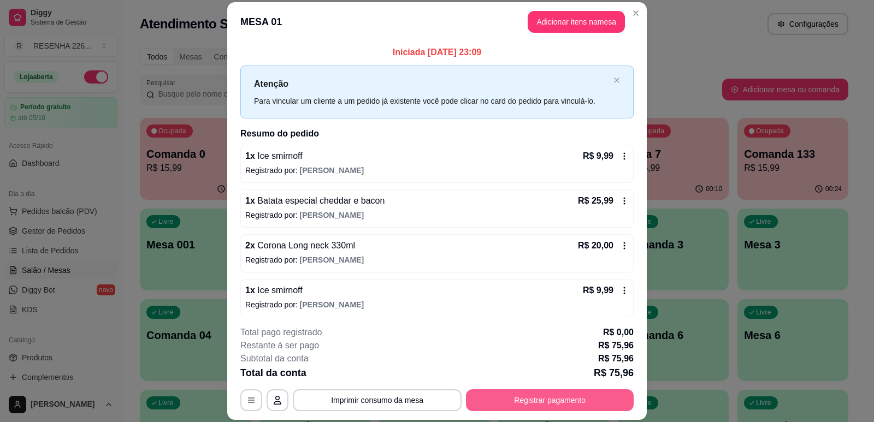
click at [548, 401] on button "Registrar pagamento" at bounding box center [550, 400] width 168 height 22
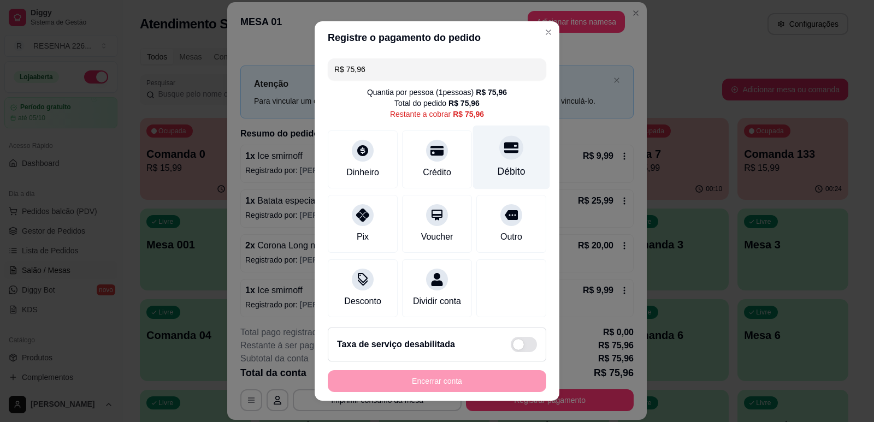
click at [498, 166] on div "Débito" at bounding box center [512, 171] width 28 height 14
type input "R$ 0,00"
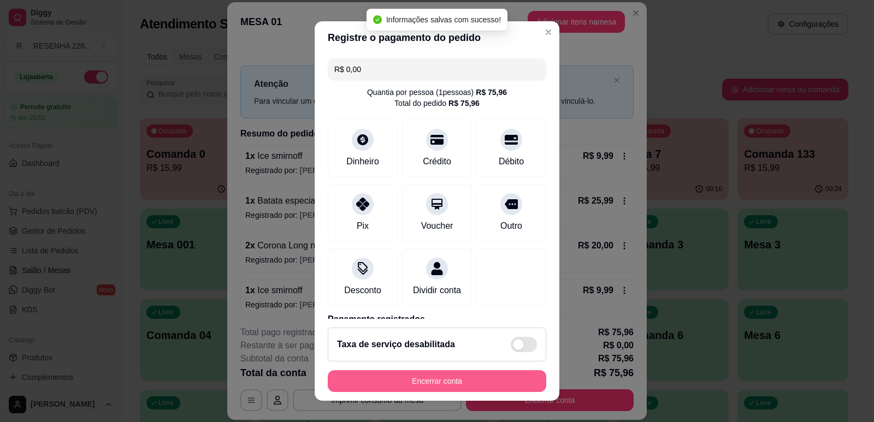
click at [433, 376] on button "Encerrar conta" at bounding box center [437, 381] width 218 height 22
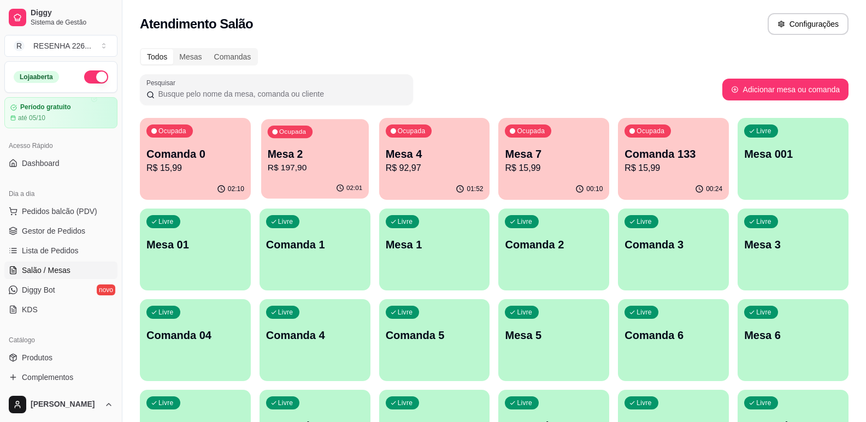
click at [304, 158] on p "Mesa 2" at bounding box center [315, 154] width 94 height 15
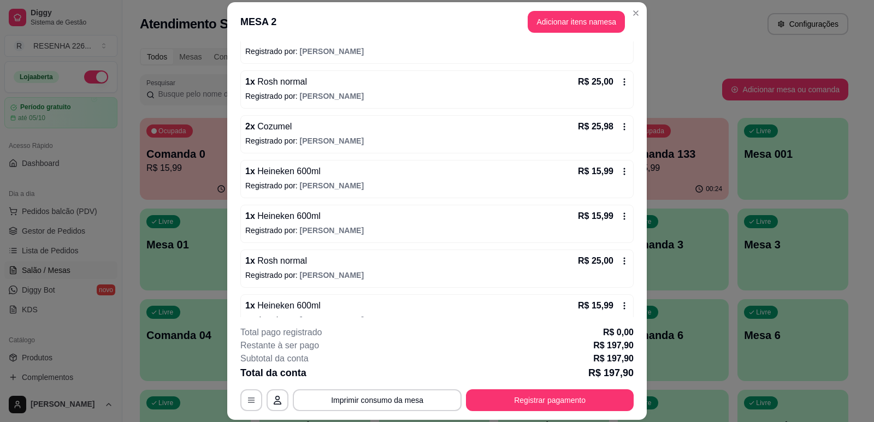
scroll to position [273, 0]
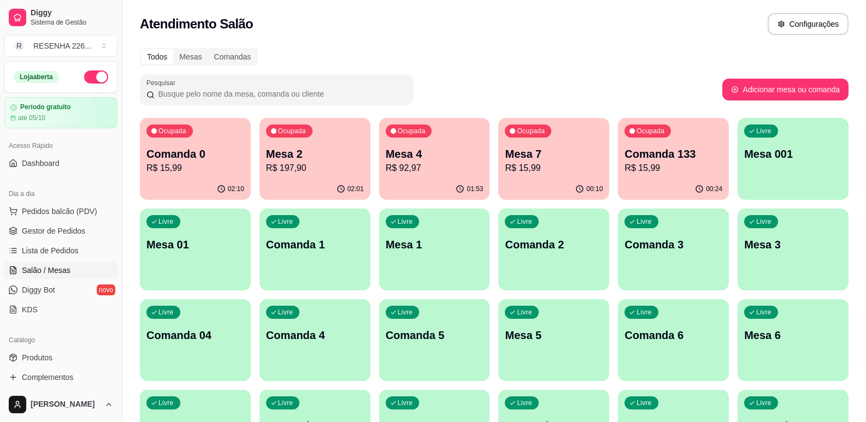
click at [453, 158] on p "Mesa 4" at bounding box center [435, 153] width 98 height 15
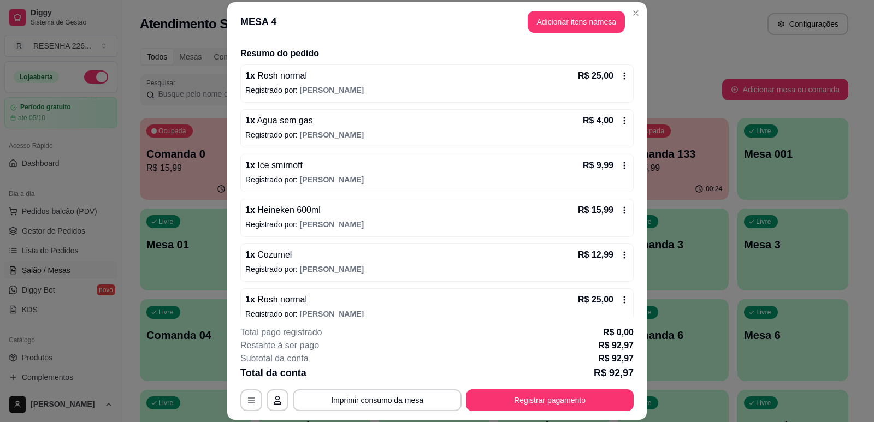
scroll to position [94, 0]
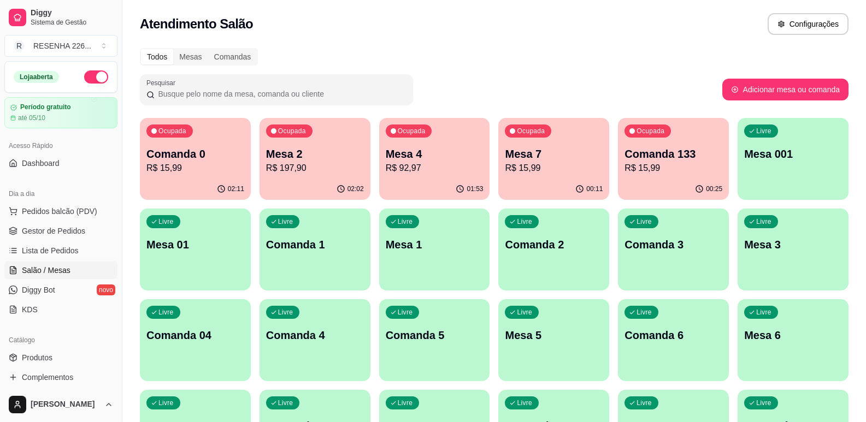
click at [558, 166] on p "R$ 15,99" at bounding box center [554, 168] width 98 height 13
click at [673, 145] on div "Ocupada Comanda 133 R$ 15,99" at bounding box center [673, 148] width 111 height 61
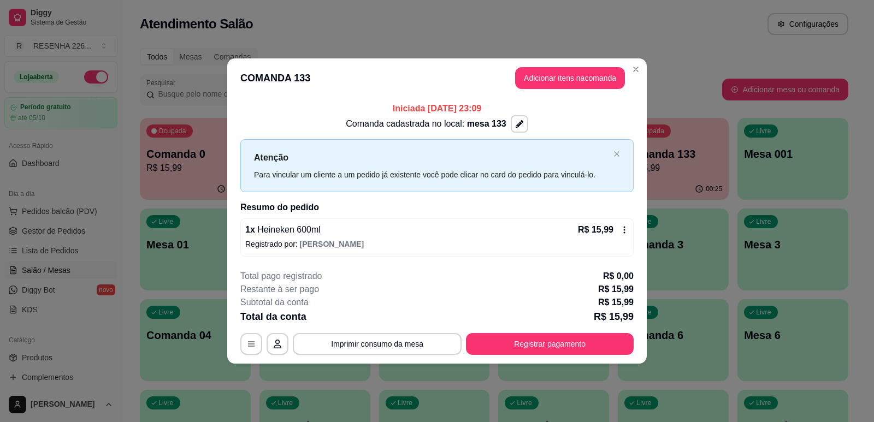
click at [637, 60] on header "COMANDA 133 Adicionar itens na comanda" at bounding box center [436, 77] width 419 height 39
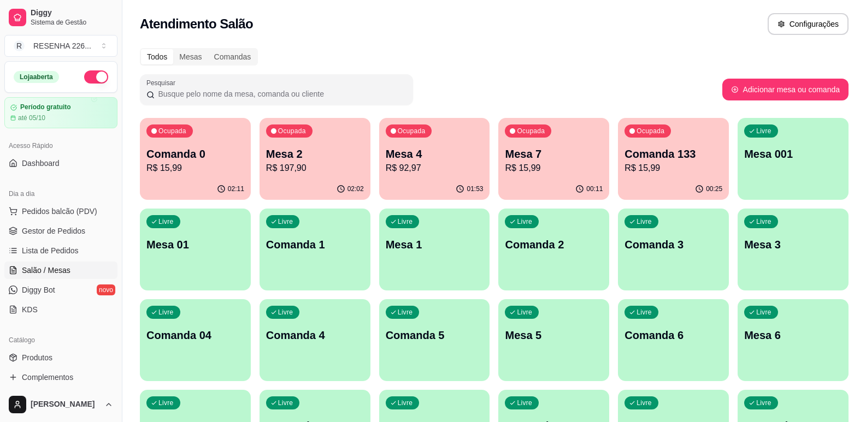
click at [577, 165] on p "R$ 15,99" at bounding box center [554, 168] width 98 height 13
click at [194, 162] on p "R$ 15,99" at bounding box center [195, 168] width 94 height 13
click at [532, 164] on p "R$ 15,99" at bounding box center [554, 168] width 98 height 13
click at [196, 150] on p "Comanda 0" at bounding box center [195, 153] width 98 height 15
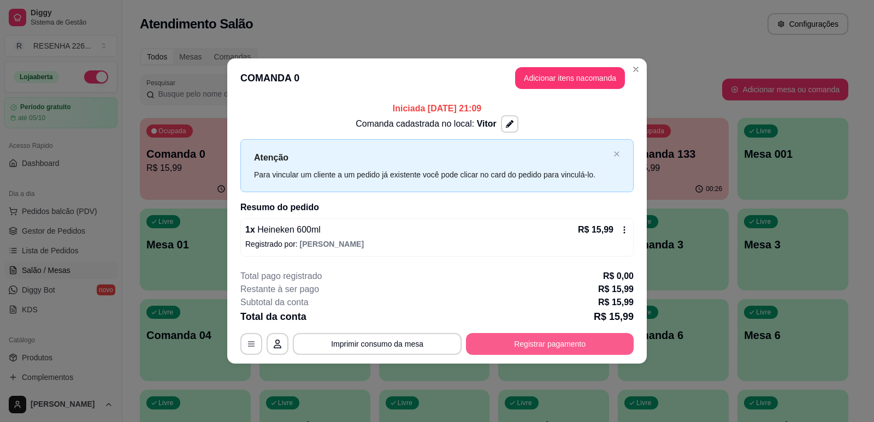
click at [553, 341] on button "Registrar pagamento" at bounding box center [550, 344] width 168 height 22
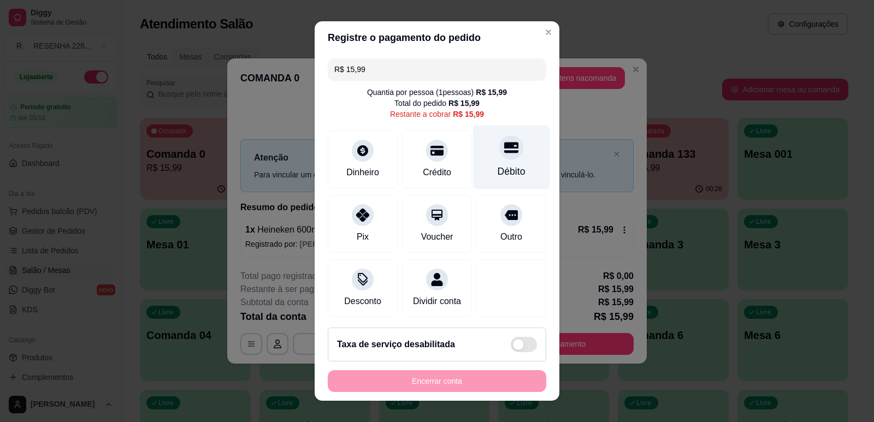
click at [504, 144] on icon at bounding box center [511, 147] width 14 height 14
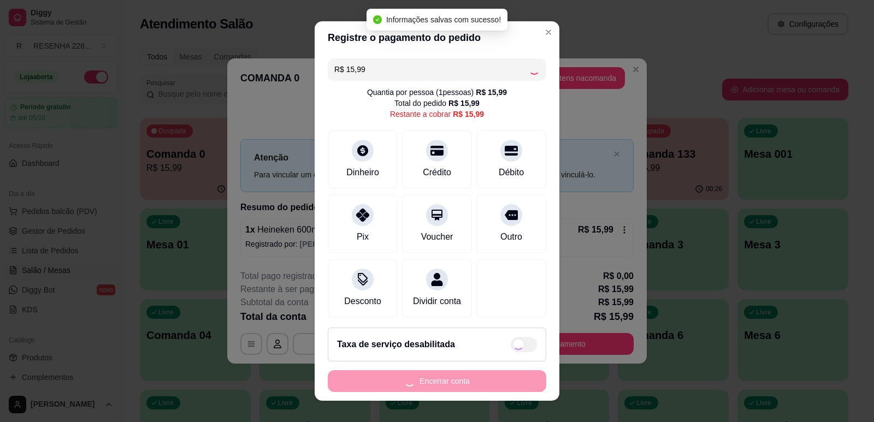
type input "R$ 0,00"
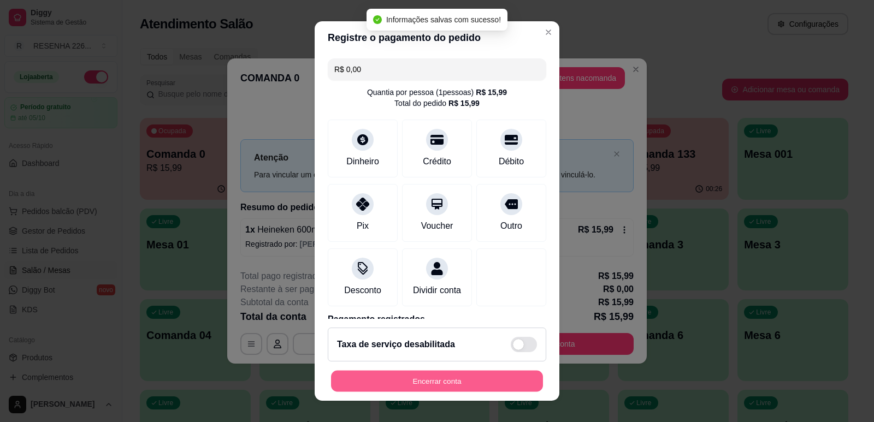
click at [471, 386] on button "Encerrar conta" at bounding box center [437, 381] width 212 height 21
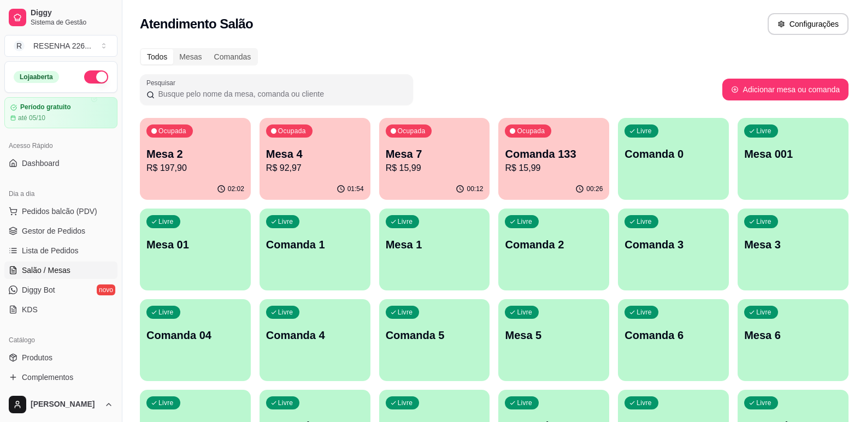
click at [333, 143] on div "Ocupada Mesa 4 R$ 92,97" at bounding box center [314, 148] width 111 height 61
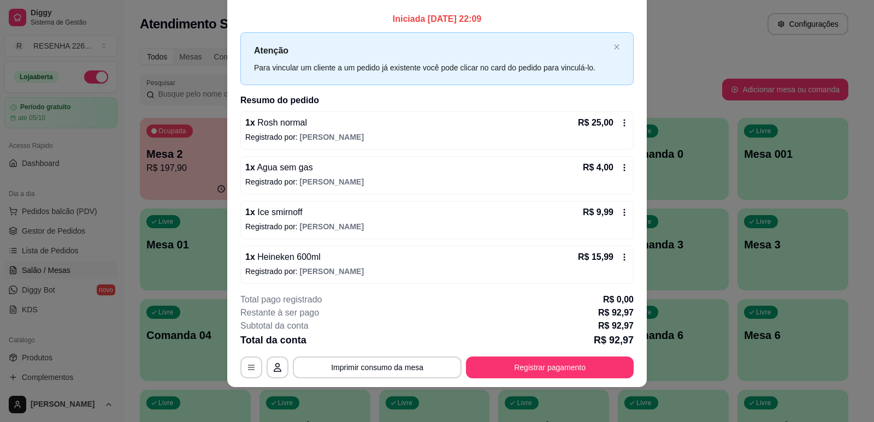
scroll to position [0, 0]
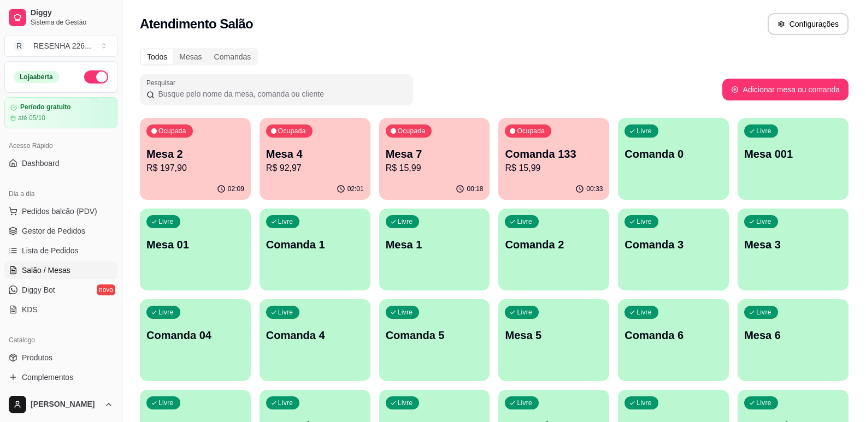
click at [573, 175] on div "Ocupada Comanda 133 R$ 15,99" at bounding box center [553, 148] width 111 height 61
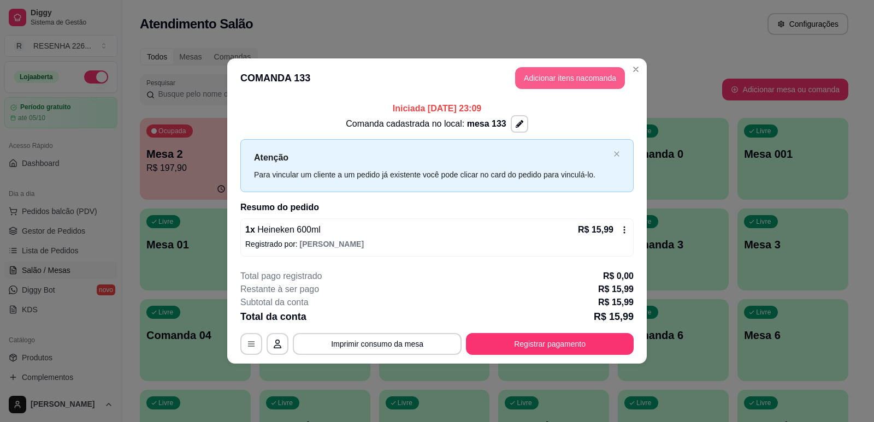
click at [539, 75] on button "Adicionar itens na comanda" at bounding box center [570, 78] width 110 height 22
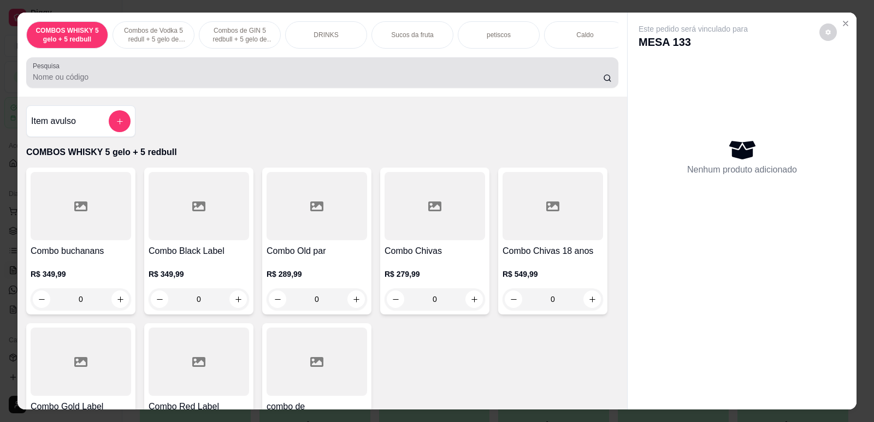
click at [362, 88] on div "Pesquisa" at bounding box center [322, 72] width 592 height 31
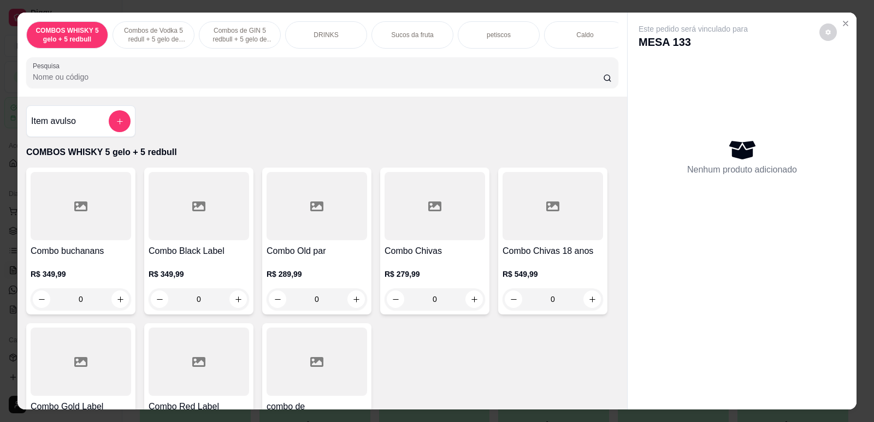
click at [72, 36] on p "COMBOS WHISKY 5 gelo + 5 redbull" at bounding box center [67, 34] width 63 height 17
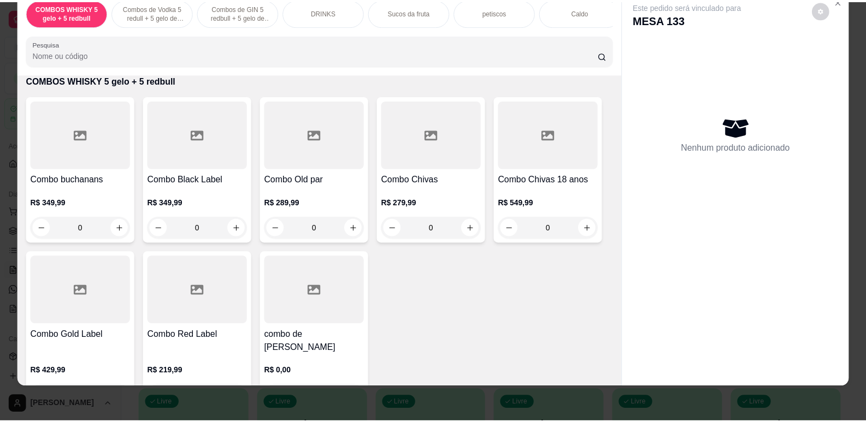
scroll to position [104, 0]
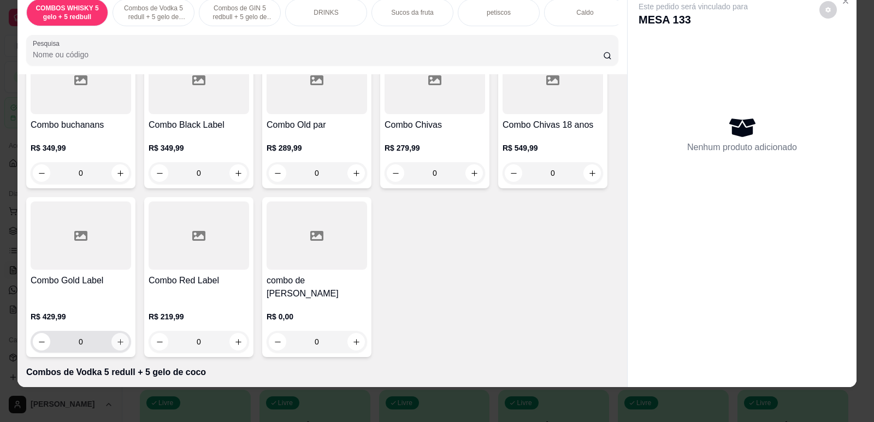
click at [114, 340] on button "increase-product-quantity" at bounding box center [119, 341] width 17 height 17
type input "1"
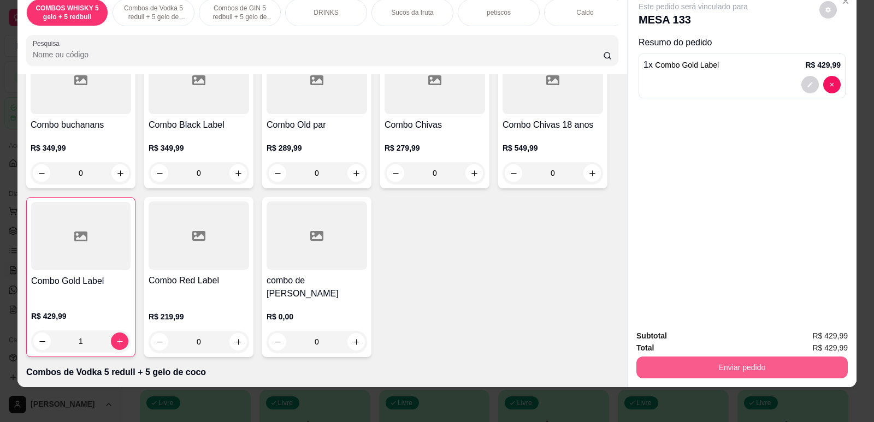
click at [667, 366] on button "Enviar pedido" at bounding box center [741, 368] width 211 height 22
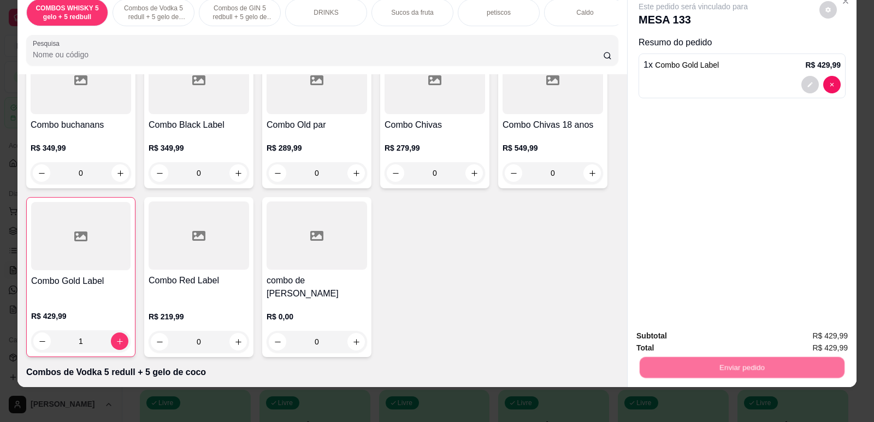
click at [669, 340] on button "Não registrar e enviar pedido" at bounding box center [706, 340] width 114 height 21
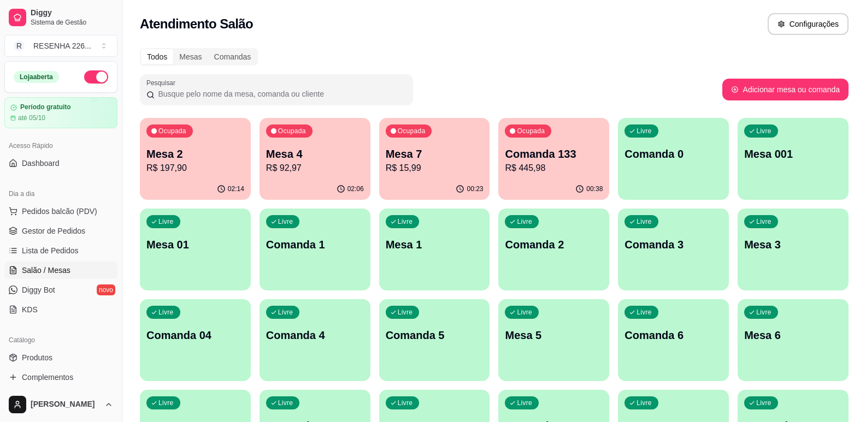
click at [528, 161] on div "Comanda 133 R$ 445,98" at bounding box center [554, 160] width 98 height 28
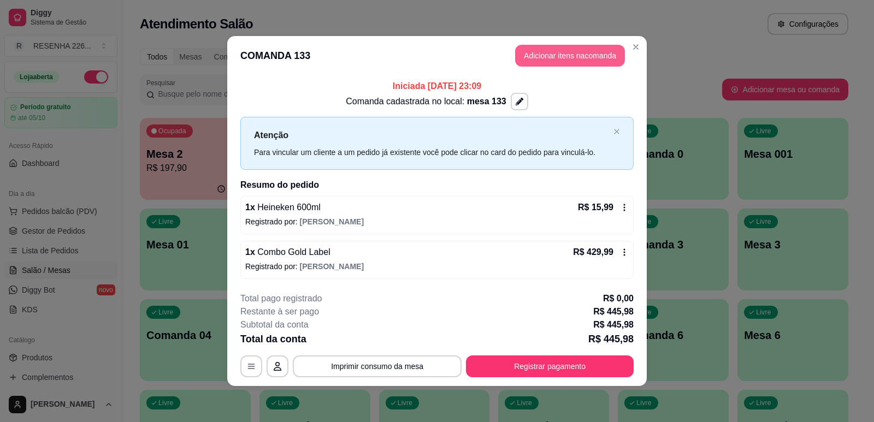
click at [540, 54] on button "Adicionar itens na comanda" at bounding box center [570, 56] width 110 height 22
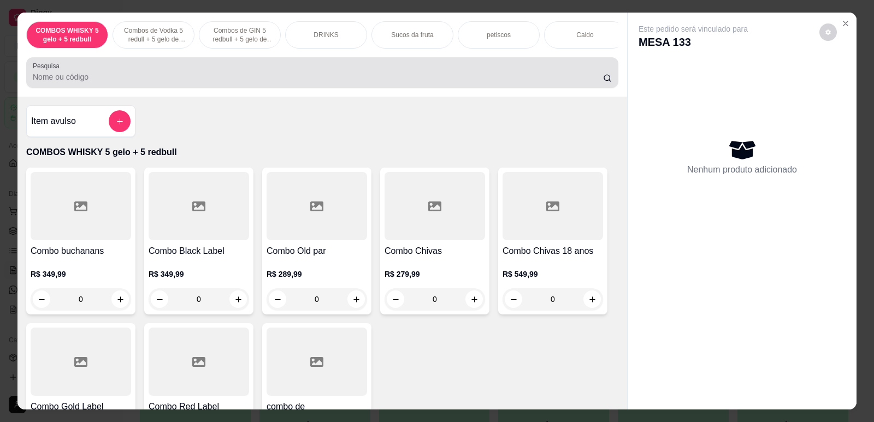
click at [370, 82] on input "Pesquisa" at bounding box center [318, 77] width 570 height 11
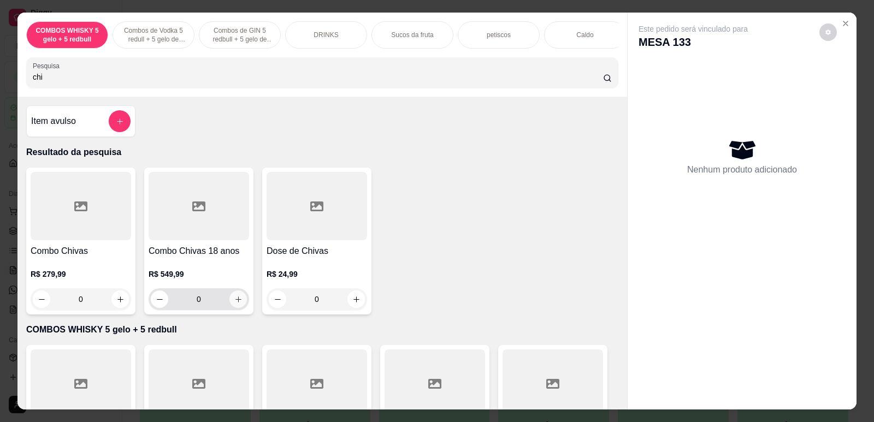
type input "chi"
click at [236, 304] on icon "increase-product-quantity" at bounding box center [238, 299] width 8 height 8
type input "1"
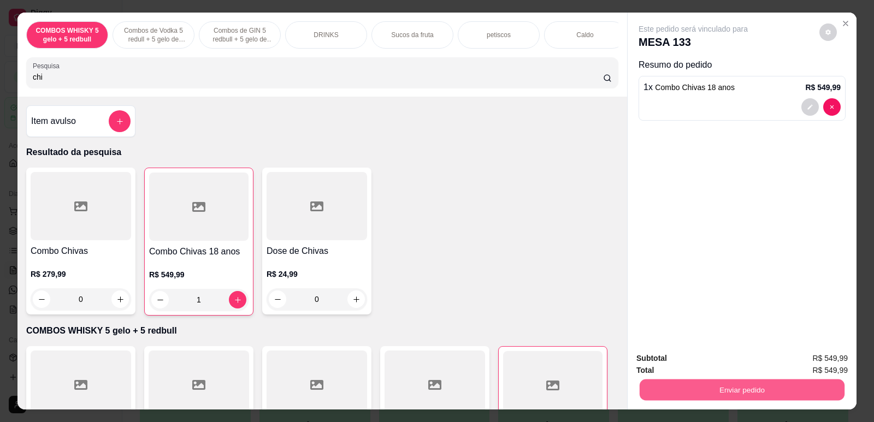
click at [798, 386] on button "Enviar pedido" at bounding box center [742, 389] width 205 height 21
click at [748, 364] on button "Não registrar e enviar pedido" at bounding box center [706, 363] width 114 height 21
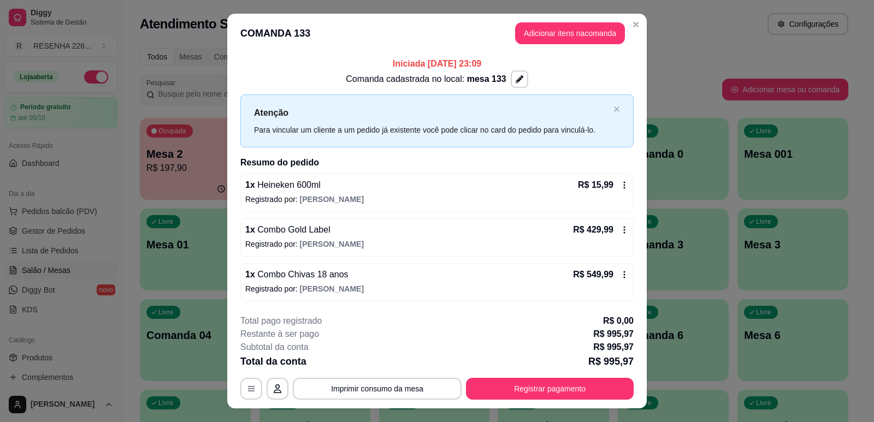
scroll to position [21, 0]
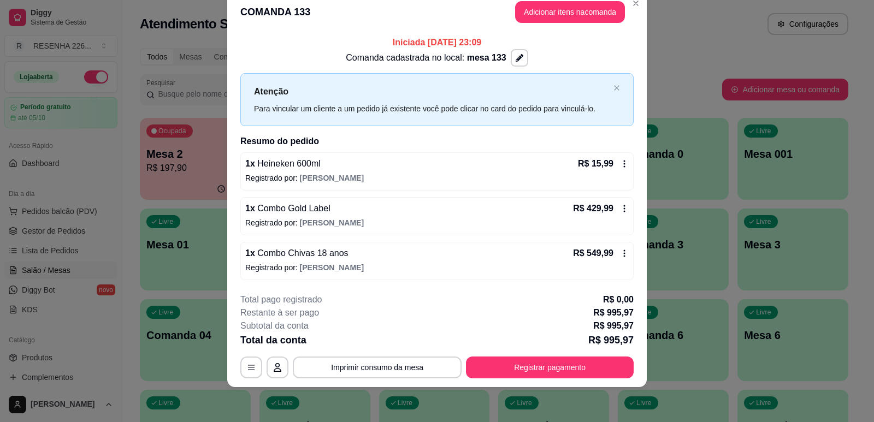
click at [624, 209] on icon at bounding box center [624, 208] width 9 height 9
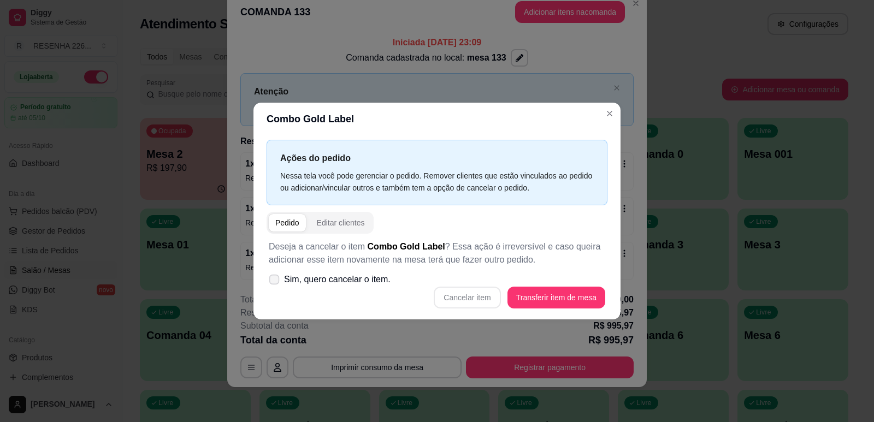
click at [276, 280] on icon at bounding box center [274, 279] width 8 height 6
click at [275, 281] on input "Sim, quero cancelar o item." at bounding box center [271, 284] width 7 height 7
checkbox input "true"
click at [484, 299] on button "Cancelar item" at bounding box center [467, 298] width 67 height 22
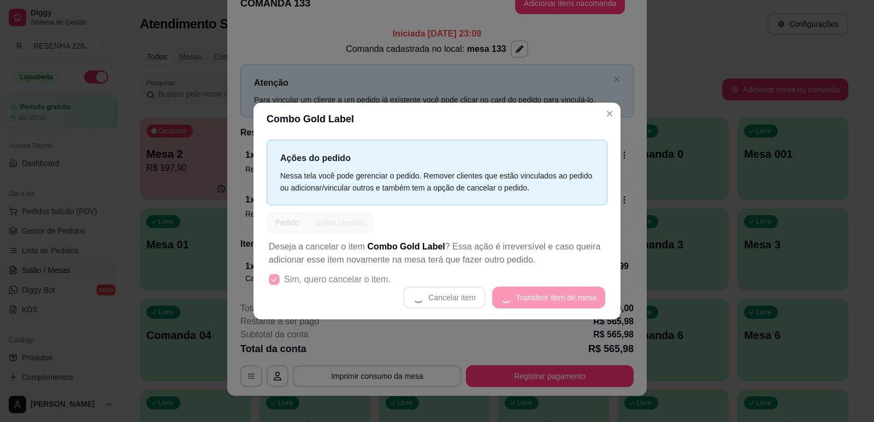
scroll to position [13, 0]
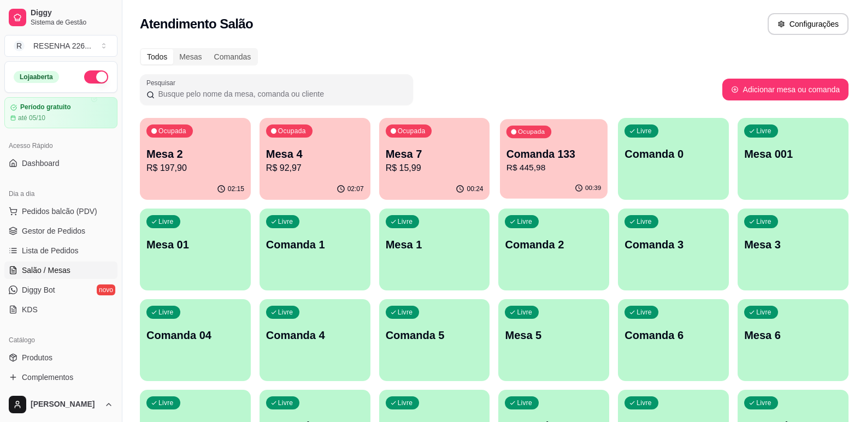
click at [547, 168] on p "R$ 445,98" at bounding box center [553, 168] width 94 height 13
click at [292, 163] on p "R$ 92,97" at bounding box center [315, 168] width 94 height 13
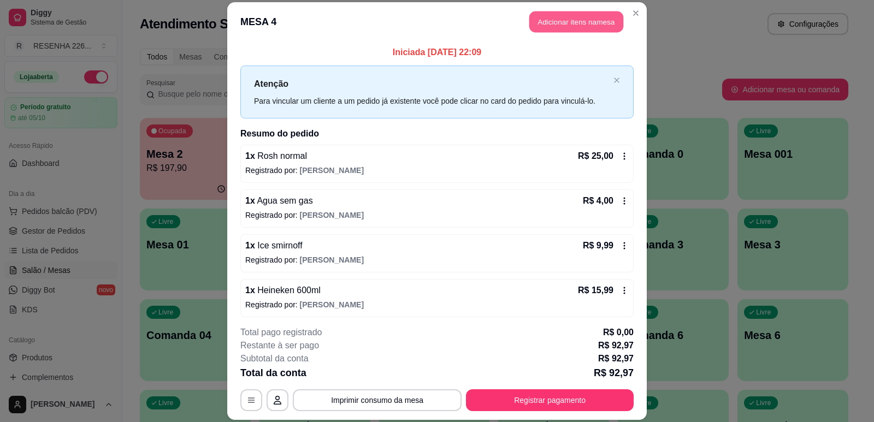
click at [548, 26] on button "Adicionar itens na mesa" at bounding box center [576, 21] width 94 height 21
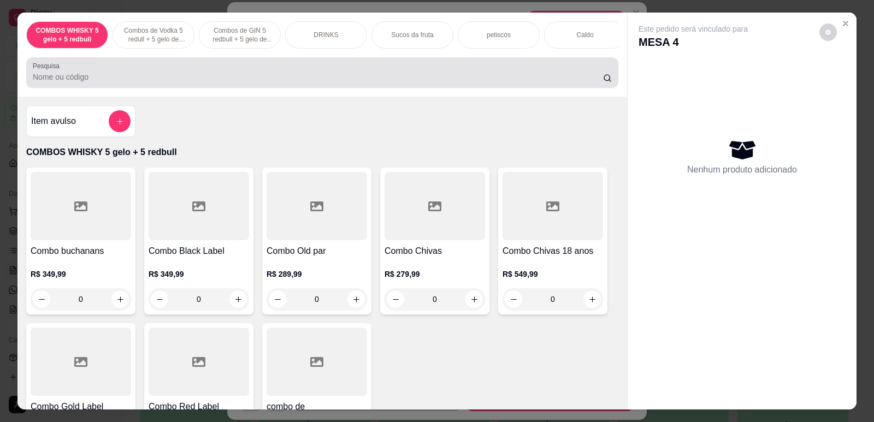
click at [288, 76] on div at bounding box center [322, 73] width 579 height 22
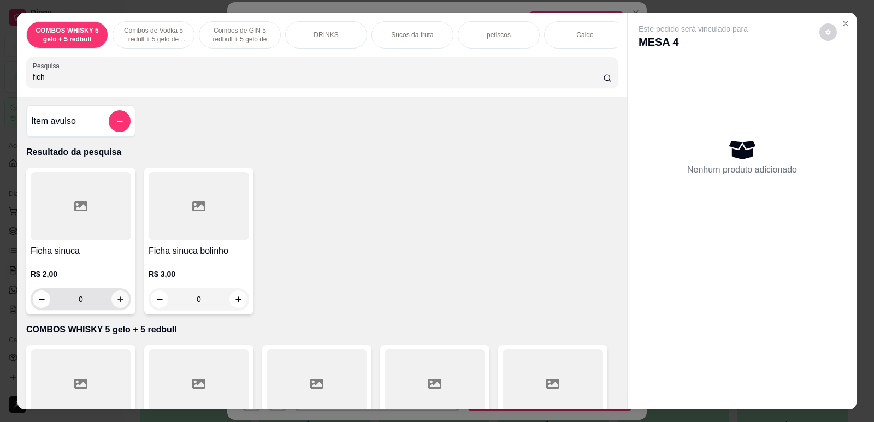
type input "fich"
click at [117, 303] on icon "increase-product-quantity" at bounding box center [120, 300] width 6 height 6
type input "1"
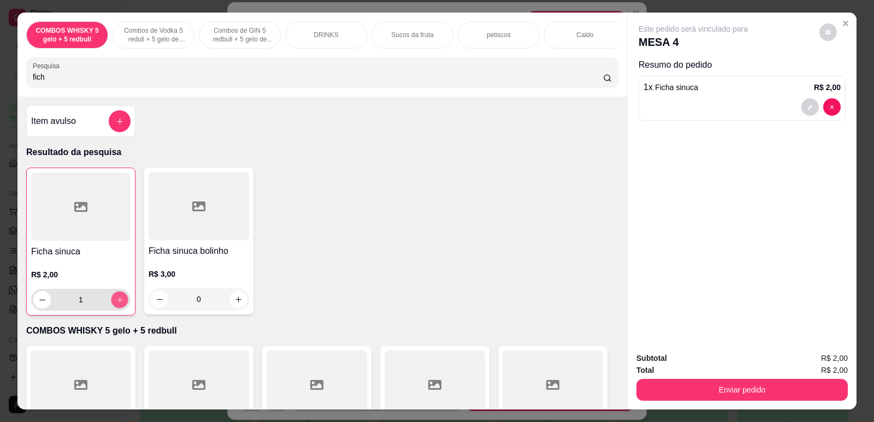
click at [116, 304] on icon "increase-product-quantity" at bounding box center [120, 300] width 8 height 8
type input "2"
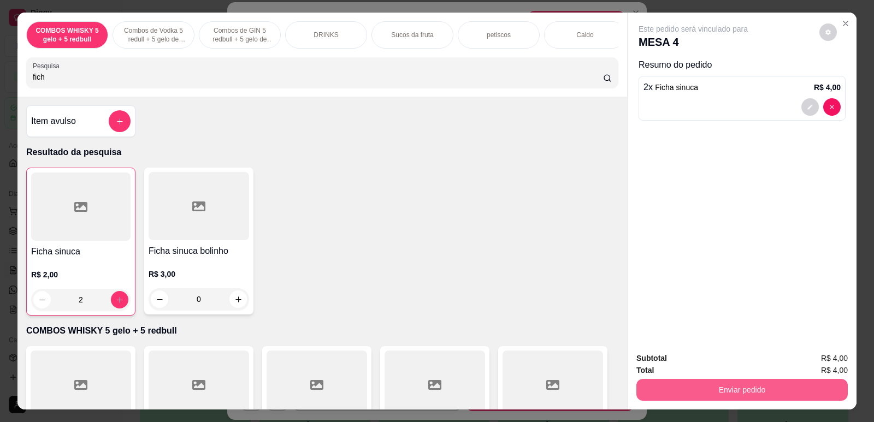
click at [685, 385] on button "Enviar pedido" at bounding box center [741, 390] width 211 height 22
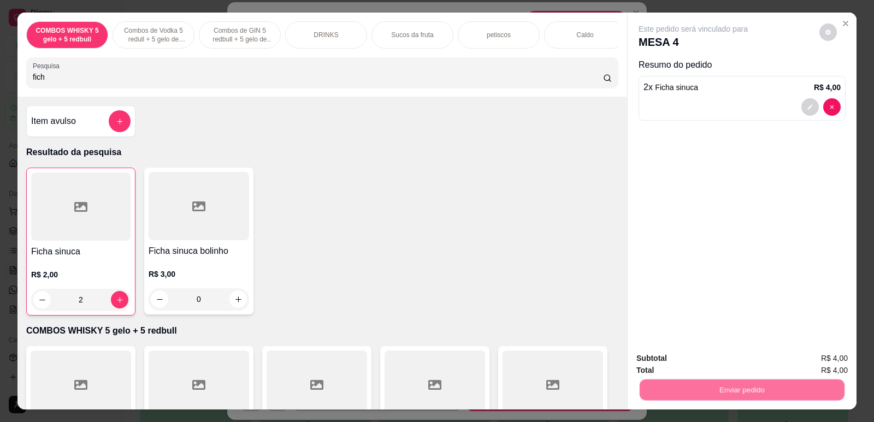
click at [674, 358] on button "Não registrar e enviar pedido" at bounding box center [706, 363] width 114 height 21
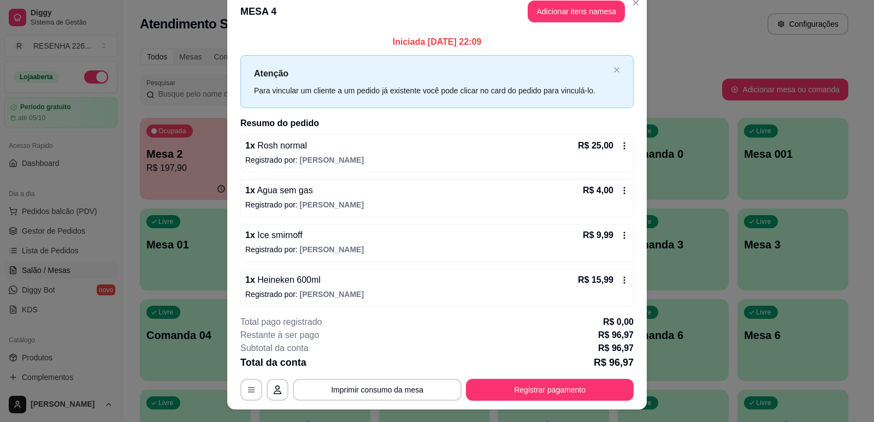
scroll to position [0, 0]
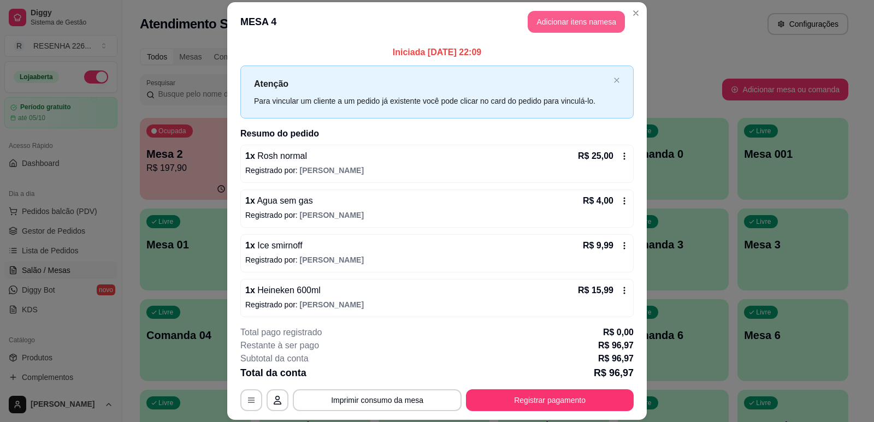
click at [560, 20] on button "Adicionar itens na mesa" at bounding box center [576, 22] width 97 height 22
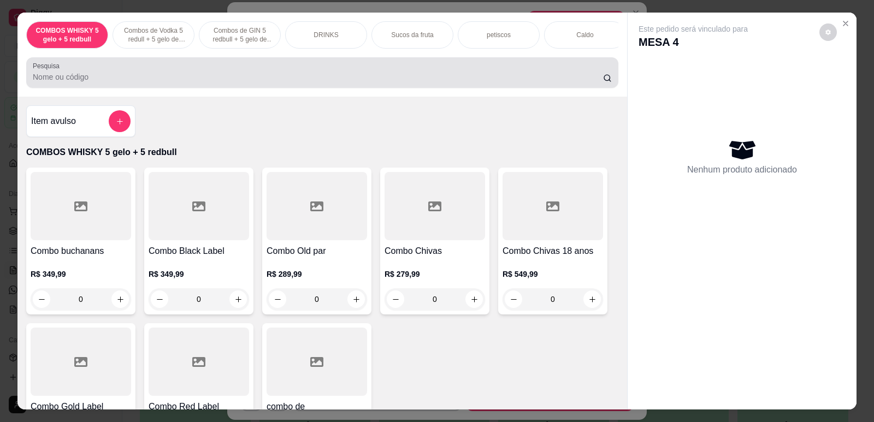
click at [344, 81] on input "Pesquisa" at bounding box center [318, 77] width 570 height 11
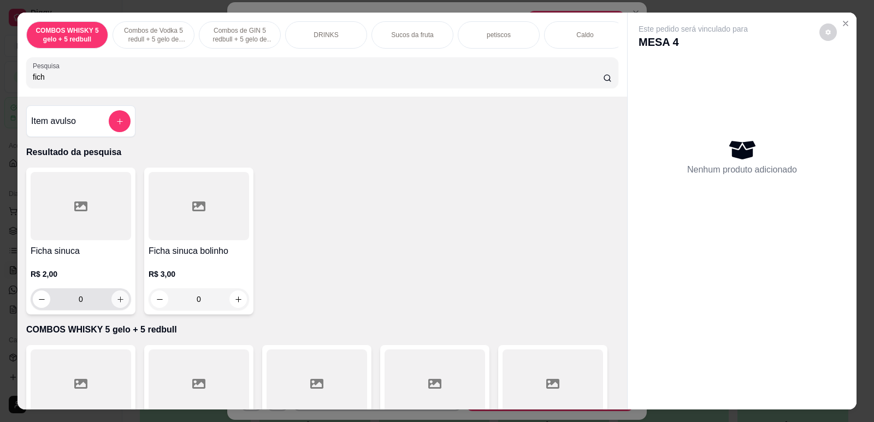
type input "fich"
click at [116, 304] on icon "increase-product-quantity" at bounding box center [120, 299] width 8 height 8
type input "2"
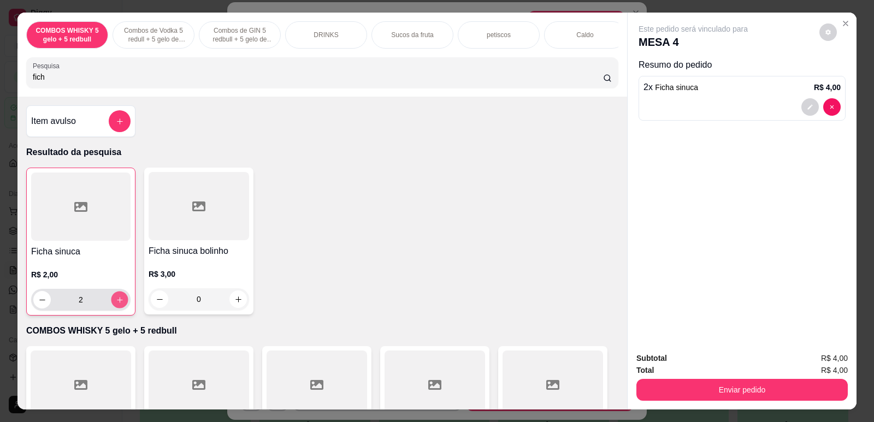
click at [116, 304] on icon "increase-product-quantity" at bounding box center [120, 300] width 8 height 8
type input "3"
click at [116, 304] on icon "increase-product-quantity" at bounding box center [120, 300] width 8 height 8
type input "4"
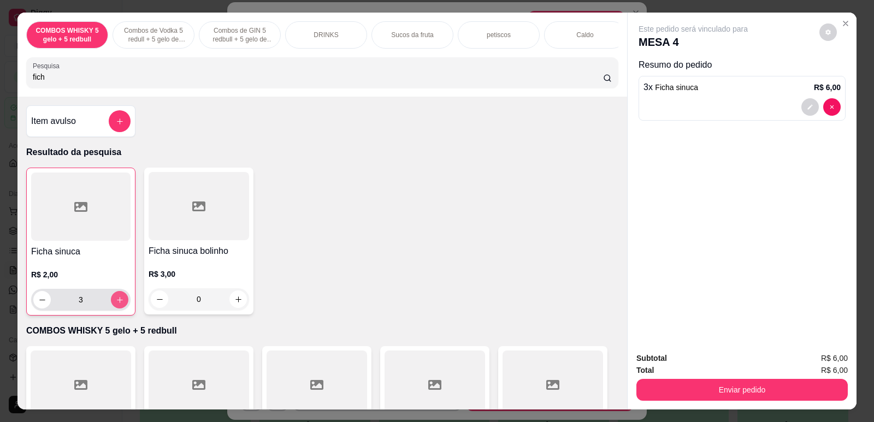
type input "4"
click at [730, 397] on button "Enviar pedido" at bounding box center [741, 390] width 211 height 22
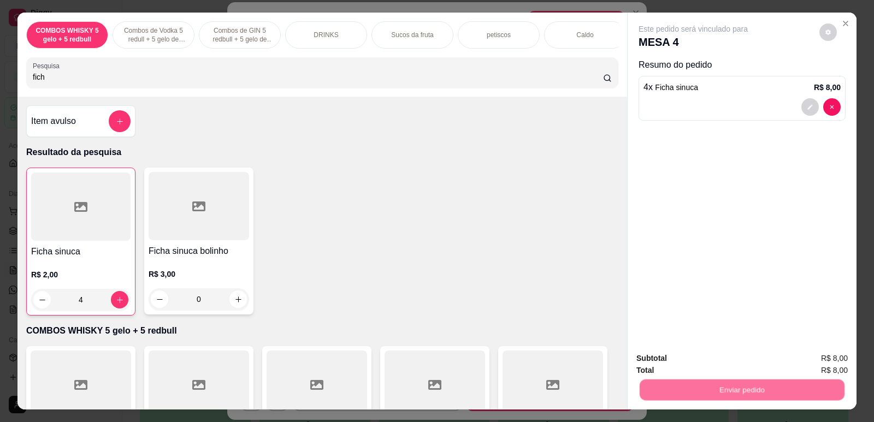
click at [697, 365] on button "Não registrar e enviar pedido" at bounding box center [706, 363] width 114 height 21
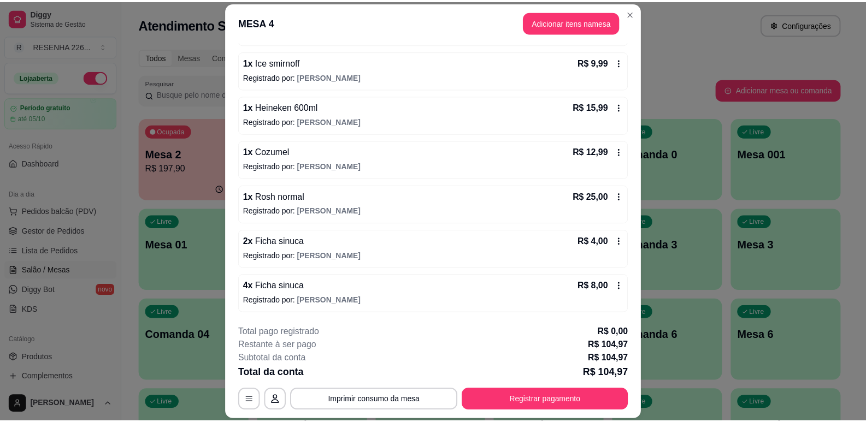
scroll to position [33, 0]
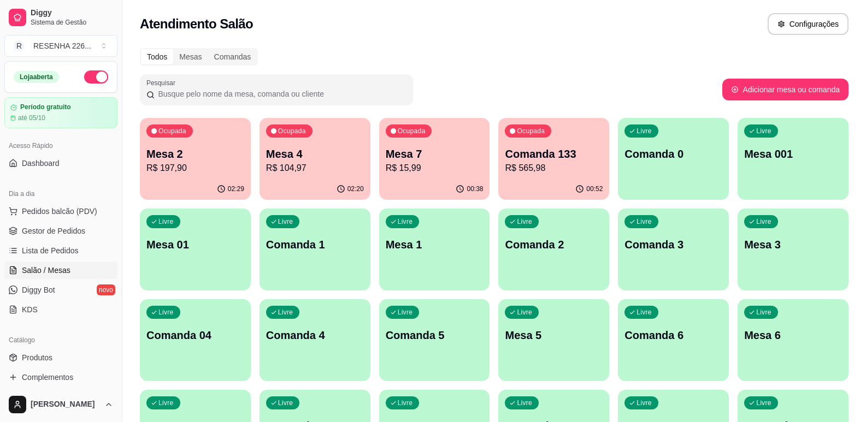
click at [428, 169] on p "R$ 15,99" at bounding box center [435, 168] width 98 height 13
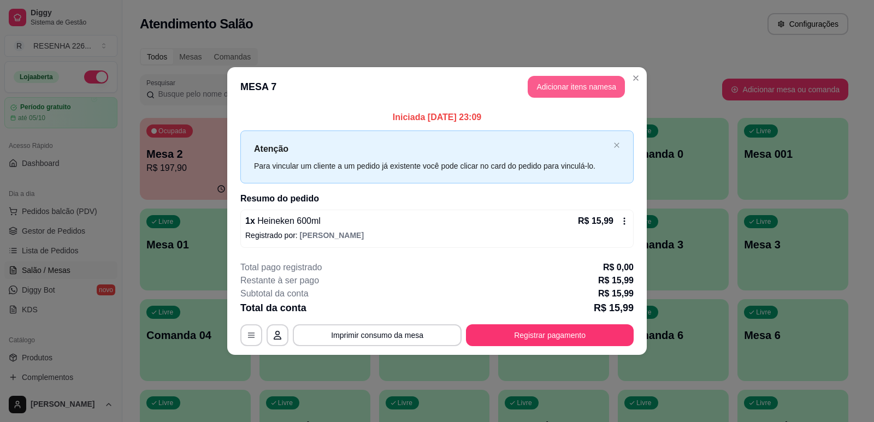
click at [553, 85] on button "Adicionar itens na mesa" at bounding box center [576, 87] width 97 height 22
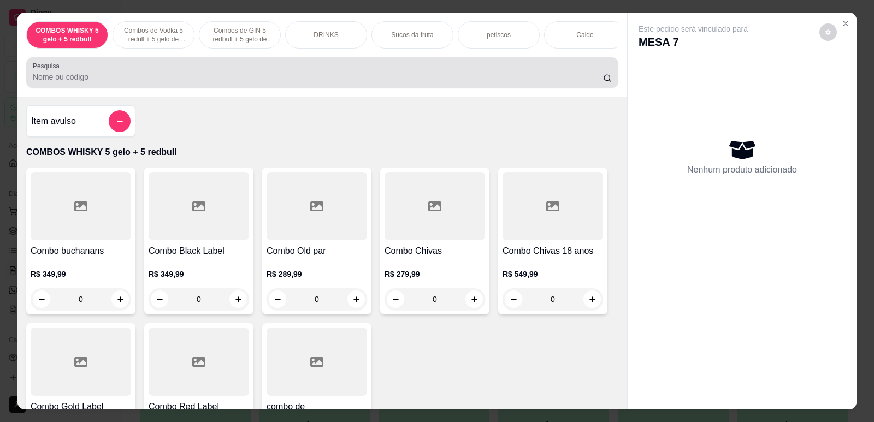
click at [248, 77] on div at bounding box center [322, 73] width 579 height 22
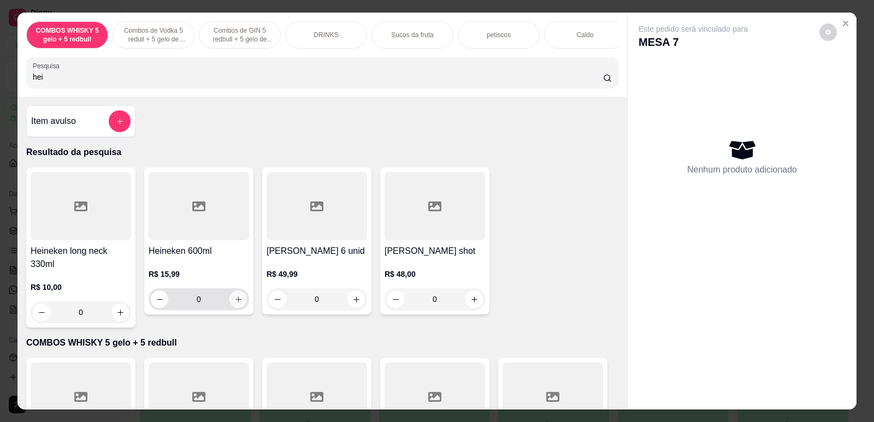
type input "hei"
click at [235, 304] on icon "increase-product-quantity" at bounding box center [238, 299] width 8 height 8
type input "1"
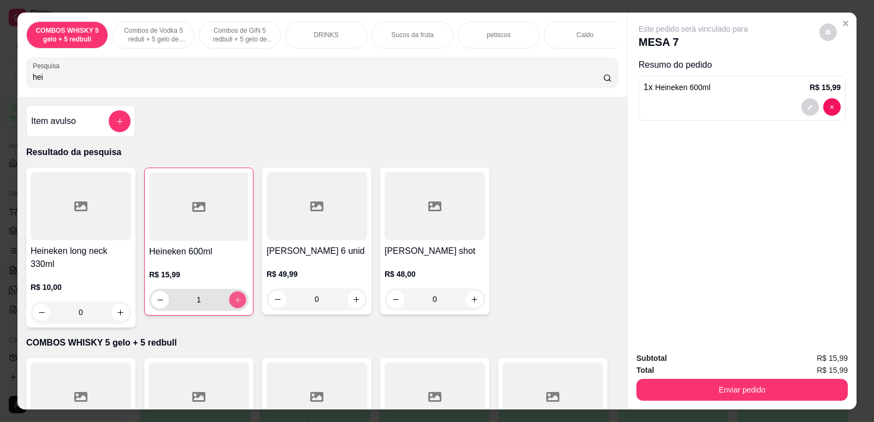
click at [235, 304] on icon "increase-product-quantity" at bounding box center [238, 300] width 8 height 8
type input "2"
click at [688, 400] on div "Subtotal R$ 31,98 Total R$ 31,98 Enviar pedido" at bounding box center [742, 377] width 229 height 66
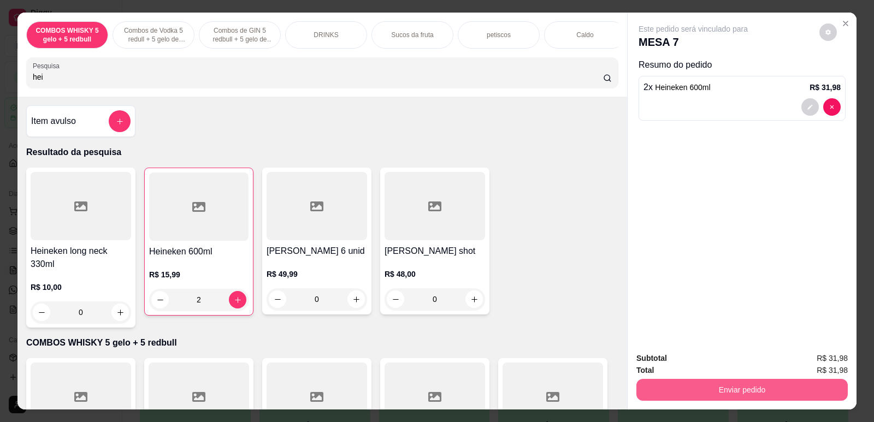
click at [684, 388] on button "Enviar pedido" at bounding box center [741, 390] width 211 height 22
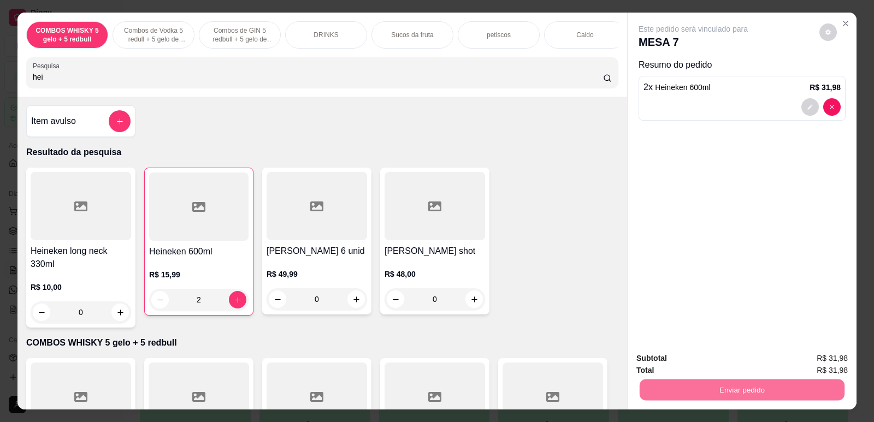
click at [665, 358] on button "Não registrar e enviar pedido" at bounding box center [705, 363] width 110 height 20
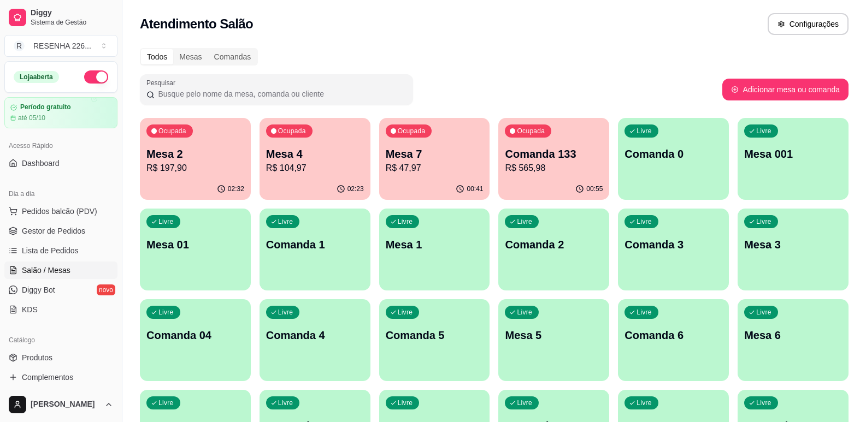
click at [276, 166] on p "R$ 104,97" at bounding box center [315, 168] width 98 height 13
click at [171, 167] on p "R$ 197,90" at bounding box center [195, 168] width 98 height 13
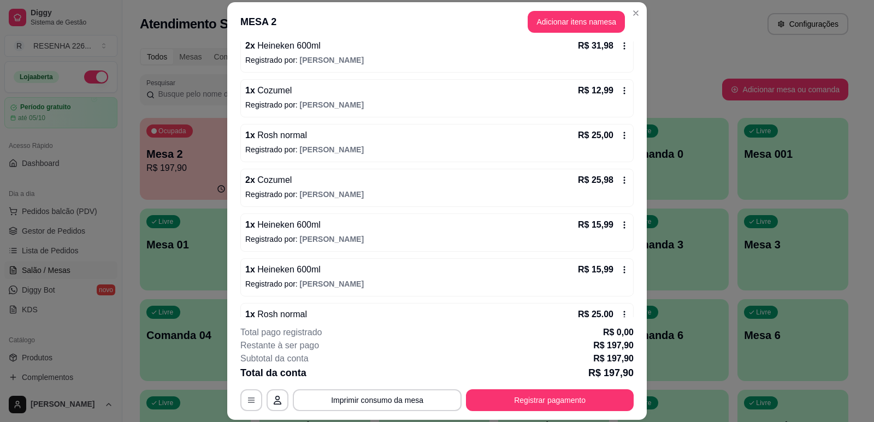
scroll to position [109, 0]
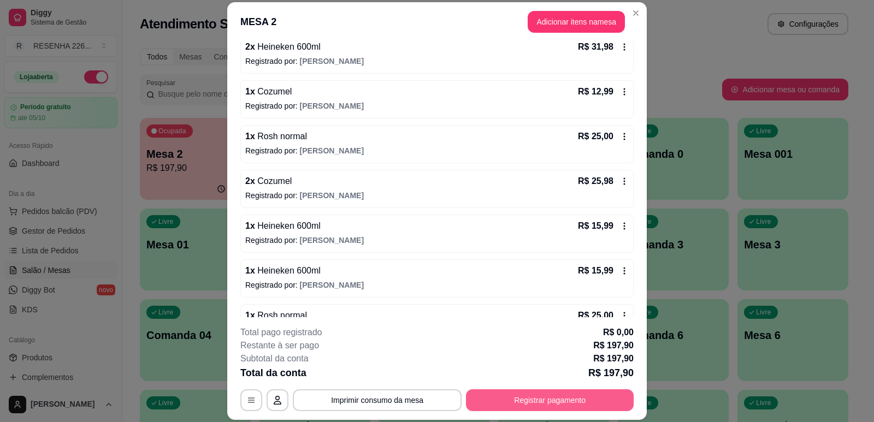
click at [523, 403] on button "Registrar pagamento" at bounding box center [550, 400] width 168 height 22
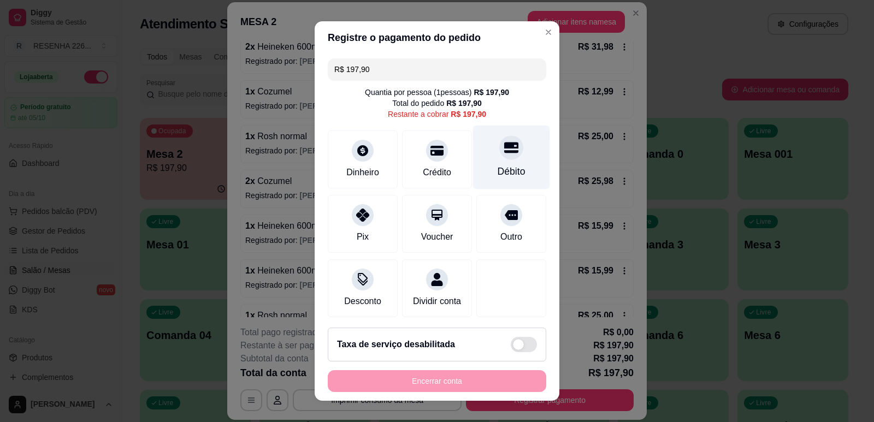
click at [486, 158] on div "Débito" at bounding box center [511, 157] width 77 height 64
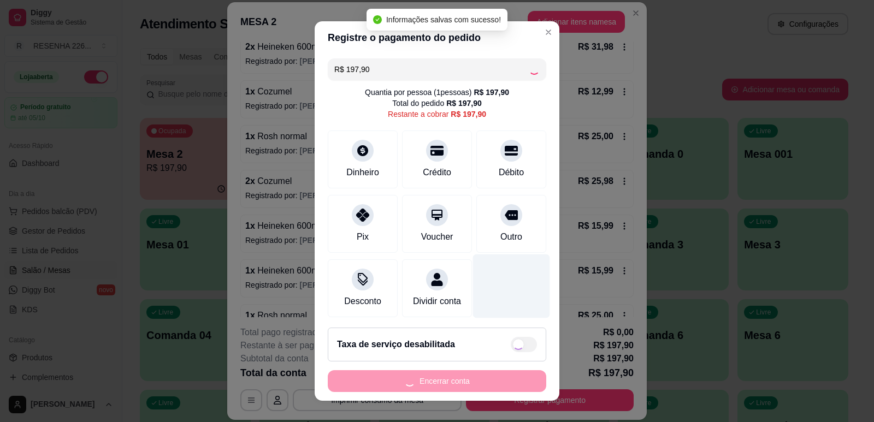
type input "R$ 0,00"
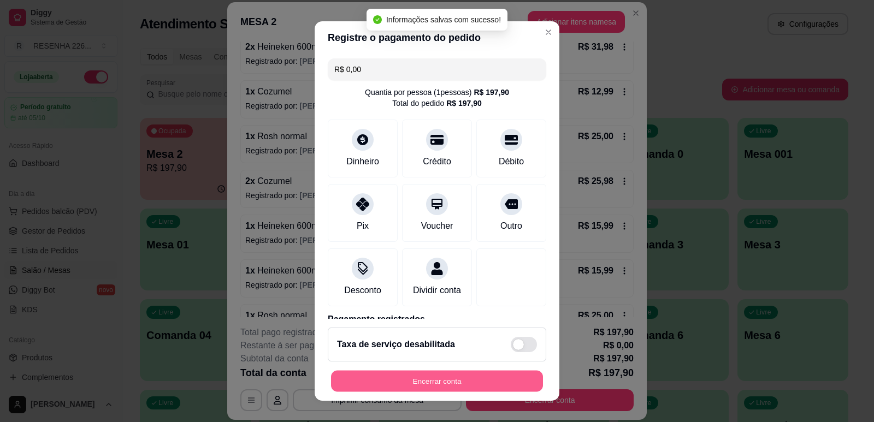
click at [475, 378] on button "Encerrar conta" at bounding box center [437, 381] width 212 height 21
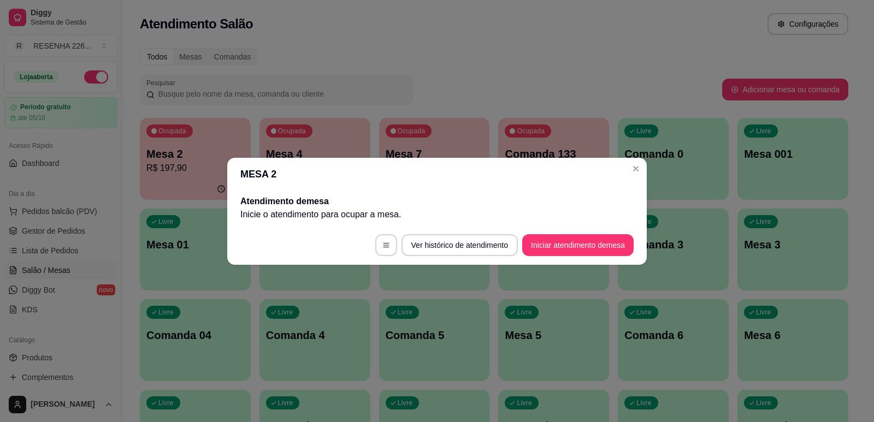
scroll to position [0, 0]
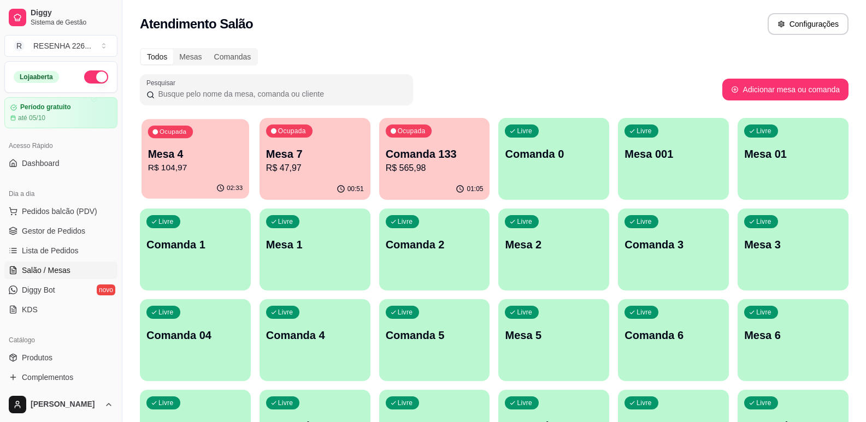
click at [206, 158] on p "Mesa 4" at bounding box center [195, 154] width 94 height 15
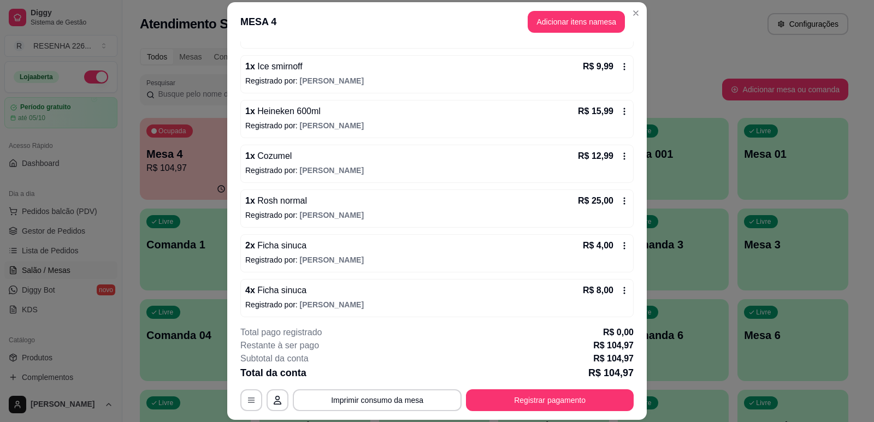
scroll to position [184, 0]
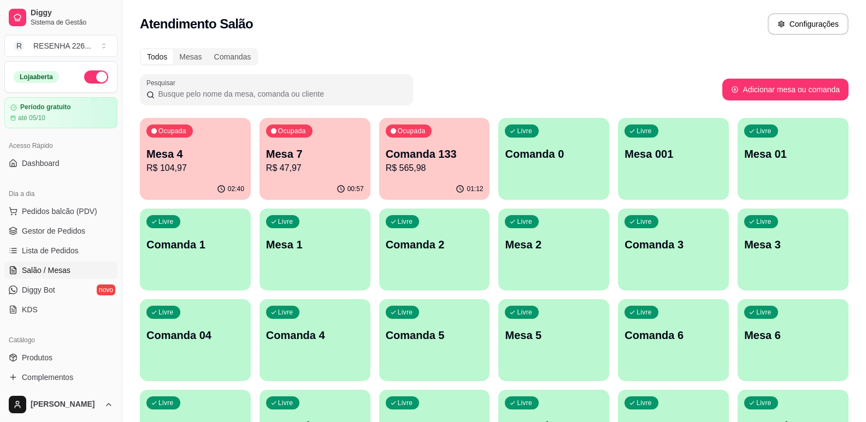
click at [214, 161] on div "Mesa 4 R$ 104,97" at bounding box center [195, 160] width 98 height 28
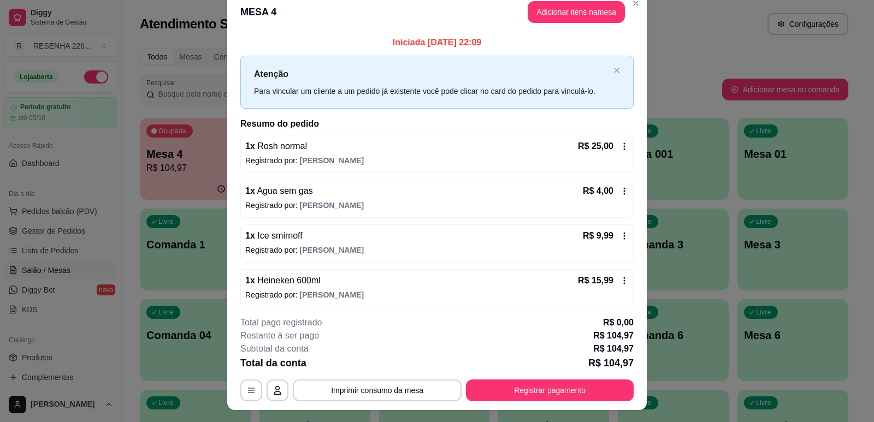
scroll to position [0, 0]
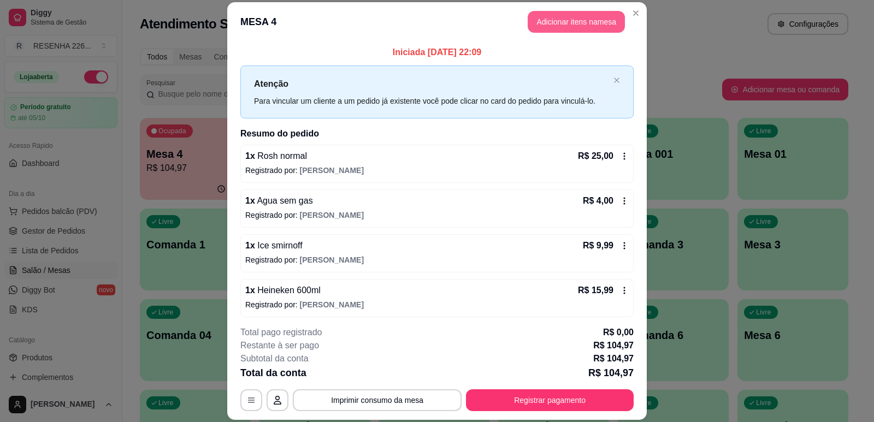
click at [545, 25] on button "Adicionar itens na mesa" at bounding box center [576, 22] width 97 height 22
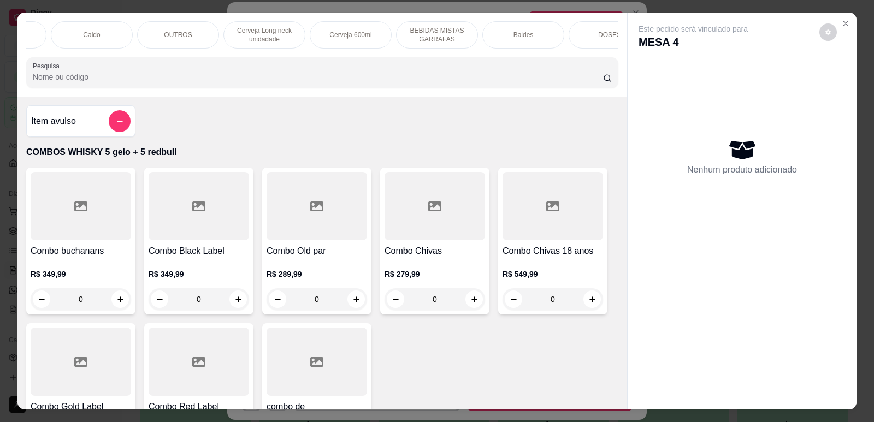
scroll to position [0, 495]
click at [336, 26] on div "Cerveja 600ml" at bounding box center [348, 34] width 82 height 27
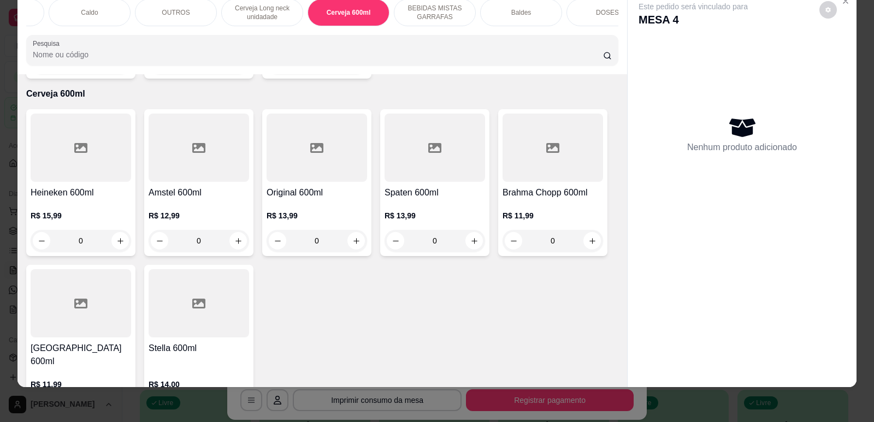
click at [86, 186] on h4 "Heineken 600ml" at bounding box center [81, 192] width 100 height 13
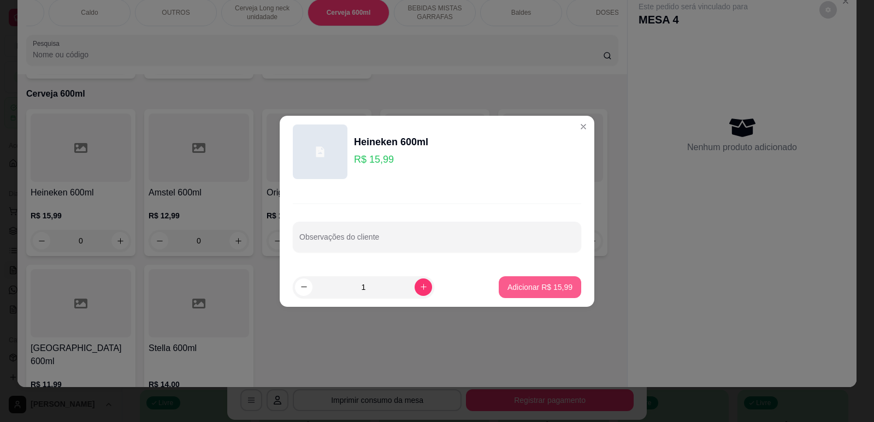
click at [526, 288] on p "Adicionar R$ 15,99" at bounding box center [539, 287] width 65 height 11
type input "1"
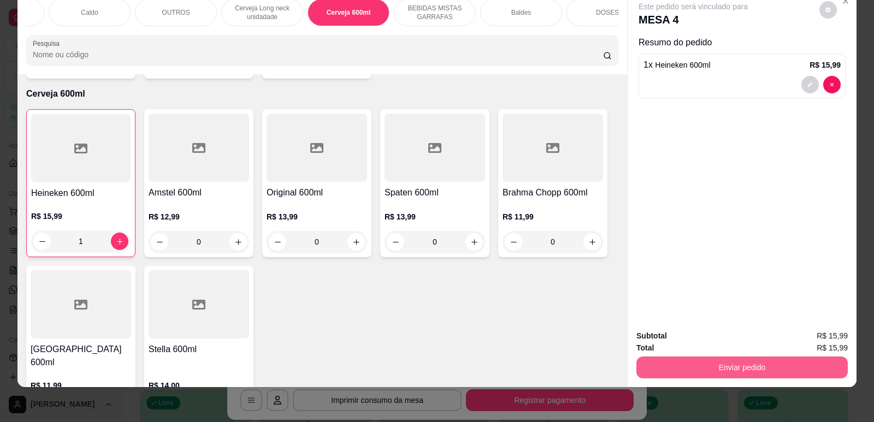
click at [727, 374] on button "Enviar pedido" at bounding box center [741, 368] width 211 height 22
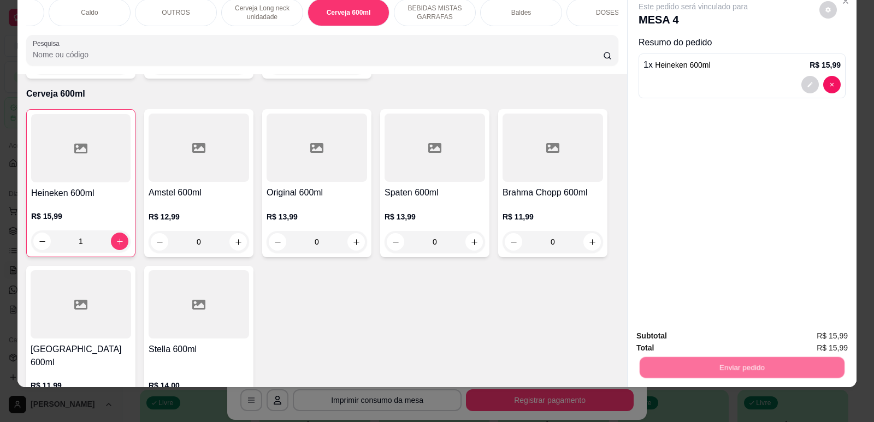
click at [719, 342] on button "Não registrar e enviar pedido" at bounding box center [706, 340] width 114 height 21
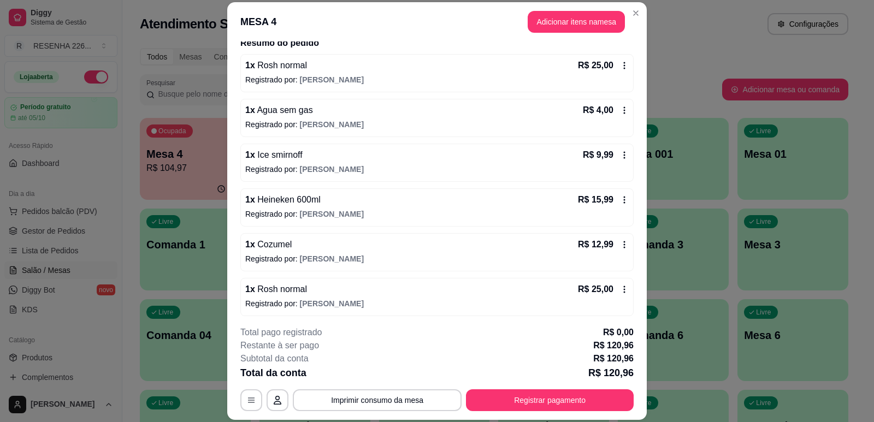
scroll to position [64, 0]
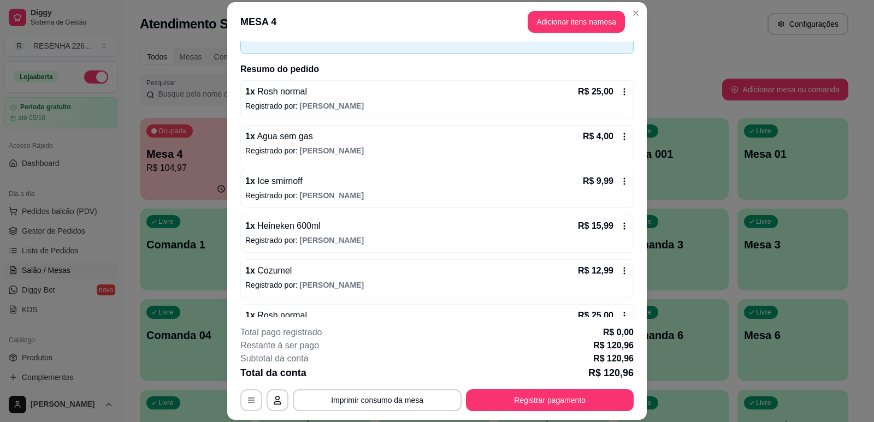
click at [617, 268] on div "1 x Cozumel R$ 12,99 Registrado por: amanda" at bounding box center [436, 278] width 393 height 38
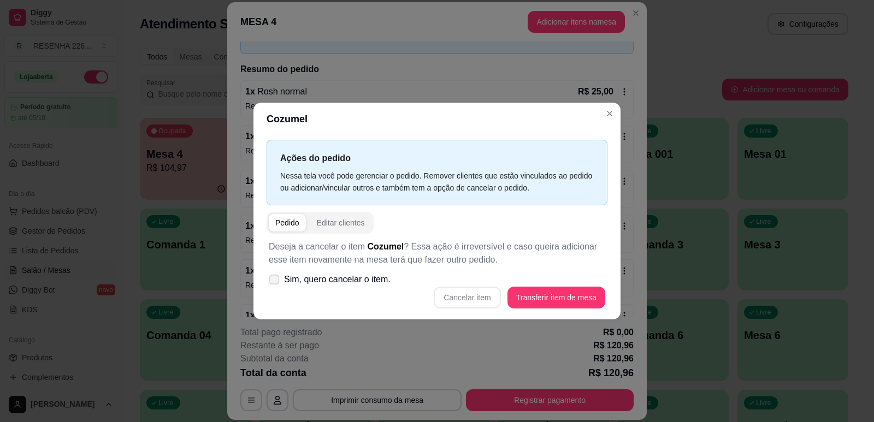
click at [321, 287] on label "Sim, quero cancelar o item." at bounding box center [329, 280] width 131 height 22
click at [275, 287] on input "Sim, quero cancelar o item." at bounding box center [271, 284] width 7 height 7
checkbox input "true"
click at [467, 292] on button "Cancelar item" at bounding box center [467, 298] width 67 height 22
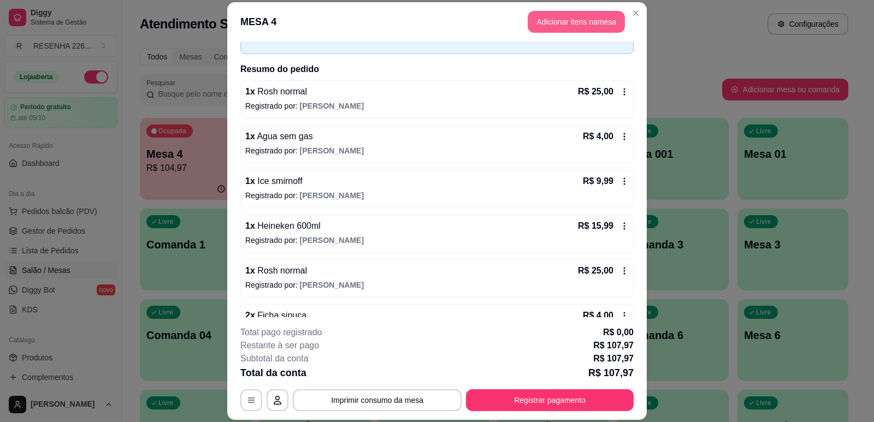
click at [553, 19] on button "Adicionar itens na mesa" at bounding box center [576, 22] width 97 height 22
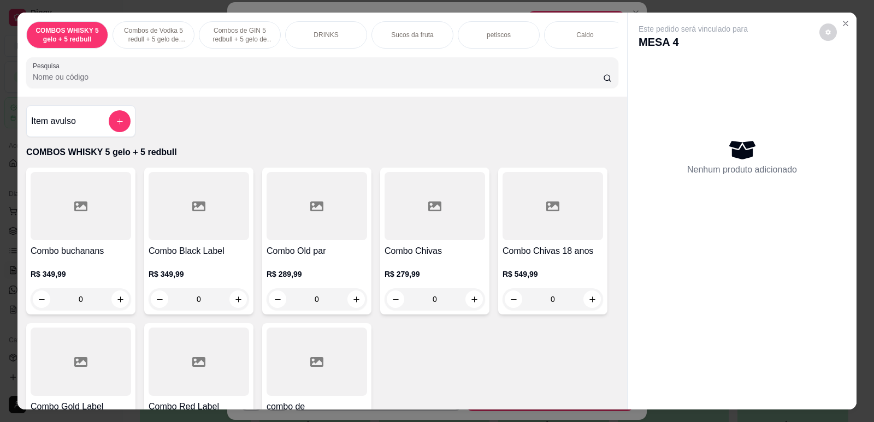
click at [124, 128] on button "add-separate-item" at bounding box center [120, 121] width 22 height 22
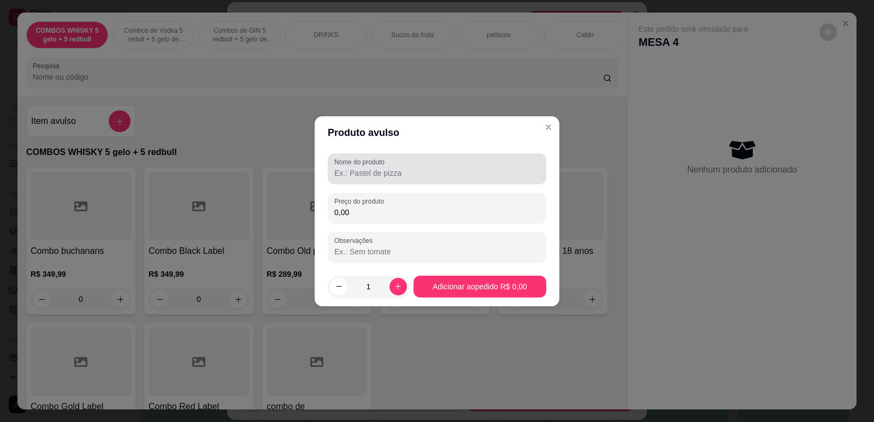
click at [358, 175] on input "Nome do produto" at bounding box center [436, 173] width 205 height 11
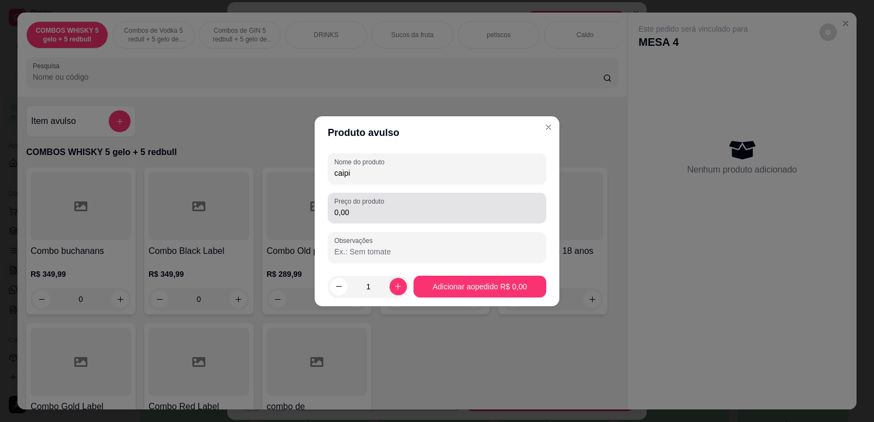
type input "caipi"
click at [367, 212] on input "0,00" at bounding box center [436, 212] width 205 height 11
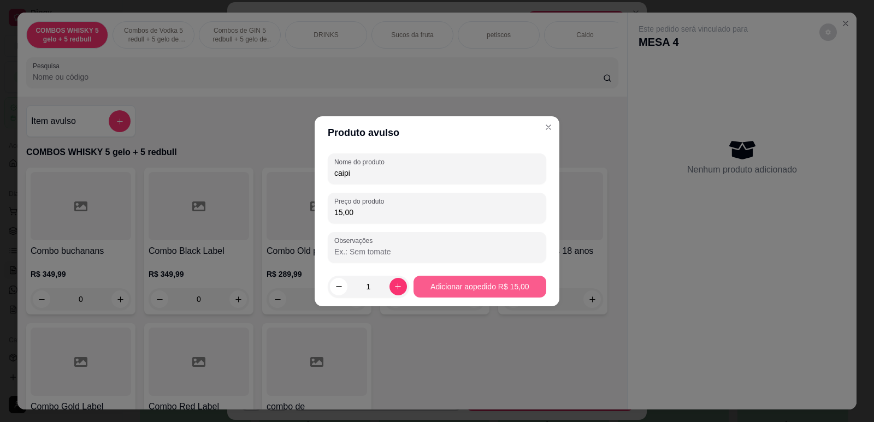
type input "15,00"
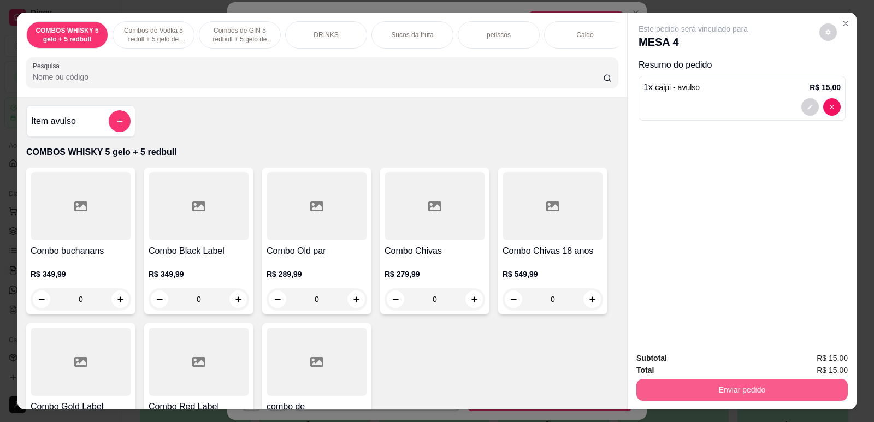
click at [731, 387] on button "Enviar pedido" at bounding box center [741, 390] width 211 height 22
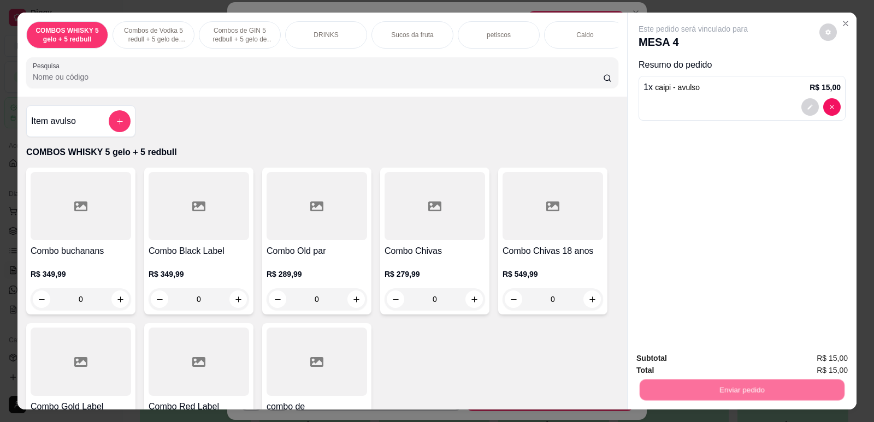
click at [702, 364] on button "Não registrar e enviar pedido" at bounding box center [706, 363] width 114 height 21
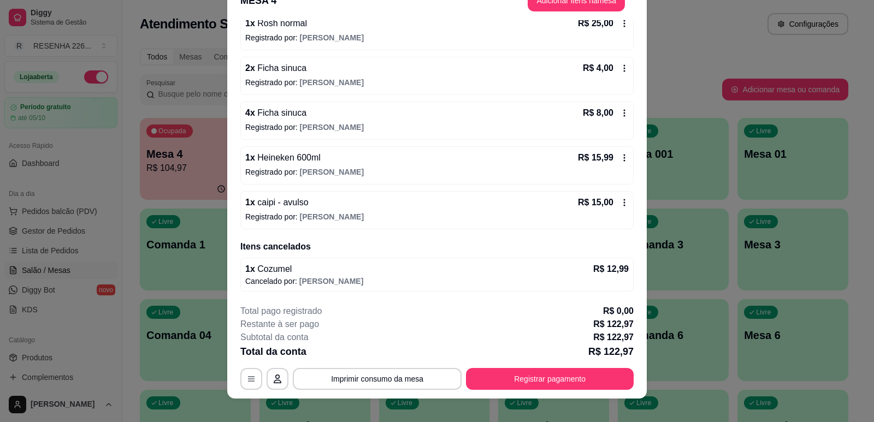
scroll to position [33, 0]
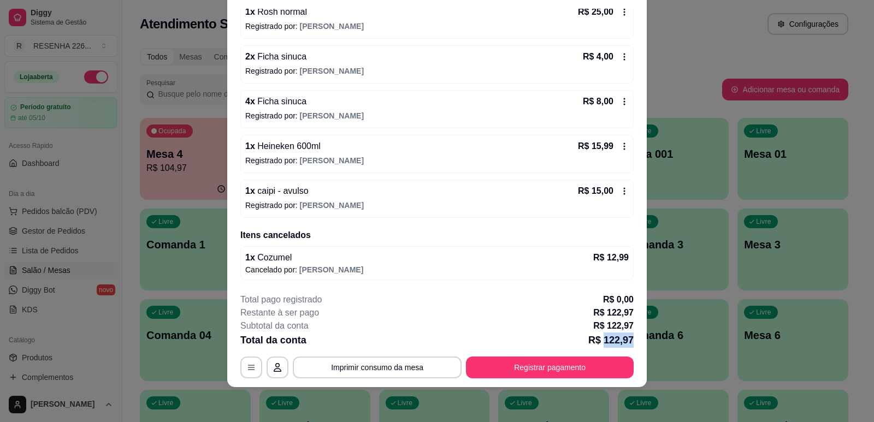
drag, startPoint x: 602, startPoint y: 340, endPoint x: 628, endPoint y: 340, distance: 25.7
click at [628, 340] on p "R$ 122,97" at bounding box center [610, 340] width 45 height 15
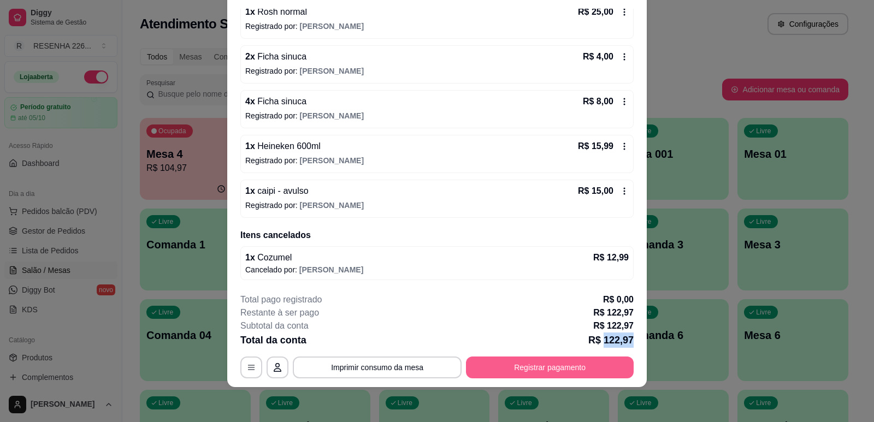
click at [510, 361] on button "Registrar pagamento" at bounding box center [550, 368] width 168 height 22
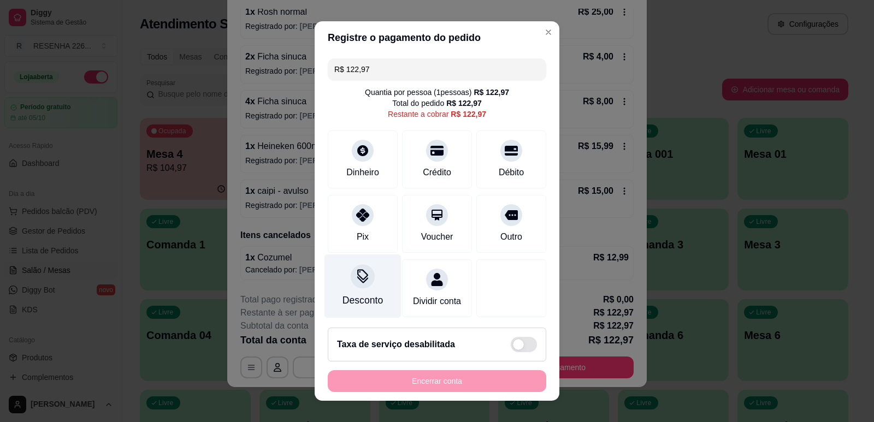
click at [357, 287] on div at bounding box center [363, 276] width 24 height 24
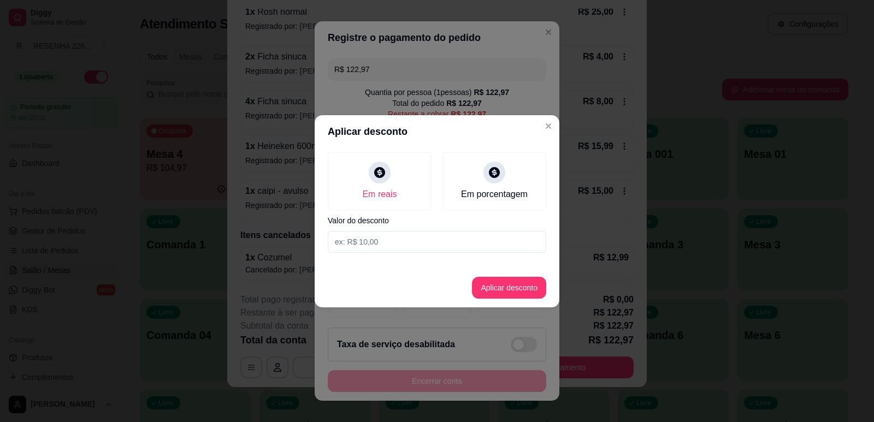
click at [386, 235] on input at bounding box center [437, 242] width 218 height 22
type input "30,00"
click at [506, 287] on button "Aplicar desconto" at bounding box center [509, 288] width 74 height 22
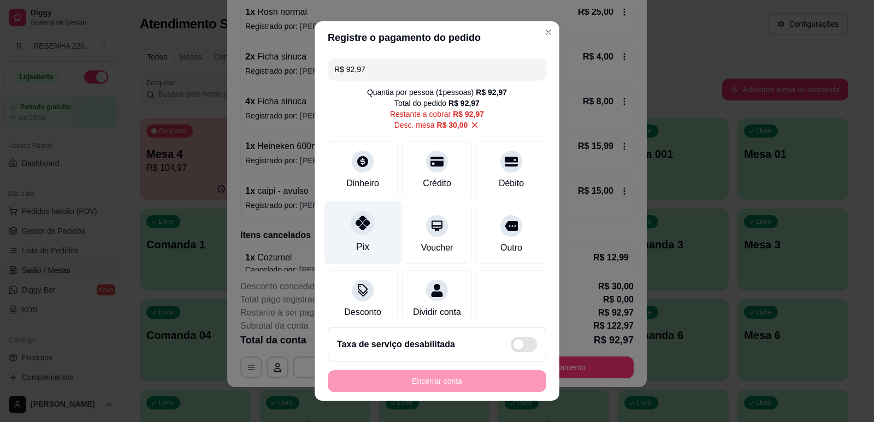
click at [351, 217] on div at bounding box center [363, 223] width 24 height 24
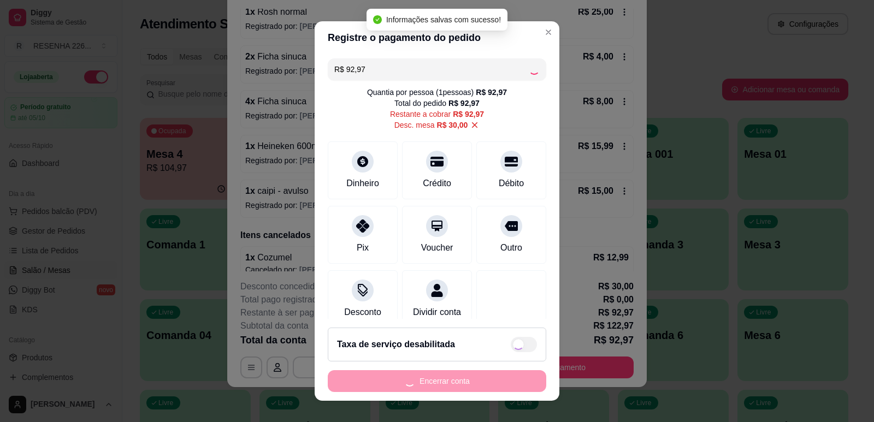
type input "R$ 0,00"
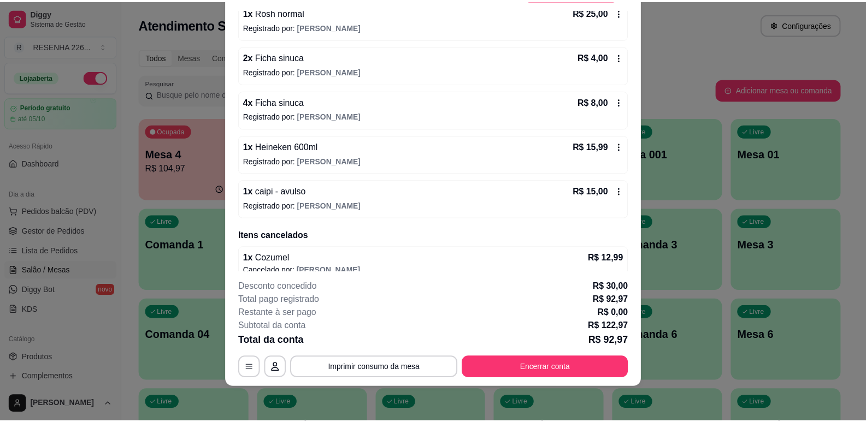
scroll to position [0, 0]
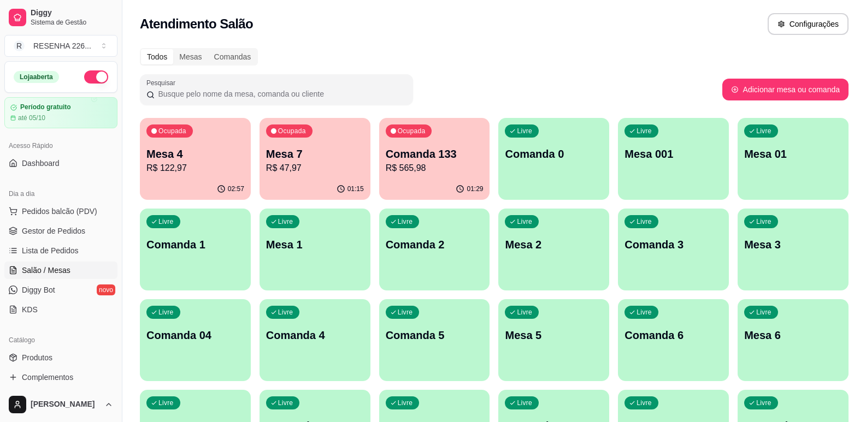
click at [197, 174] on p "R$ 122,97" at bounding box center [195, 168] width 98 height 13
click at [209, 159] on p "Mesa 4" at bounding box center [195, 154] width 94 height 15
click at [192, 160] on p "Mesa 4" at bounding box center [195, 154] width 94 height 15
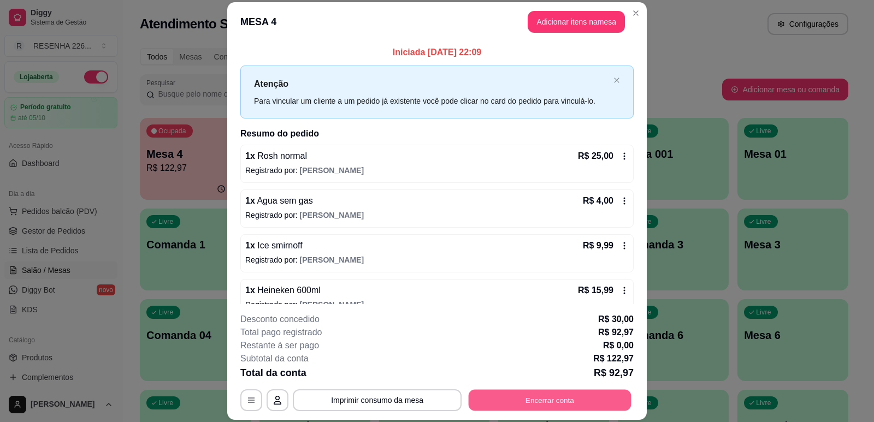
click at [508, 396] on button "Encerrar conta" at bounding box center [550, 400] width 163 height 21
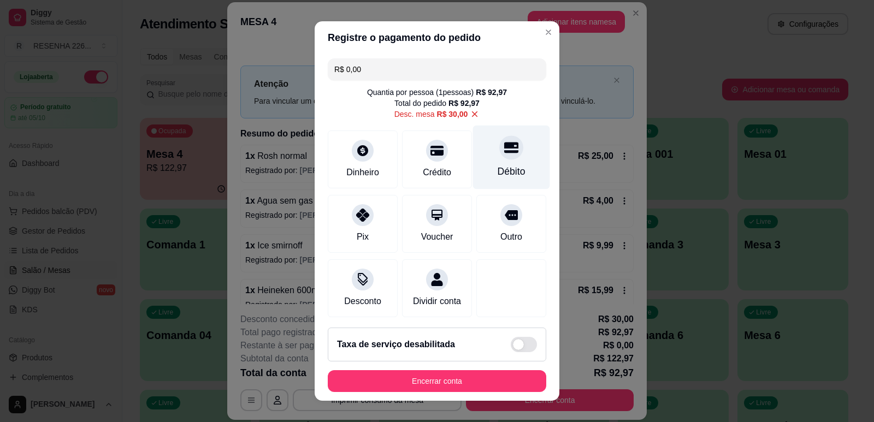
click at [498, 169] on div "Débito" at bounding box center [512, 171] width 28 height 14
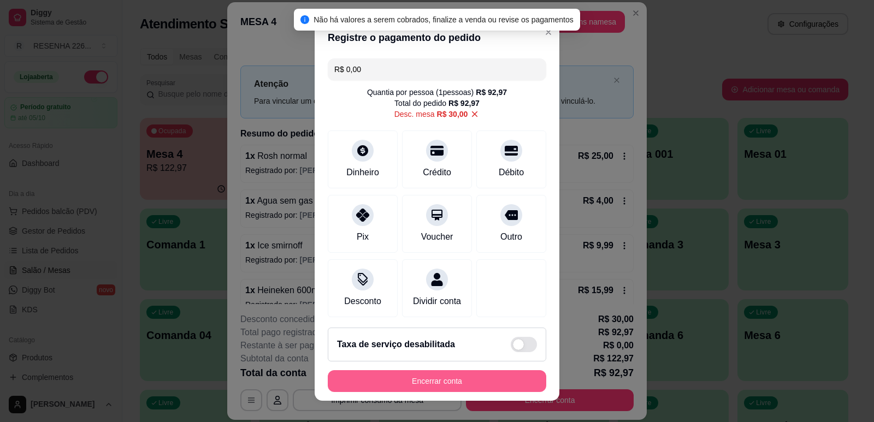
click at [456, 378] on button "Encerrar conta" at bounding box center [437, 381] width 218 height 22
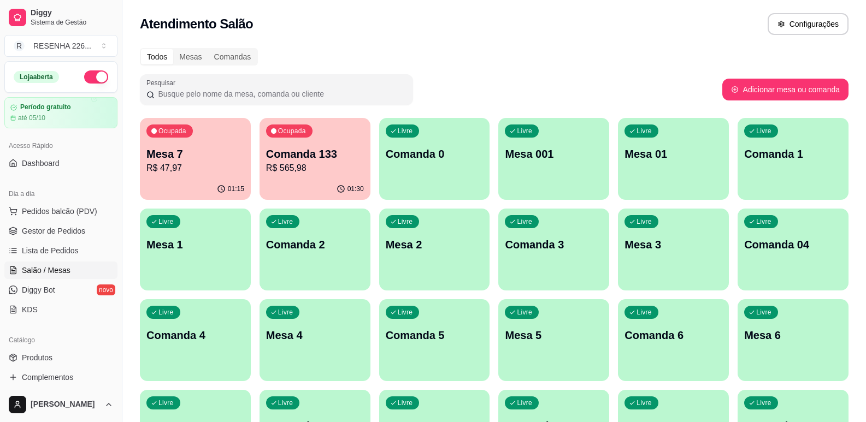
click at [297, 181] on div "01:30" at bounding box center [314, 189] width 111 height 21
click at [178, 147] on p "Mesa 7" at bounding box center [195, 153] width 98 height 15
